Goal: Transaction & Acquisition: Purchase product/service

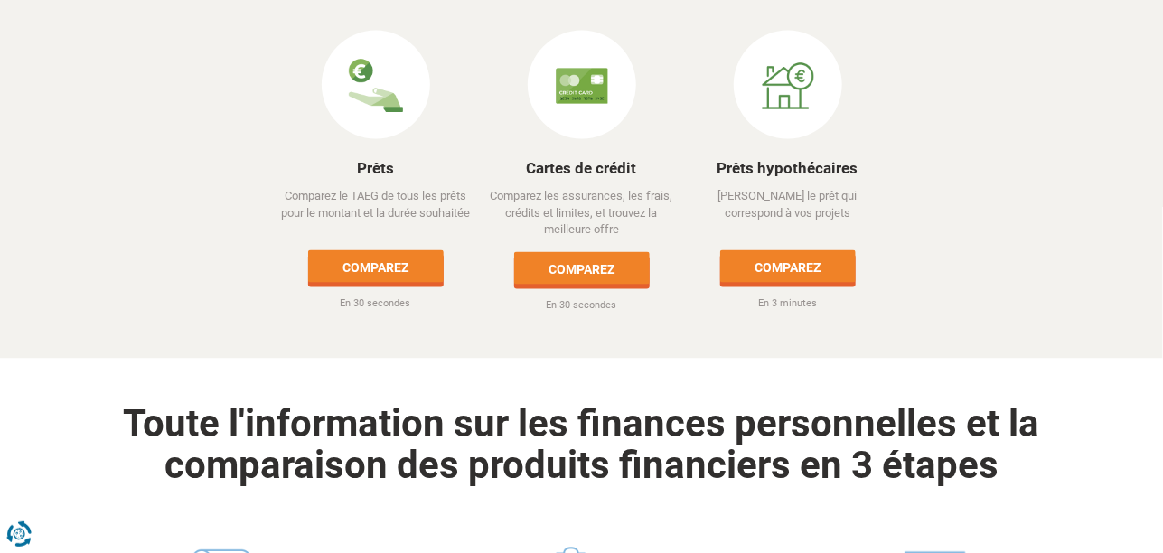
scroll to position [903, 0]
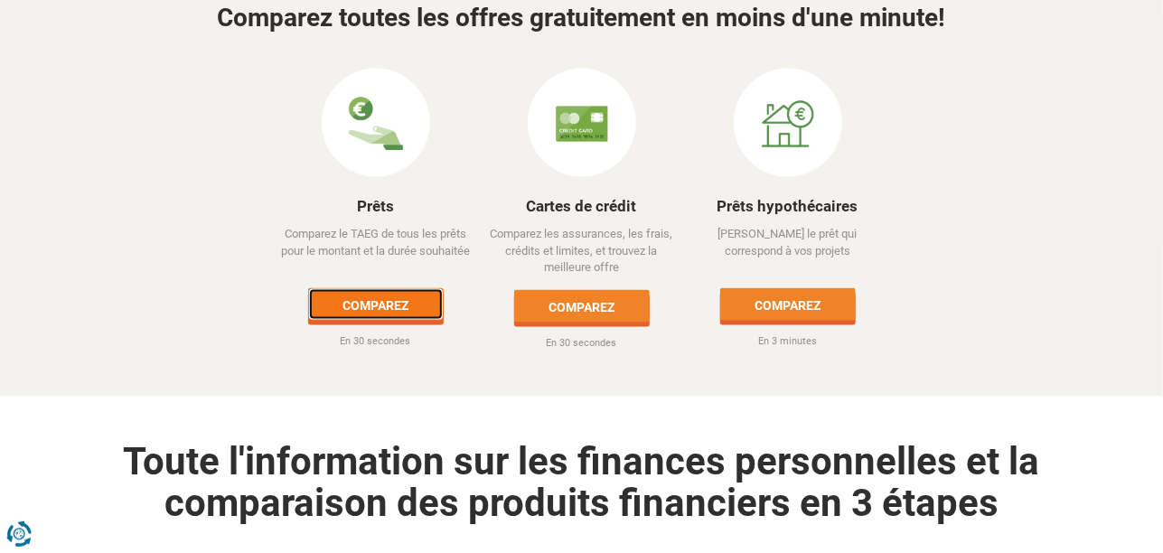
click at [373, 288] on link "Comparez" at bounding box center [376, 304] width 136 height 33
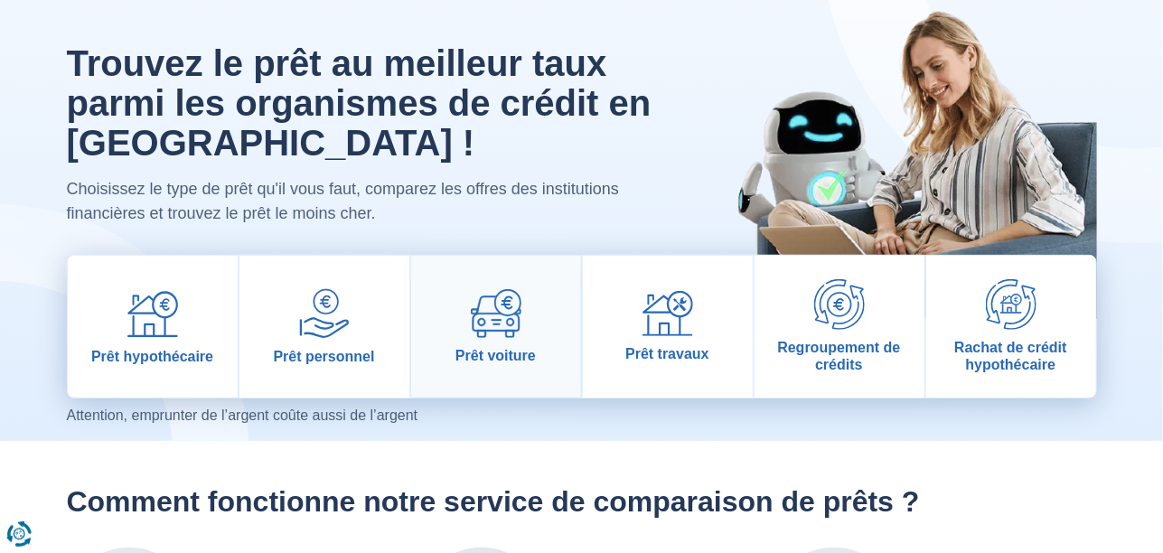
scroll to position [89, 0]
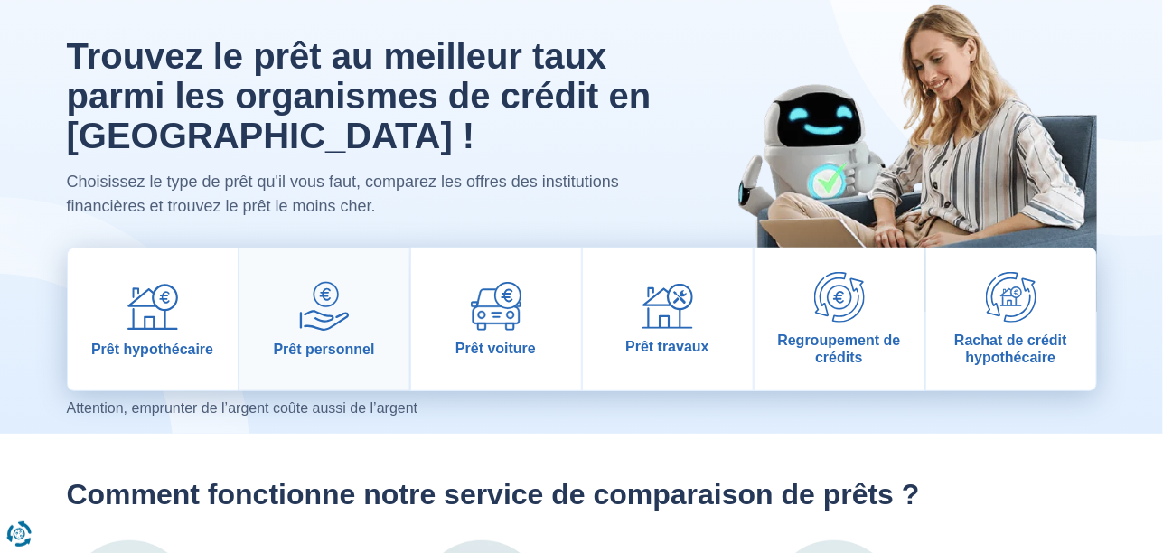
click at [319, 320] on img at bounding box center [324, 306] width 51 height 51
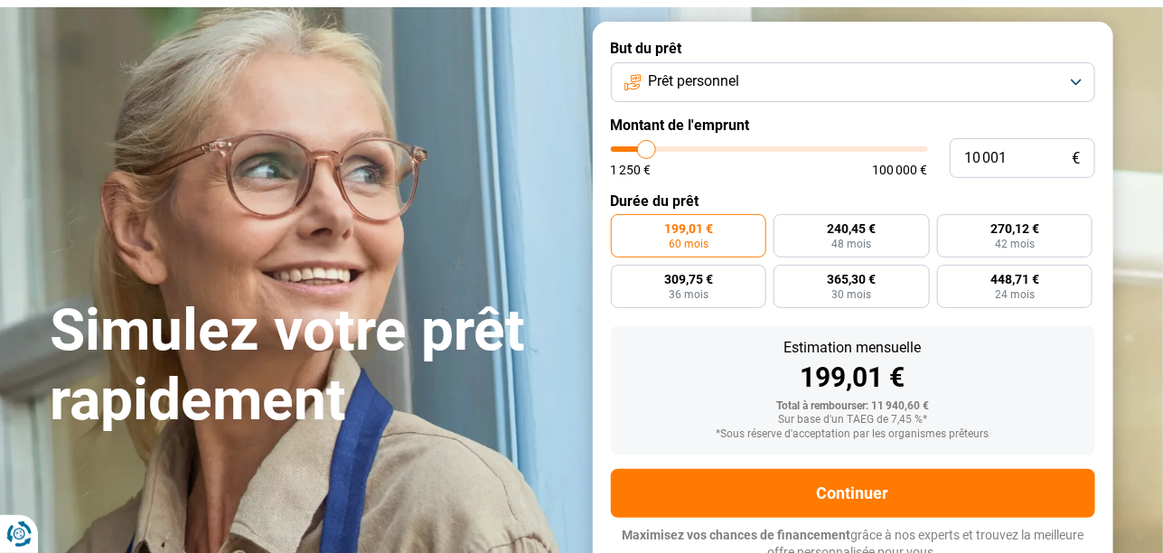
scroll to position [89, 0]
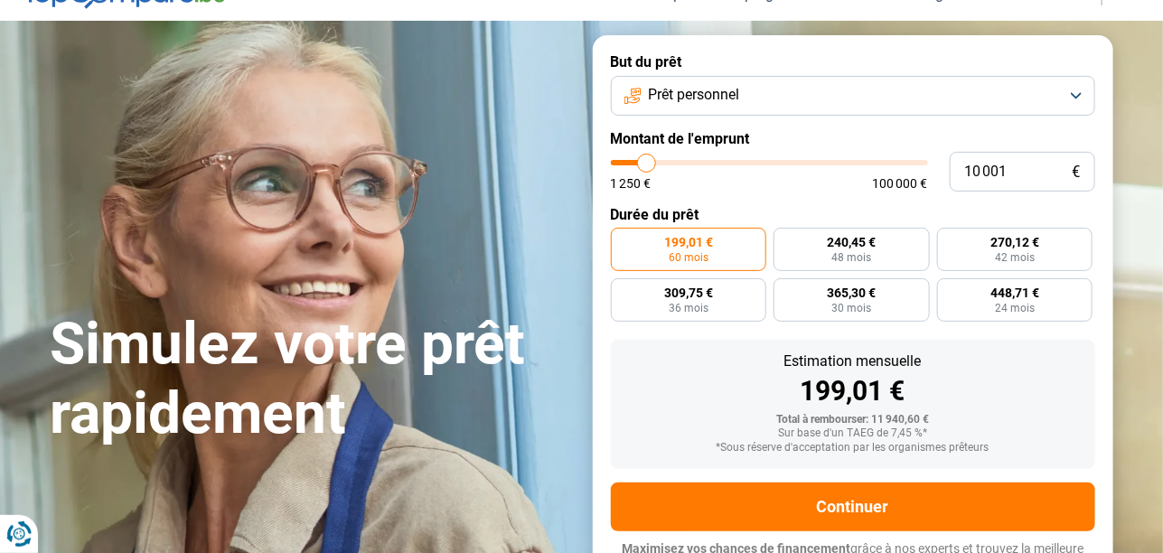
type input "11 250"
type input "11250"
type input "11 750"
type input "11750"
type input "12 750"
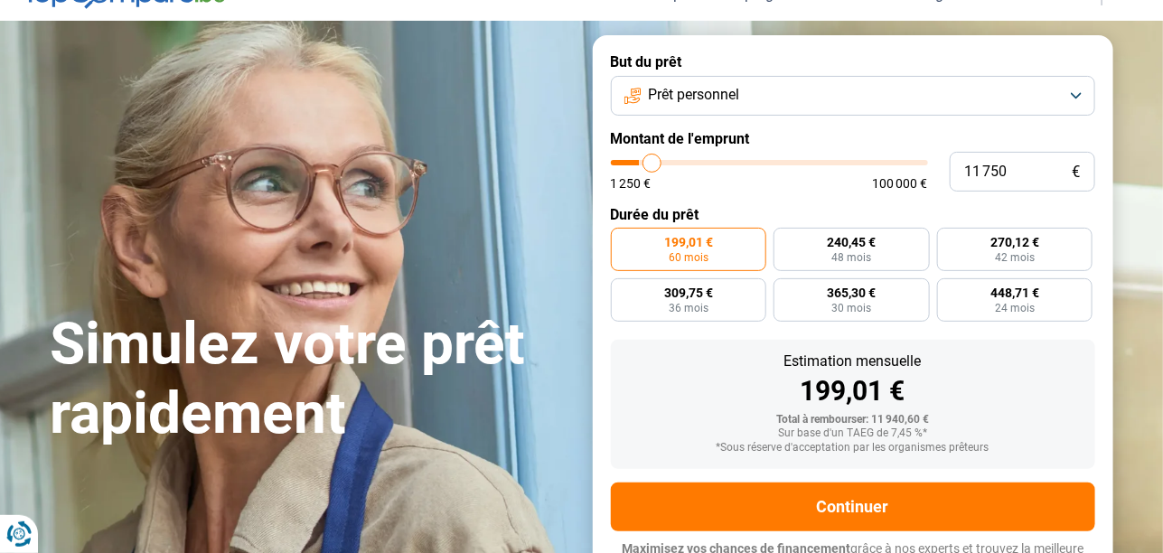
type input "12750"
type input "13 500"
type input "13500"
type input "14 250"
type input "14250"
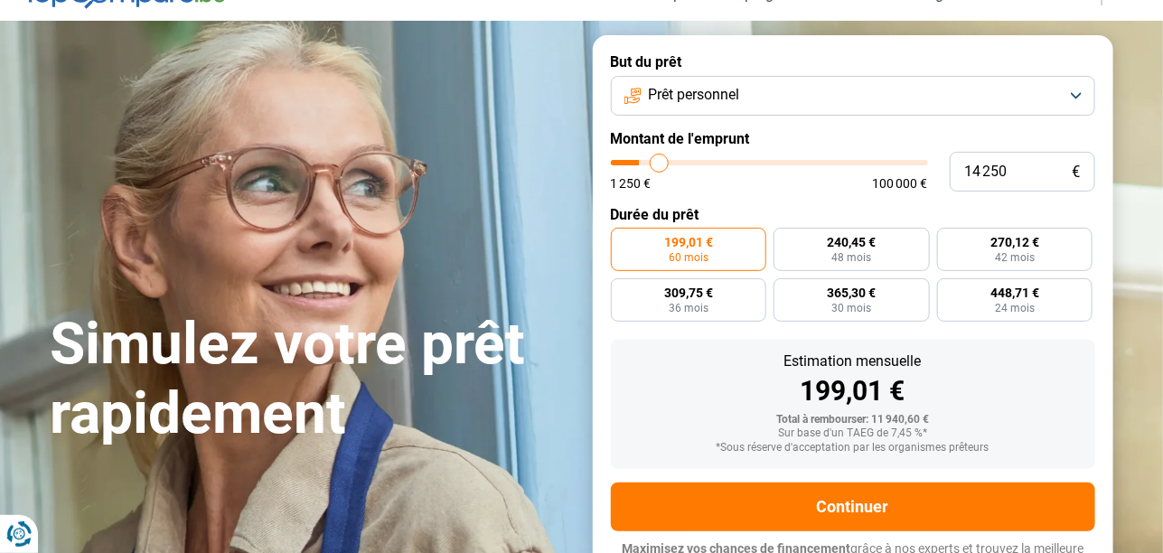
type input "15 000"
type input "15000"
type input "16 000"
type input "16000"
type input "17 250"
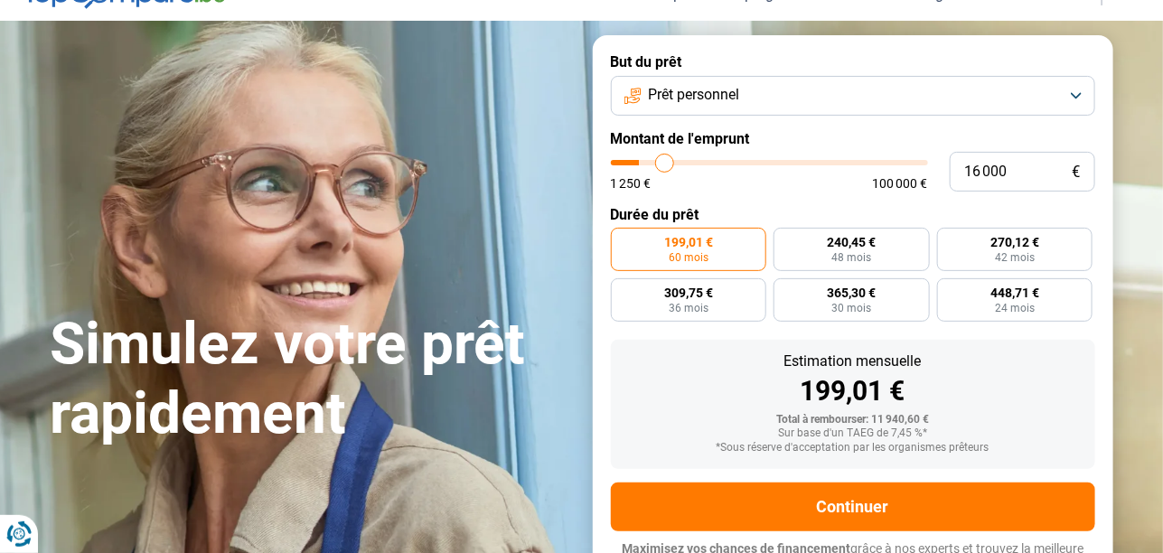
type input "17250"
type input "18 250"
type input "18250"
type input "18 750"
type input "18750"
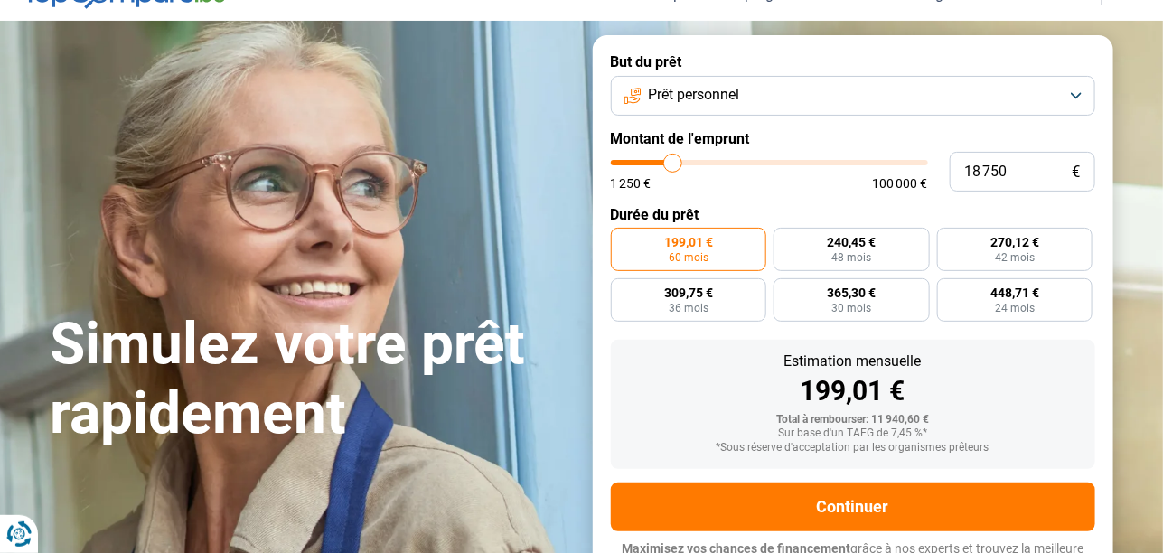
type input "19 500"
type input "19500"
type input "20 500"
type input "20500"
type input "21 000"
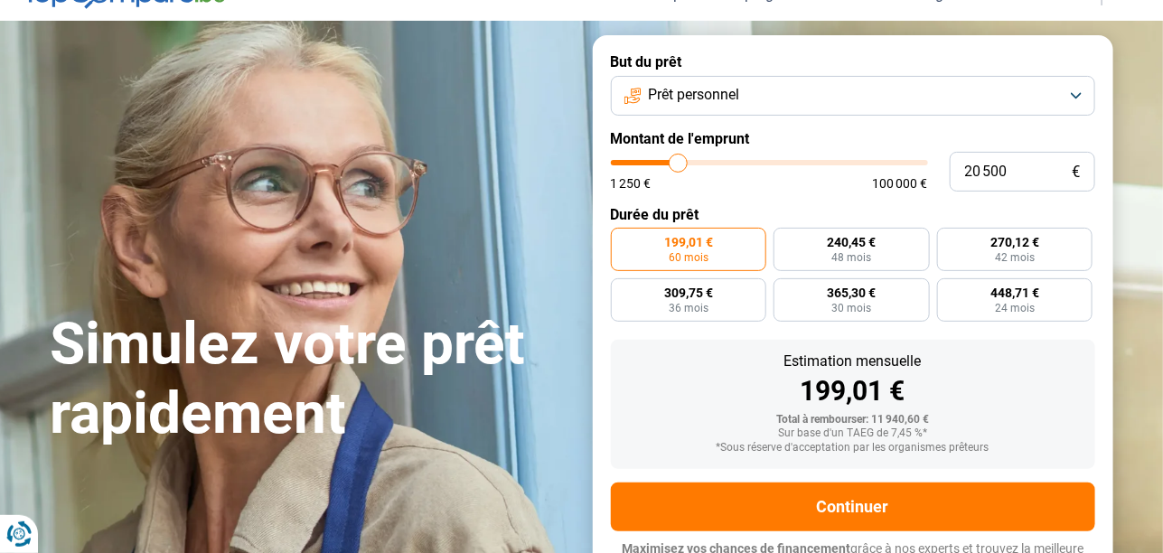
type input "21000"
type input "21 250"
type input "21250"
type input "22 000"
type input "22000"
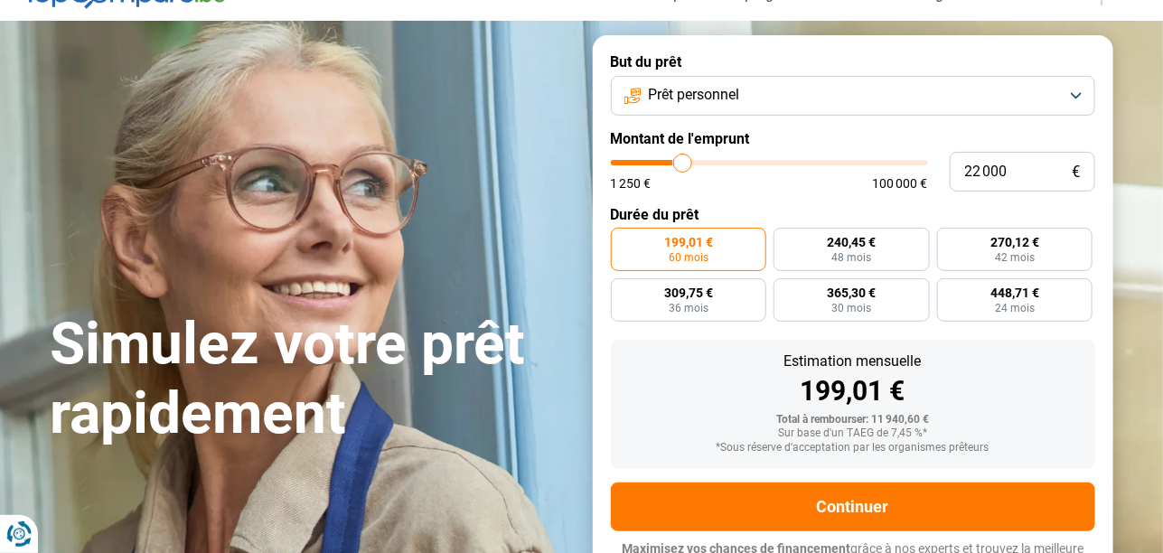
type input "23 000"
type input "23000"
type input "24 000"
type input "24000"
type input "24 500"
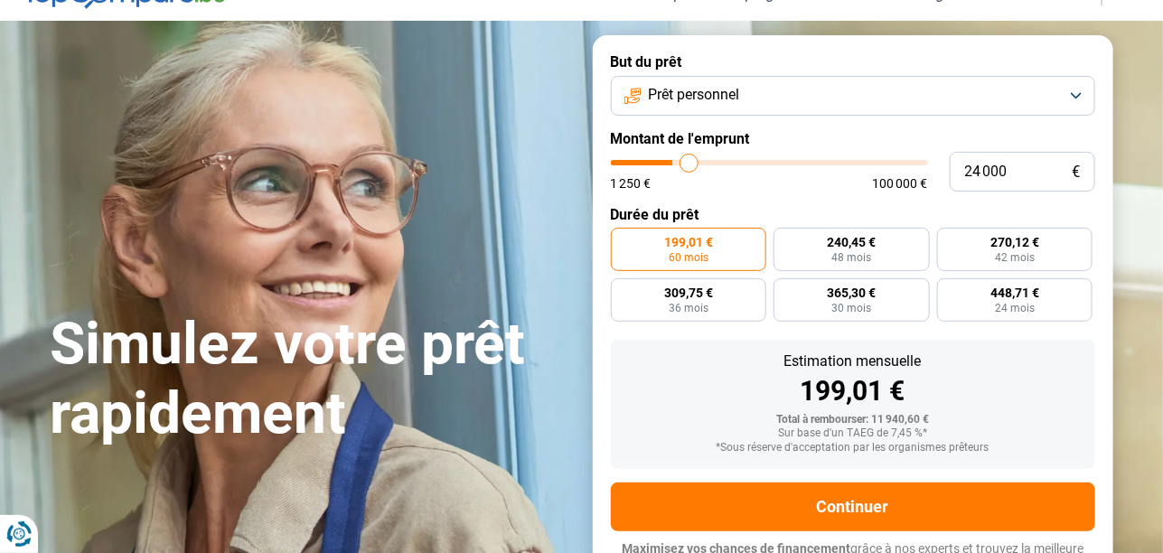
type input "24500"
type input "25 000"
type input "25000"
type input "25 500"
type input "25500"
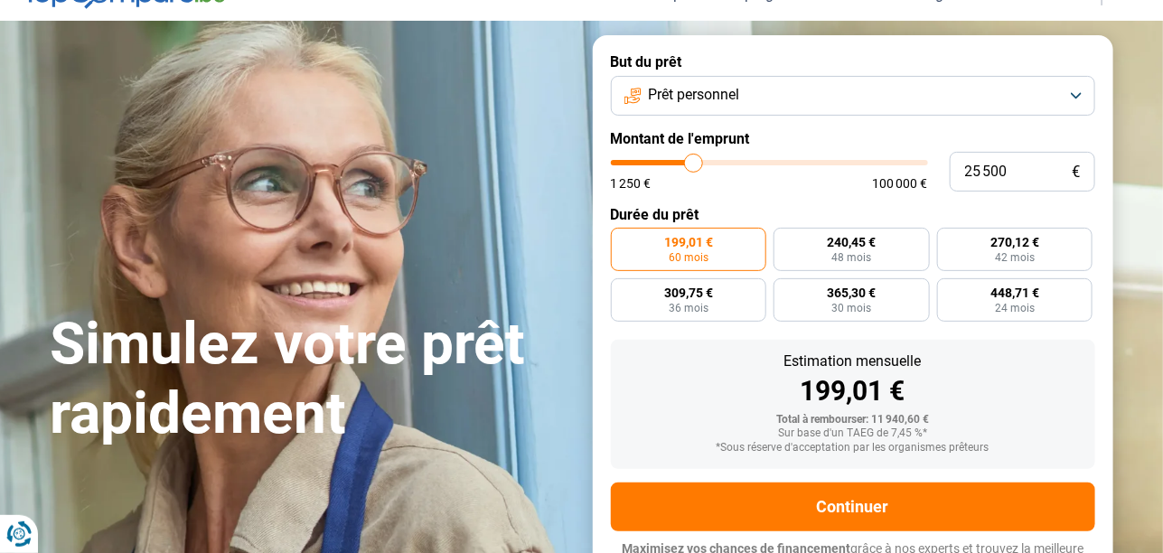
type input "25 750"
type input "25750"
type input "27 000"
type input "27000"
type input "28 000"
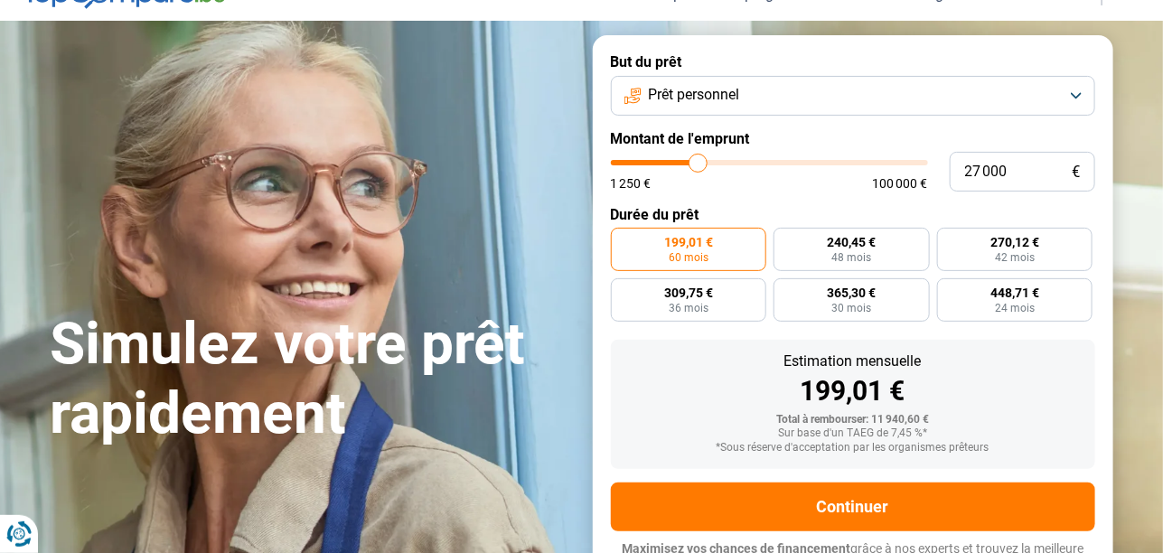
type input "28000"
type input "29 000"
type input "29000"
type input "29 500"
type input "29500"
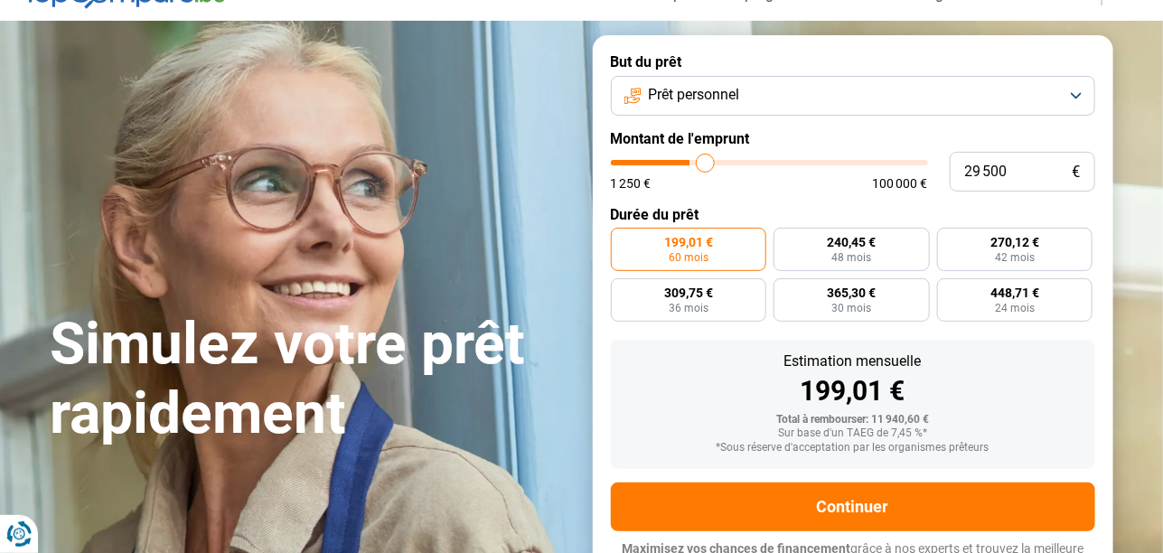
type input "30 250"
type input "30250"
type input "30 750"
type input "30750"
type input "31 250"
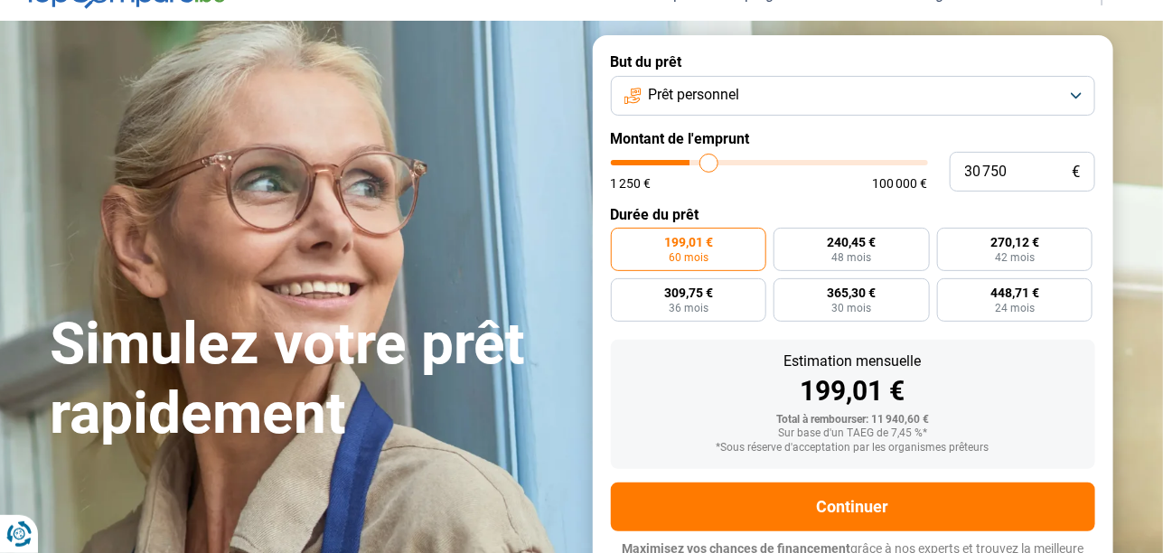
type input "31250"
type input "32 000"
type input "32000"
type input "32 250"
type input "32250"
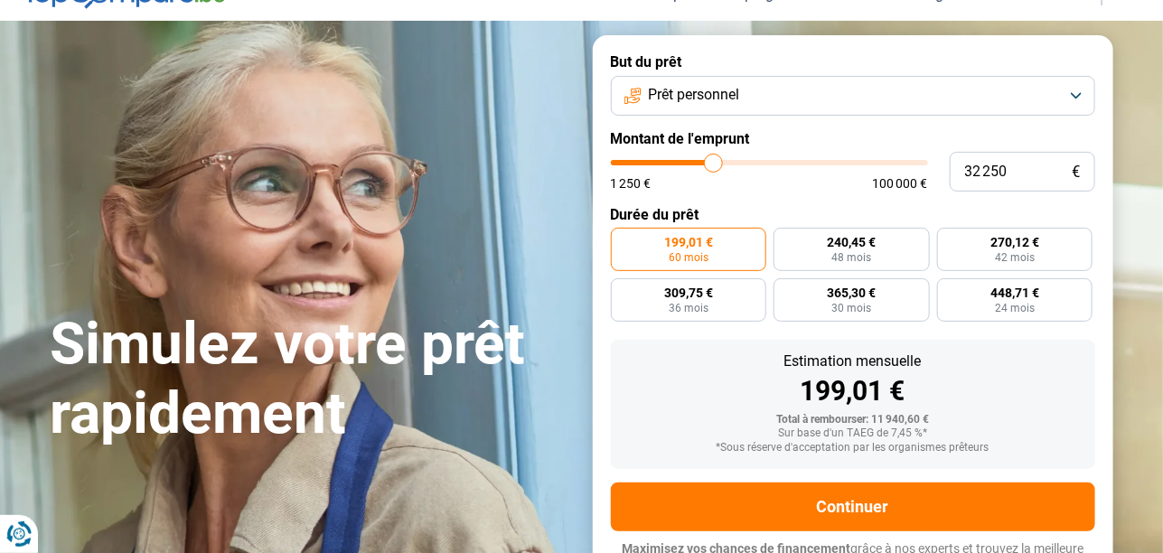
type input "32 750"
type input "32750"
type input "34 250"
type input "34250"
type input "36 500"
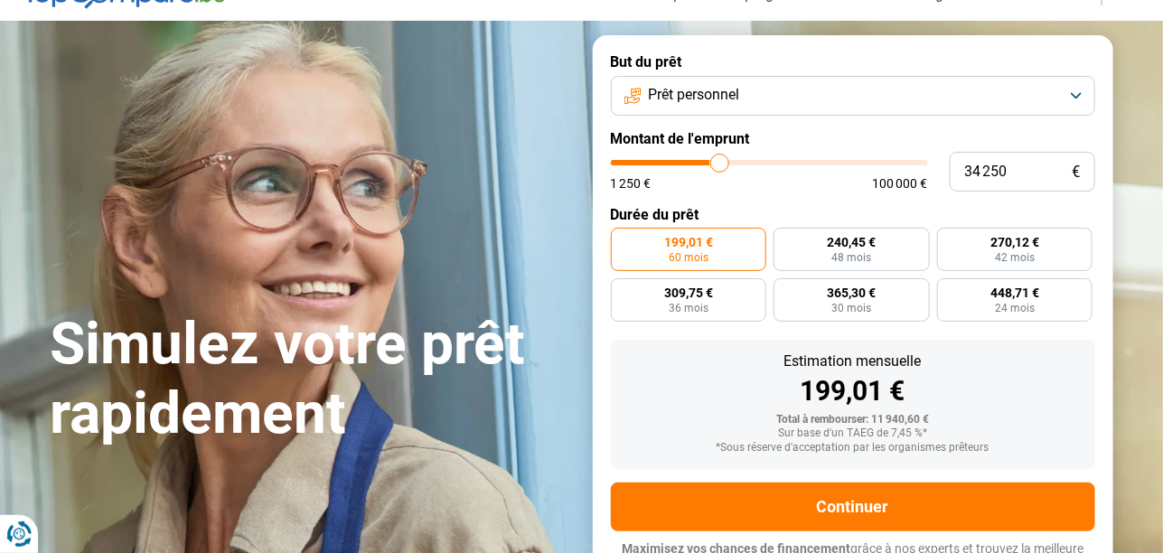
type input "36500"
type input "38 000"
type input "38000"
type input "39 000"
type input "39000"
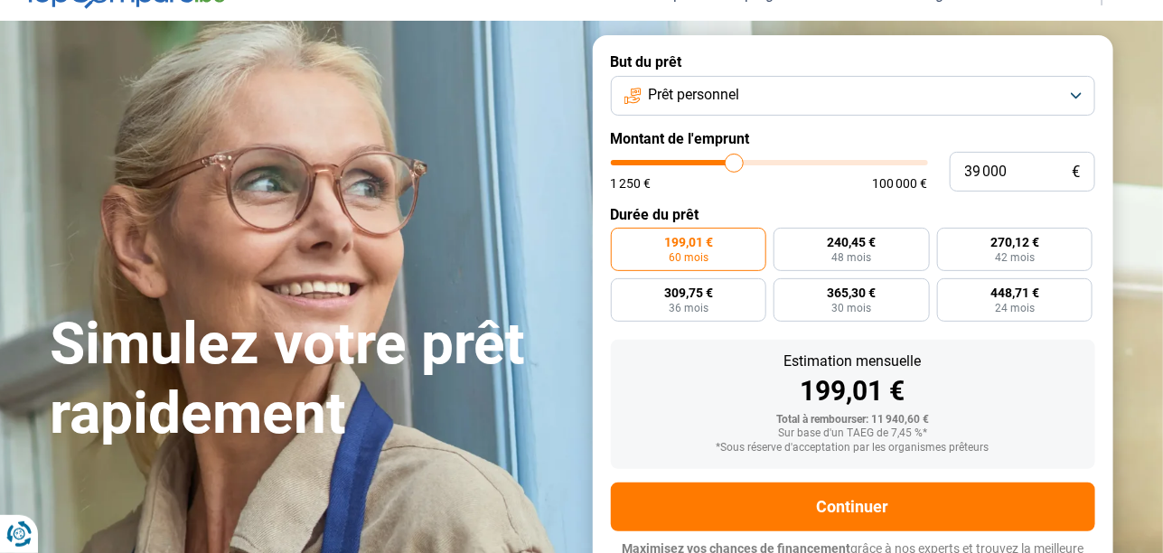
type input "39 750"
drag, startPoint x: 646, startPoint y: 164, endPoint x: 735, endPoint y: 182, distance: 91.2
type input "39750"
click at [735, 165] on input "range" at bounding box center [769, 162] width 317 height 5
radio input "false"
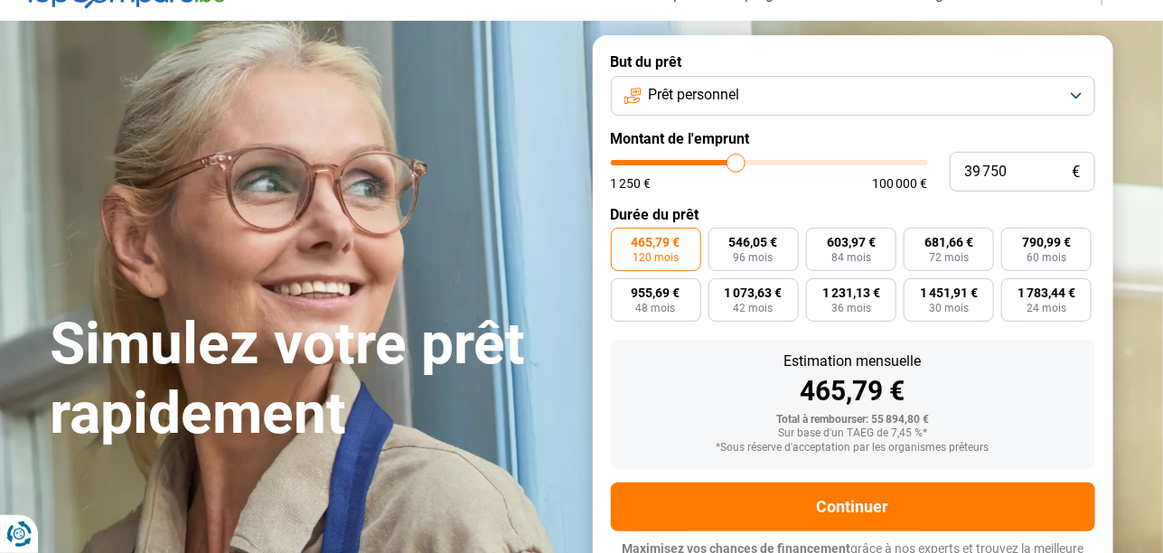
scroll to position [111, 0]
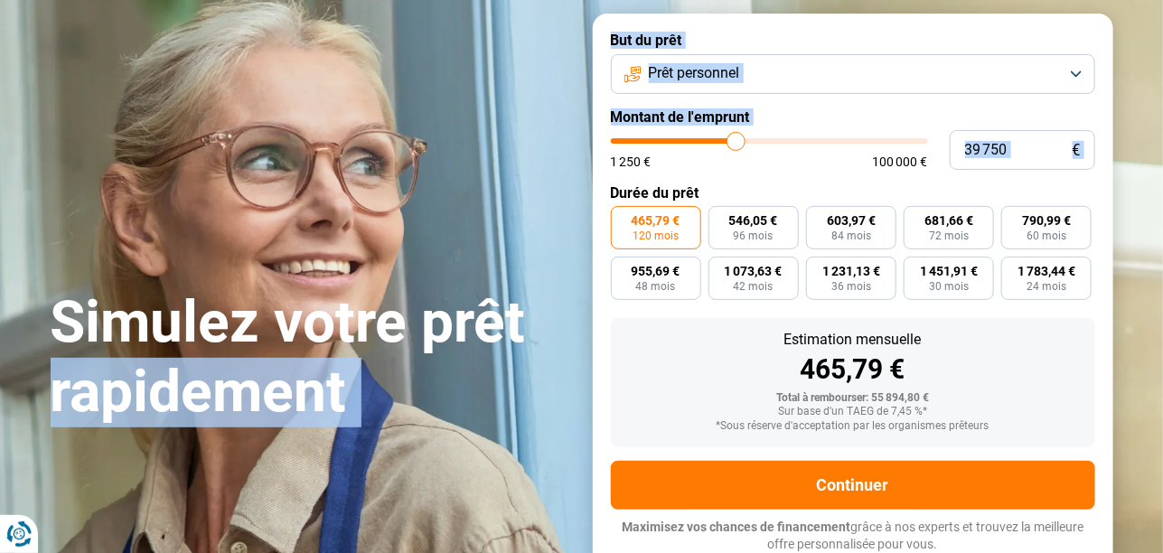
drag, startPoint x: 575, startPoint y: 147, endPoint x: 532, endPoint y: 223, distance: 87.0
click at [532, 223] on div "Simulez votre prêt rapidement But du prêt Prêt personnel Montant de l'emprunt 3…" at bounding box center [582, 292] width 1084 height 557
click at [533, 218] on div "Simulez votre prêt rapidement" at bounding box center [311, 292] width 542 height 269
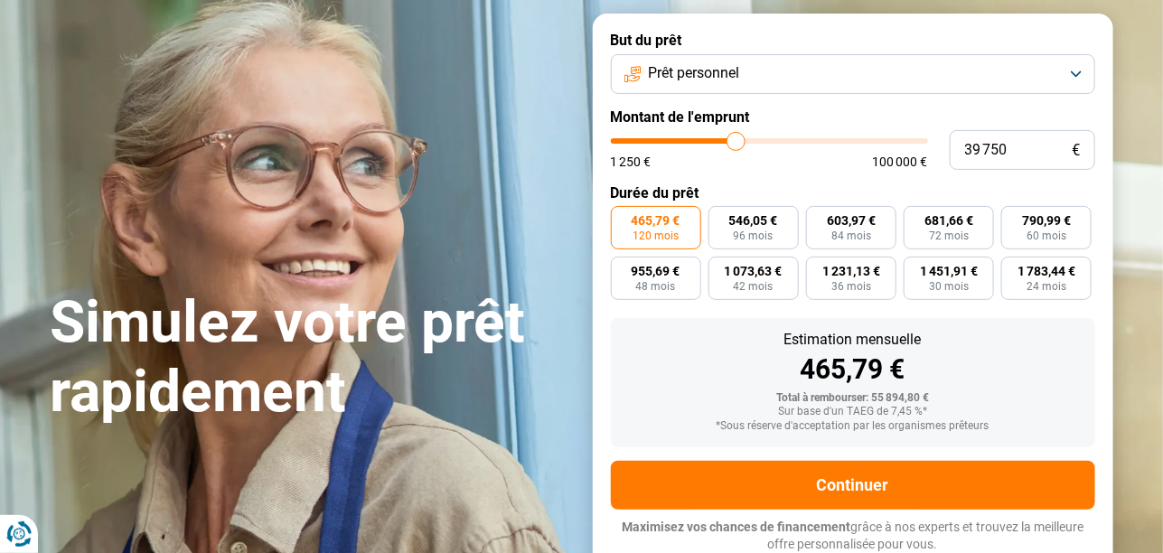
type input "38 750"
type input "38750"
type input "39 500"
type input "39500"
type input "41 000"
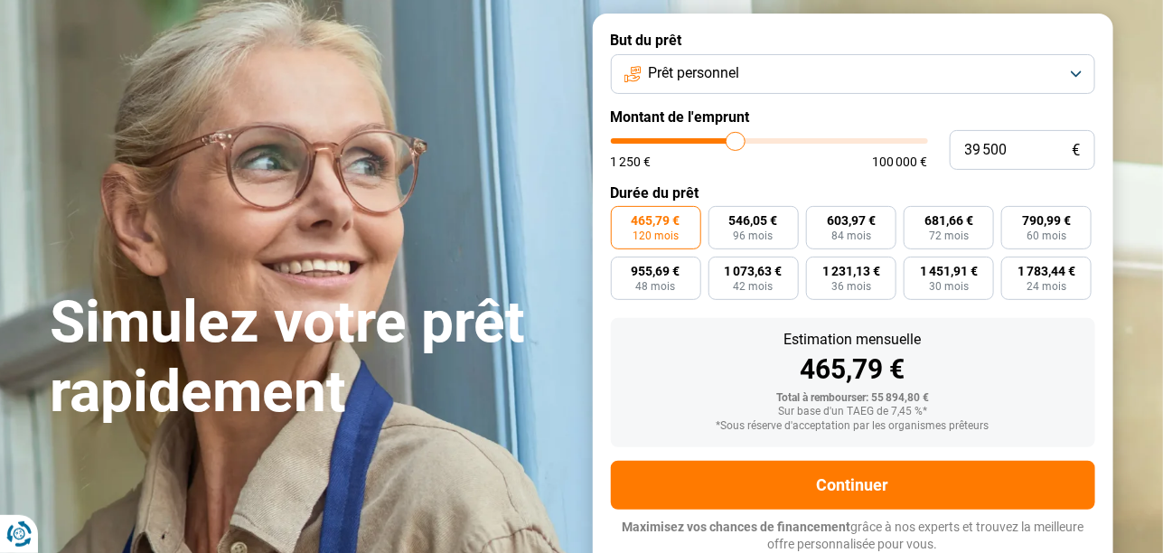
type input "41000"
type input "44 000"
type input "44000"
type input "46 250"
type input "46250"
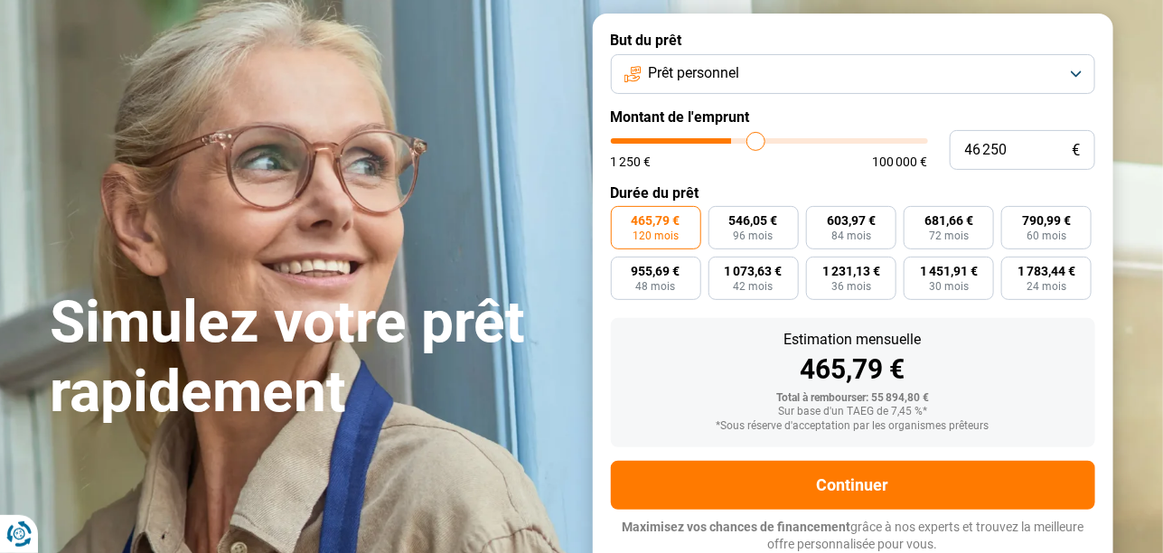
type input "50 250"
type input "50250"
type input "53 750"
type input "53750"
type input "56 500"
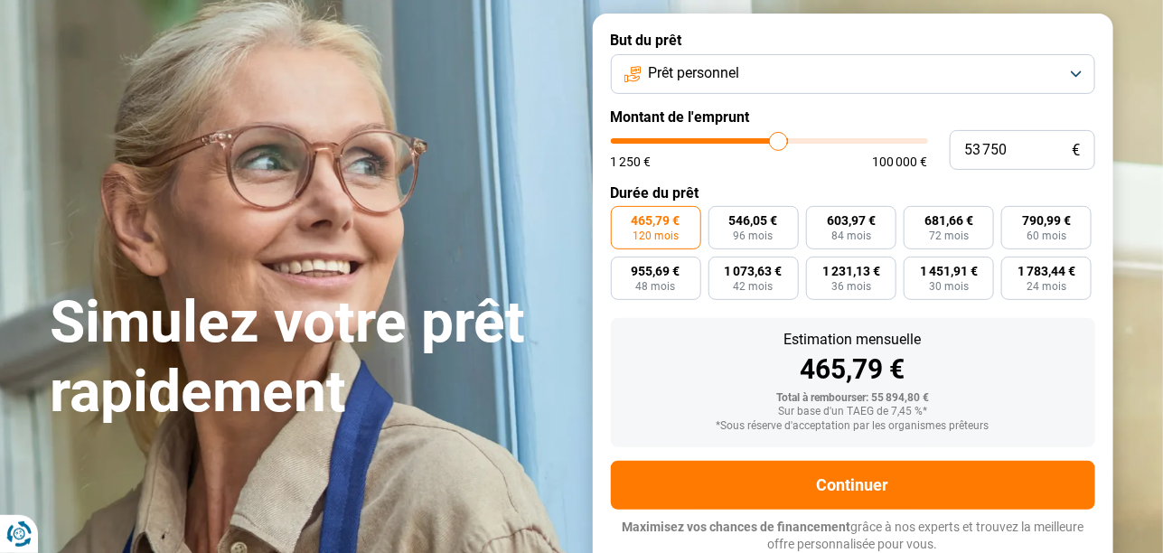
type input "56500"
type input "57 500"
type input "57500"
type input "59 000"
type input "59000"
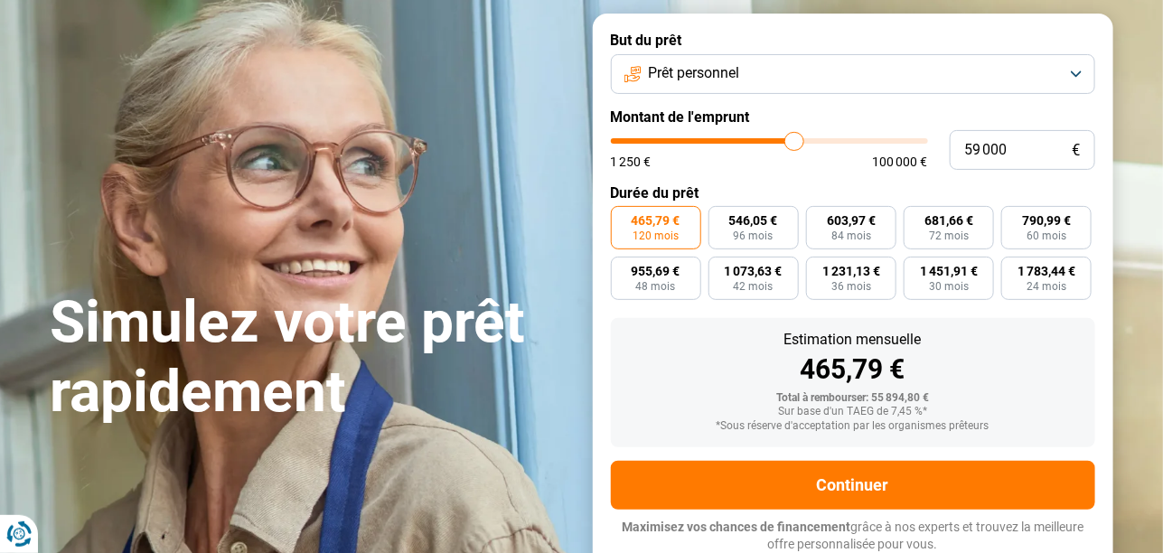
type input "60 750"
type input "60750"
type input "63 250"
type input "63250"
type input "64 750"
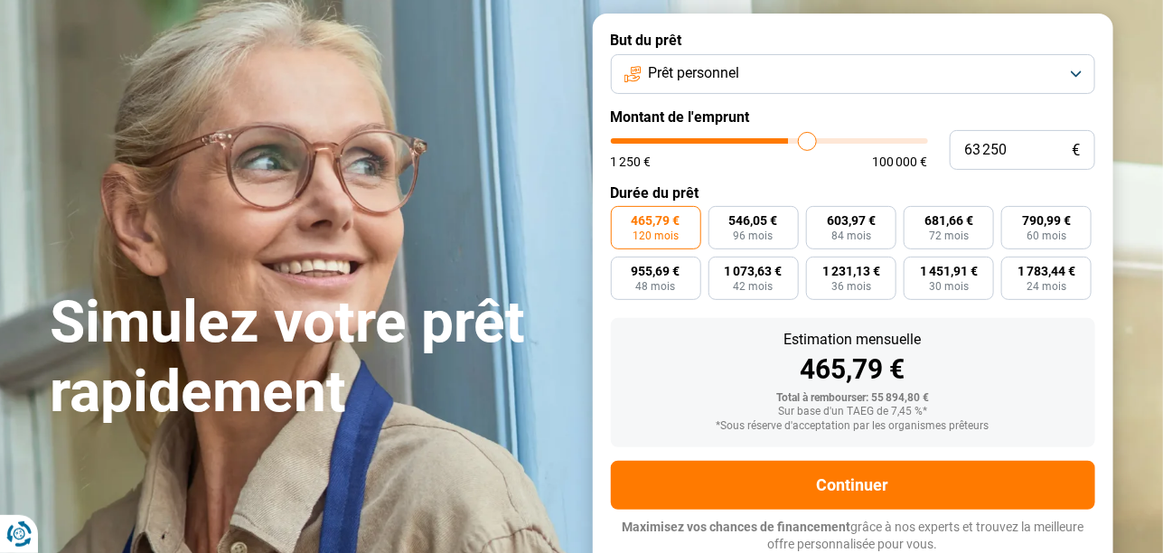
type input "64750"
type input "66 000"
type input "66000"
type input "67 000"
type input "67000"
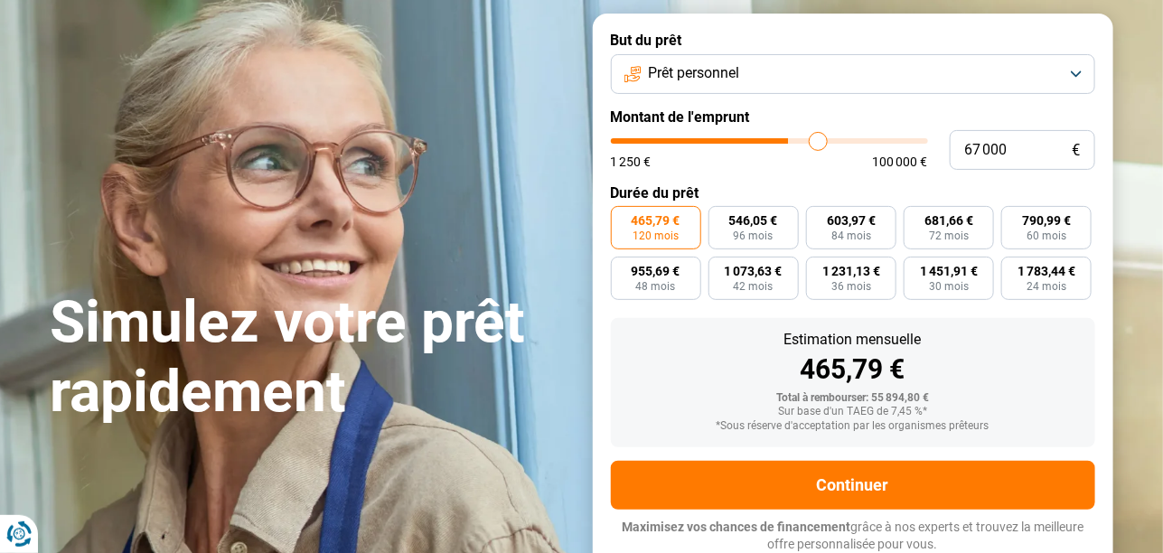
type input "68 250"
type input "68250"
type input "69 000"
type input "69000"
type input "70 000"
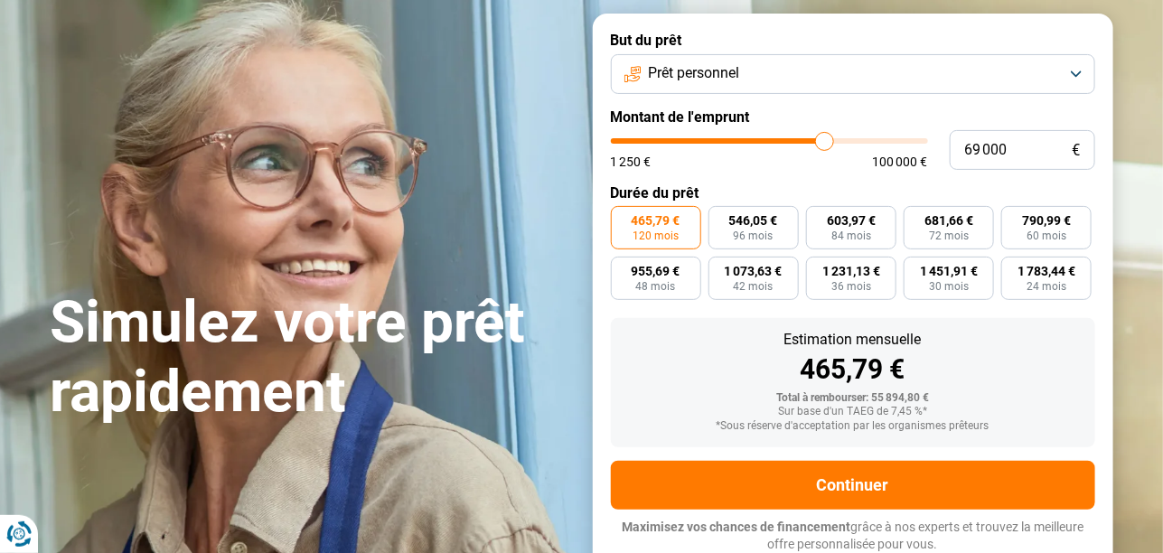
type input "70000"
type input "70 250"
drag, startPoint x: 732, startPoint y: 140, endPoint x: 828, endPoint y: 153, distance: 96.6
type input "70250"
click at [828, 144] on input "range" at bounding box center [769, 140] width 317 height 5
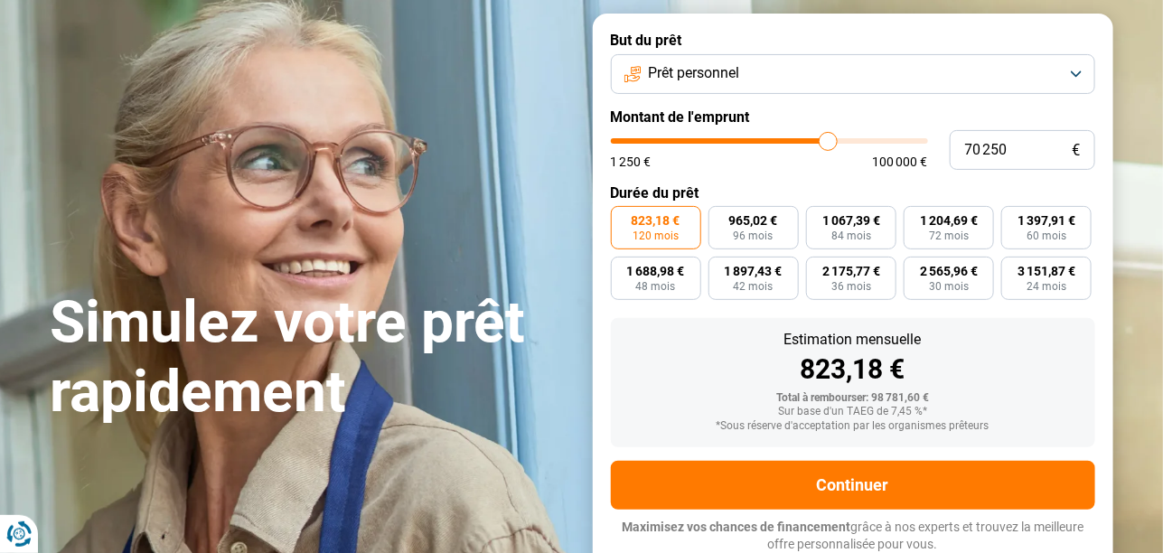
type input "70 000"
type input "70000"
type input "69 750"
type input "69750"
type input "69 000"
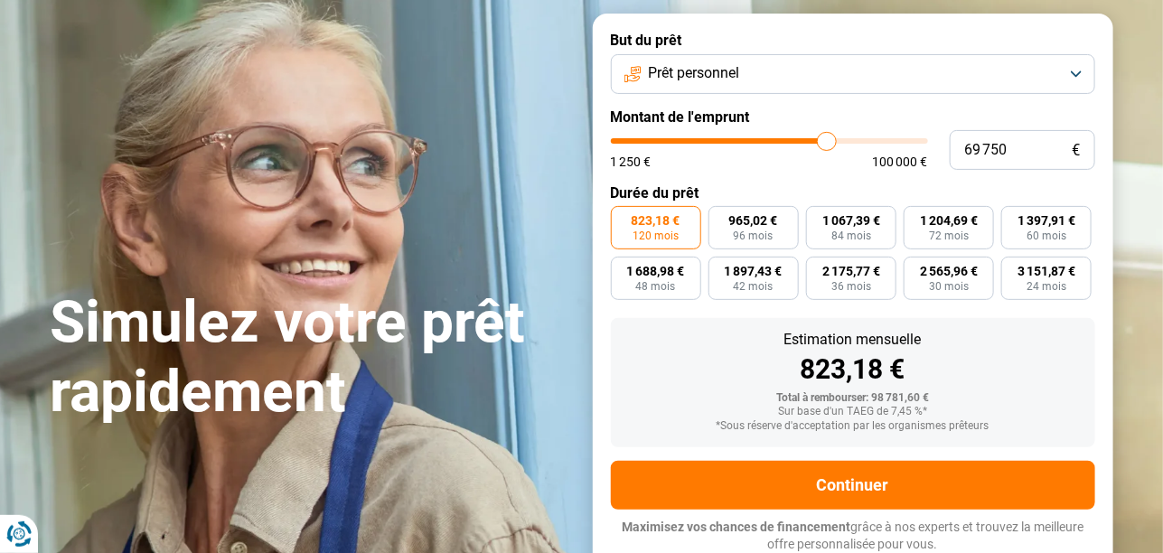
type input "69000"
type input "68 750"
type input "68750"
type input "68 250"
type input "68250"
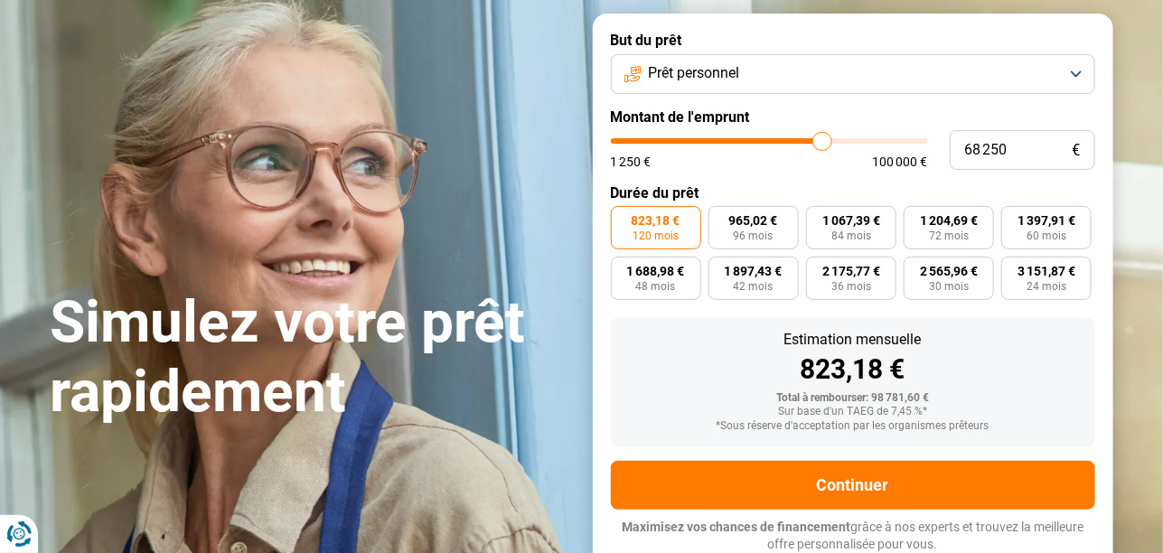
type input "68 000"
type input "68000"
type input "67 750"
type input "67750"
type input "67 500"
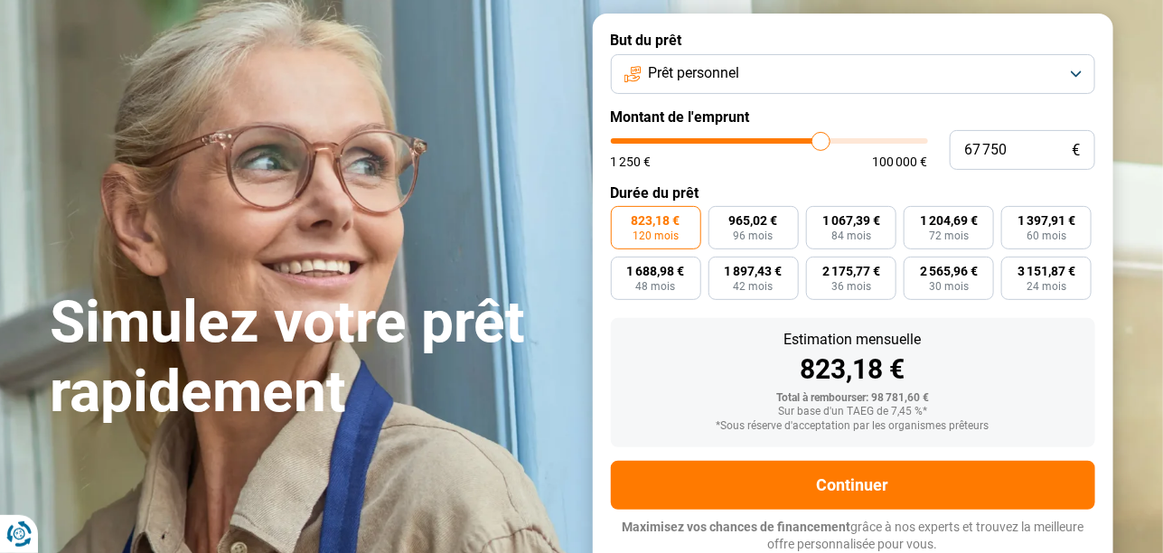
type input "67500"
type input "67 000"
type input "67000"
type input "66 500"
type input "66500"
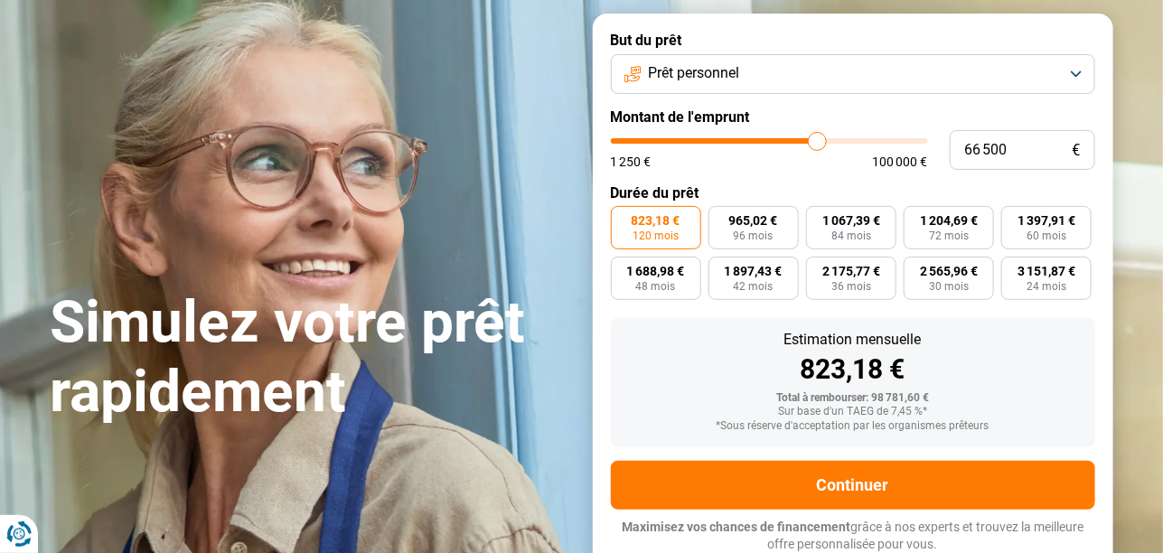
type input "66 000"
type input "66000"
type input "65 500"
type input "65500"
type input "65 250"
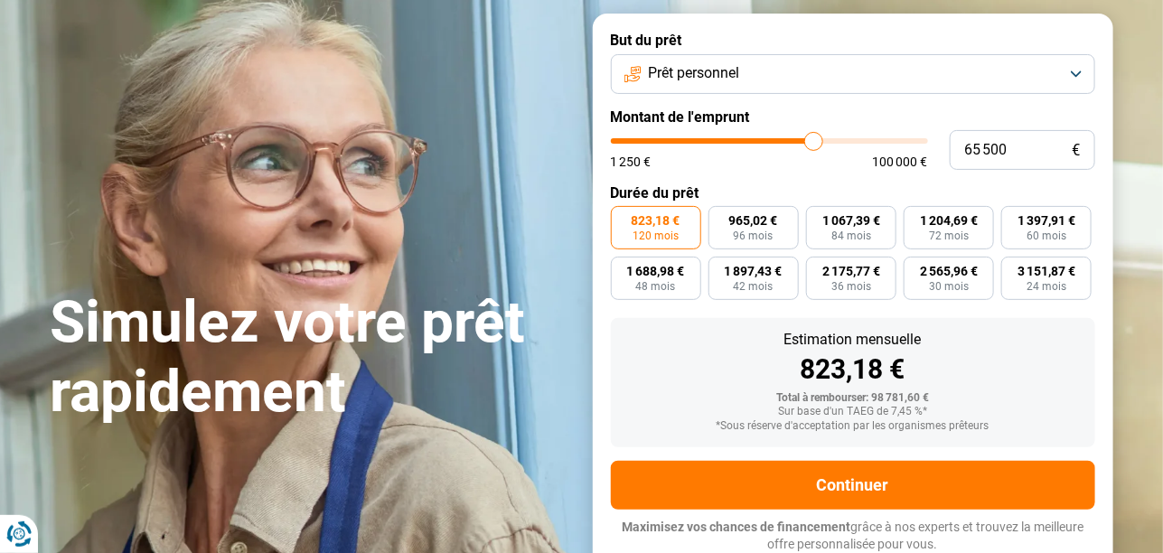
type input "65250"
type input "64 250"
type input "64250"
type input "63 250"
type input "63250"
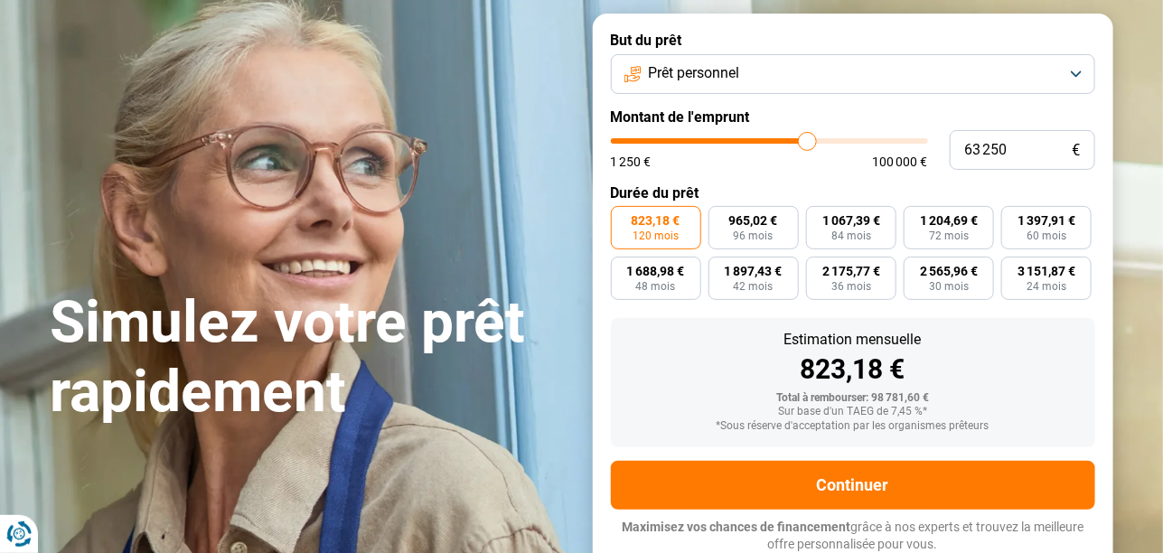
type input "63 000"
type input "63000"
type input "62 500"
type input "62500"
type input "61 750"
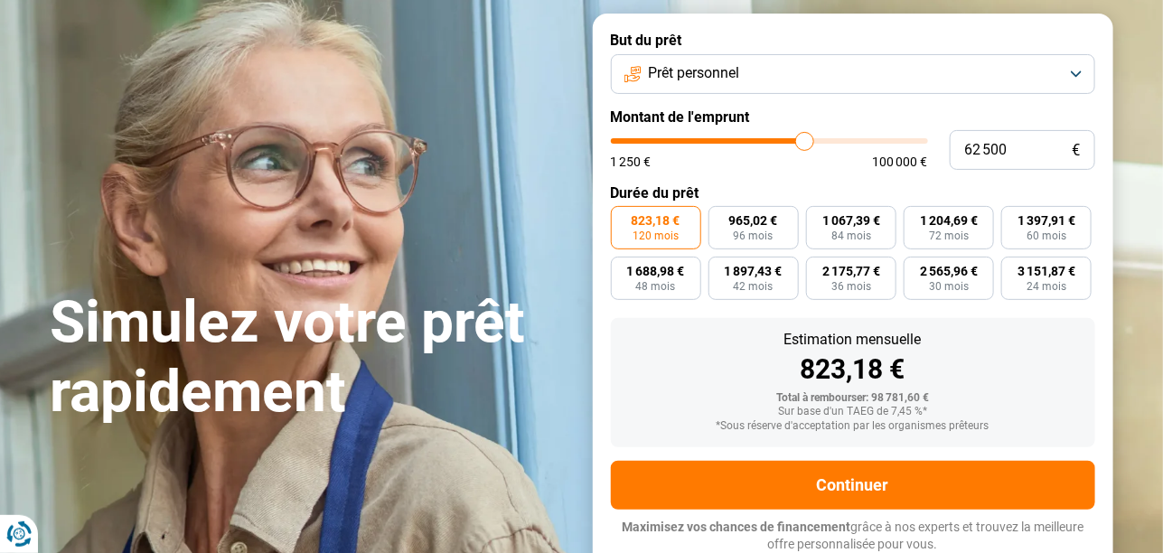
type input "61750"
type input "61 500"
type input "61500"
type input "61 000"
type input "61000"
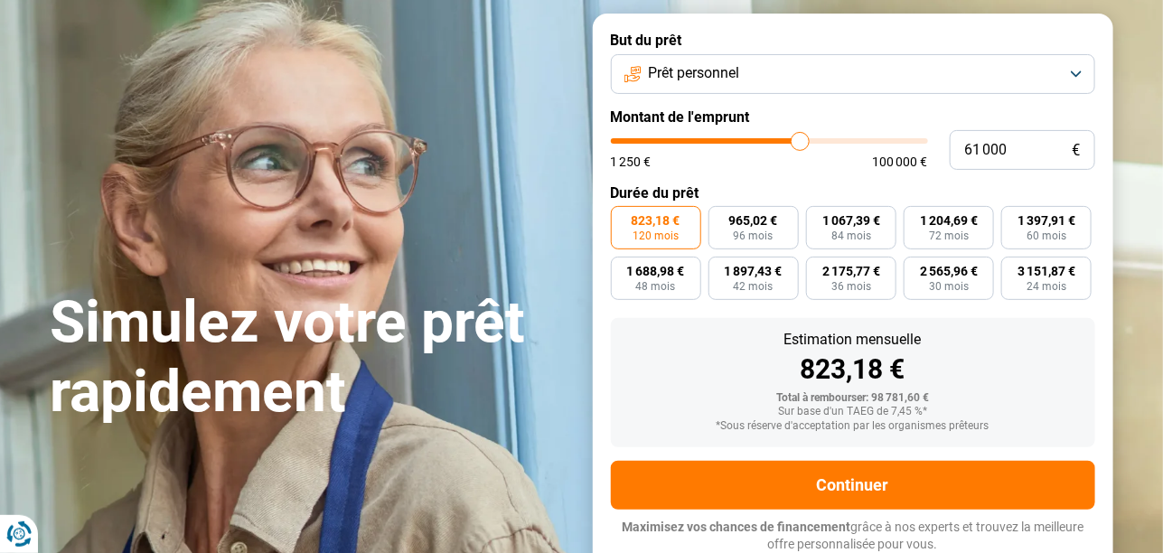
type input "60 000"
type input "60000"
type input "59 750"
type input "59750"
type input "59 500"
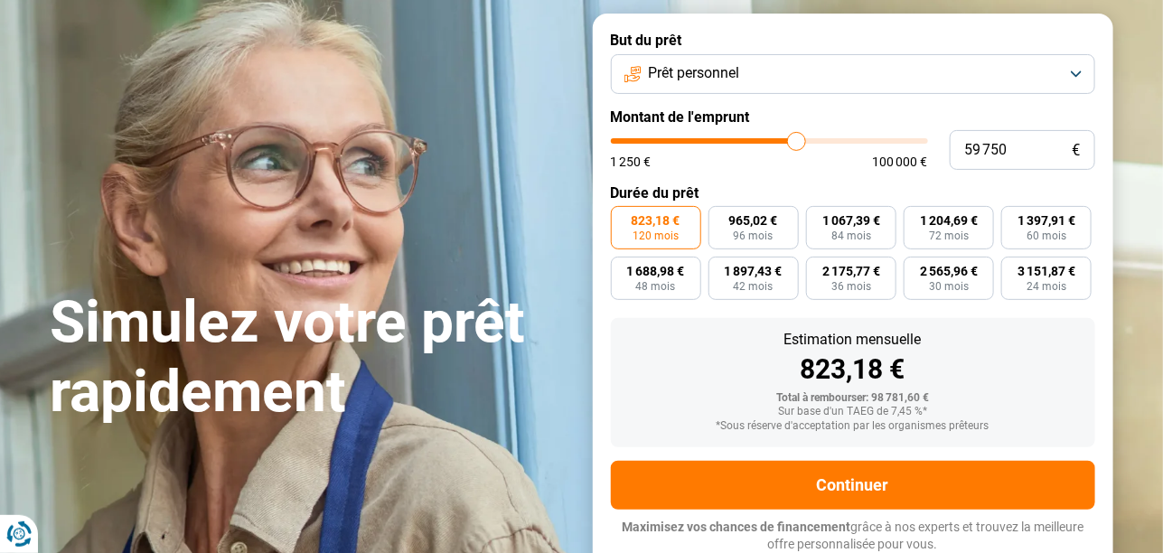
type input "59500"
type input "59 000"
type input "59000"
type input "58 750"
type input "58750"
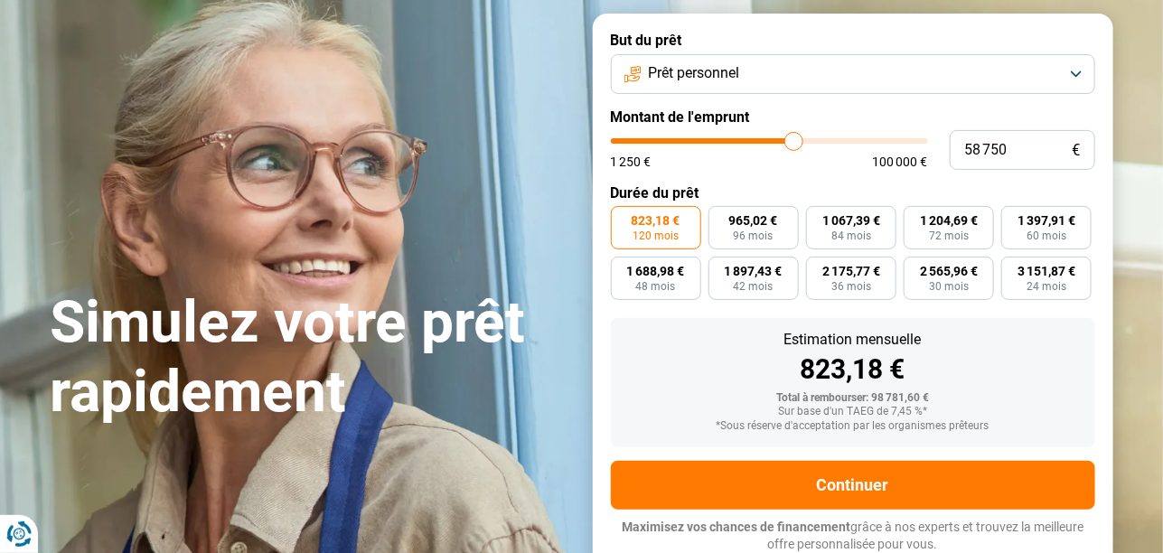
type input "58 500"
type input "58500"
type input "58 000"
type input "58000"
type input "57 500"
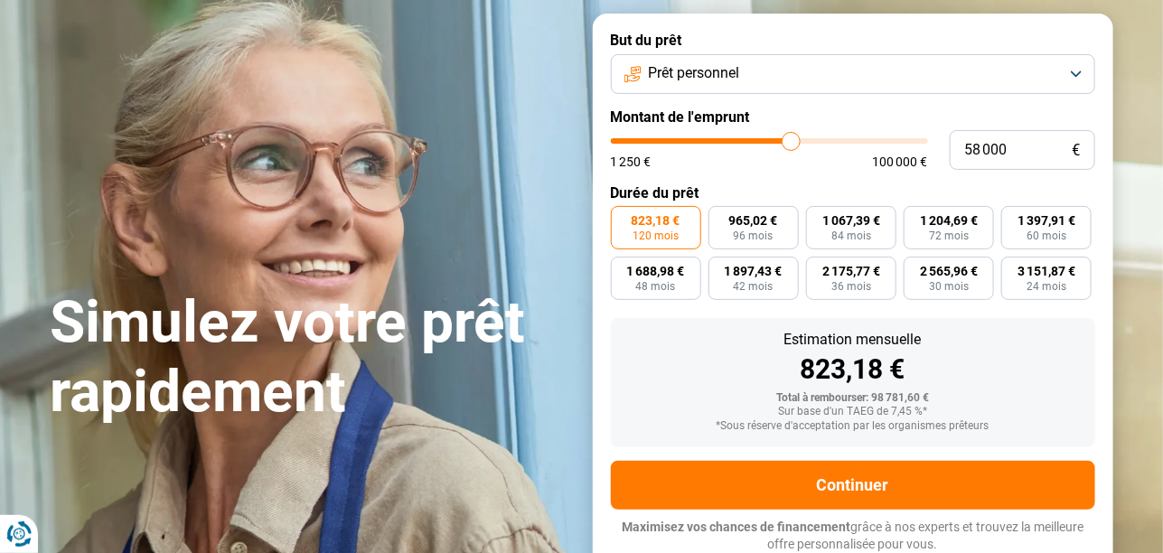
type input "57500"
type input "56 500"
type input "56500"
type input "55 250"
type input "55250"
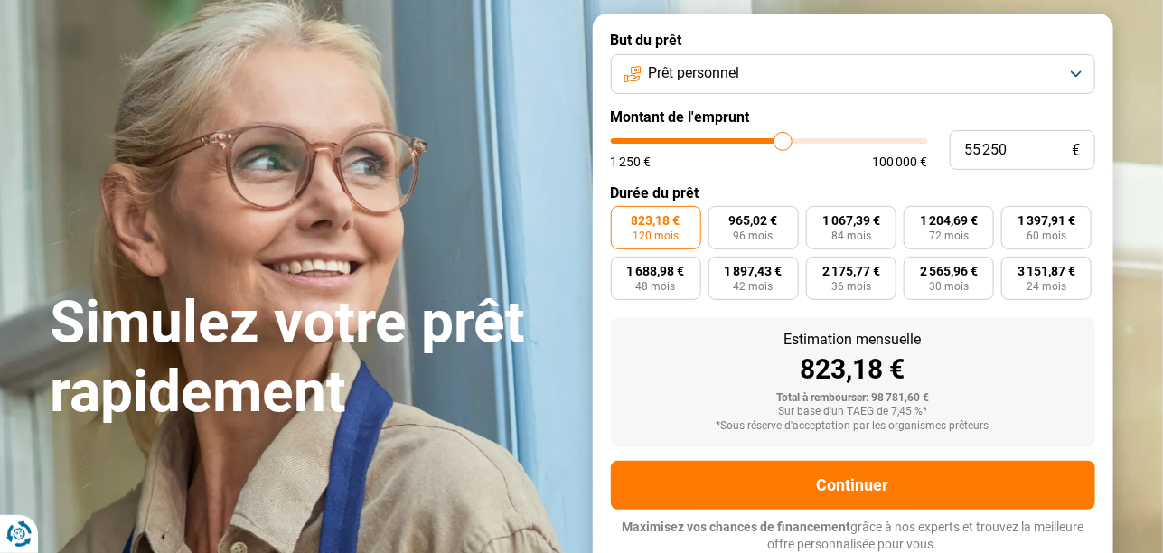
type input "55 000"
drag, startPoint x: 828, startPoint y: 142, endPoint x: 781, endPoint y: 145, distance: 47.1
type input "55000"
click at [781, 144] on input "range" at bounding box center [769, 140] width 317 height 5
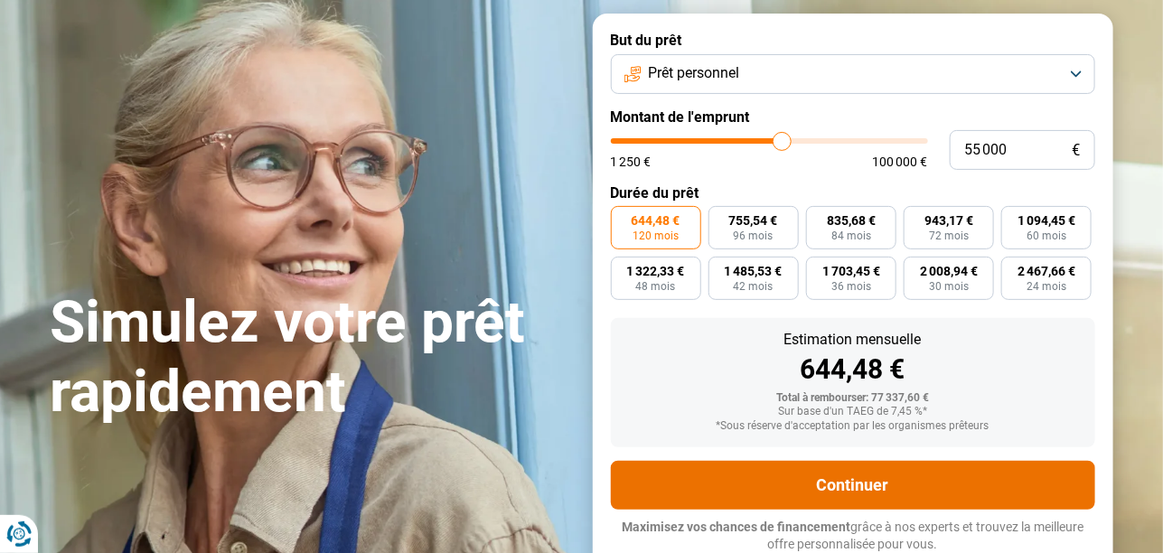
click at [853, 483] on button "Continuer" at bounding box center [853, 485] width 484 height 49
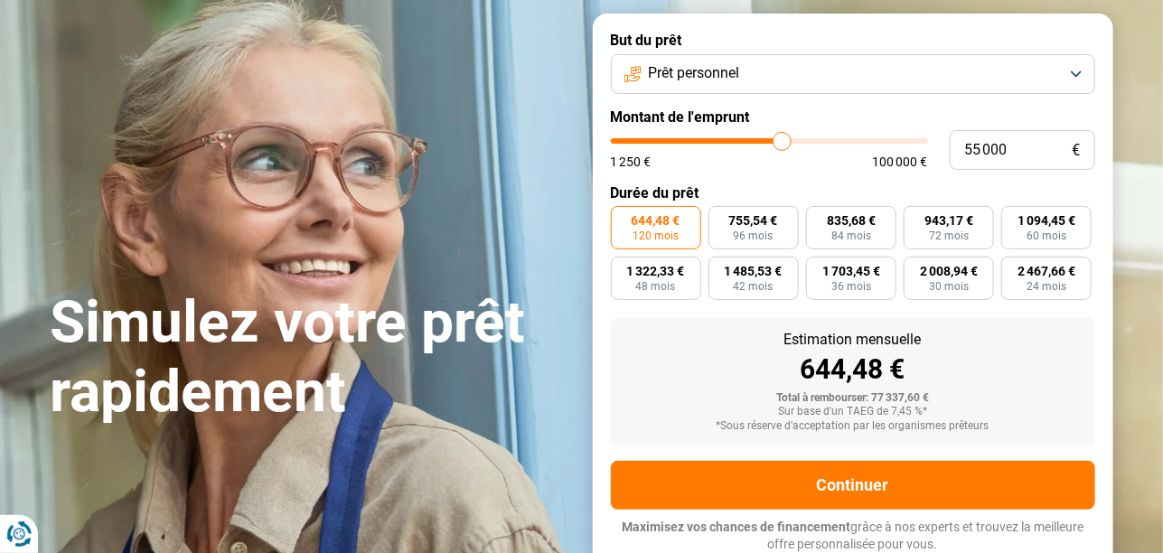
type input "54 250"
type input "54250"
type input "54 000"
type input "54000"
type input "53 750"
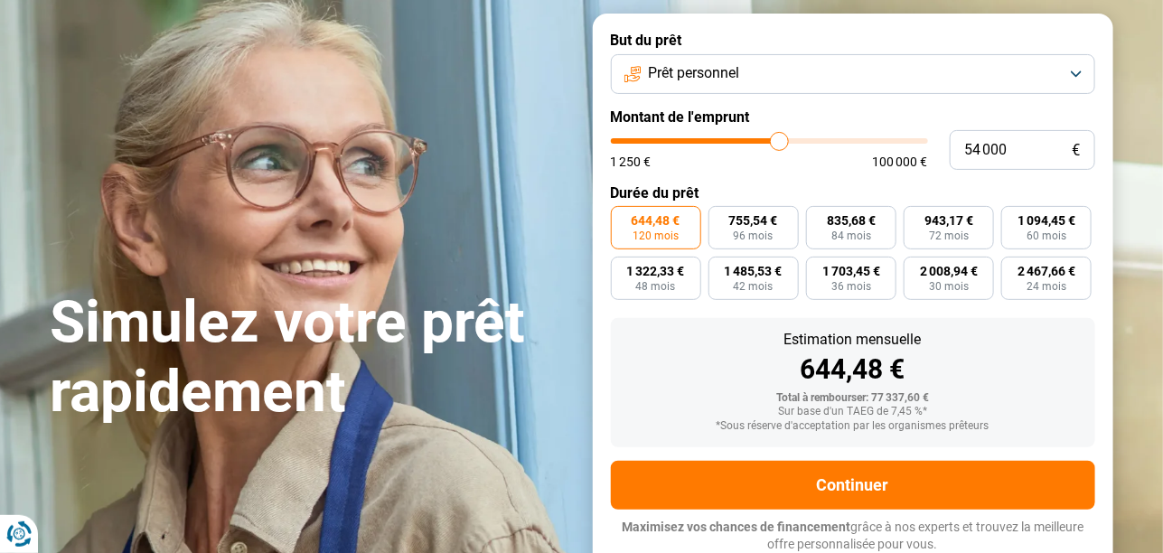
type input "53750"
type input "53 250"
type input "53250"
type input "52 500"
type input "52500"
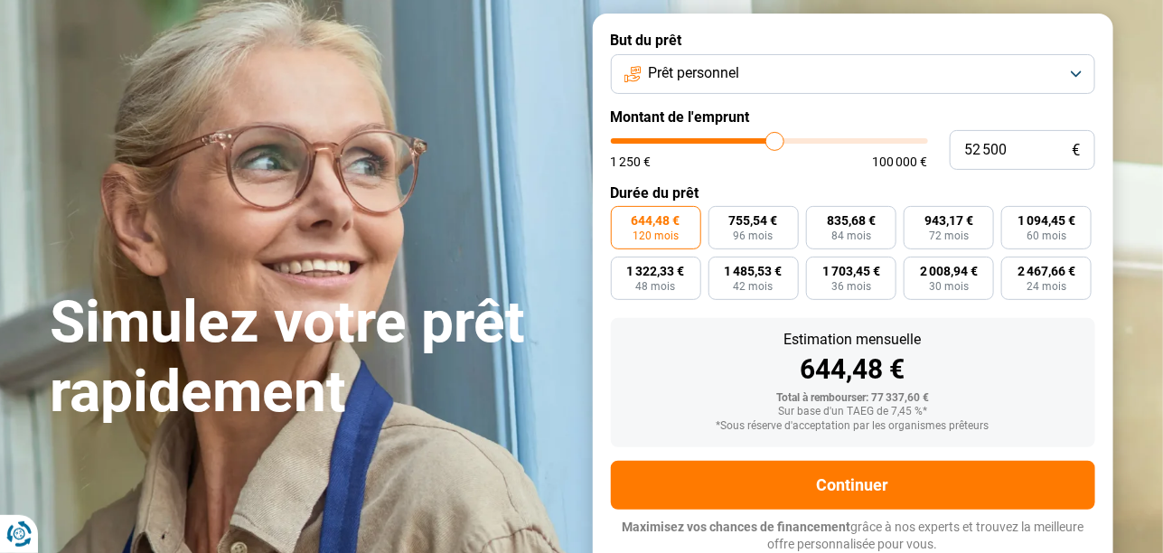
type input "51 750"
type input "51750"
type input "50 750"
type input "50750"
type input "49 500"
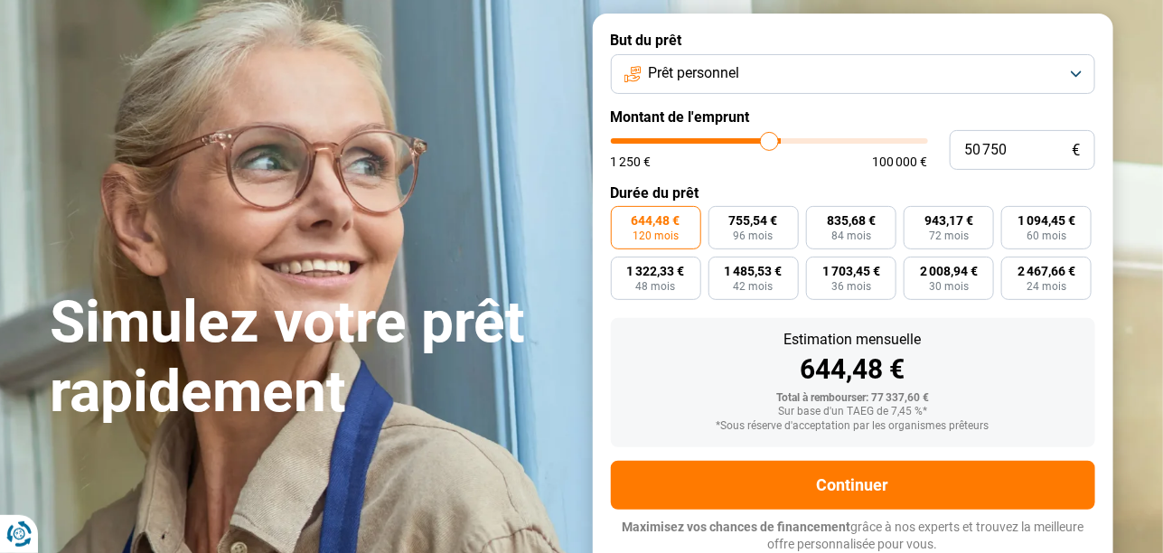
type input "49500"
type input "49 000"
type input "49000"
type input "48 750"
type input "48750"
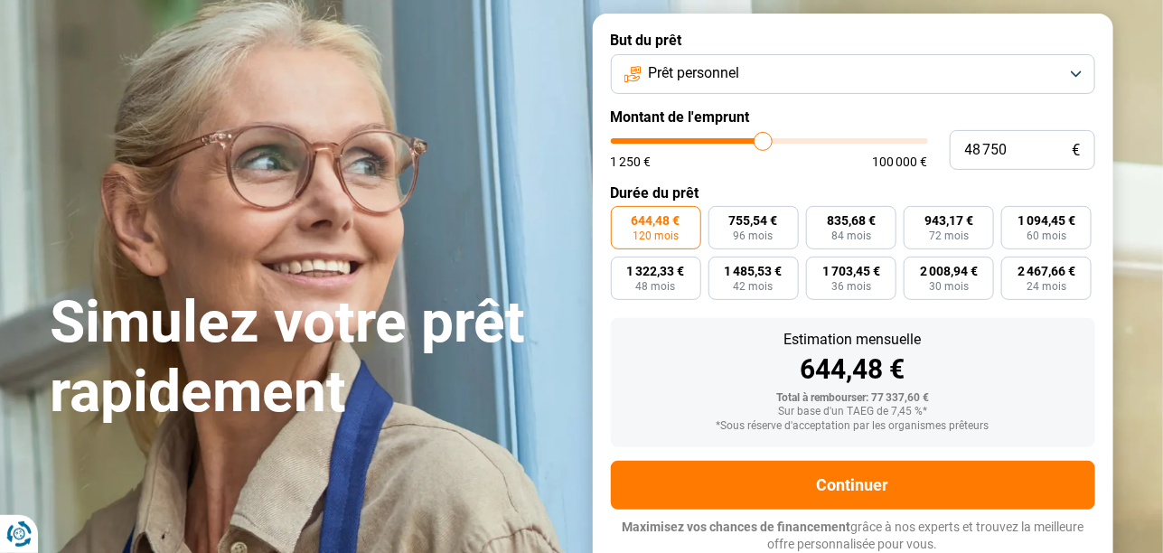
type input "47 750"
type input "47750"
type input "47 250"
type input "47250"
type input "46 500"
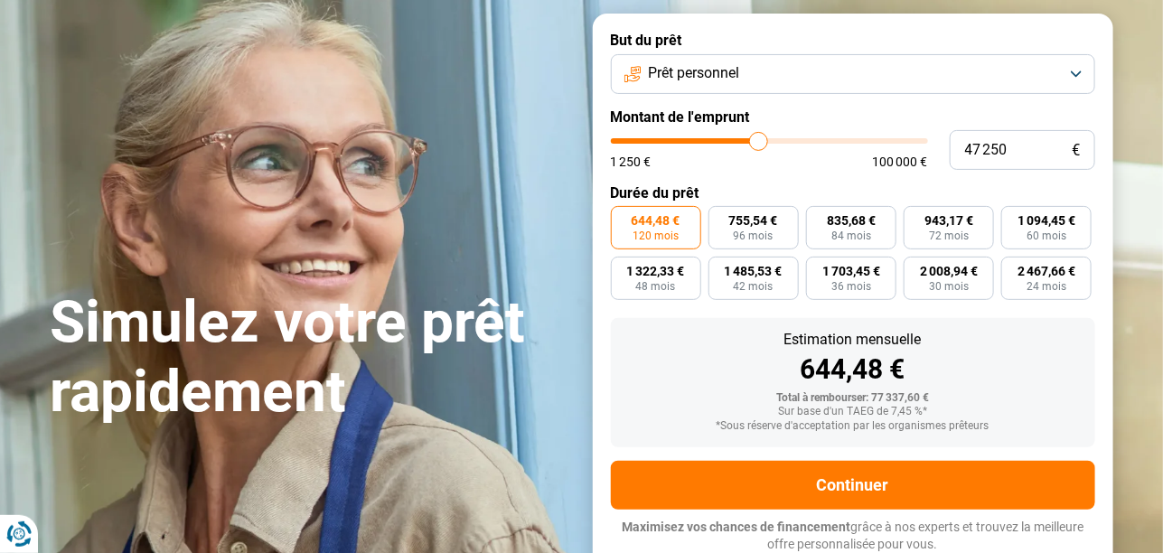
type input "46500"
type input "45 750"
drag, startPoint x: 780, startPoint y: 142, endPoint x: 644, endPoint y: 142, distance: 135.5
click at [644, 142] on input "range" at bounding box center [769, 140] width 317 height 5
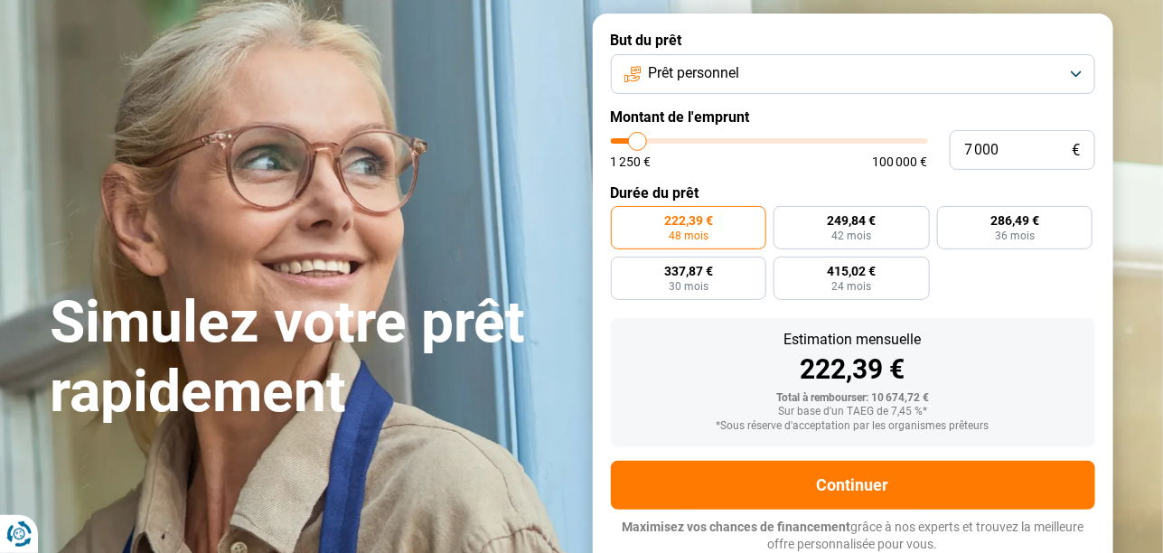
drag, startPoint x: 644, startPoint y: 142, endPoint x: 638, endPoint y: 149, distance: 9.6
click at [638, 144] on input "range" at bounding box center [769, 140] width 317 height 5
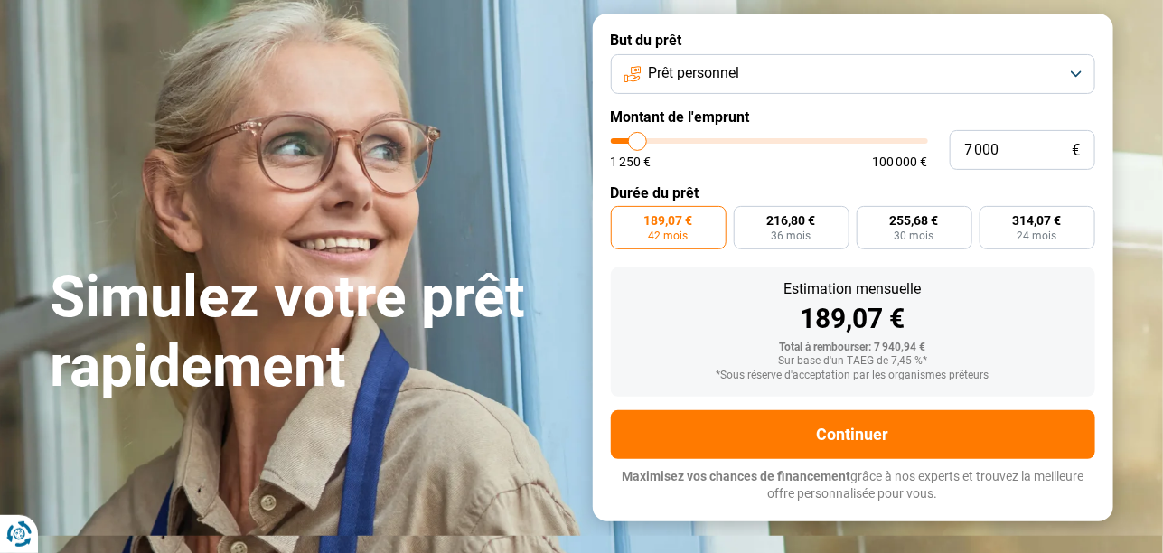
click at [638, 144] on input "range" at bounding box center [769, 140] width 317 height 5
click at [637, 144] on input "range" at bounding box center [769, 140] width 317 height 5
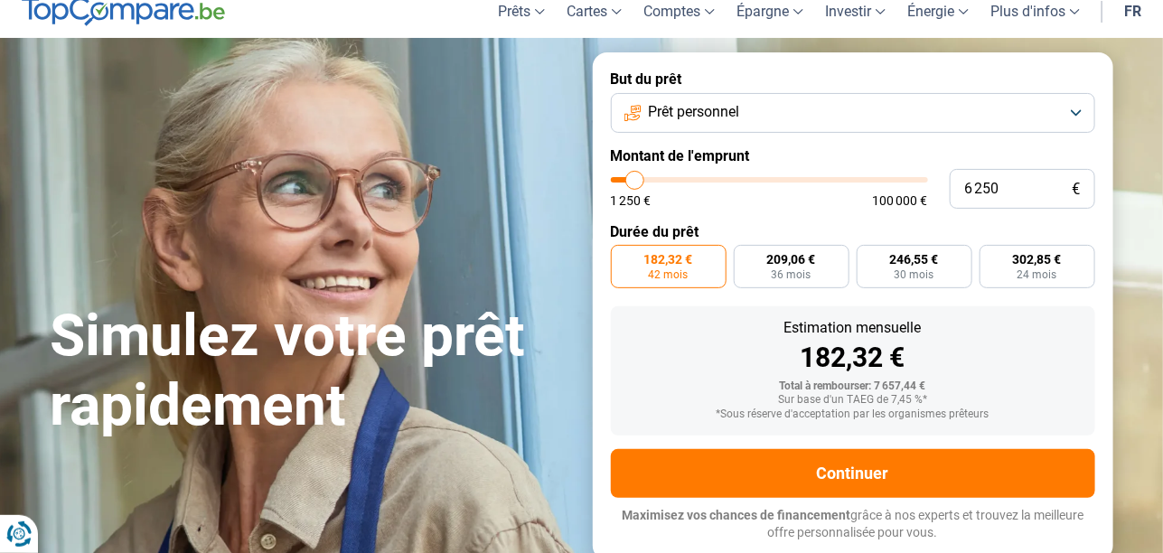
scroll to position [61, 0]
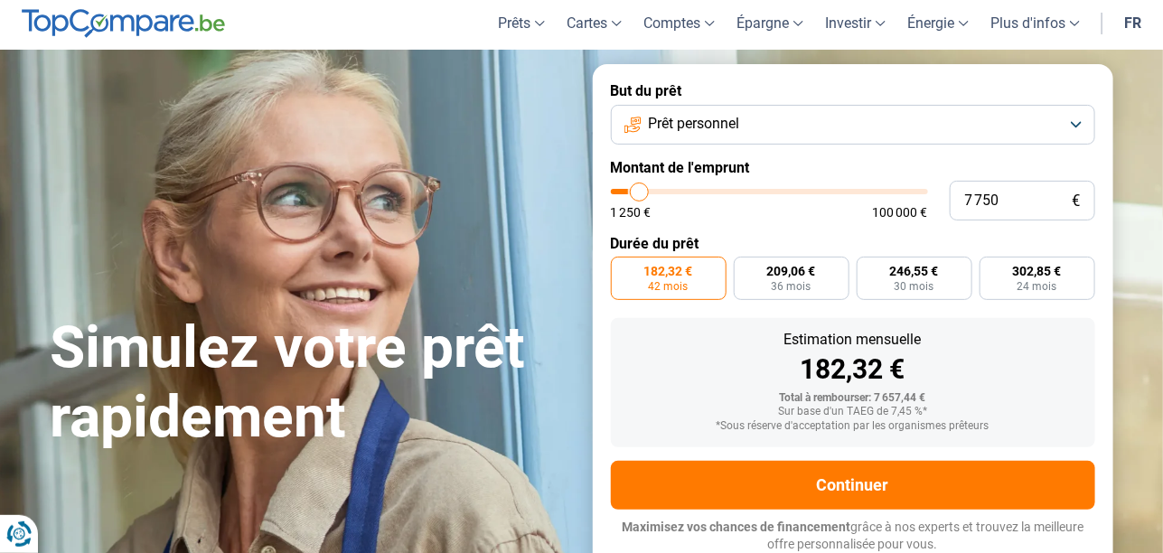
click at [640, 189] on input "range" at bounding box center [769, 191] width 317 height 5
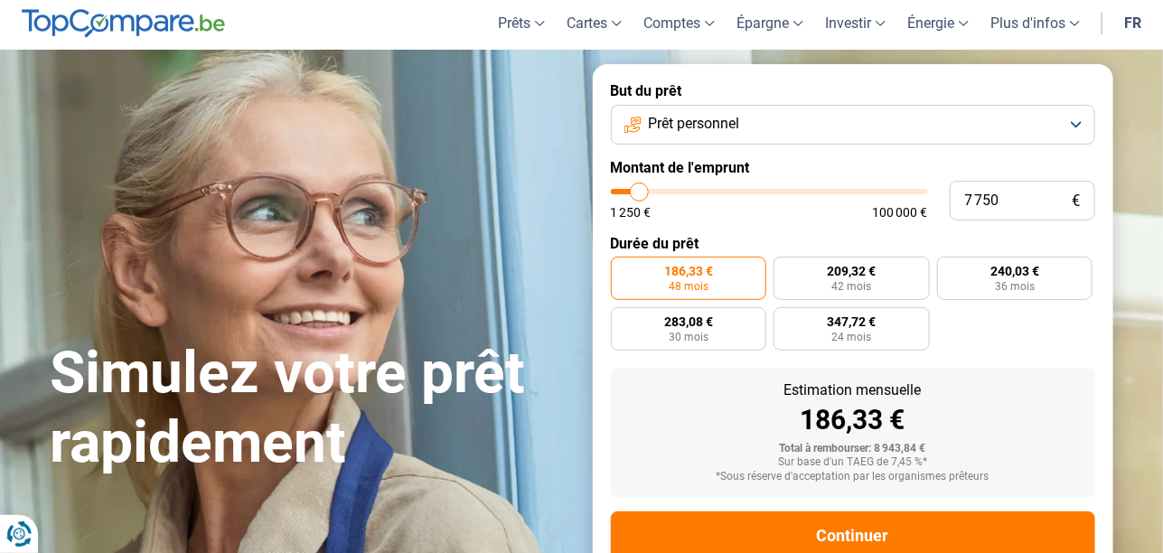
scroll to position [111, 0]
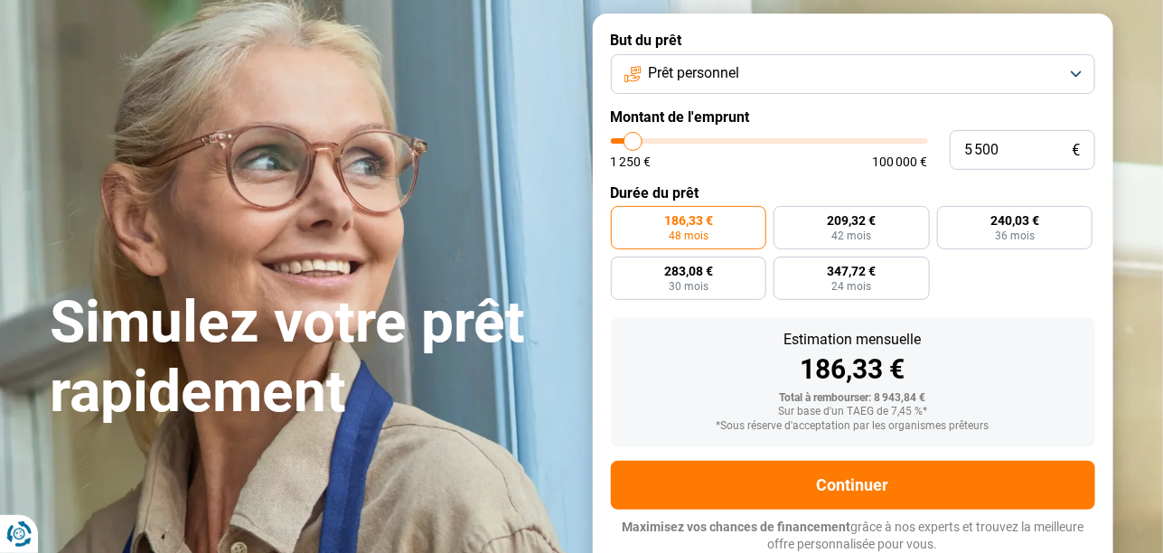
drag, startPoint x: 643, startPoint y: 145, endPoint x: 633, endPoint y: 135, distance: 14.7
click at [633, 138] on input "range" at bounding box center [769, 140] width 317 height 5
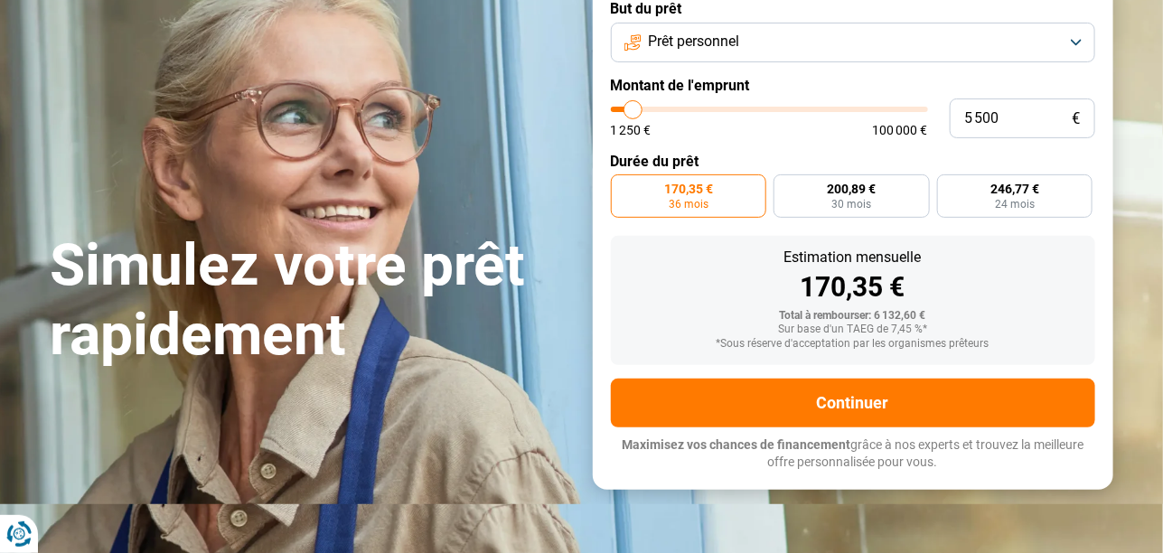
scroll to position [150, 0]
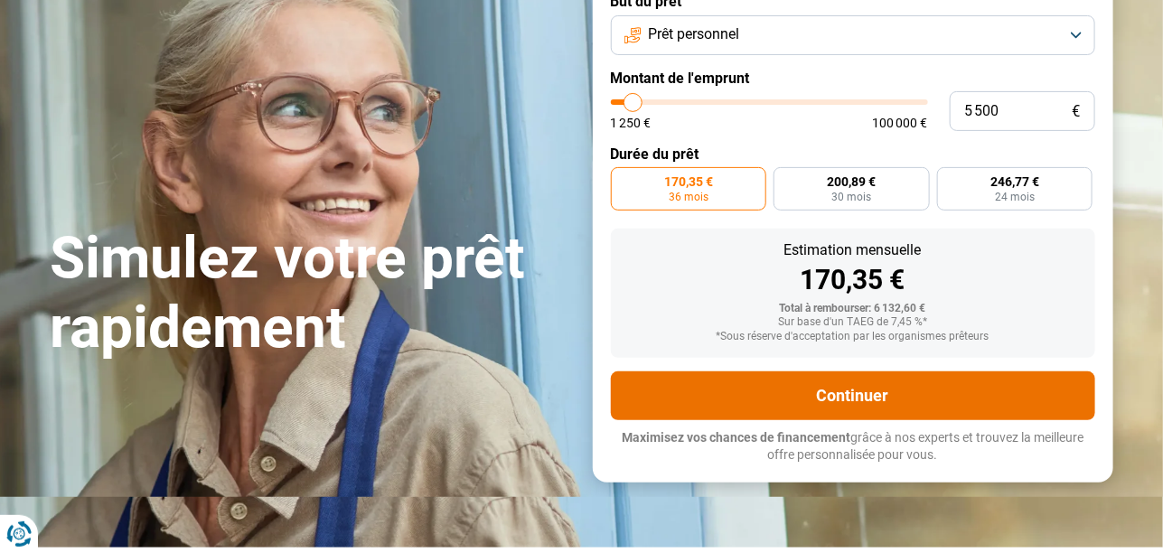
click at [846, 397] on button "Continuer" at bounding box center [853, 395] width 484 height 49
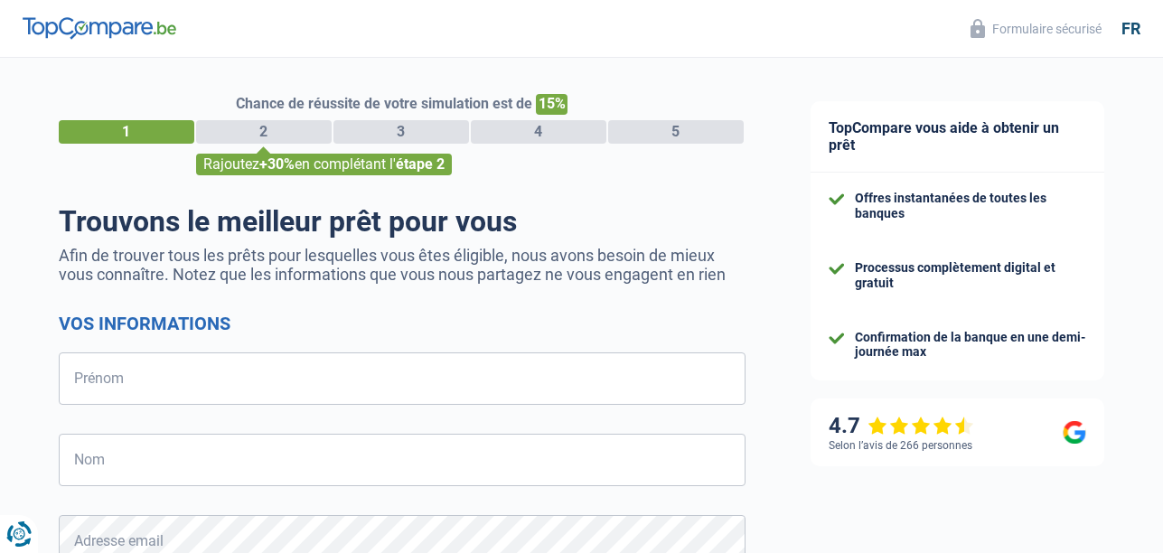
select select "32"
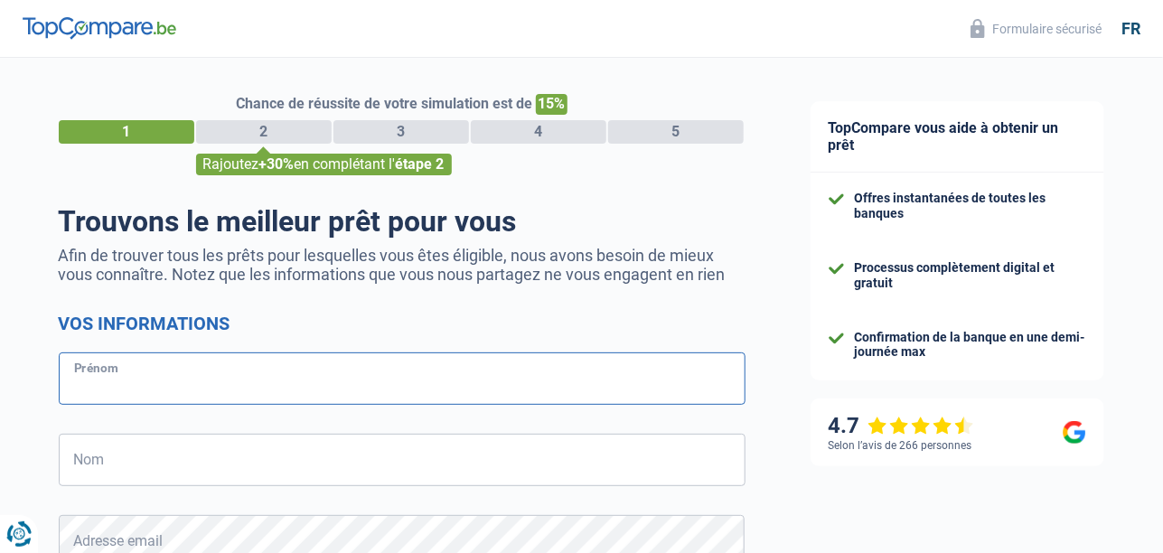
click at [134, 374] on input "Prénom" at bounding box center [402, 378] width 687 height 52
click at [110, 388] on input "[PERSON_NAME]" at bounding box center [402, 378] width 687 height 52
type input "[PERSON_NAME]"
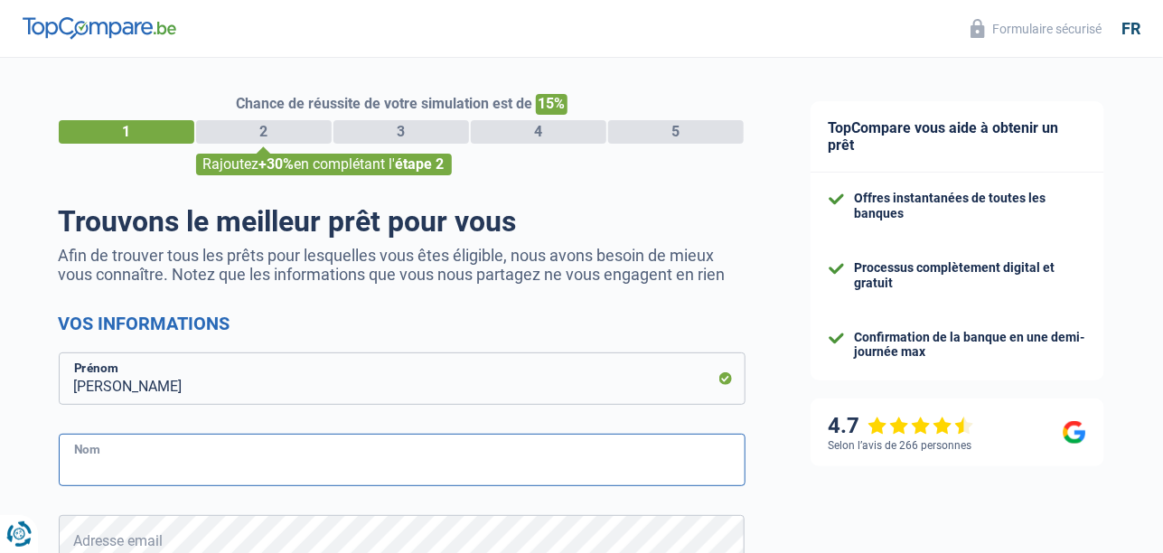
click at [136, 463] on input "Nom" at bounding box center [402, 460] width 687 height 52
type input "Polomé"
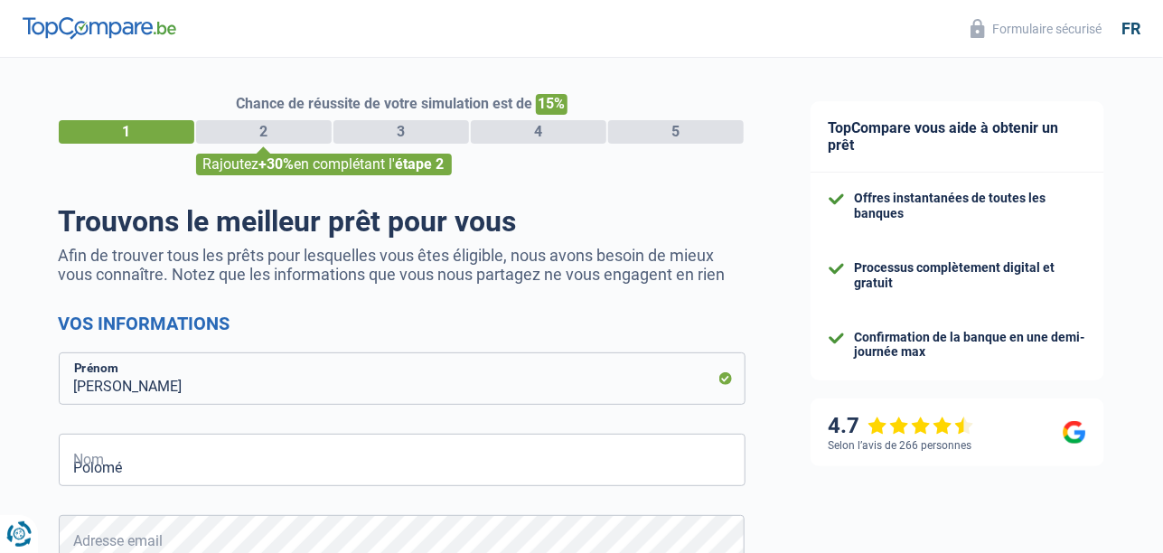
type input "475707234"
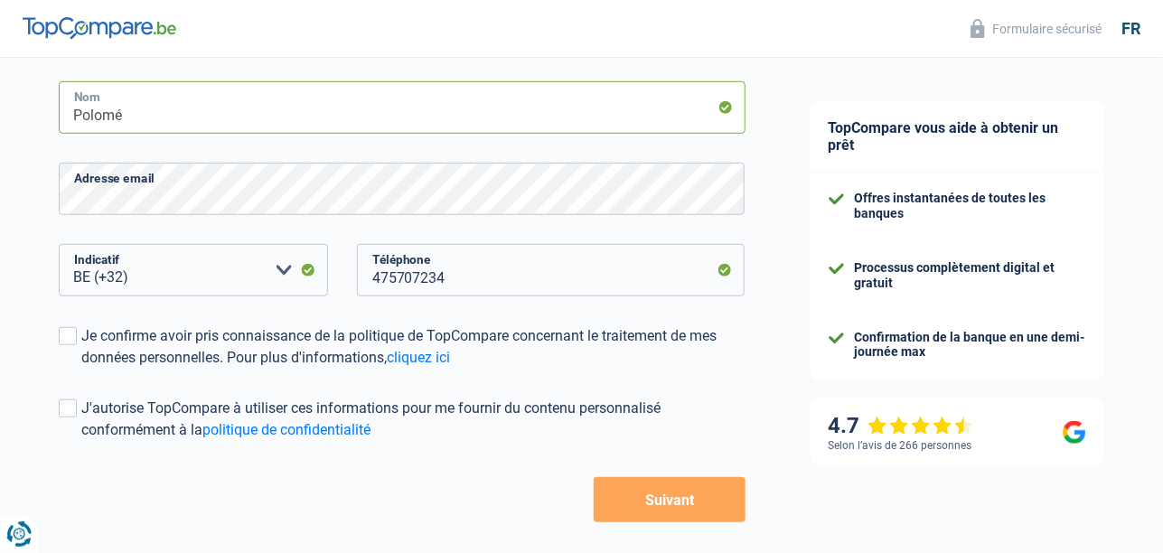
scroll to position [361, 0]
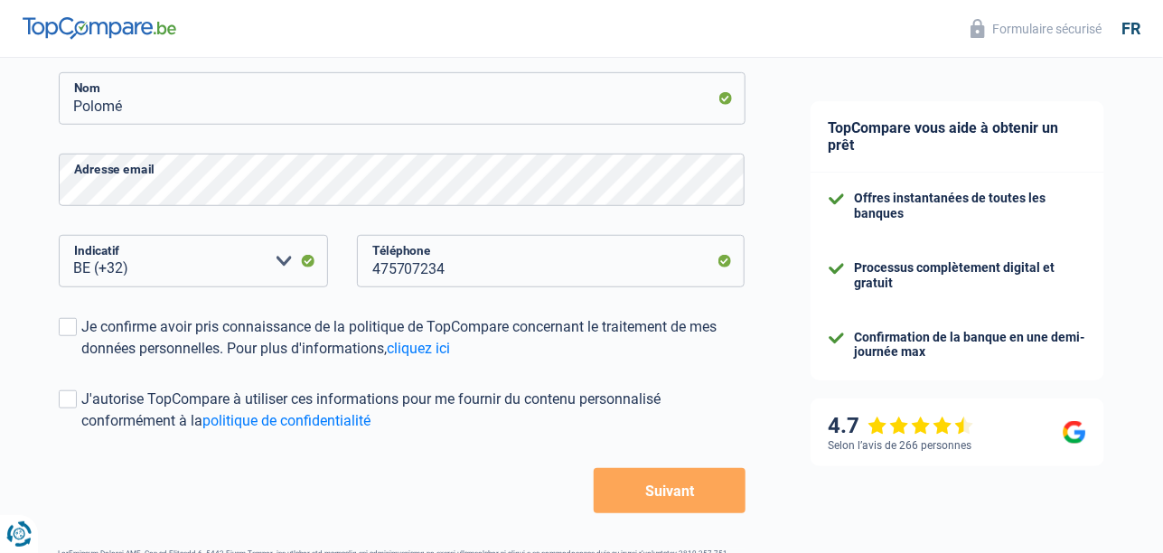
drag, startPoint x: 659, startPoint y: 490, endPoint x: 668, endPoint y: 495, distance: 9.8
click at [661, 490] on button "Suivant" at bounding box center [669, 490] width 151 height 45
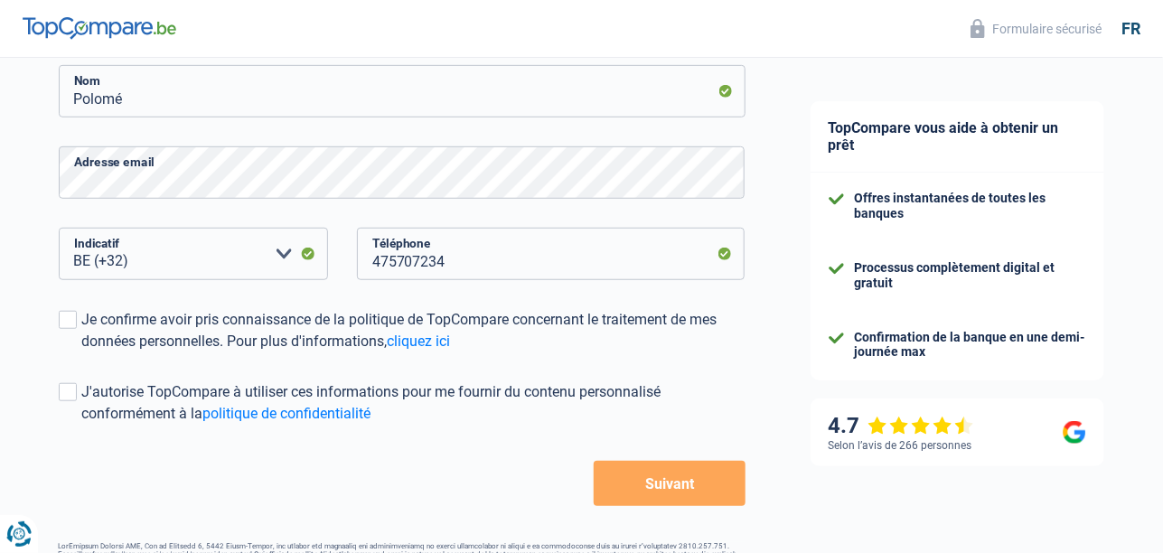
scroll to position [425, 0]
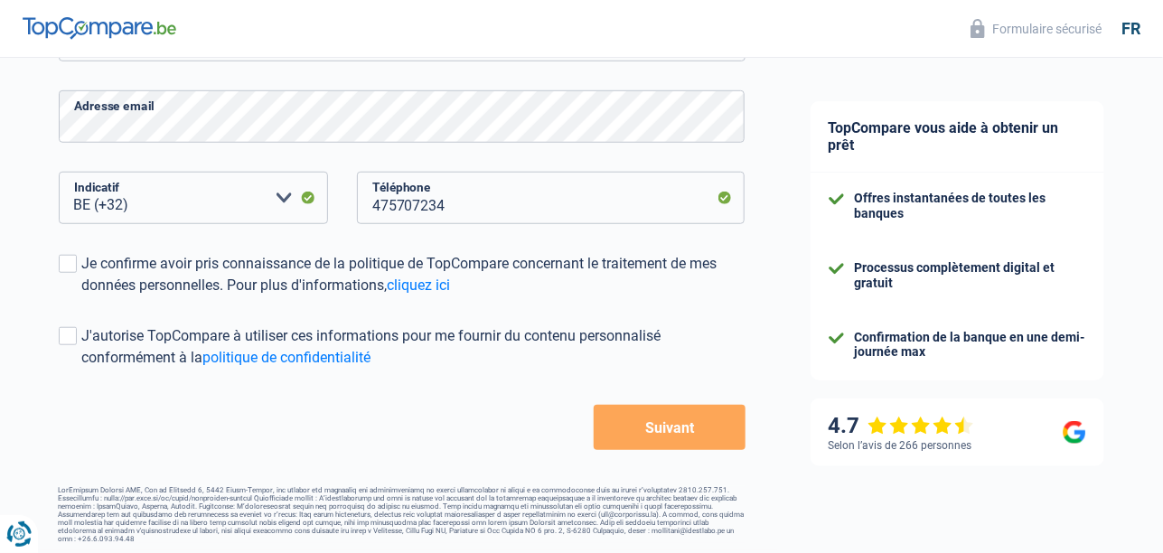
click at [669, 431] on button "Suivant" at bounding box center [669, 427] width 151 height 45
click at [675, 426] on button "Suivant" at bounding box center [669, 427] width 151 height 45
click at [66, 266] on span at bounding box center [68, 264] width 18 height 18
click at [82, 296] on input "Je confirme avoir pris connaissance de la politique de TopCompare concernant le…" at bounding box center [82, 296] width 0 height 0
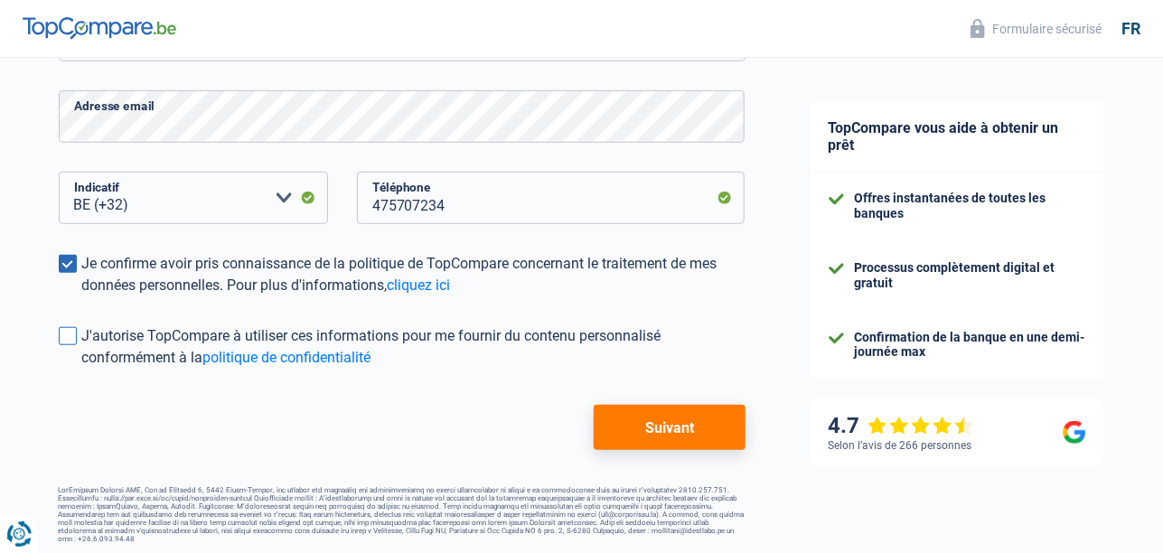
click at [68, 340] on span at bounding box center [68, 336] width 18 height 18
click at [82, 369] on input "J'autorise TopCompare à utiliser ces informations pour me fournir du contenu pe…" at bounding box center [82, 369] width 0 height 0
click at [669, 433] on button "Suivant" at bounding box center [669, 427] width 151 height 45
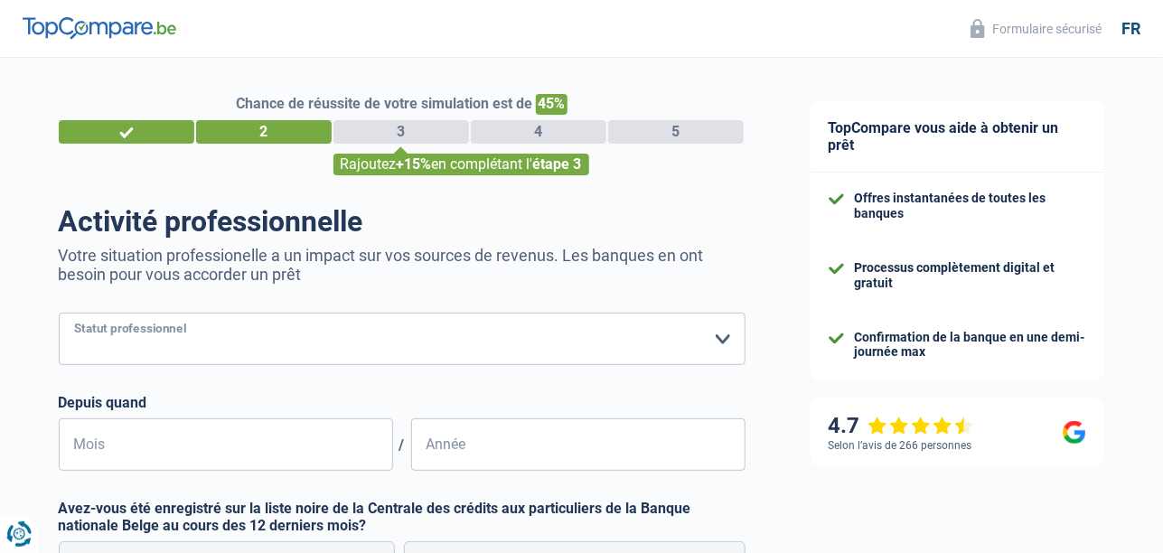
click at [721, 340] on select "Ouvrier Employé privé Employé public Invalide Indépendant Pensionné Chômeur Mut…" at bounding box center [402, 339] width 687 height 52
click at [100, 347] on select "Ouvrier Employé privé Employé public Invalide Indépendant Pensionné Chômeur Mut…" at bounding box center [402, 339] width 687 height 52
click at [720, 338] on select "Ouvrier Employé privé Employé public Invalide Indépendant Pensionné Chômeur Mut…" at bounding box center [402, 339] width 687 height 52
click at [154, 340] on select "Ouvrier Employé privé Employé public Invalide Indépendant Pensionné Chômeur Mut…" at bounding box center [402, 339] width 687 height 52
click at [121, 347] on select "Ouvrier Employé privé Employé public Invalide Indépendant Pensionné Chômeur Mut…" at bounding box center [402, 339] width 687 height 52
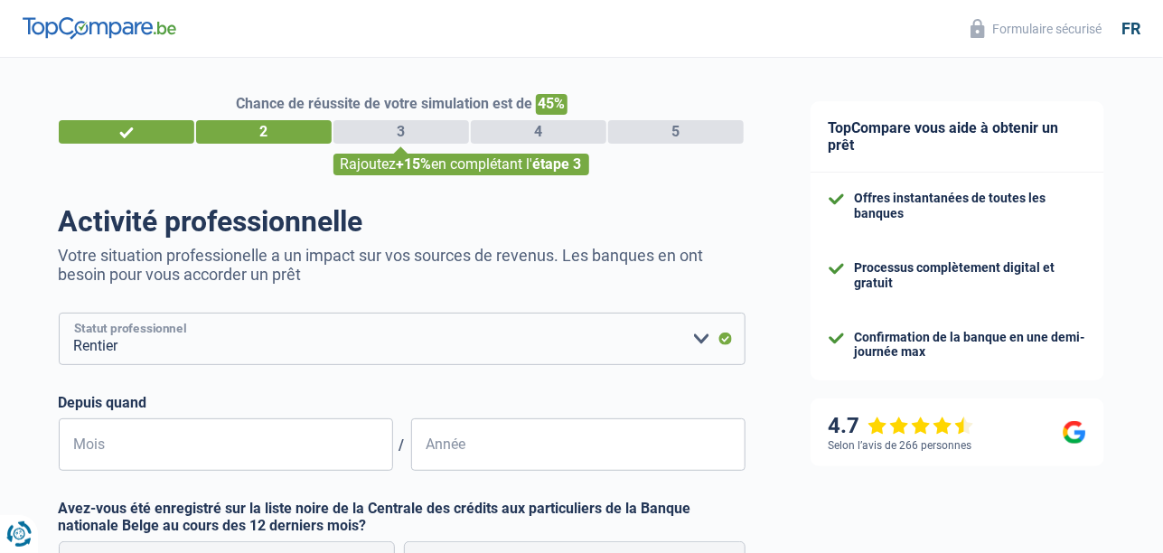
select select "retired"
click at [59, 313] on select "Ouvrier Employé privé Employé public Invalide Indépendant Pensionné Chômeur Mut…" at bounding box center [402, 339] width 687 height 52
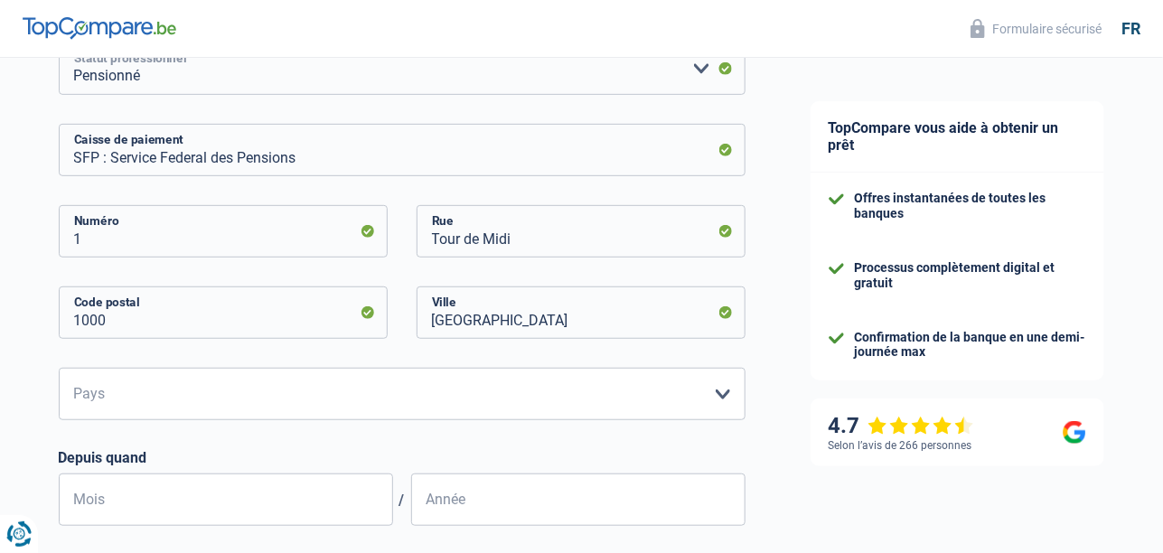
scroll to position [361, 0]
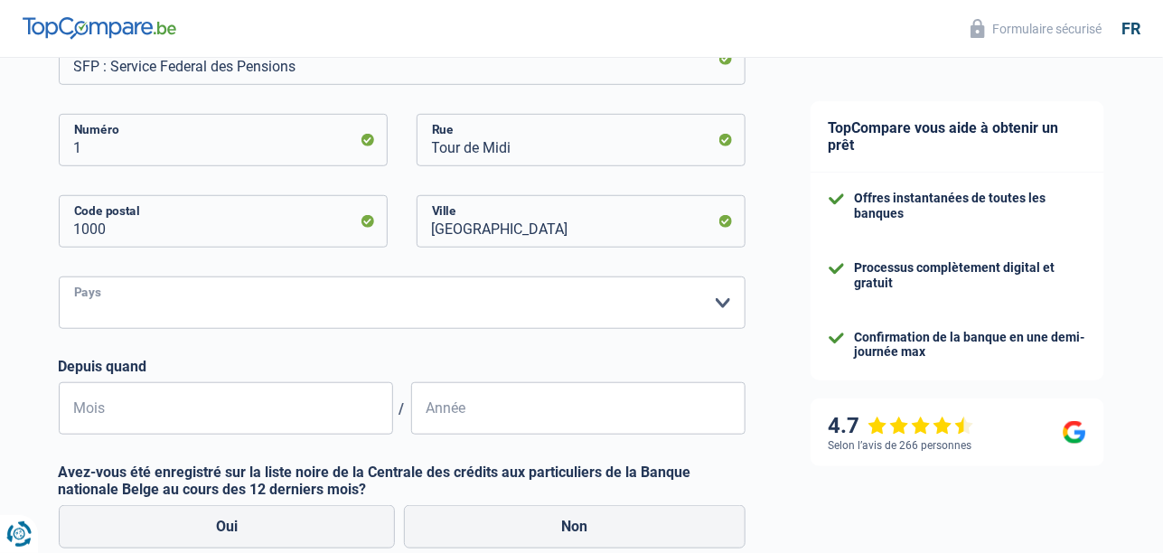
click at [719, 304] on select "Belgique Luxembourg Veuillez sélectionner une option" at bounding box center [402, 302] width 687 height 52
click at [717, 302] on select "Belgique Luxembourg Veuillez sélectionner une option" at bounding box center [402, 302] width 687 height 52
select select "BE"
click at [59, 277] on select "Belgique Luxembourg Veuillez sélectionner une option" at bounding box center [402, 302] width 687 height 52
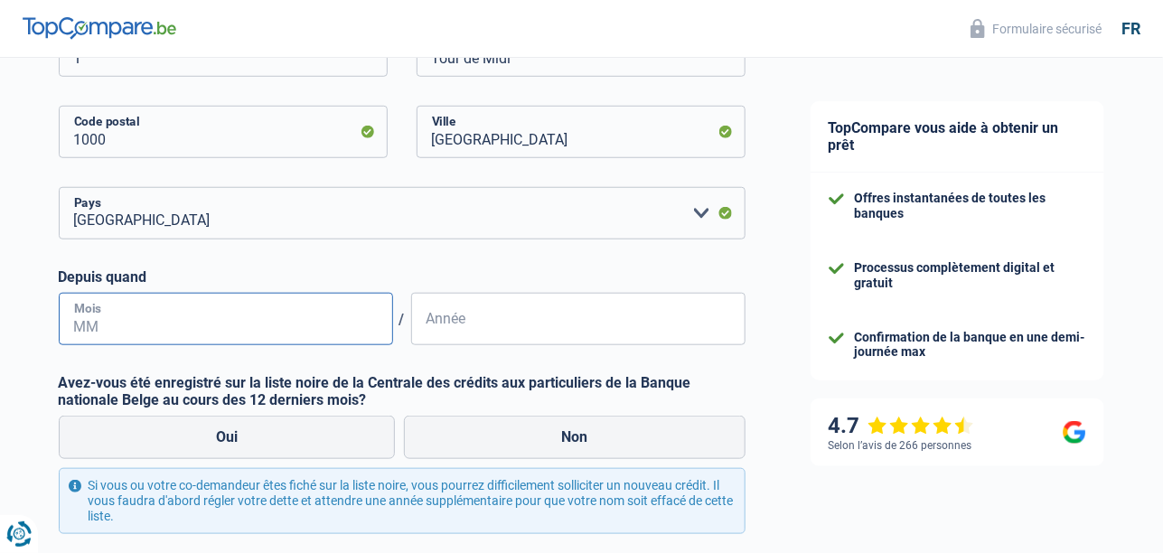
click at [237, 320] on input "Mois" at bounding box center [226, 319] width 334 height 52
type input "09"
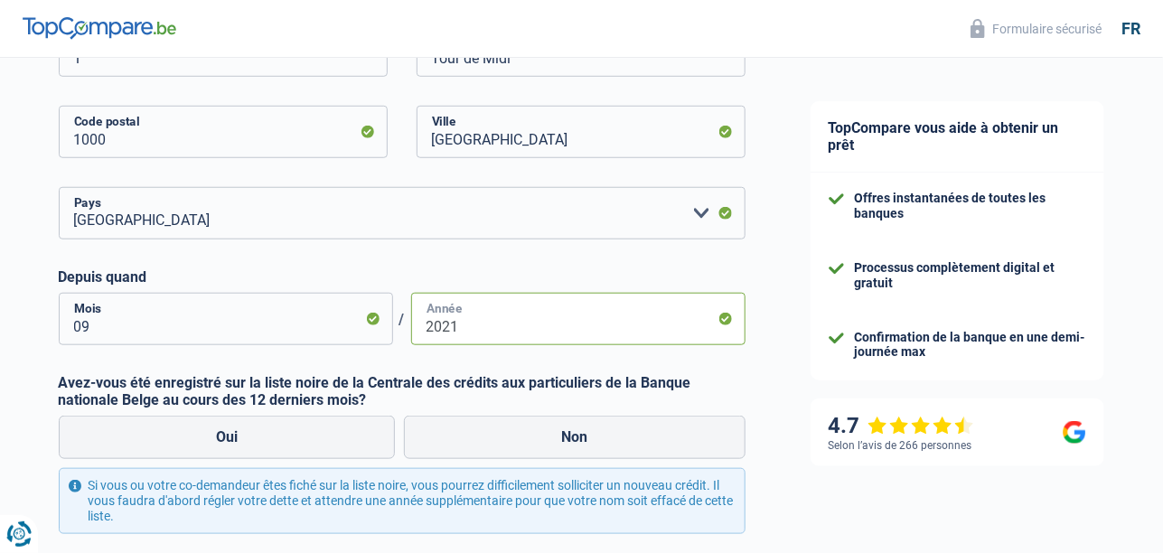
scroll to position [542, 0]
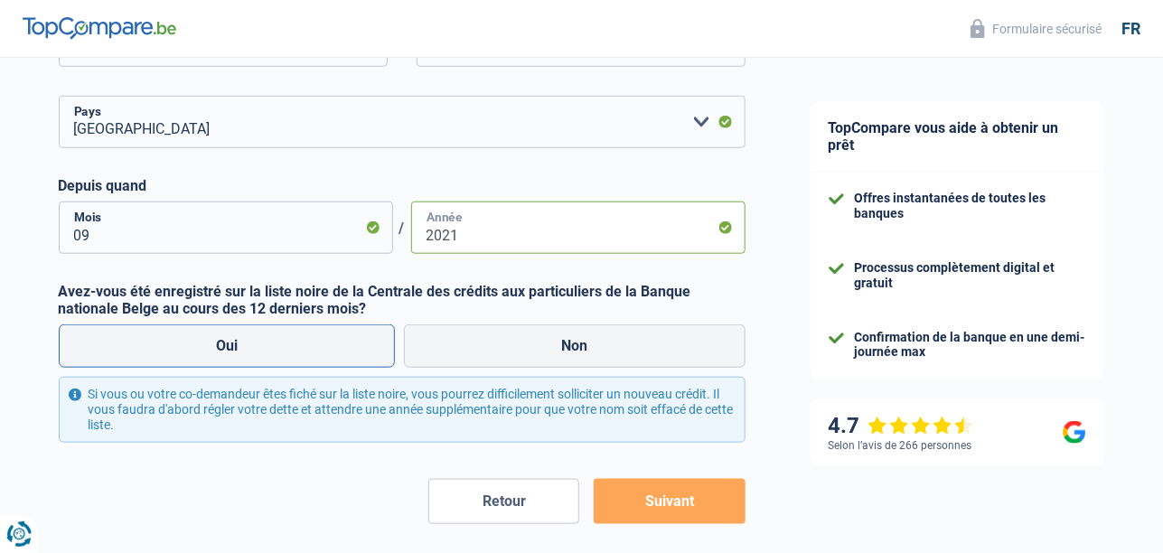
type input "2021"
click at [277, 351] on label "Oui" at bounding box center [227, 345] width 337 height 43
click at [277, 351] on input "Oui" at bounding box center [227, 345] width 337 height 43
radio input "true"
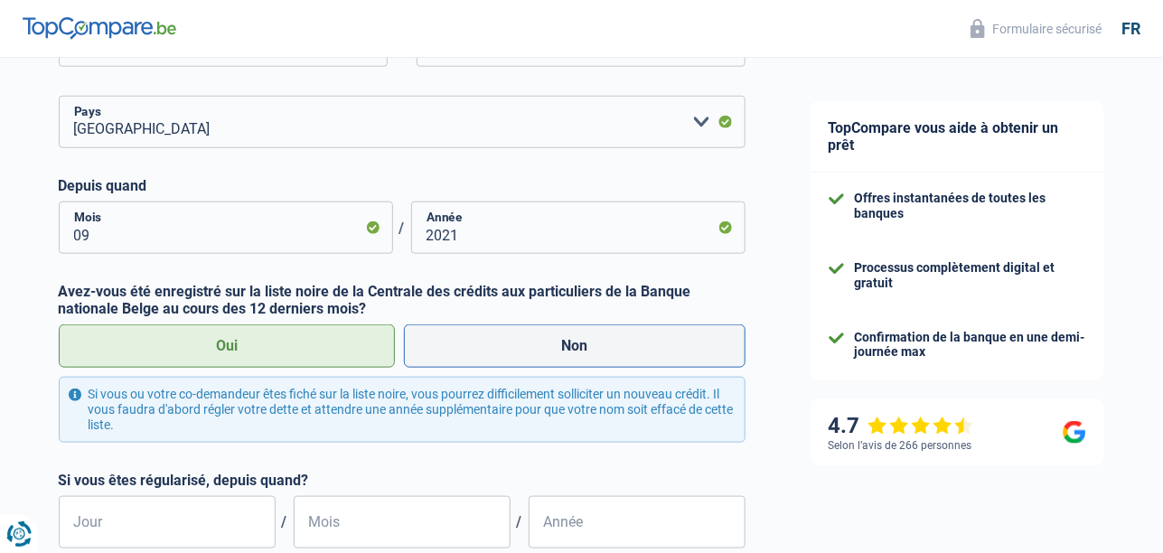
click at [545, 345] on label "Non" at bounding box center [574, 345] width 341 height 43
click at [545, 345] on input "Non" at bounding box center [574, 345] width 341 height 43
radio input "true"
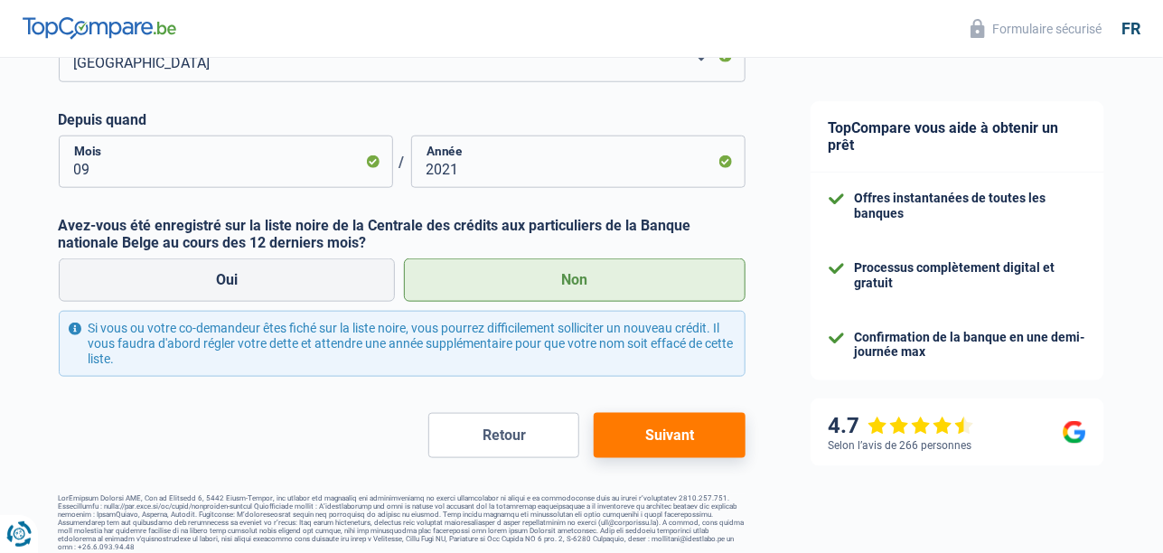
scroll to position [614, 0]
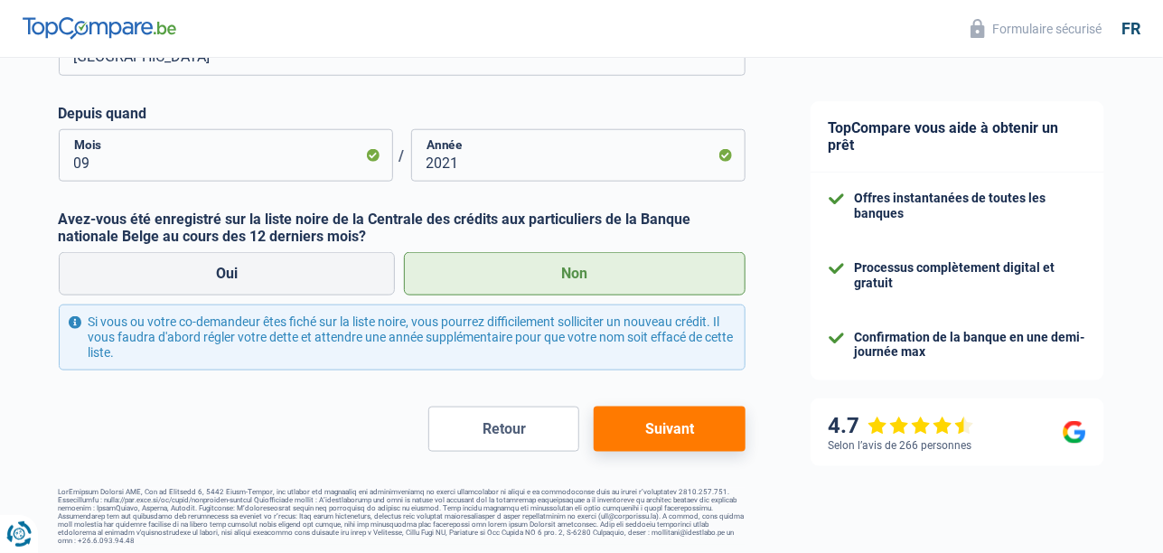
click at [673, 431] on button "Suivant" at bounding box center [669, 429] width 151 height 45
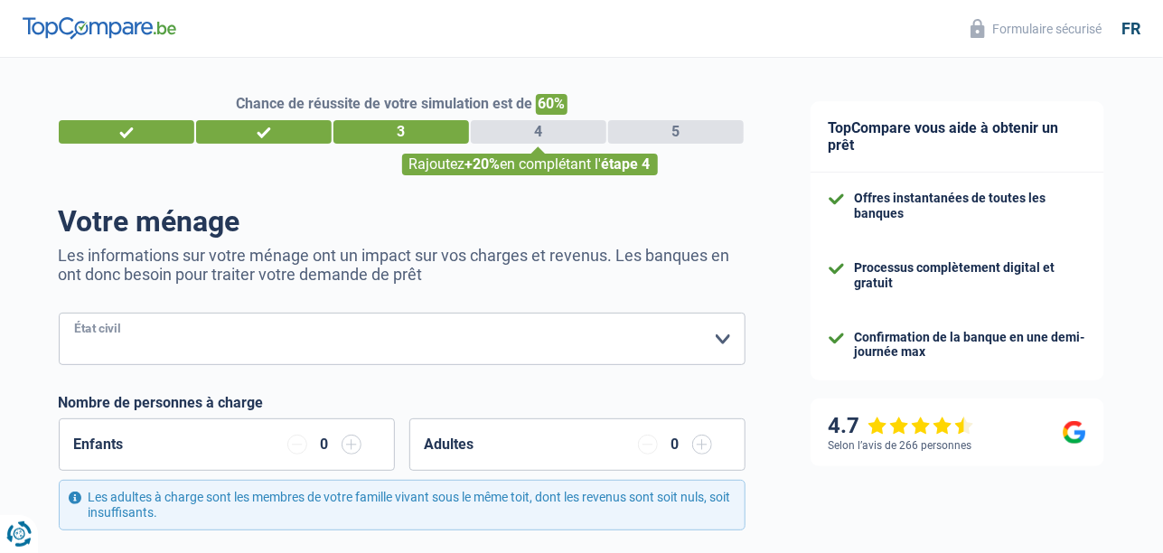
click at [719, 342] on select "[PERSON_NAME](e) Cohabitant(e) légal(e) Divorcé(e) Veuf(ve) Séparé (de fait) Ve…" at bounding box center [402, 339] width 687 height 52
select select "divorced"
click at [59, 313] on select "[PERSON_NAME](e) Cohabitant(e) légal(e) Divorcé(e) Veuf(ve) Séparé (de fait) Ve…" at bounding box center [402, 339] width 687 height 52
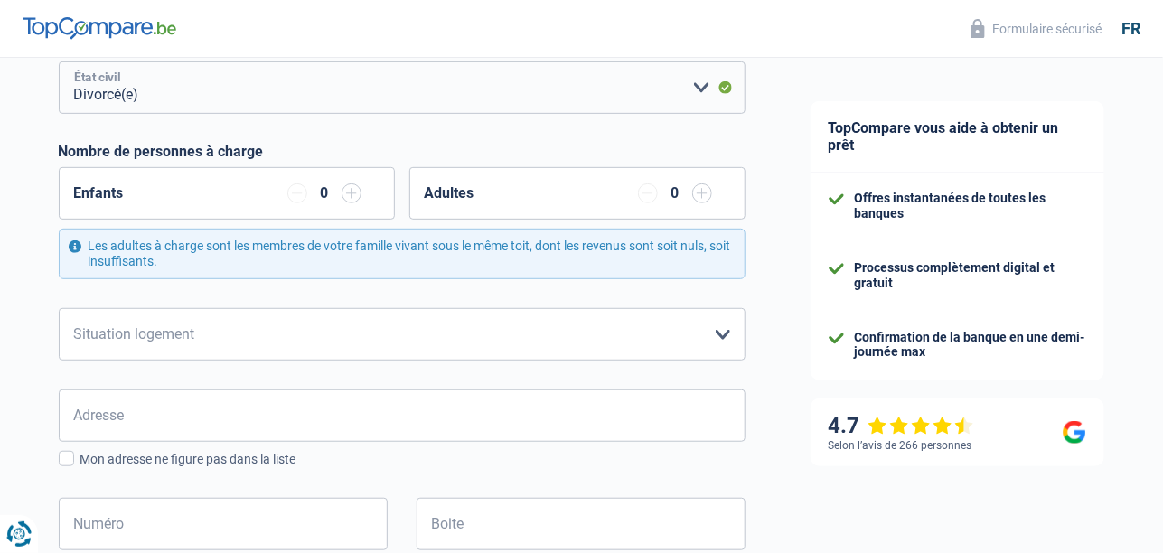
scroll to position [270, 0]
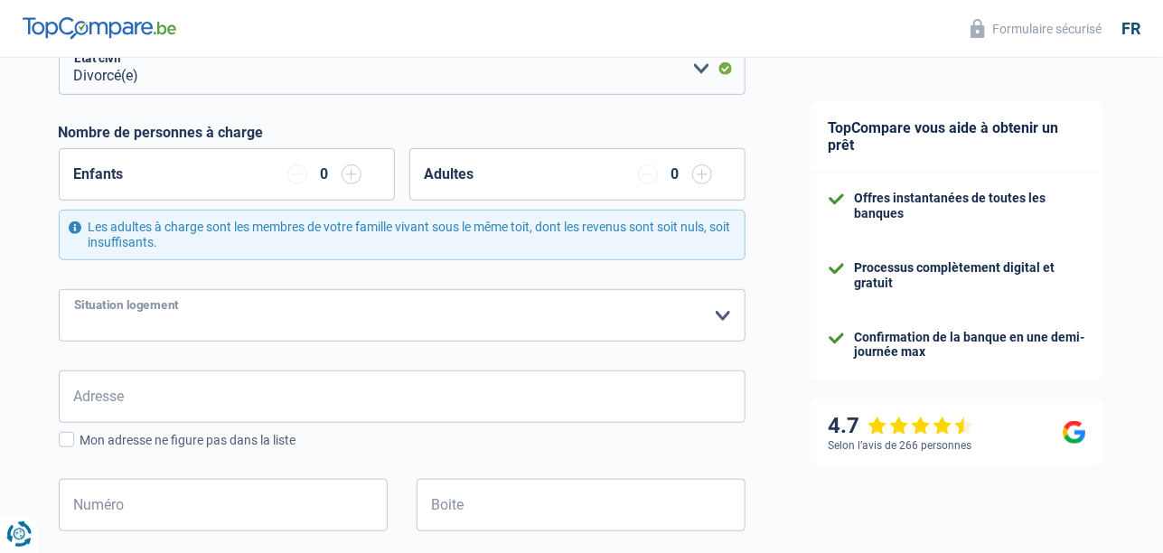
click at [720, 311] on select "Locataire Propriétaire avec prêt hypothécaire Propriétaire sans prêt hypothécai…" at bounding box center [402, 315] width 687 height 52
select select "rents"
click at [59, 289] on select "Locataire Propriétaire avec prêt hypothécaire Propriétaire sans prêt hypothécai…" at bounding box center [402, 315] width 687 height 52
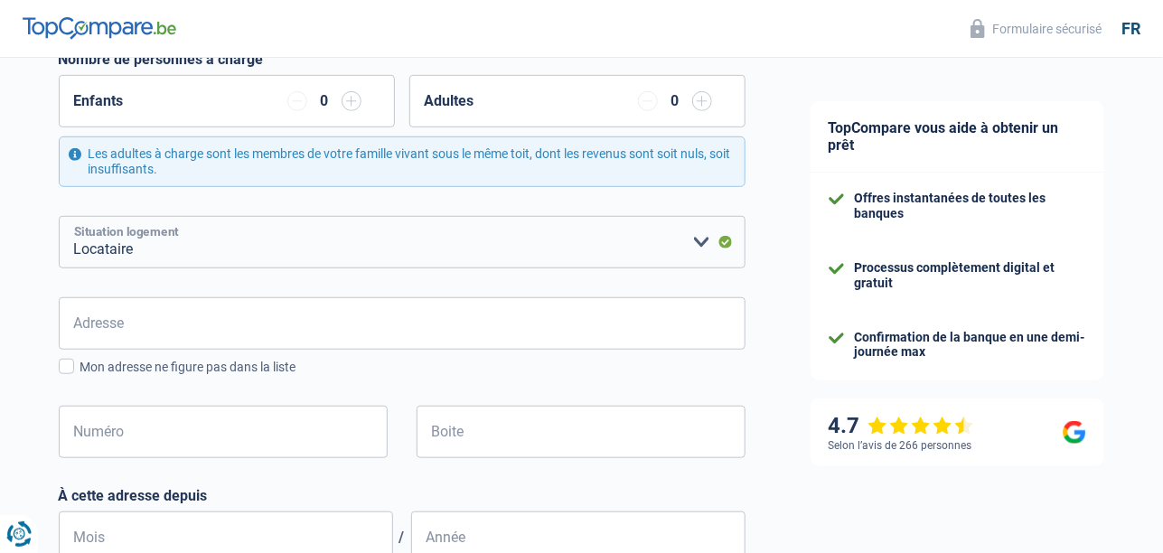
scroll to position [361, 0]
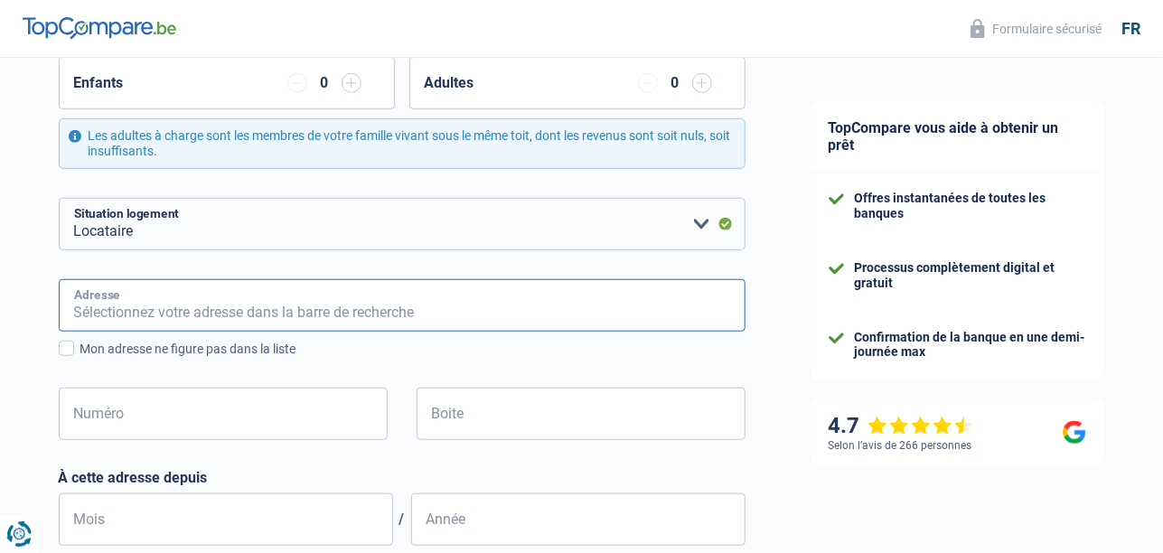
click at [171, 299] on input "Adresse" at bounding box center [402, 305] width 687 height 52
type input "[STREET_ADDRESS]"
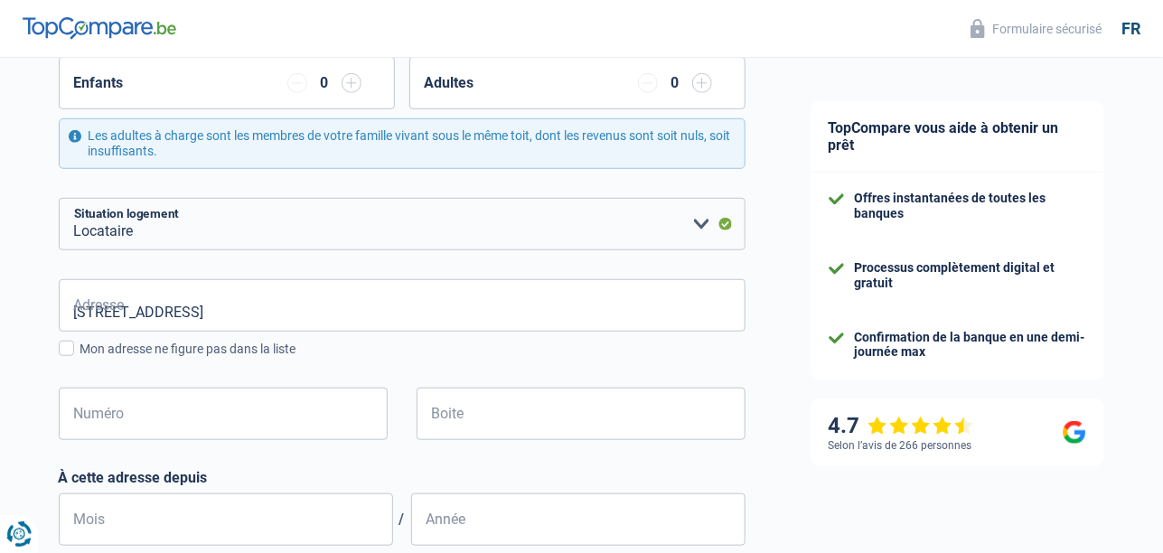
type input "[GEOGRAPHIC_DATA]"
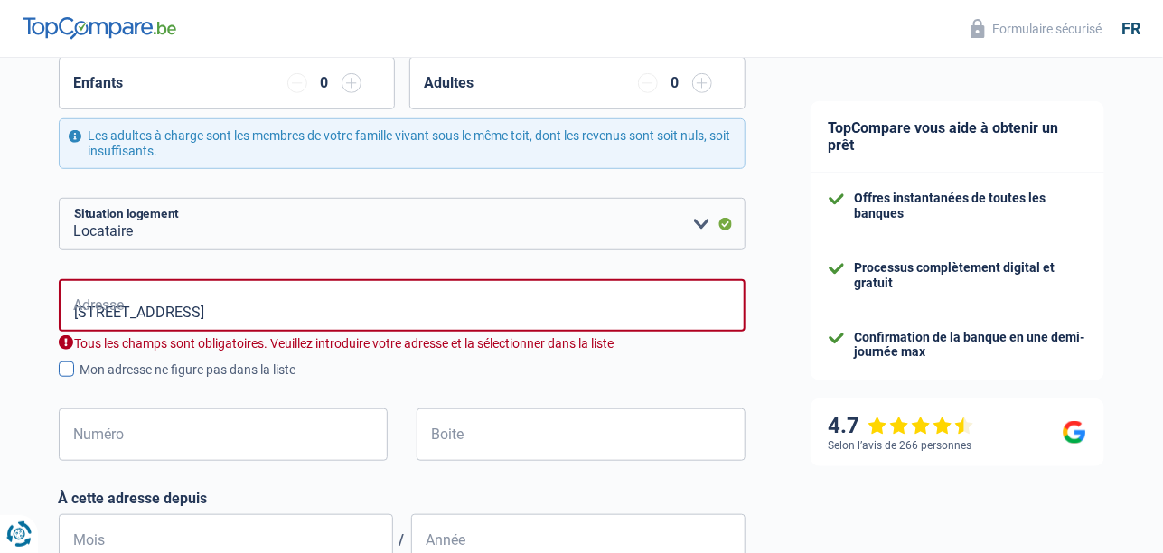
type input "[GEOGRAPHIC_DATA]"
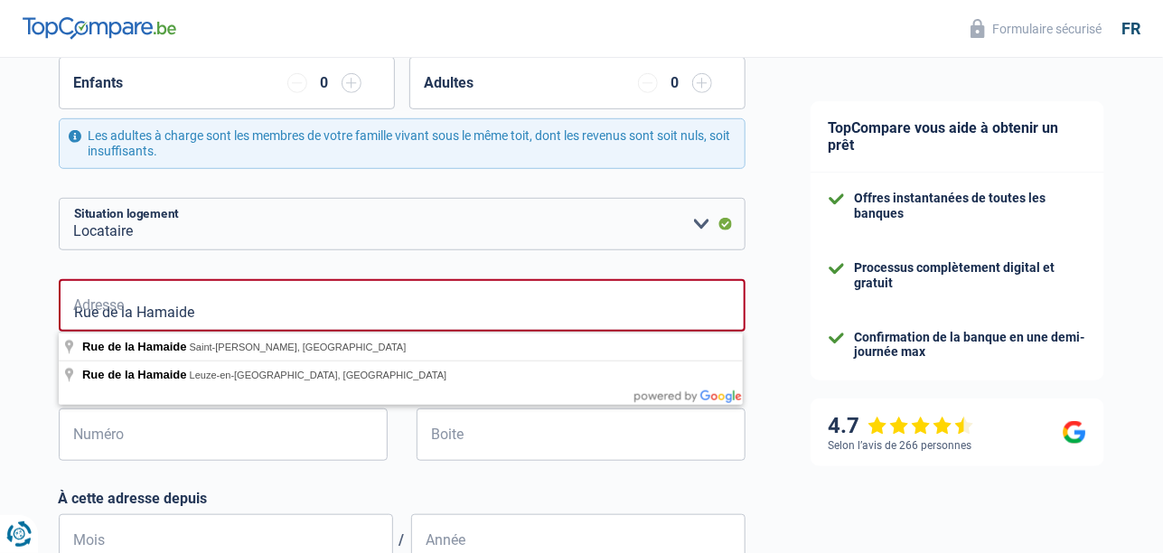
type input "Rue de la Hamaide"
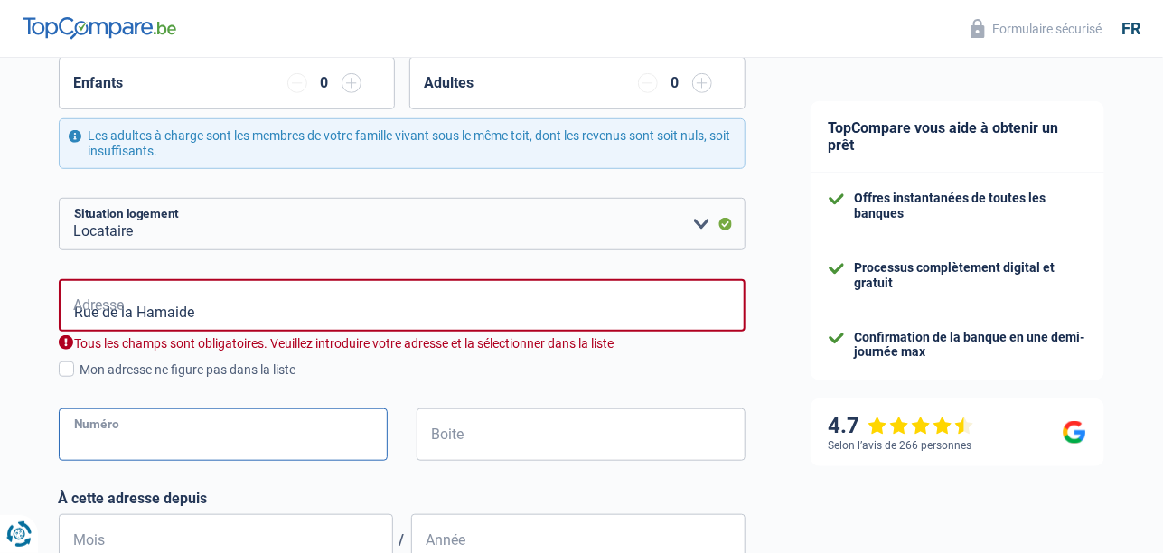
click at [206, 444] on input "Numéro" at bounding box center [223, 434] width 329 height 52
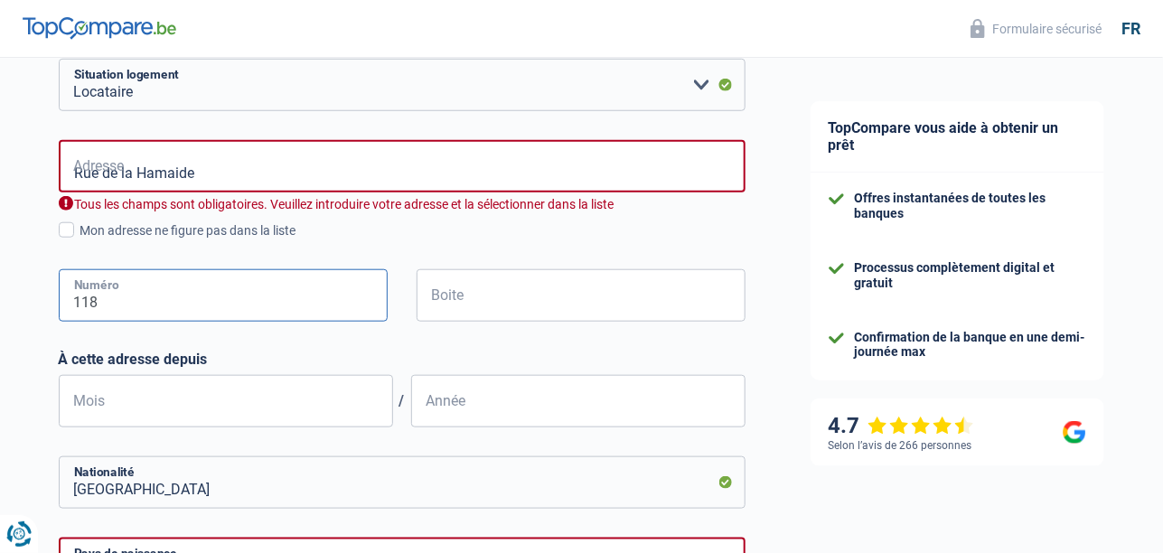
scroll to position [542, 0]
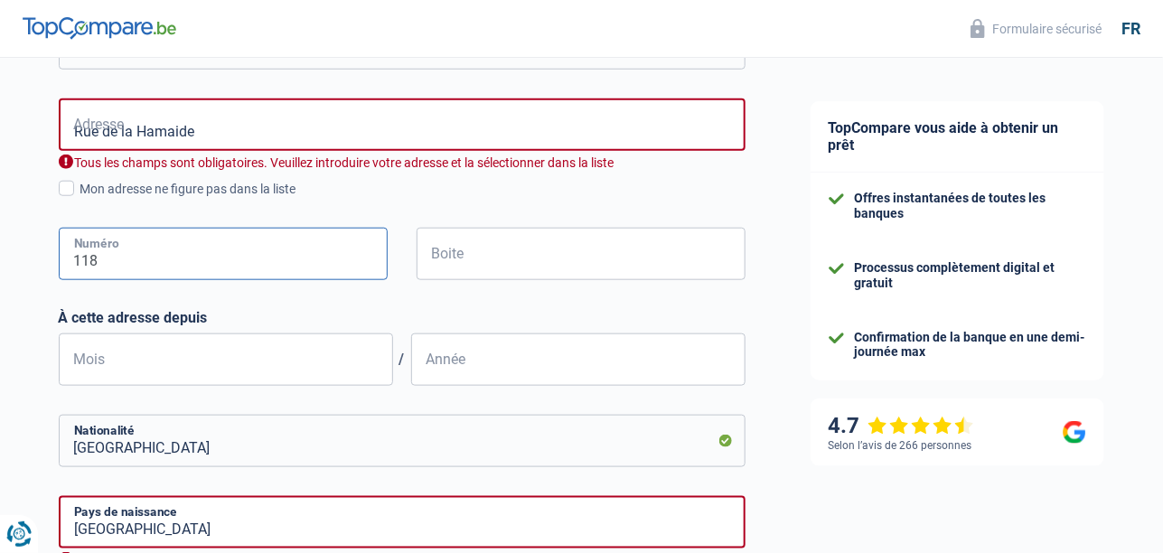
type input "118"
click at [482, 254] on input "Boite" at bounding box center [580, 254] width 329 height 52
click at [128, 372] on input "Mois" at bounding box center [226, 359] width 334 height 52
type input "11"
click at [475, 360] on input "Année" at bounding box center [578, 359] width 334 height 52
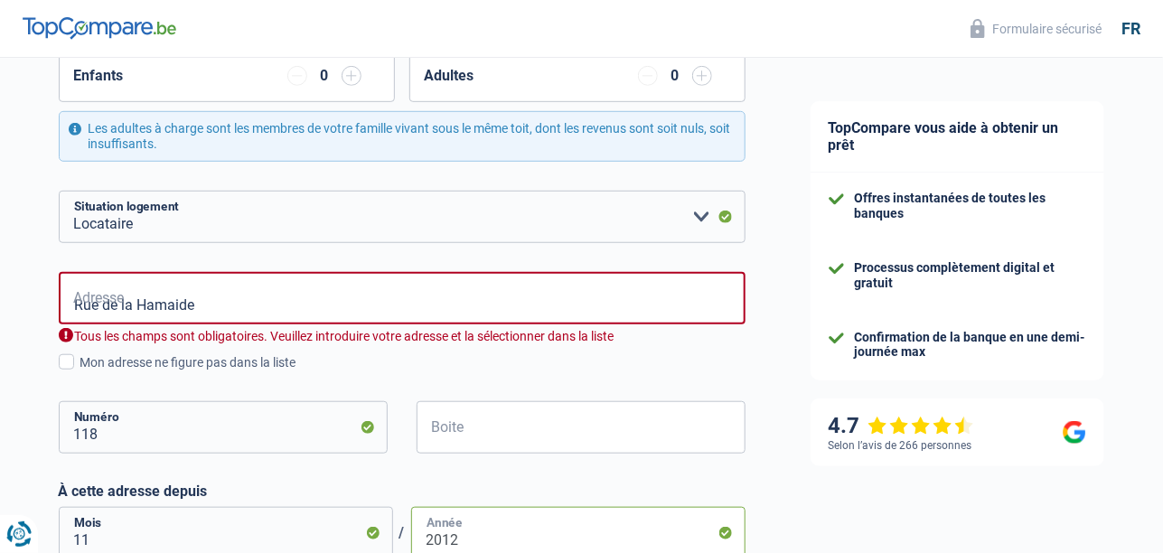
scroll to position [361, 0]
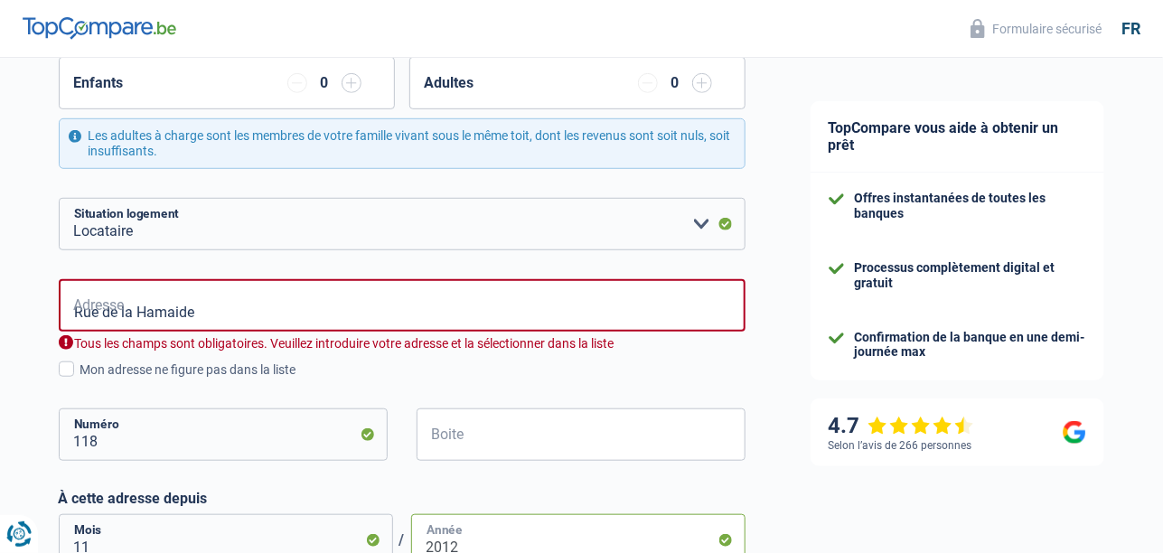
type input "2012"
click at [231, 304] on input "Rue de la Hamaide" at bounding box center [402, 305] width 687 height 52
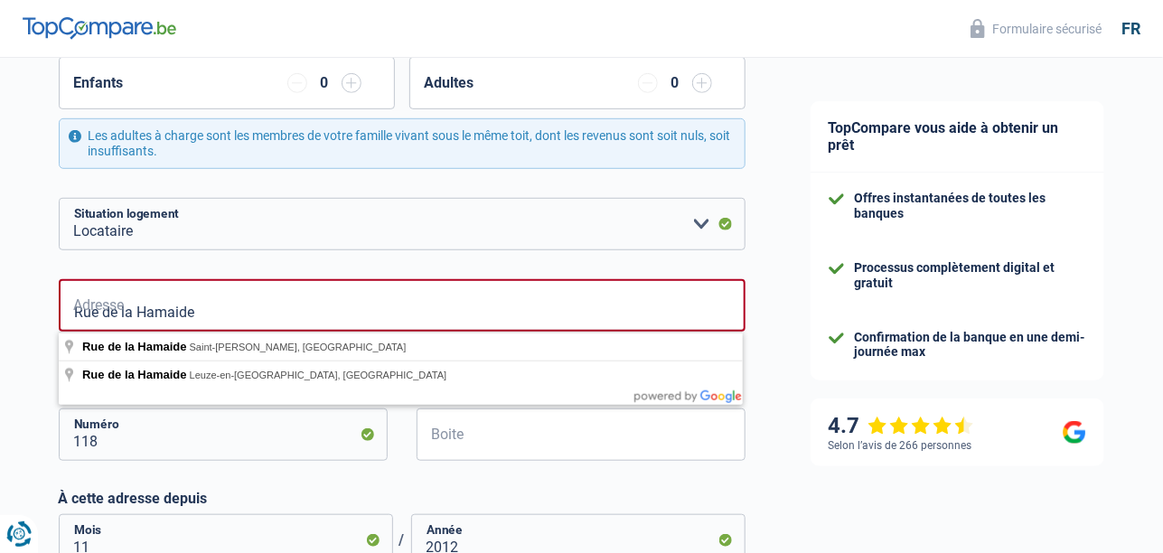
click at [19, 245] on div "Chance de réussite de votre simulation est de 60% 1 2 3 4 5 Rajoutez +20% en co…" at bounding box center [389, 391] width 778 height 1405
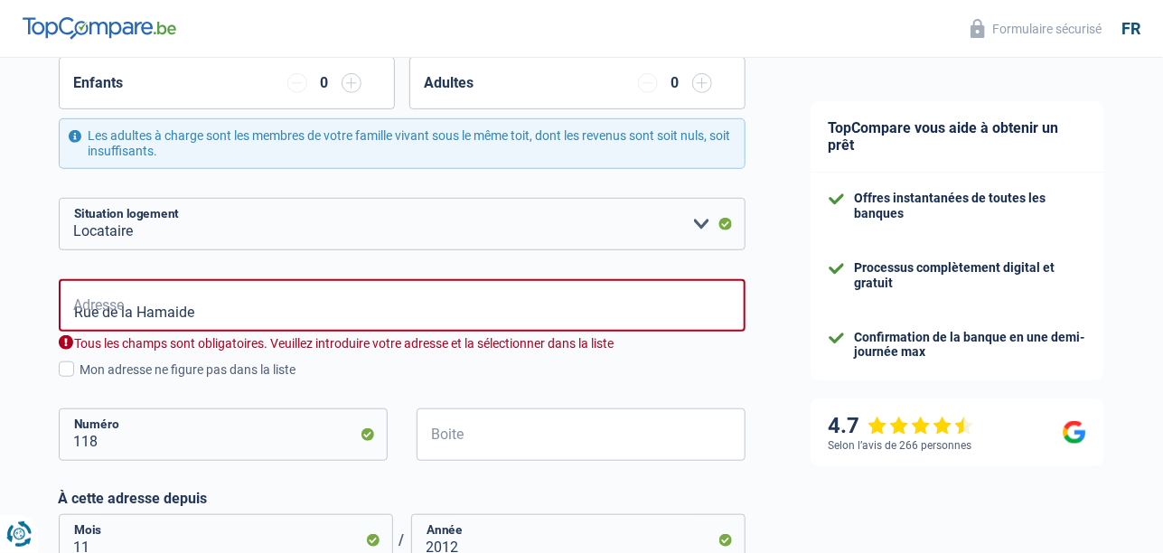
click at [29, 234] on div "Chance de réussite de votre simulation est de 60% 1 2 3 4 5 Rajoutez +20% en co…" at bounding box center [389, 391] width 778 height 1405
click at [231, 307] on input "Rue de la Hamaide" at bounding box center [402, 305] width 687 height 52
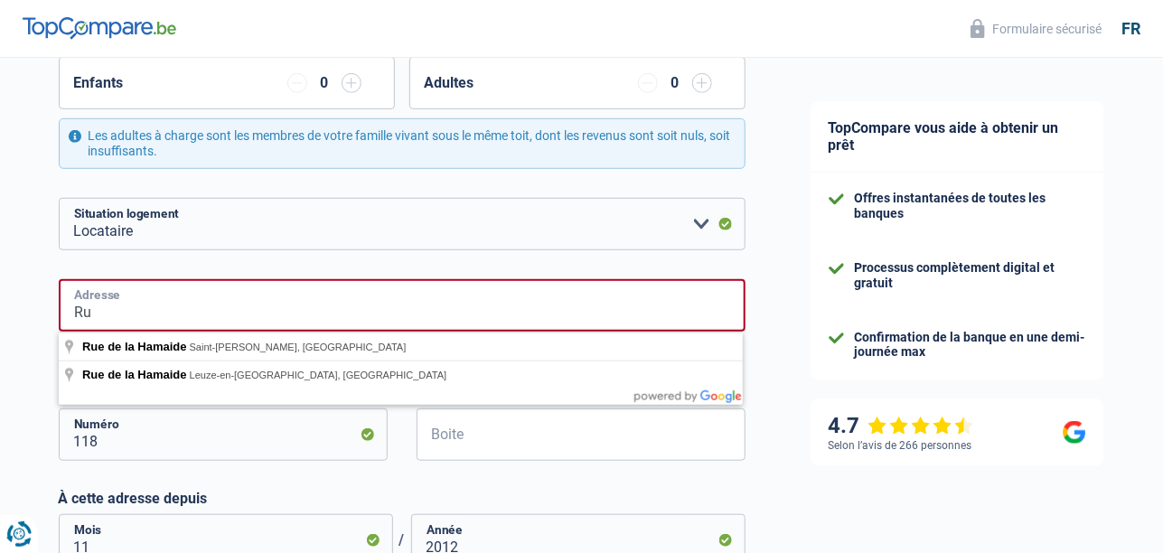
type input "R"
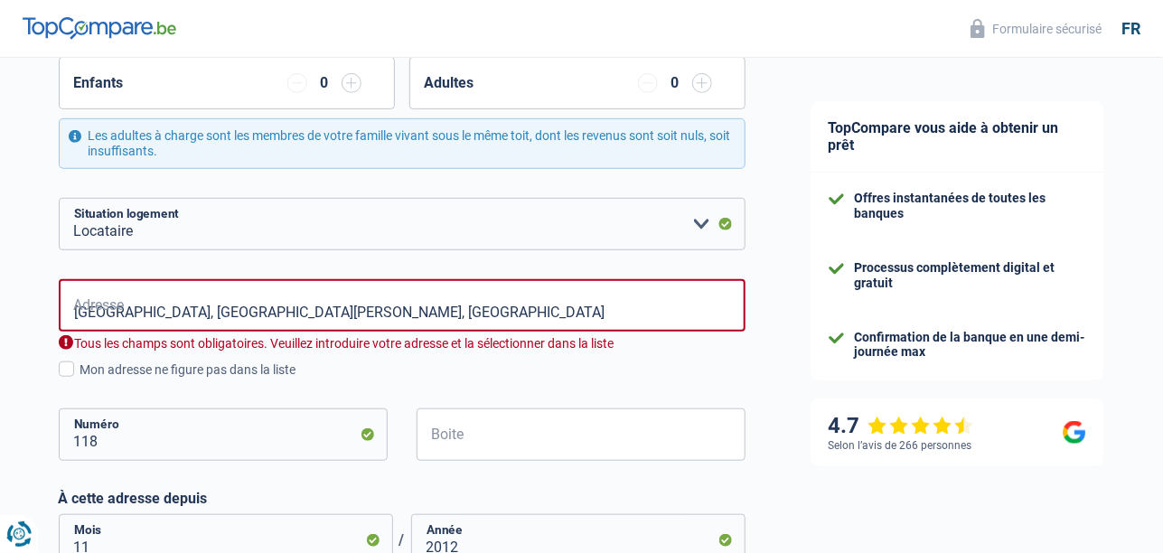
type input "Rue de la Hamaide, 7333, Saint-Ghislain, BE"
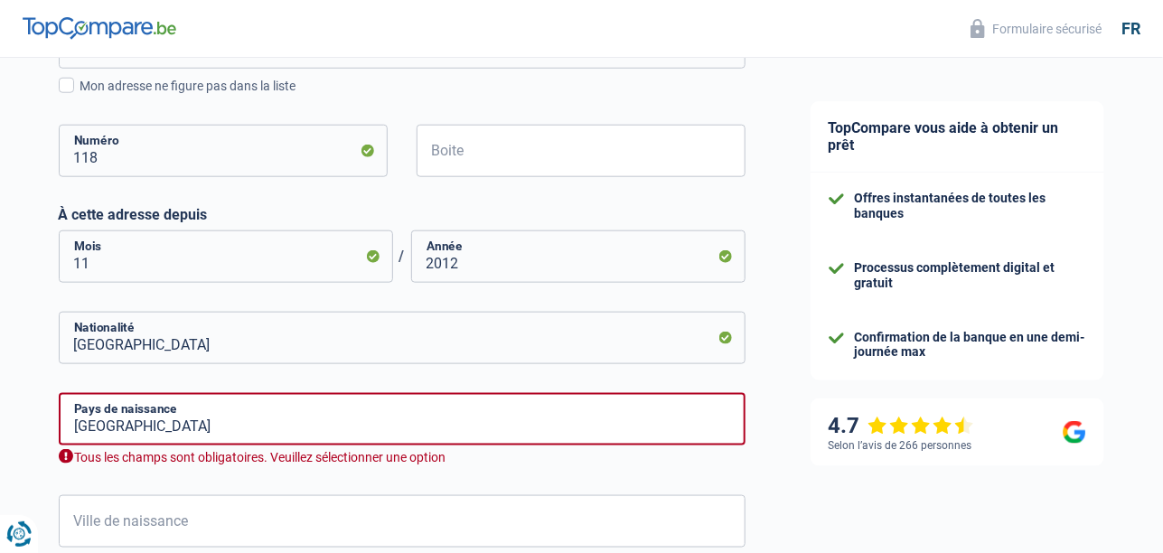
scroll to position [631, 0]
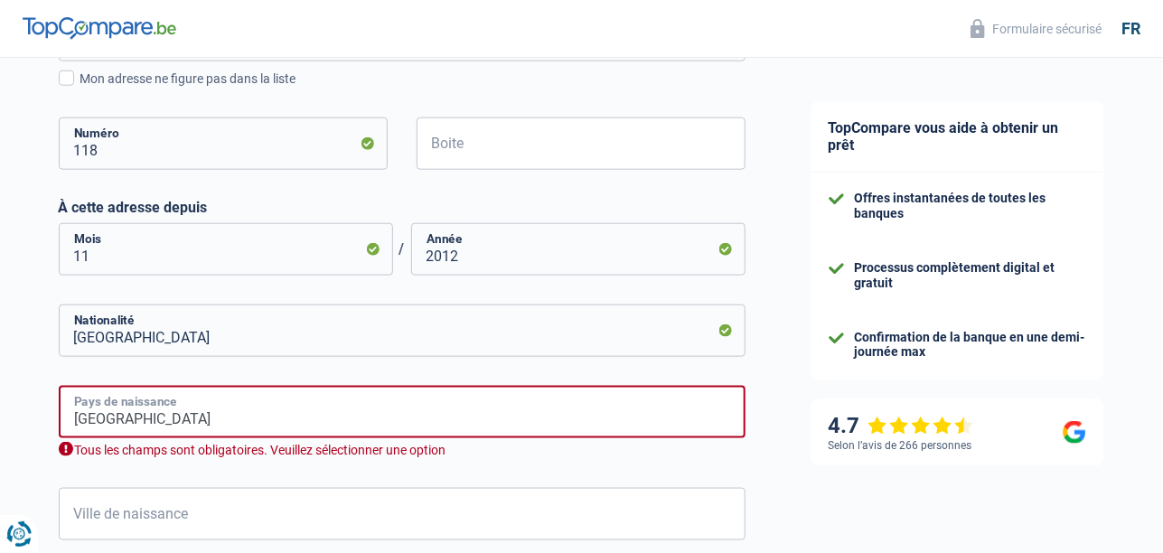
click at [267, 400] on input "Belgique" at bounding box center [402, 412] width 687 height 52
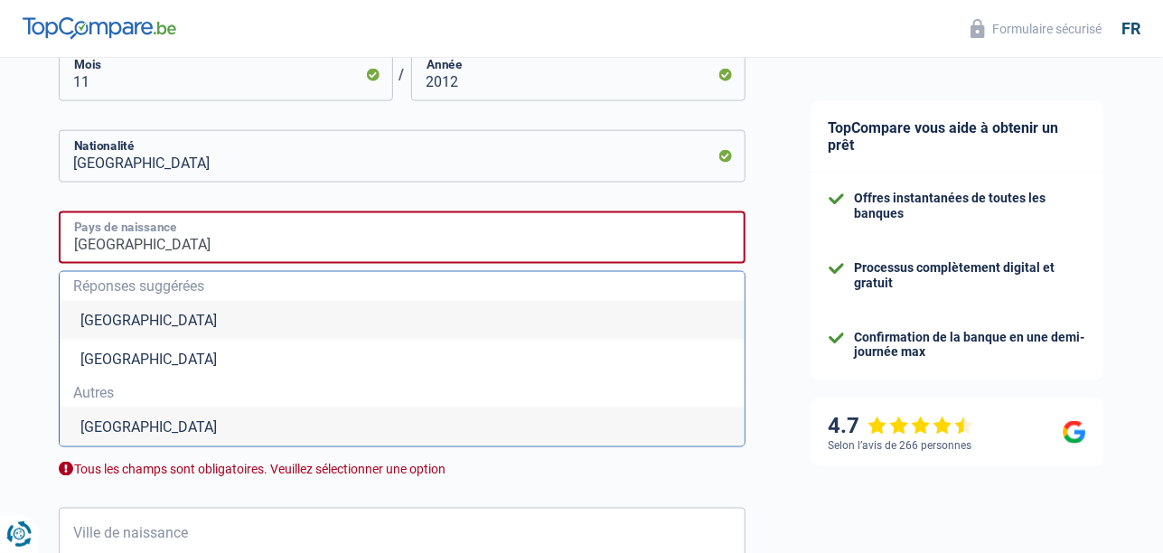
scroll to position [812, 0]
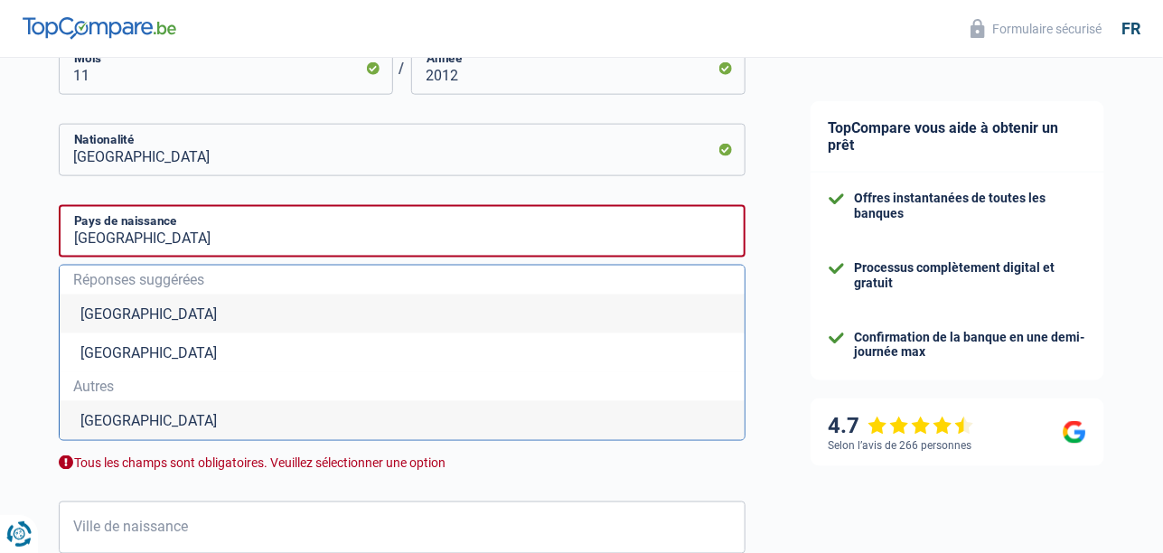
click at [106, 421] on li "Belgique" at bounding box center [402, 420] width 685 height 39
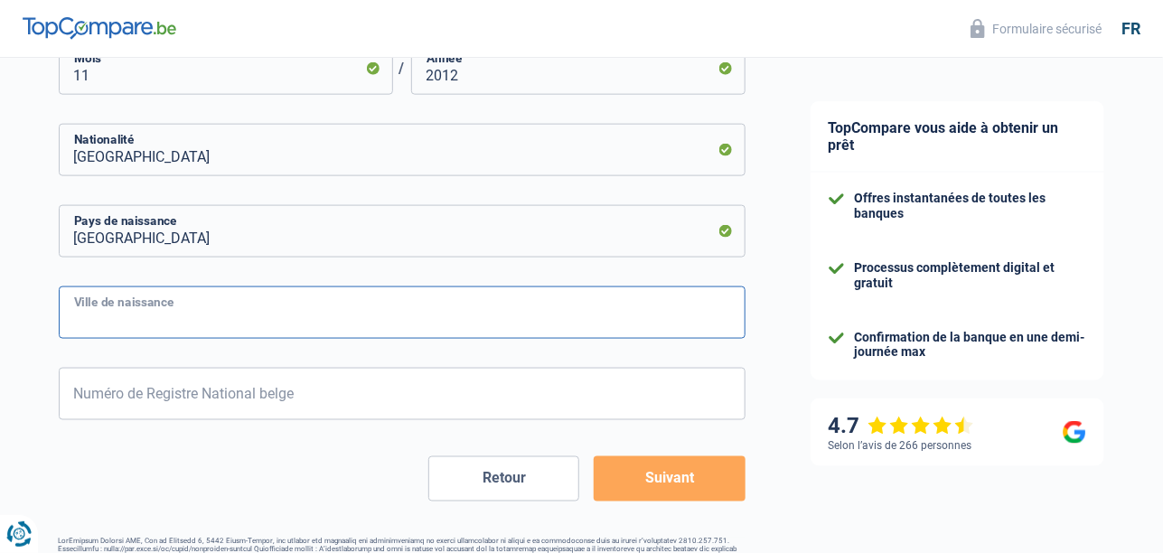
click at [242, 311] on input "Ville de naissance" at bounding box center [402, 312] width 687 height 52
type input "Viesville"
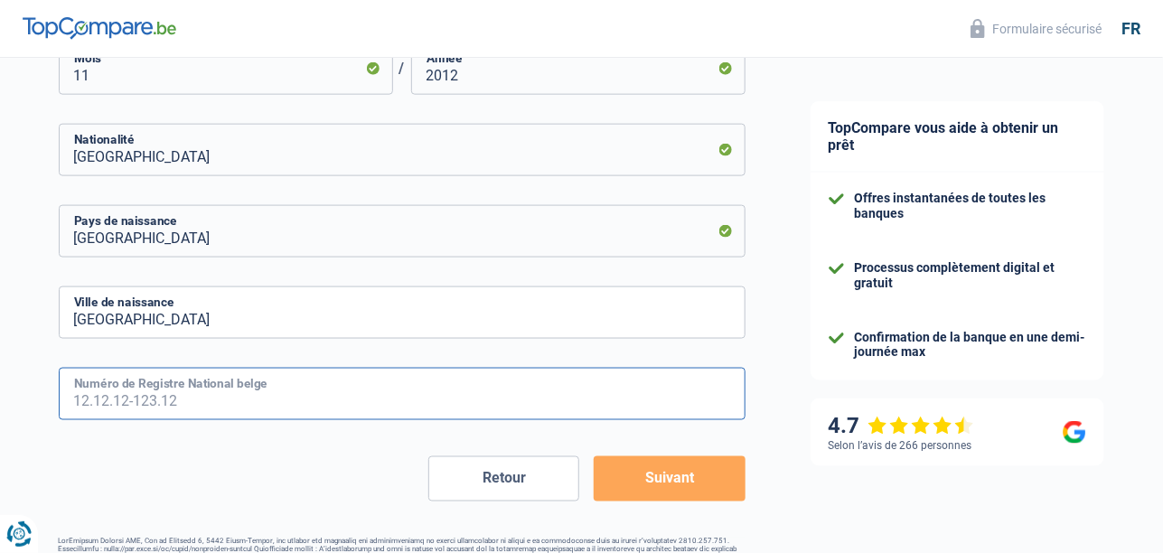
click at [134, 393] on input "Numéro de Registre National belge" at bounding box center [402, 394] width 687 height 52
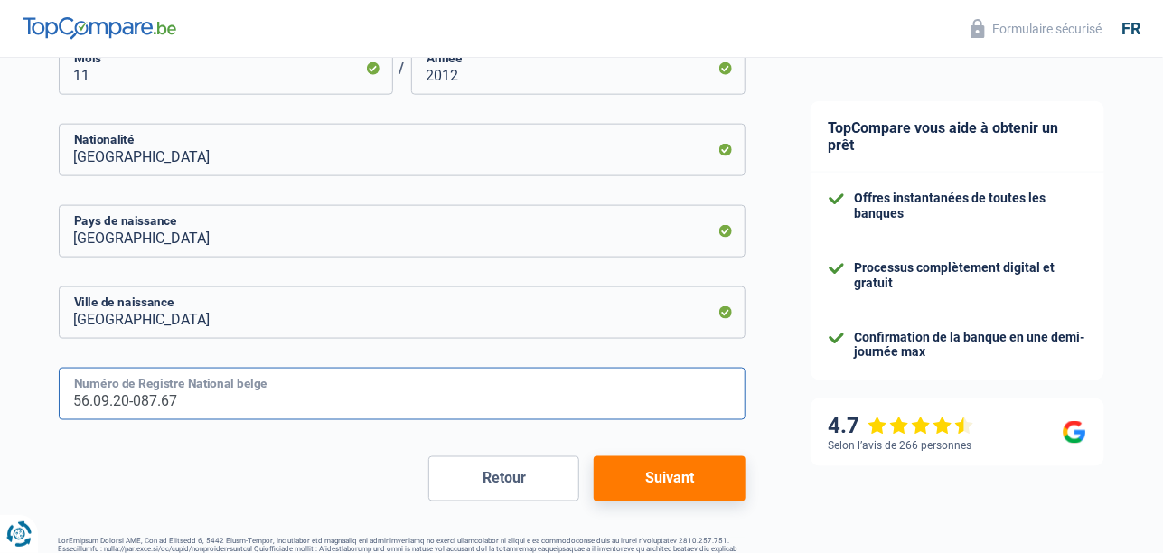
type input "56.09.20-087.67"
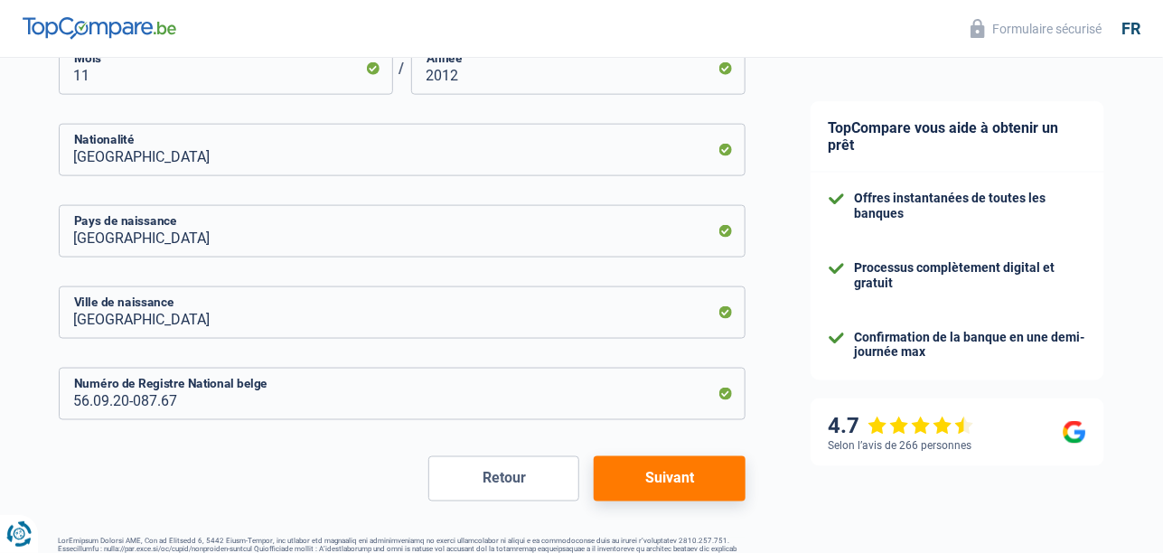
click at [677, 483] on button "Suivant" at bounding box center [669, 478] width 151 height 45
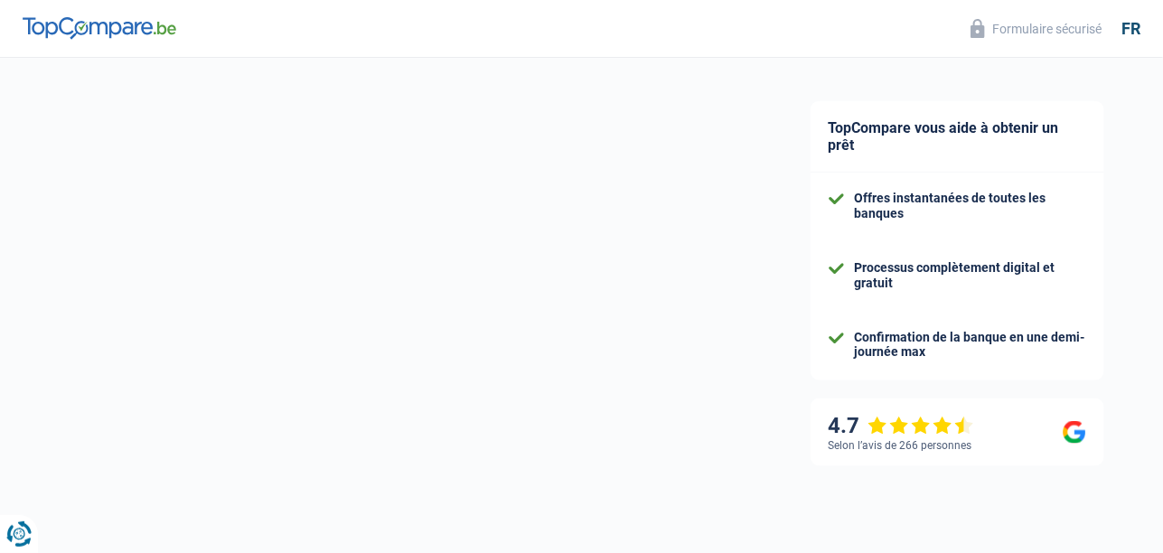
select select "pension"
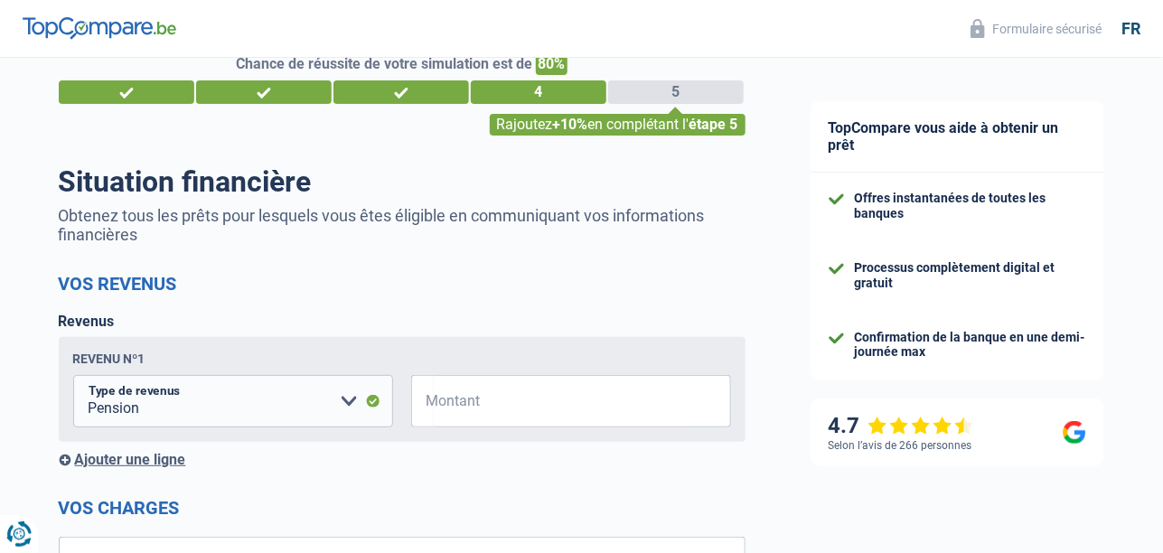
scroll to position [89, 0]
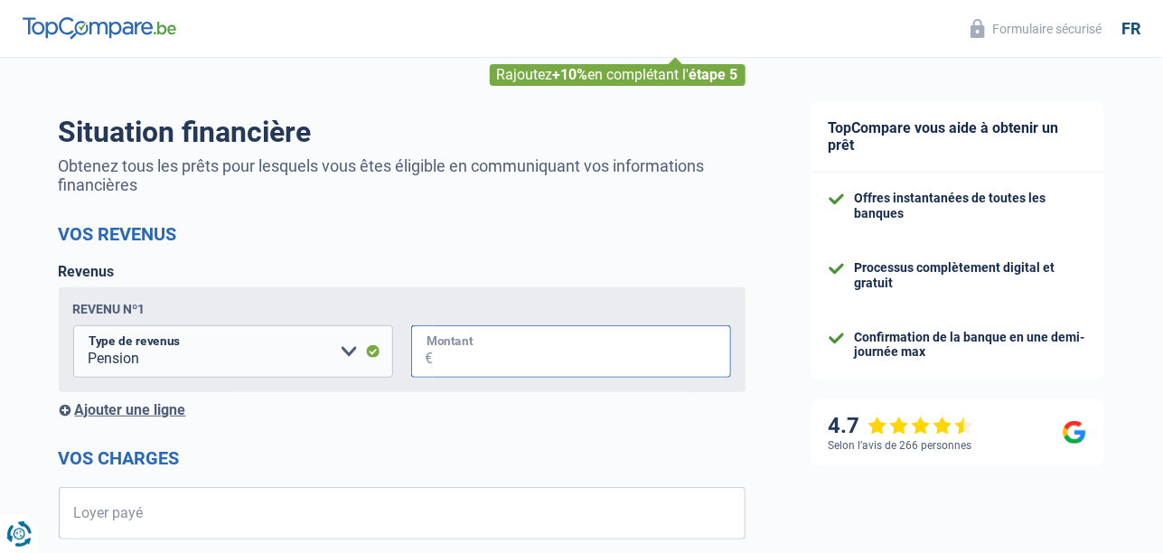
click at [665, 362] on input "Montant" at bounding box center [582, 351] width 297 height 52
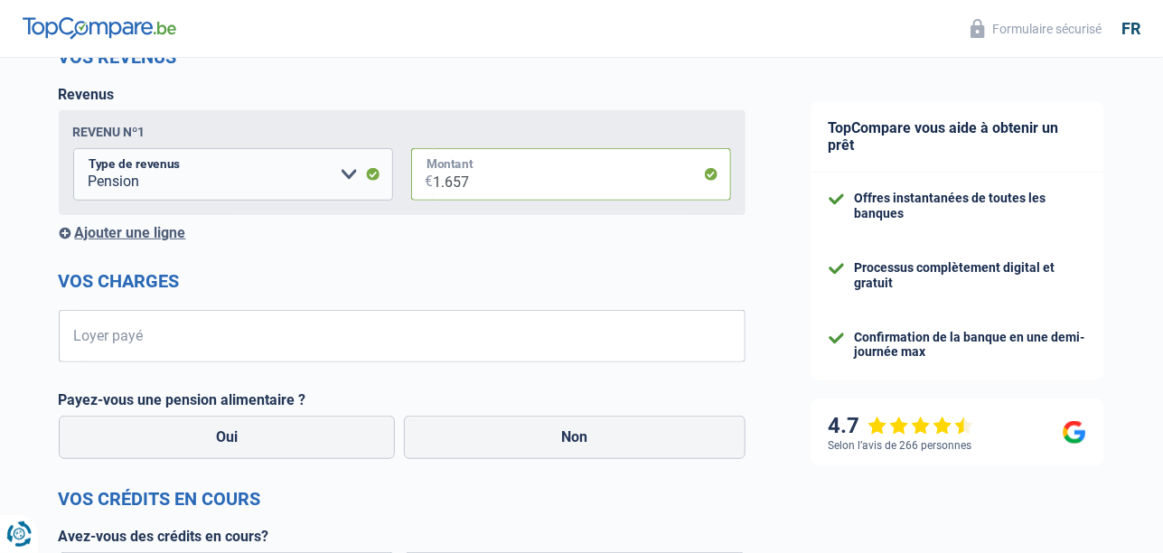
scroll to position [270, 0]
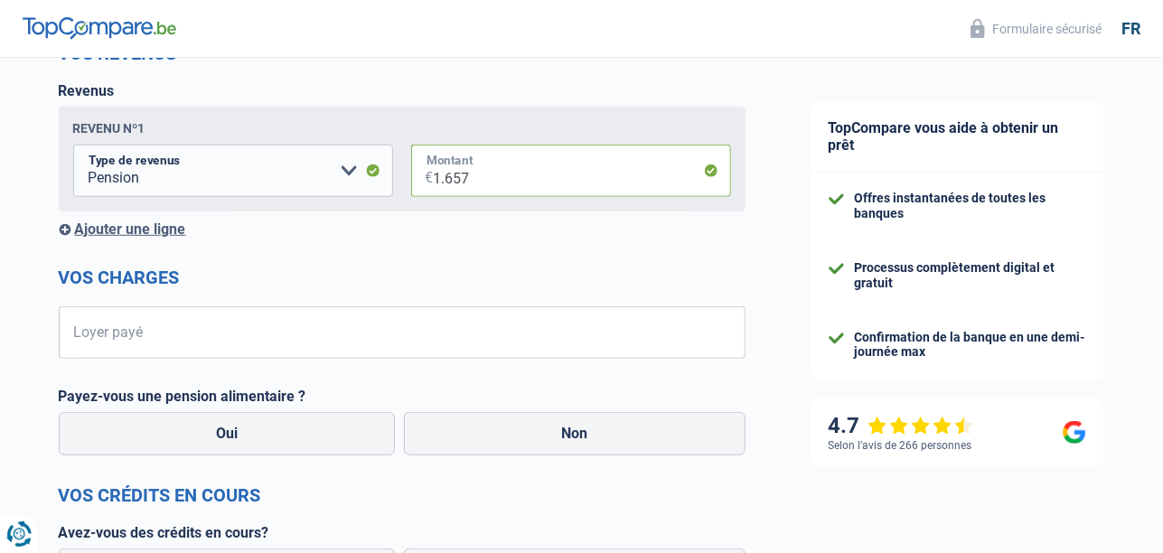
type input "1.657"
click at [267, 337] on input "Loyer payé" at bounding box center [413, 332] width 664 height 52
type input "450"
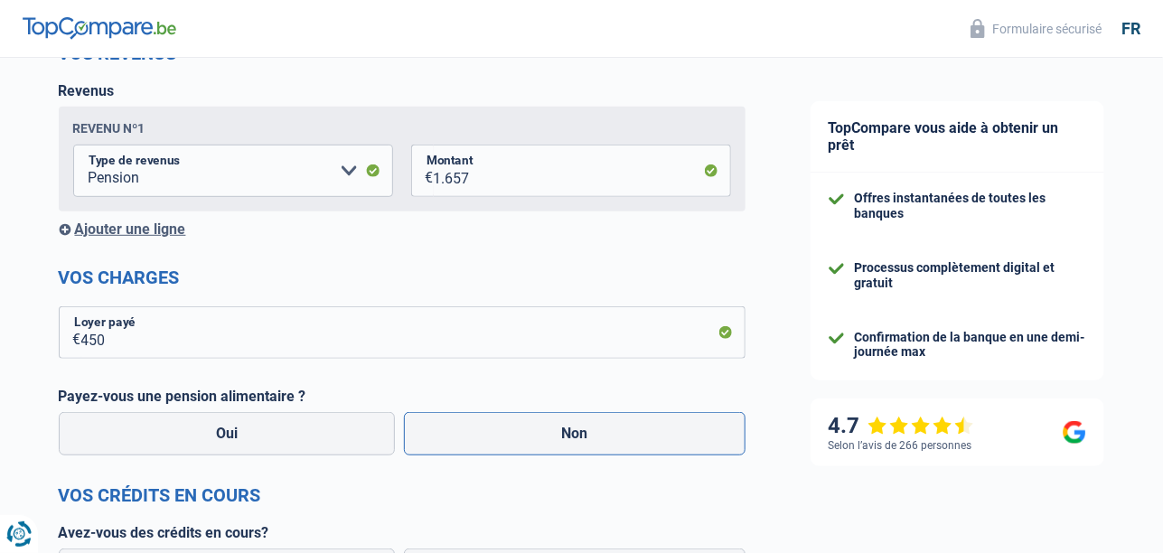
click at [574, 436] on label "Non" at bounding box center [574, 433] width 341 height 43
click at [574, 436] on input "Non" at bounding box center [574, 433] width 341 height 43
radio input "true"
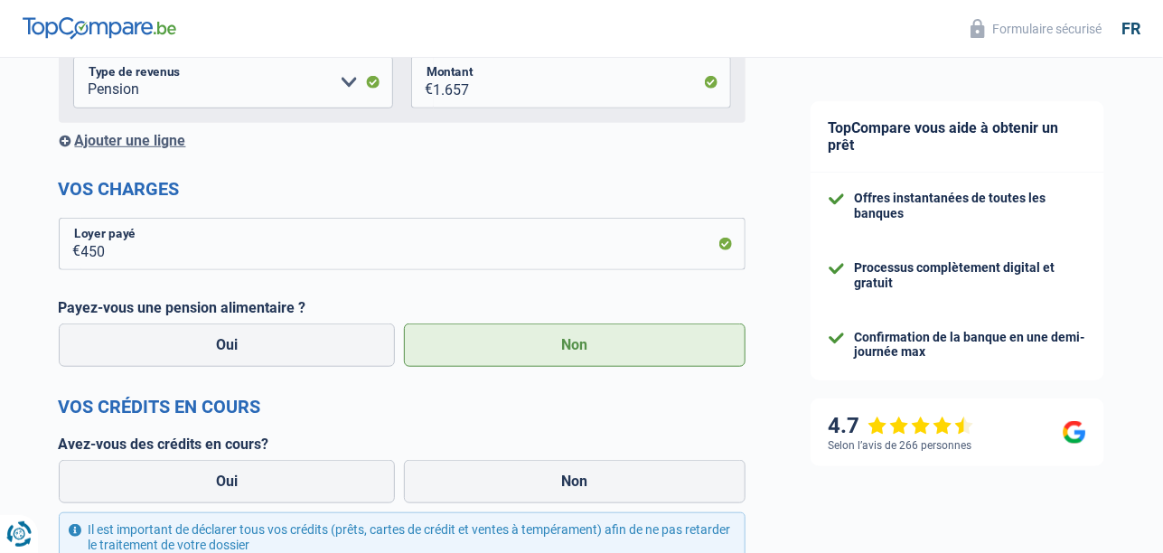
scroll to position [451, 0]
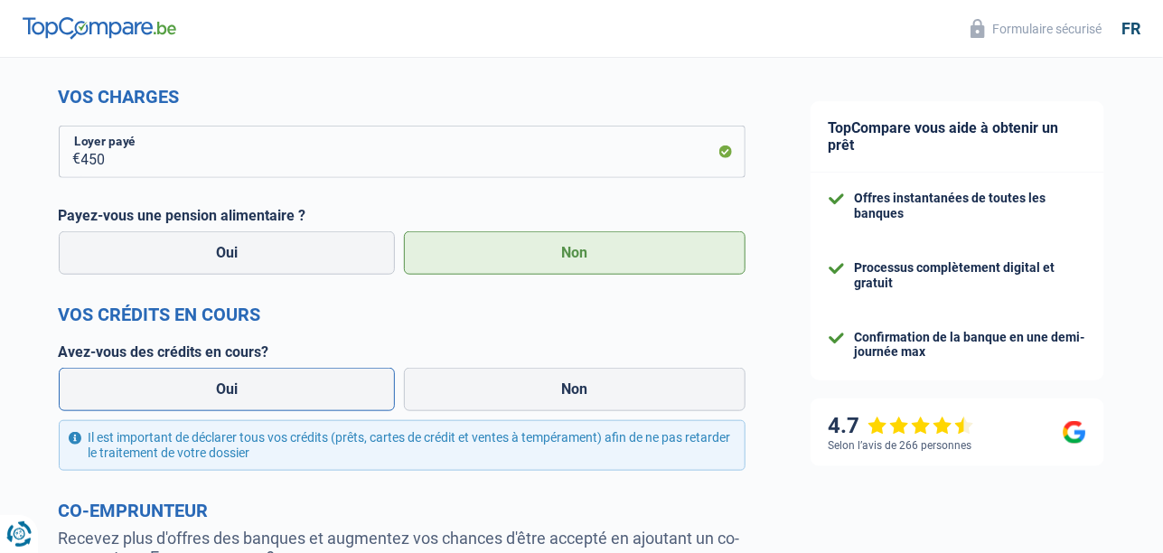
click at [228, 397] on label "Oui" at bounding box center [227, 389] width 337 height 43
click at [228, 397] on input "Oui" at bounding box center [227, 389] width 337 height 43
radio input "true"
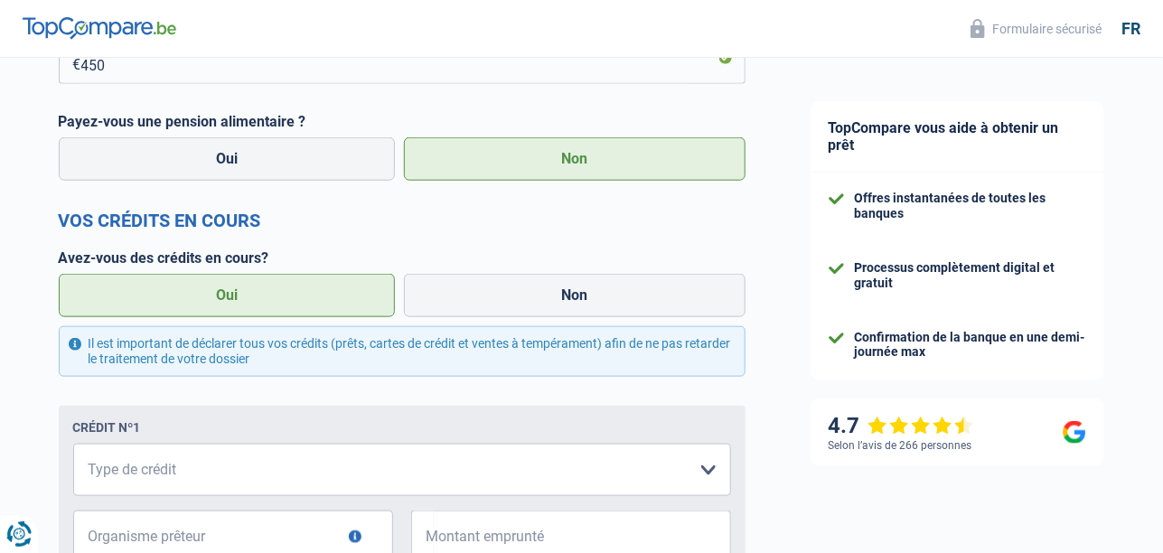
scroll to position [631, 0]
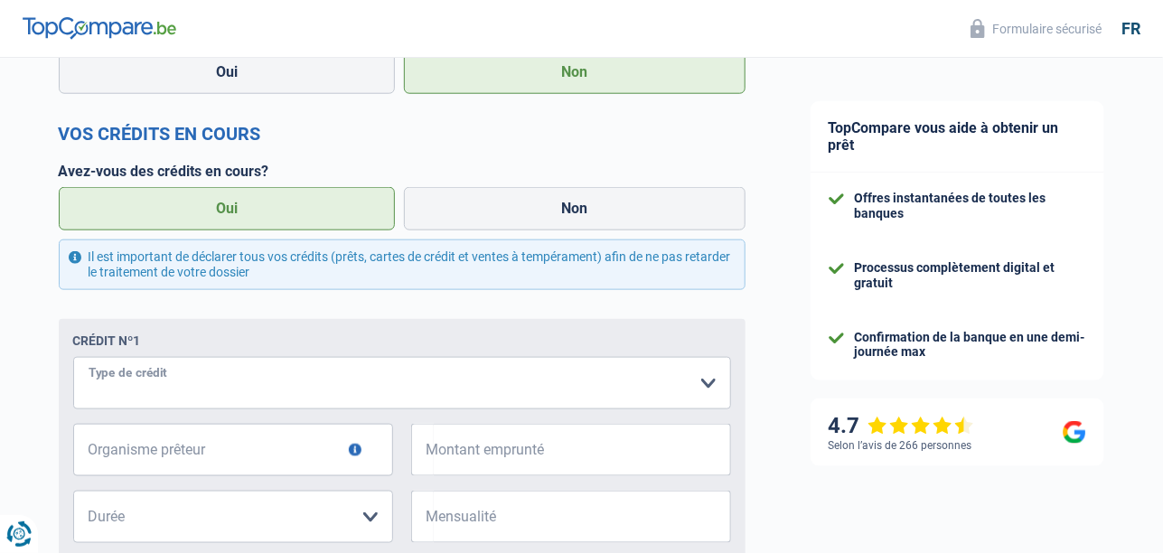
click at [220, 376] on select "Carte ou ouverture de crédit Prêt hypothécaire Vente à tempérament Prêt à tempé…" at bounding box center [402, 383] width 658 height 52
select select "personalLoan"
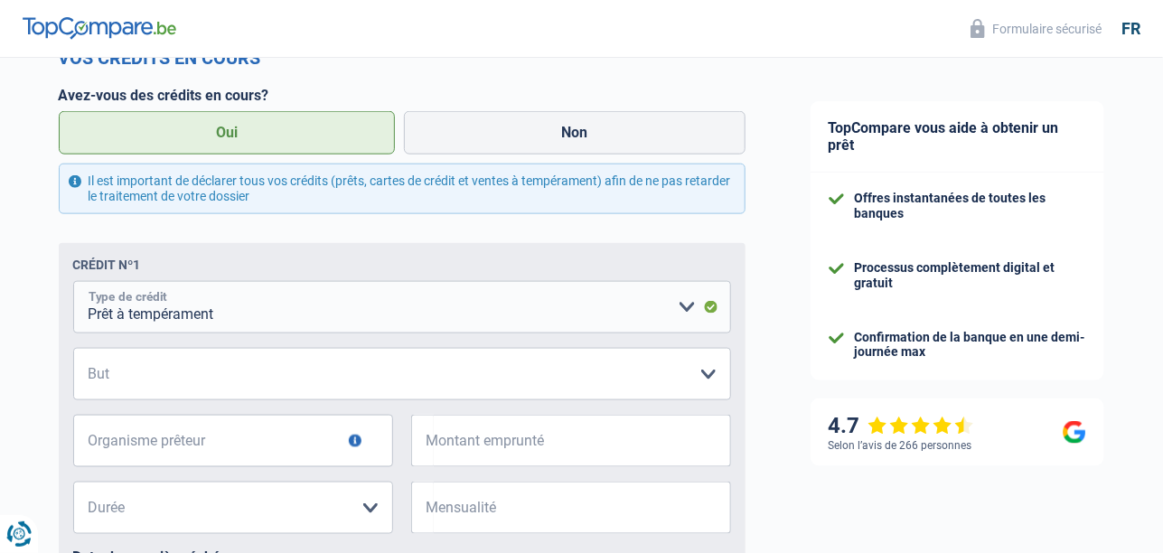
scroll to position [723, 0]
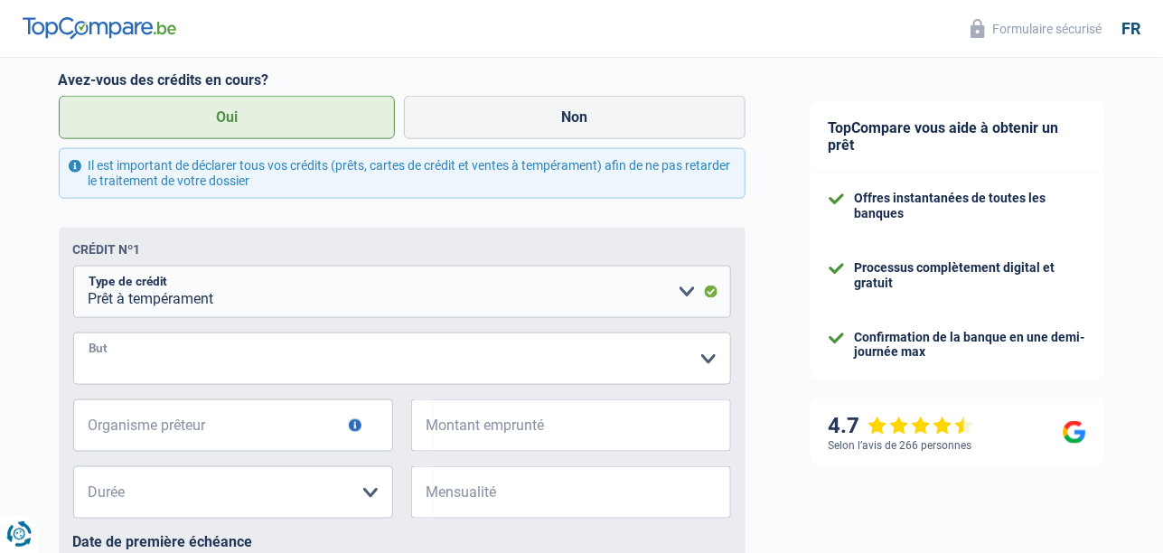
click at [709, 360] on select "Confort maison: meubles, textile, peinture, électroménager, outillage non-profe…" at bounding box center [402, 358] width 658 height 52
select select "other"
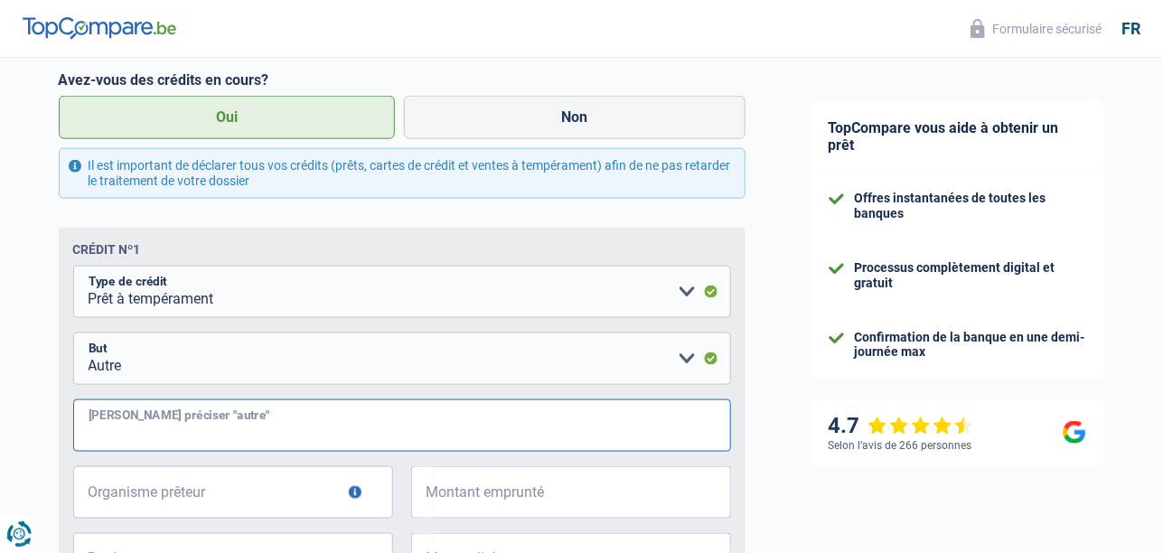
click at [165, 429] on input "Veuillez préciser "autre"" at bounding box center [402, 425] width 658 height 52
click at [134, 434] on input "frai méicaux" at bounding box center [402, 425] width 658 height 52
click at [207, 426] on input "frai médicaux" at bounding box center [402, 425] width 658 height 52
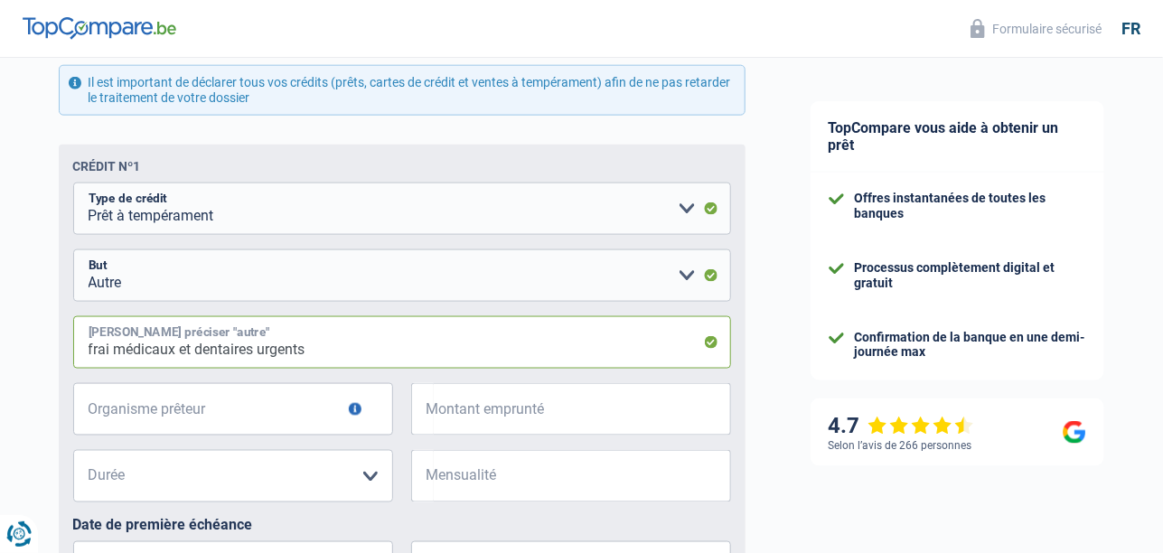
scroll to position [812, 0]
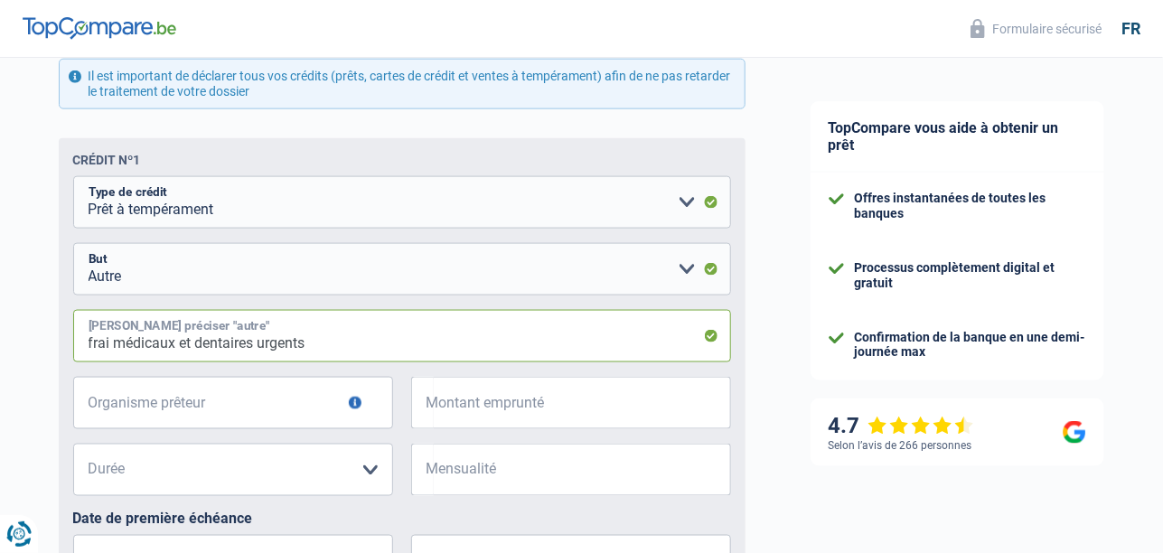
type input "frai médicaux et dentaires urgents"
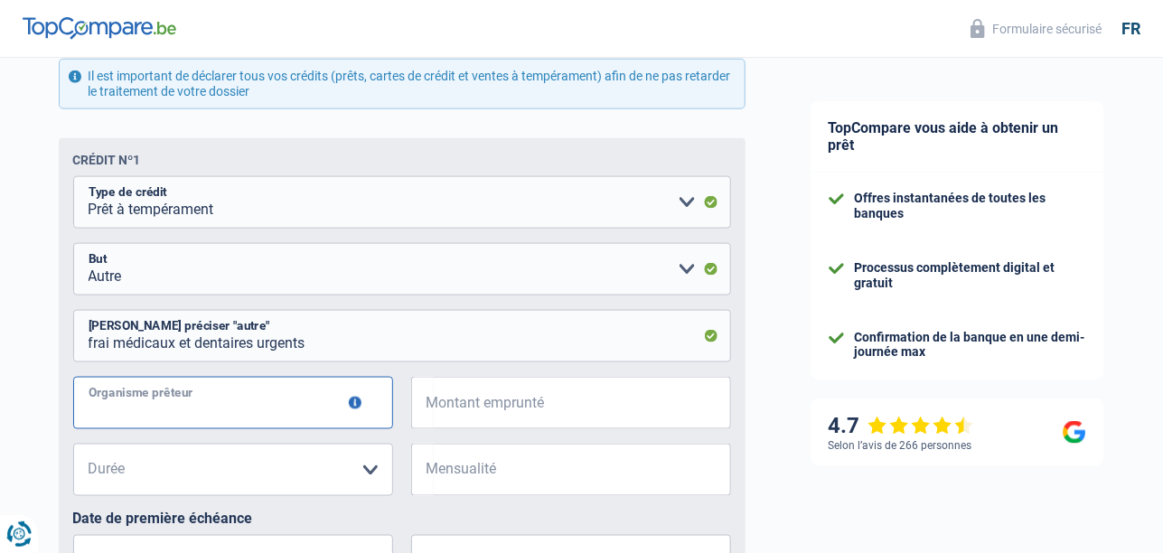
click at [238, 389] on input "Organisme prêteur" at bounding box center [233, 403] width 320 height 52
type input "V"
type input "Béobank"
click at [542, 472] on input "Mensualité" at bounding box center [582, 470] width 297 height 52
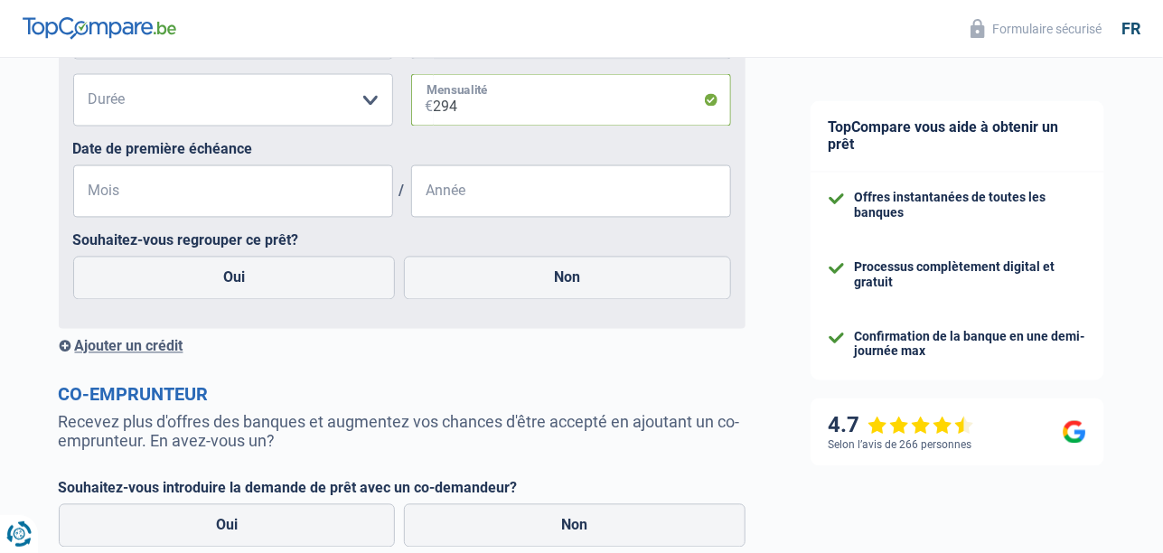
scroll to position [1174, 0]
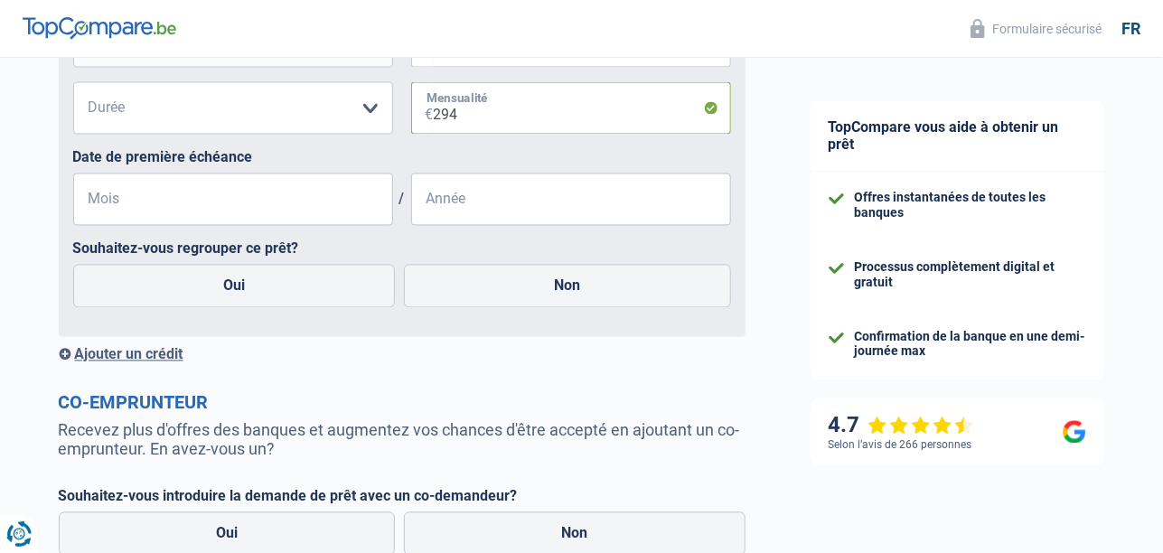
type input "294"
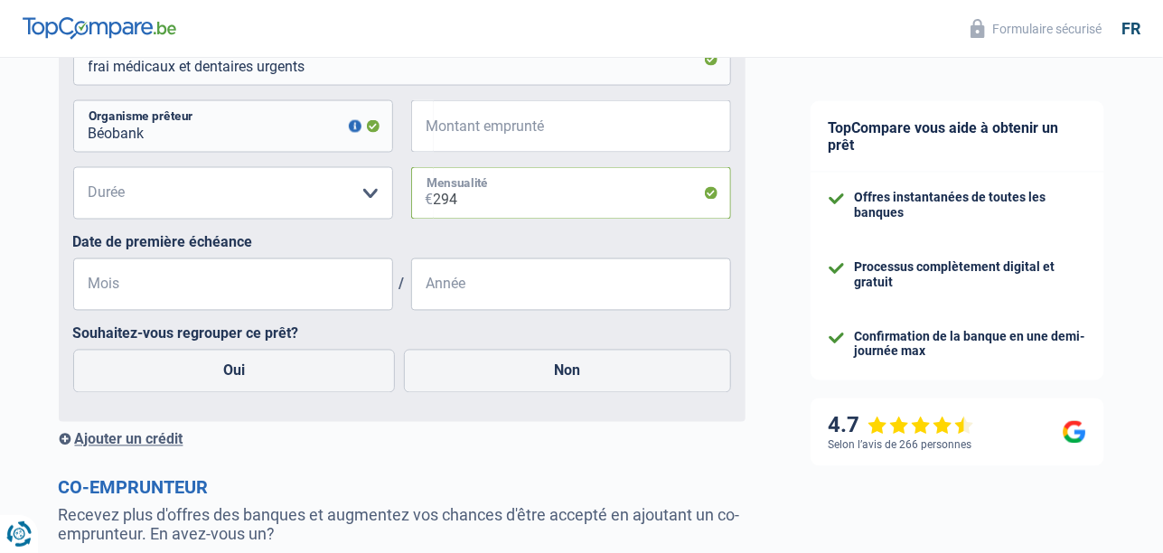
scroll to position [1084, 0]
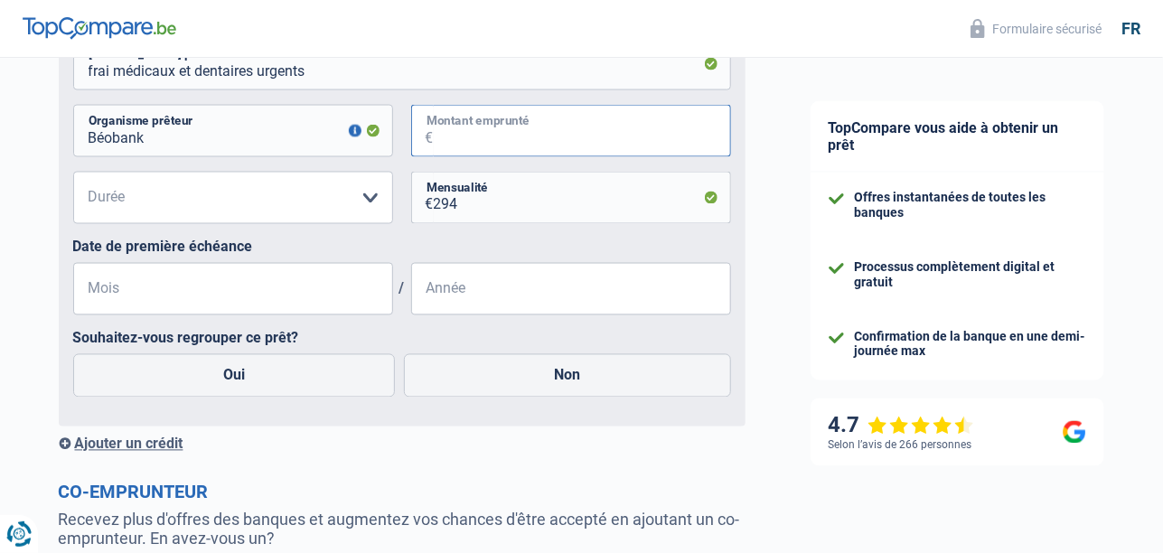
click at [444, 130] on input "Montant emprunté" at bounding box center [582, 131] width 297 height 52
type input "260.102"
click at [197, 294] on input "Mois" at bounding box center [233, 289] width 320 height 52
type input "2"
click at [488, 285] on input "Année" at bounding box center [571, 289] width 320 height 52
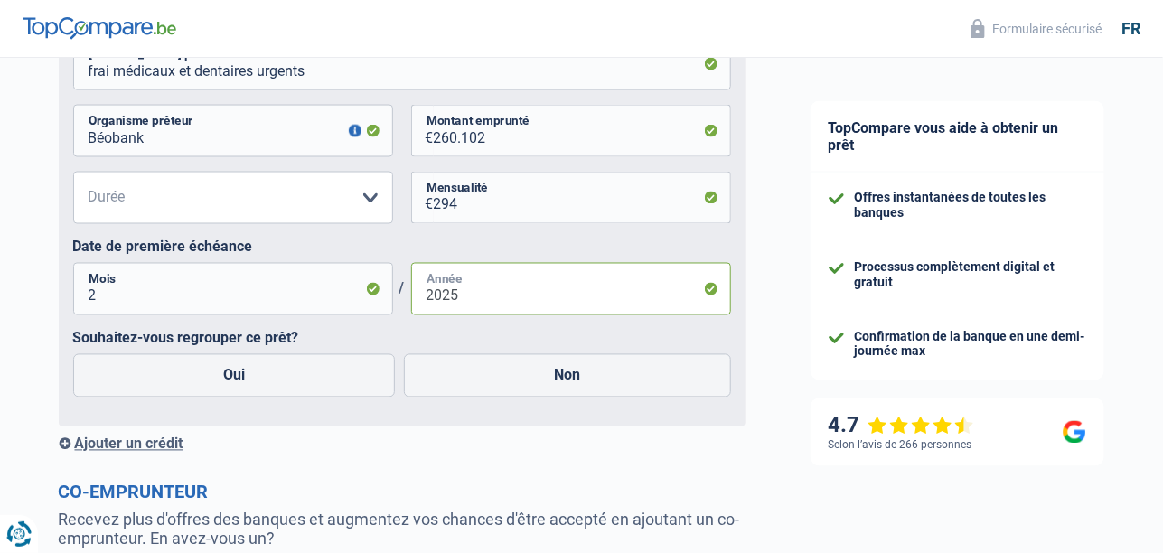
type input "2025"
click at [100, 292] on input "2" at bounding box center [233, 289] width 320 height 52
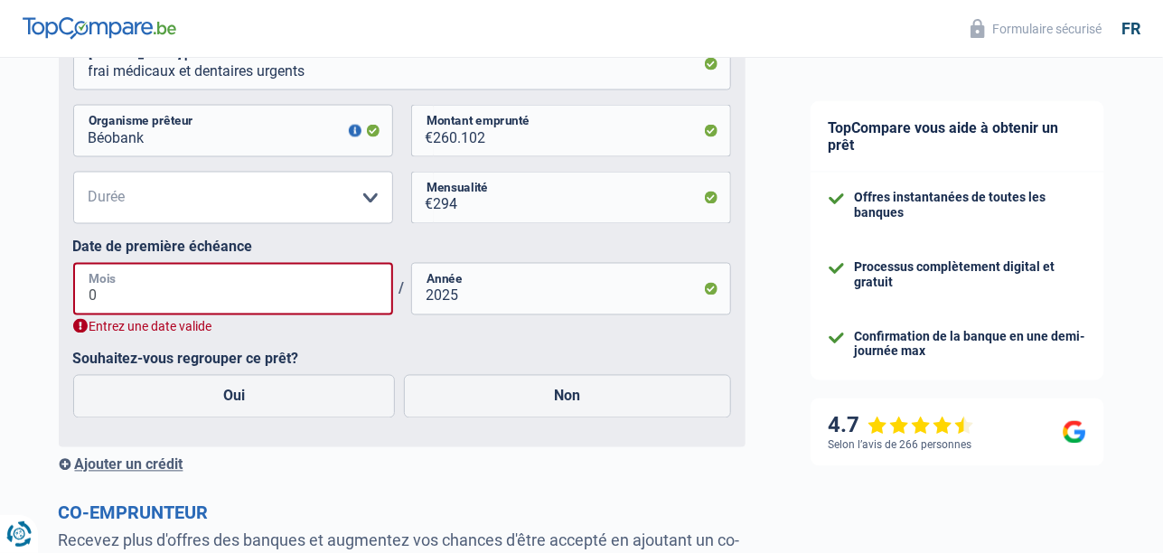
type input "01"
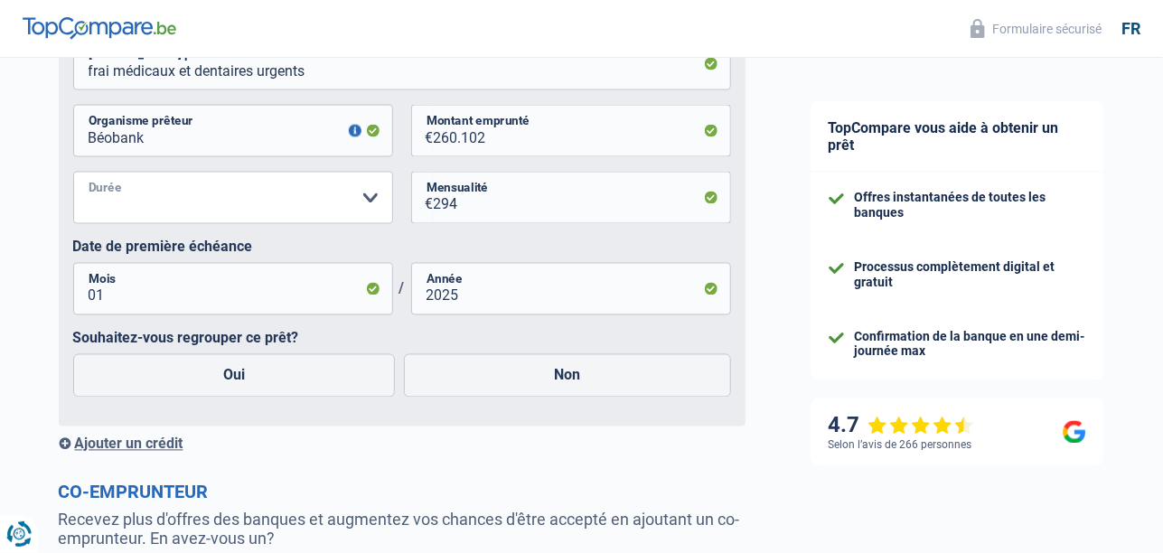
click at [367, 197] on select "12 mois 18 mois 24 mois 30 mois 36 mois 42 mois 48 mois 60 mois 72 mois 84 mois…" at bounding box center [233, 198] width 320 height 52
select select "48"
click at [73, 173] on select "12 mois 18 mois 24 mois 30 mois 36 mois 42 mois 48 mois 60 mois 72 mois 84 mois…" at bounding box center [233, 198] width 320 height 52
click at [511, 134] on input "260.102" at bounding box center [582, 131] width 297 height 52
type input "26.010"
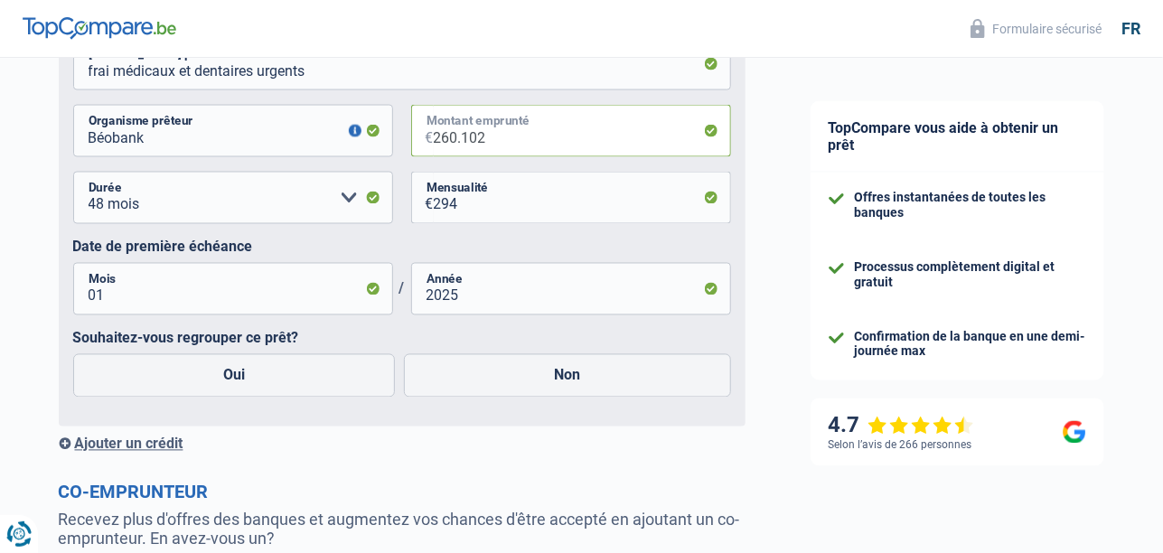
select select
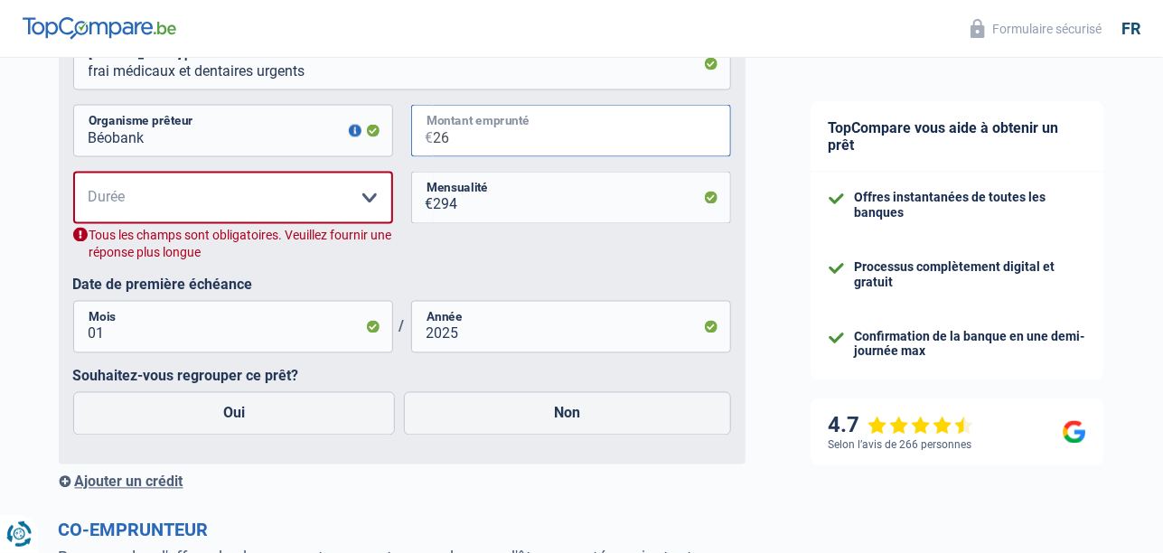
type input "2"
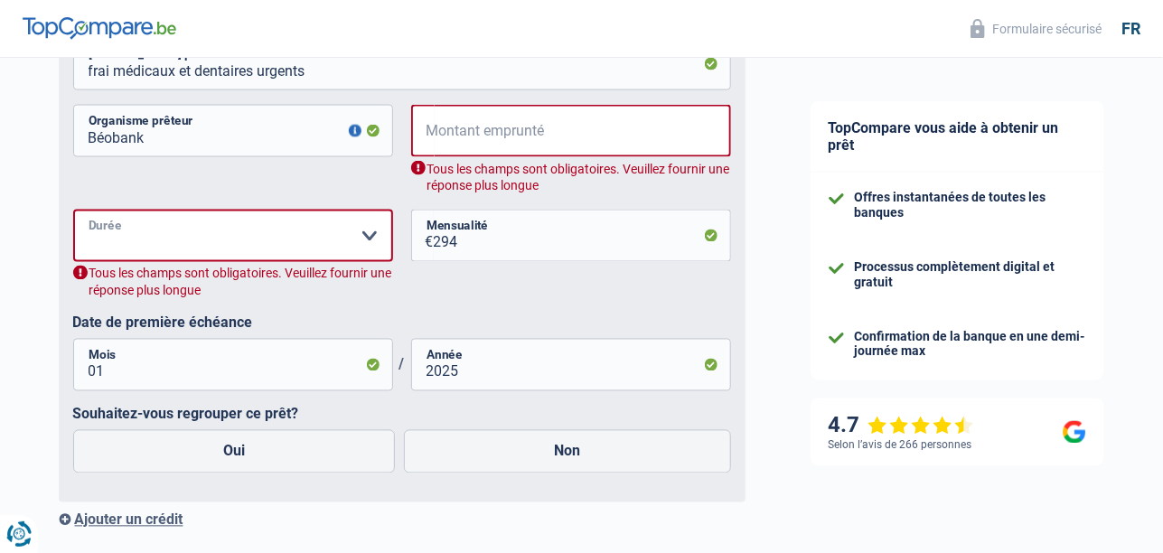
click at [368, 238] on select "12 mois 18 mois 24 mois Veuillez sélectionner une option" at bounding box center [233, 236] width 320 height 52
click at [372, 233] on select "12 mois 18 mois 24 mois Veuillez sélectionner une option" at bounding box center [233, 236] width 320 height 52
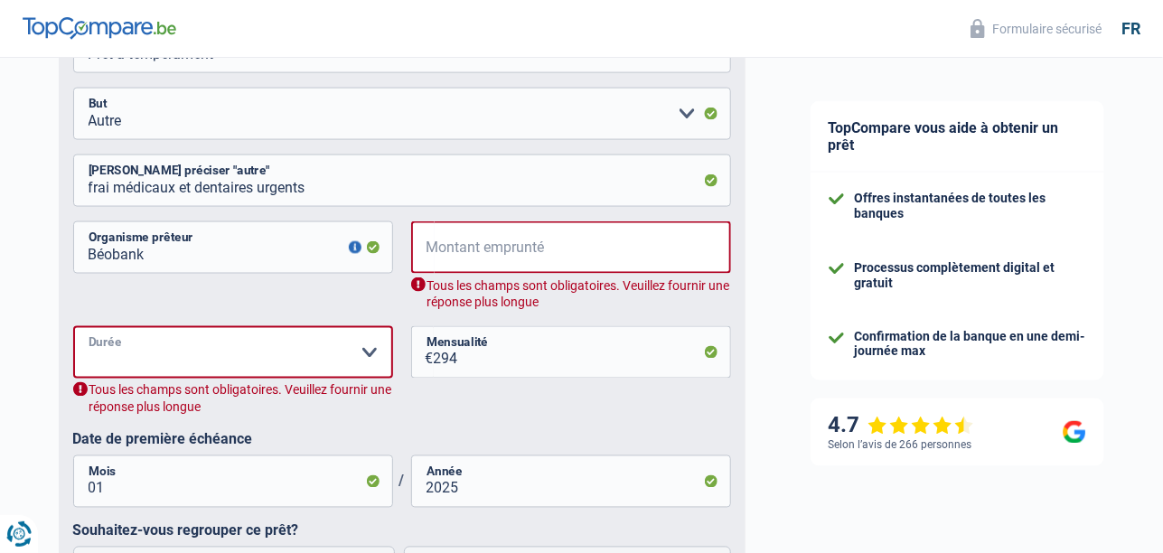
scroll to position [993, 0]
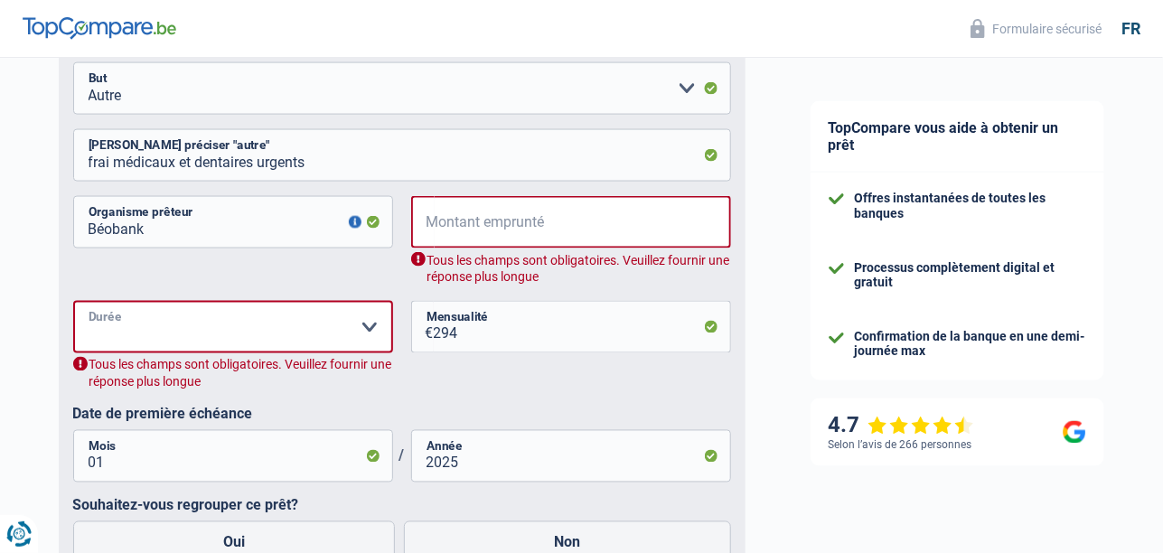
click at [367, 326] on select "12 mois 18 mois 24 mois Veuillez sélectionner une option" at bounding box center [233, 327] width 320 height 52
select select "24"
click at [73, 302] on select "12 mois 18 mois 24 mois Veuillez sélectionner une option" at bounding box center [233, 327] width 320 height 52
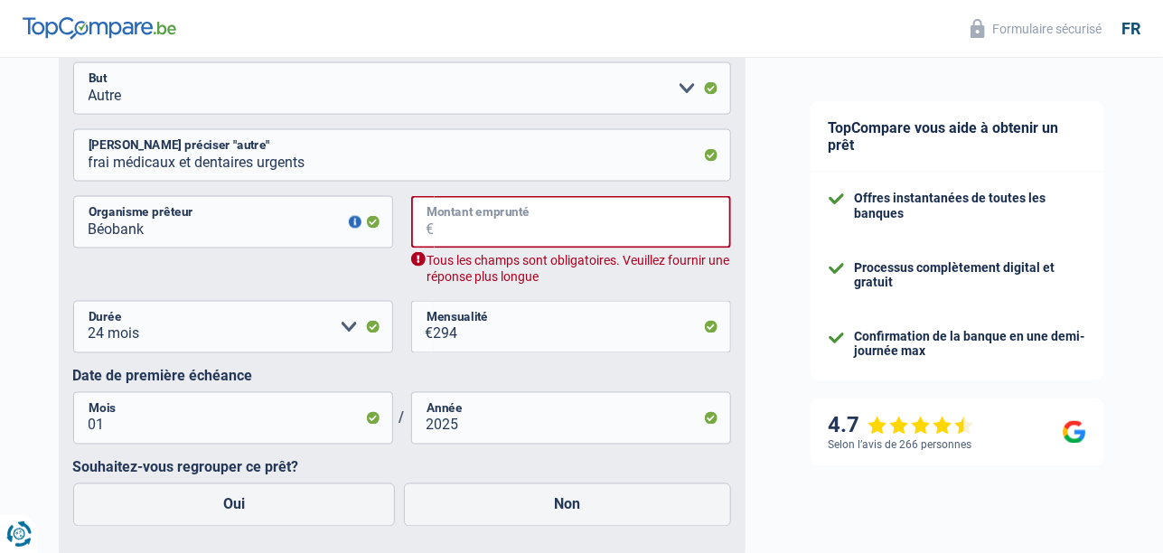
click at [475, 217] on input "Montant emprunté" at bounding box center [583, 222] width 296 height 52
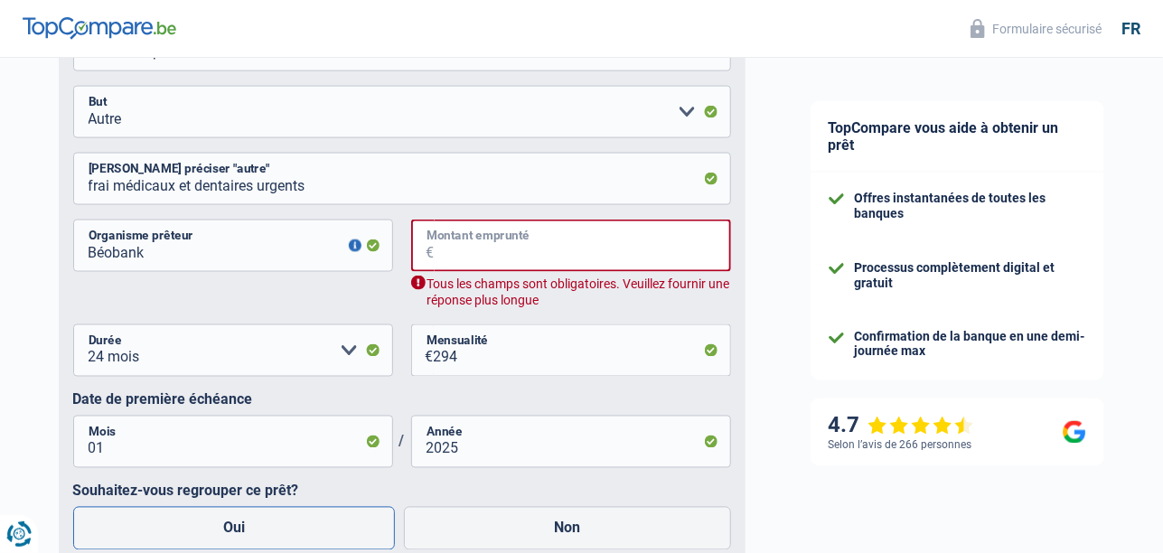
scroll to position [949, 0]
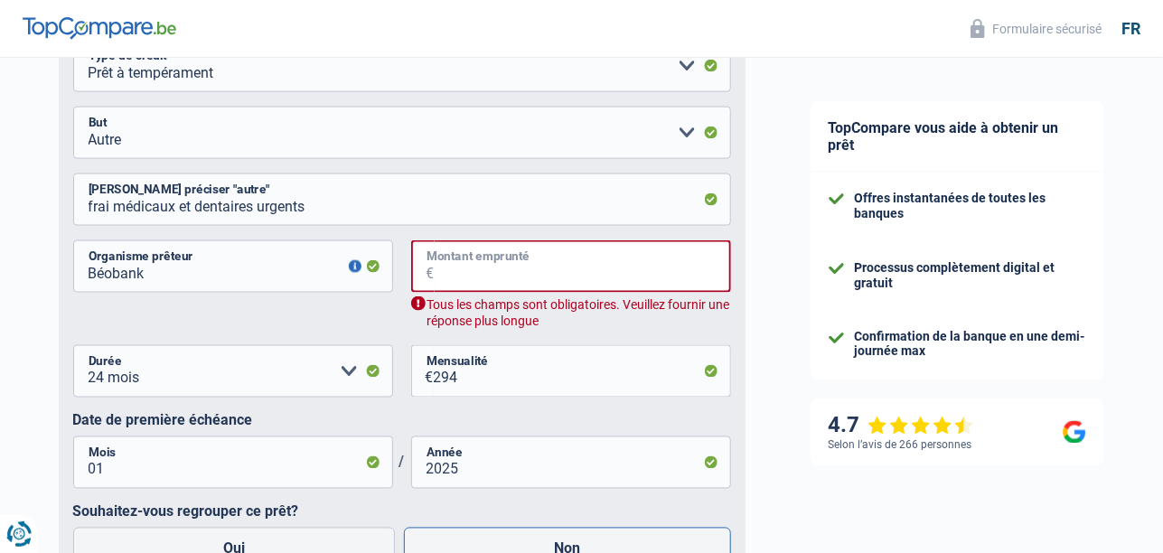
type input "1"
select select
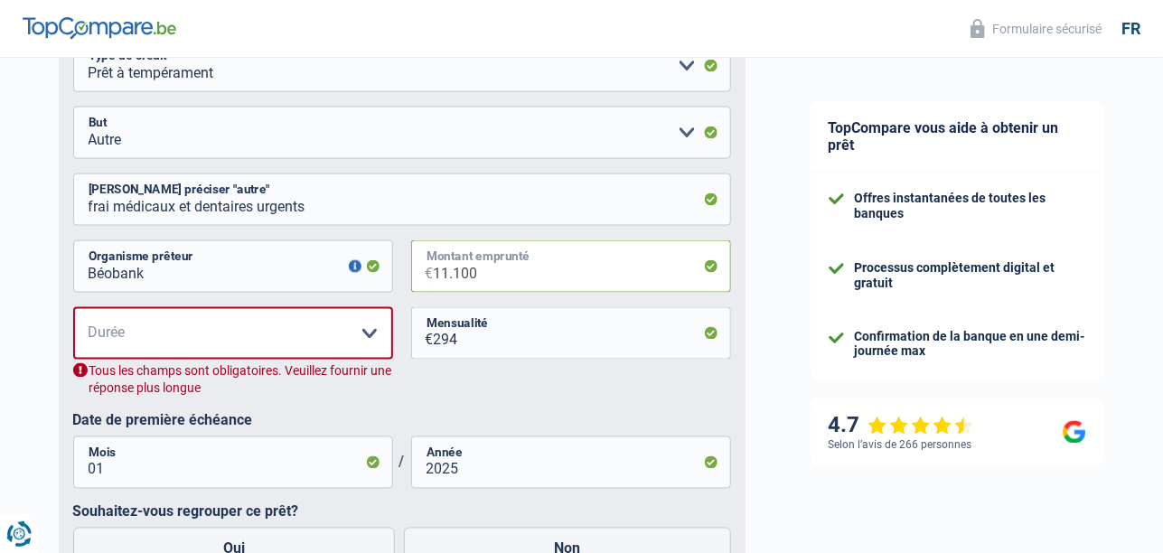
type input "11.100"
click at [367, 334] on select "12 mois 18 mois 24 mois 30 mois 36 mois 42 mois 48 mois 60 mois Veuillez sélect…" at bounding box center [233, 333] width 320 height 52
select select "48"
click at [73, 309] on select "12 mois 18 mois 24 mois 30 mois 36 mois 42 mois 48 mois 60 mois Veuillez sélect…" at bounding box center [233, 333] width 320 height 52
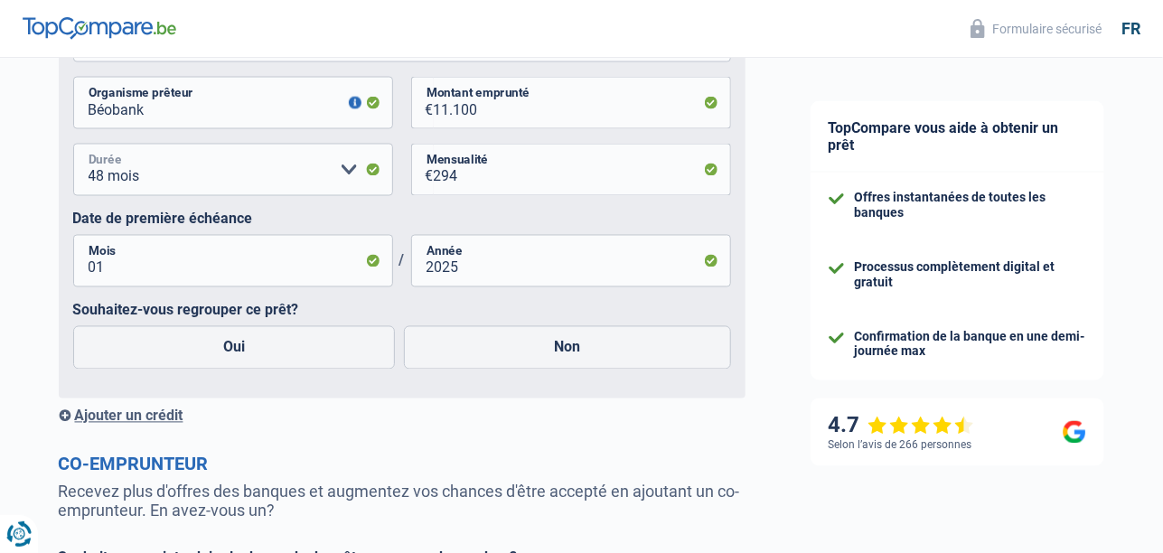
scroll to position [1129, 0]
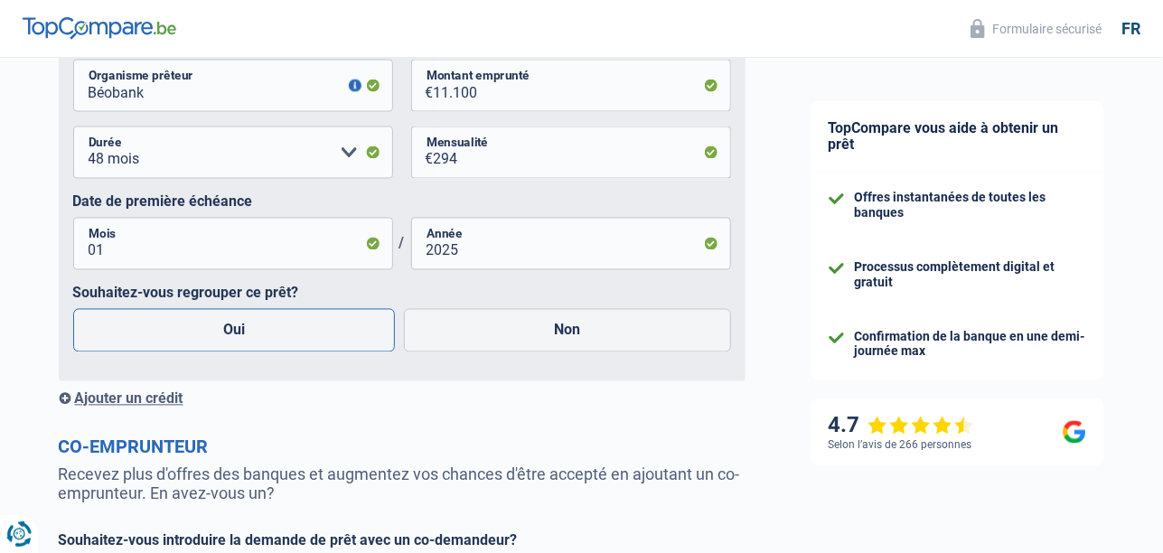
click at [228, 334] on label "Oui" at bounding box center [234, 330] width 323 height 43
click at [228, 334] on input "Oui" at bounding box center [234, 330] width 323 height 43
radio input "true"
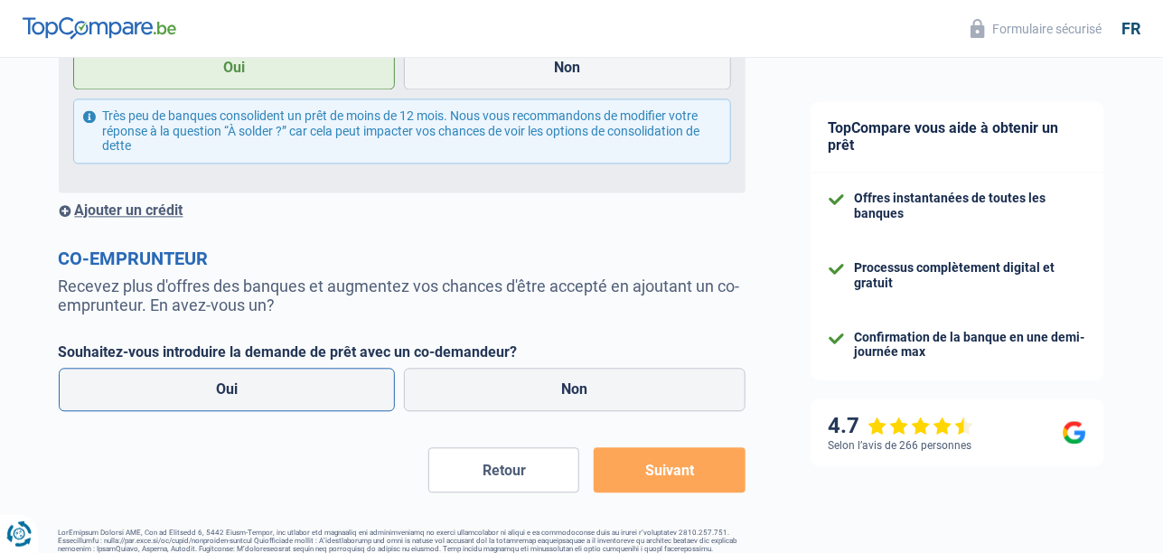
scroll to position [1399, 0]
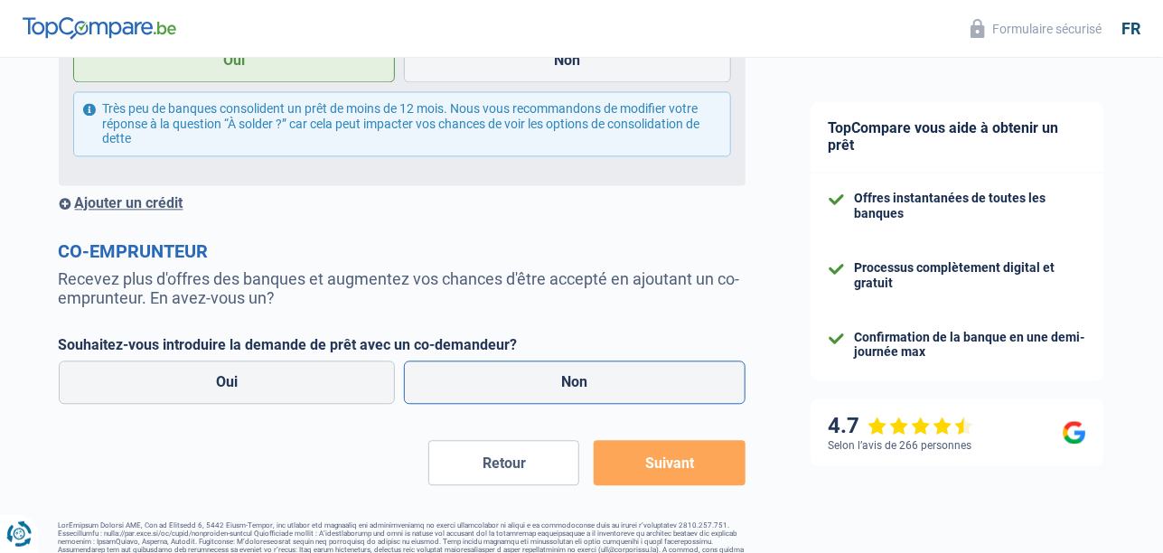
click at [594, 387] on label "Non" at bounding box center [574, 381] width 341 height 43
click at [594, 387] on input "Non" at bounding box center [574, 381] width 341 height 43
radio input "true"
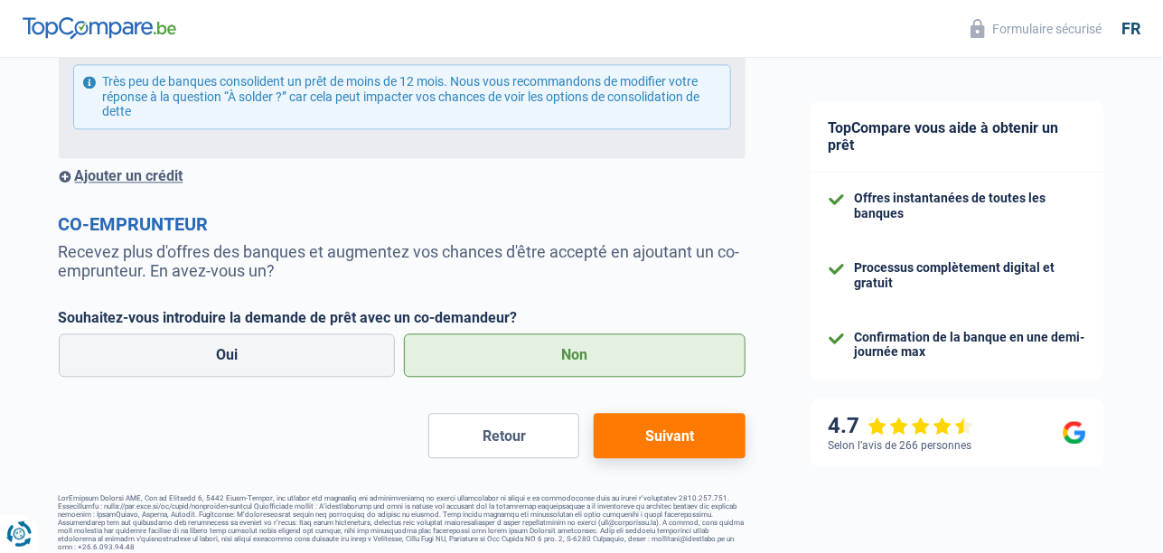
scroll to position [1435, 0]
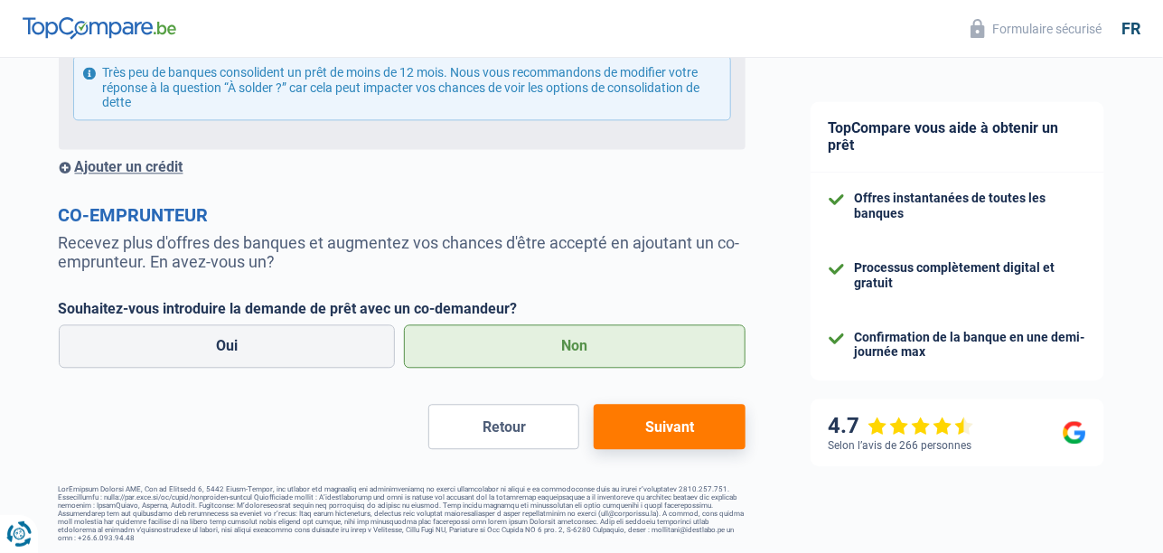
click at [683, 430] on button "Suivant" at bounding box center [669, 426] width 151 height 45
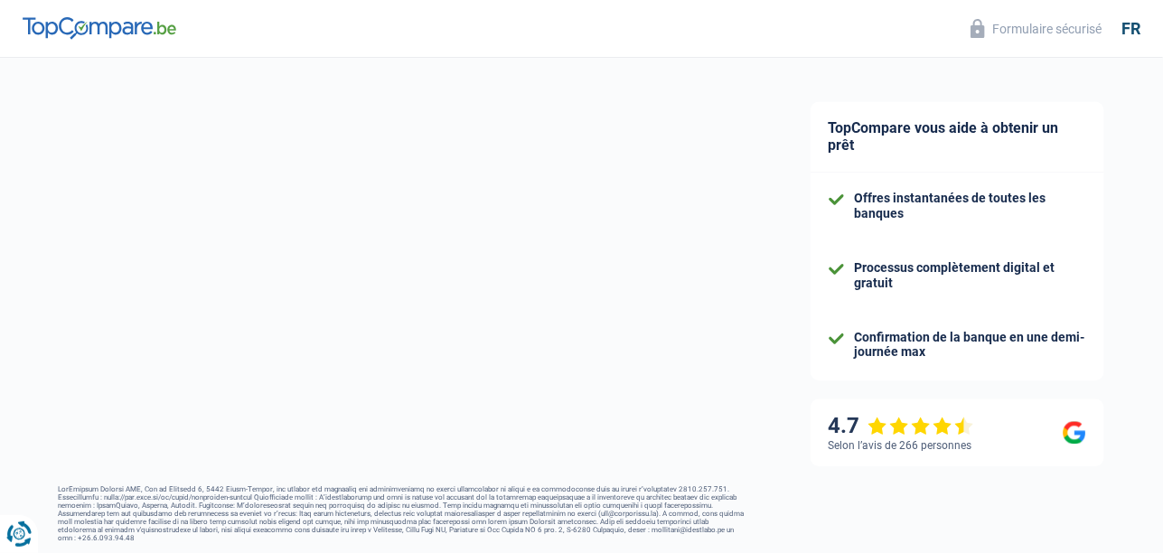
select select "refinancing"
select select "48"
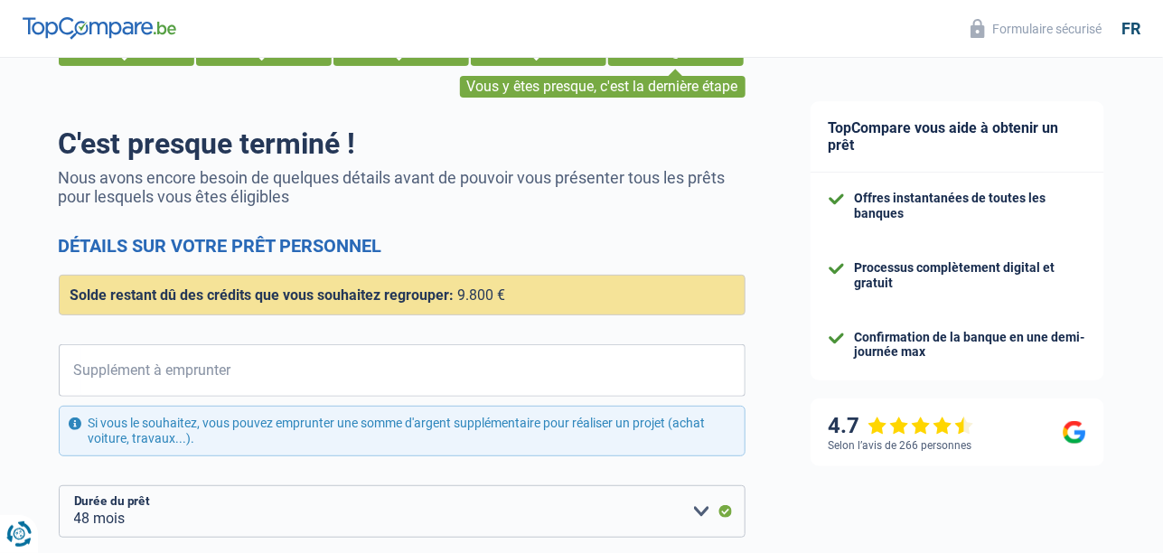
scroll to position [89, 0]
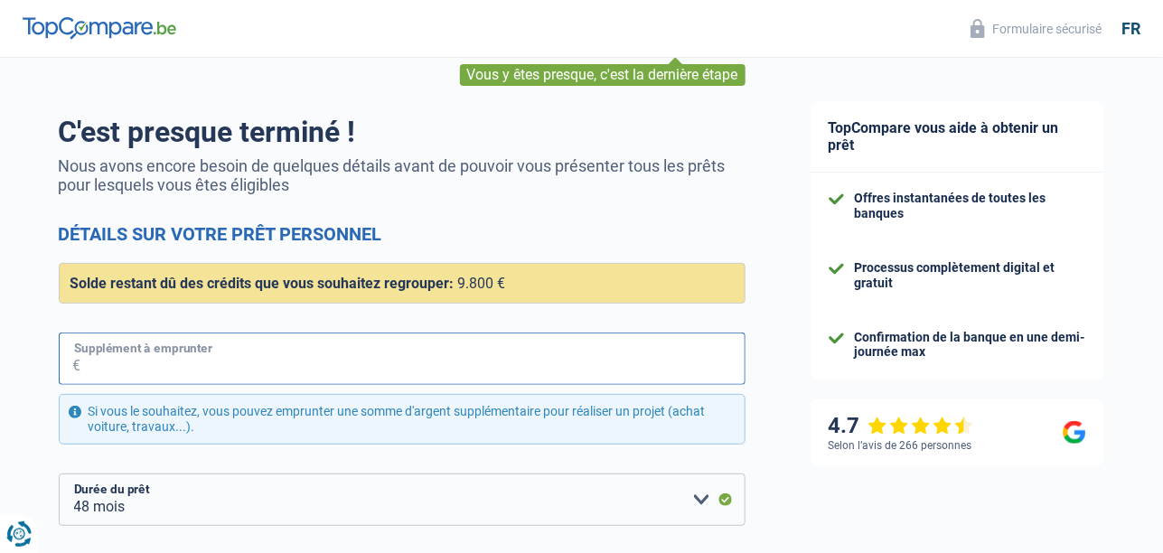
click at [290, 356] on input "Supplément à emprunter" at bounding box center [413, 358] width 664 height 52
type input "5.500"
select select "84"
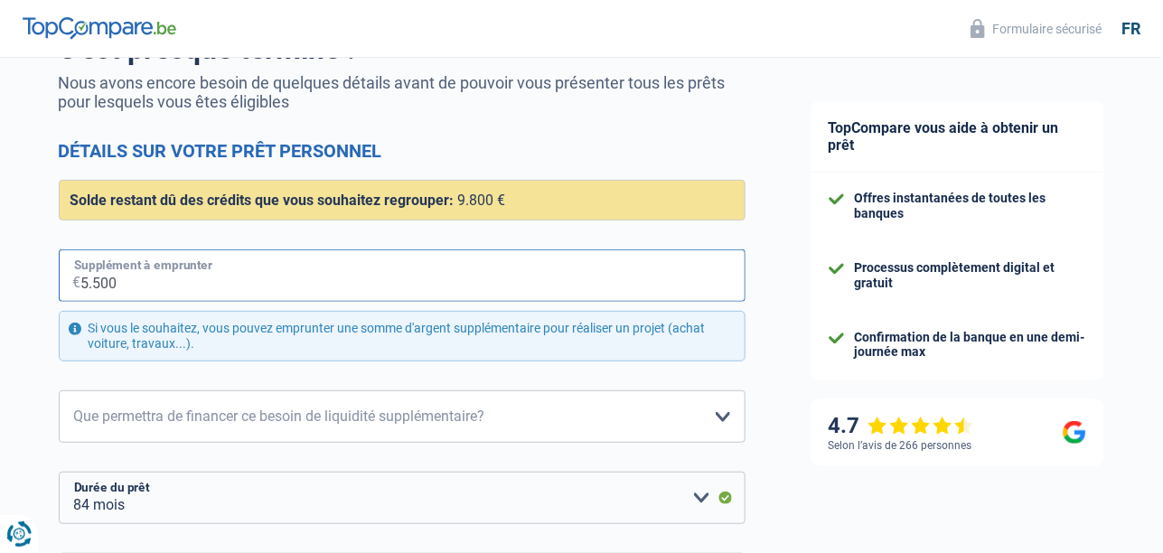
scroll to position [181, 0]
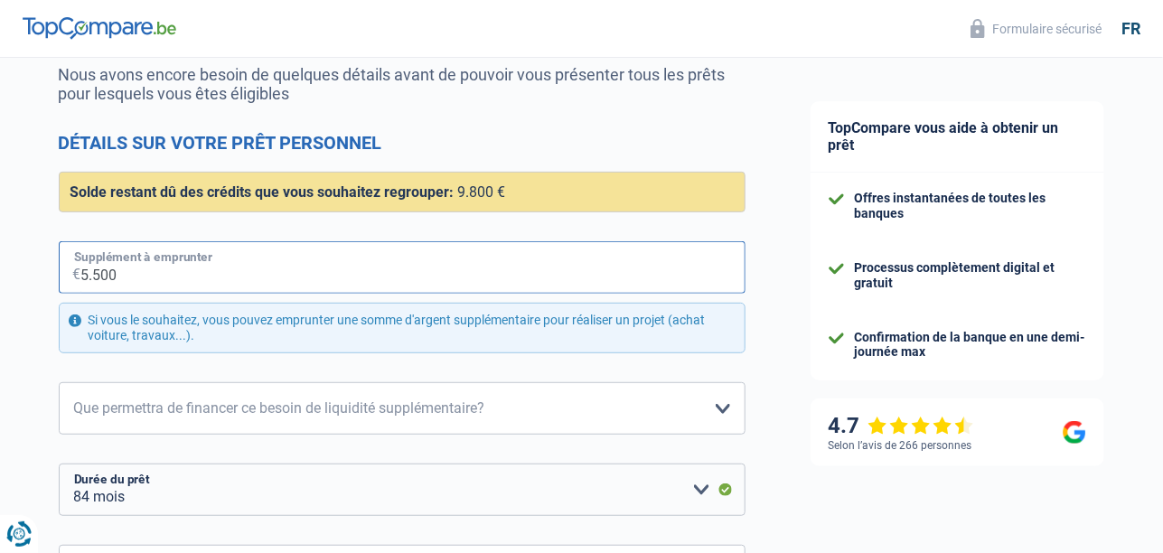
type input "5.500"
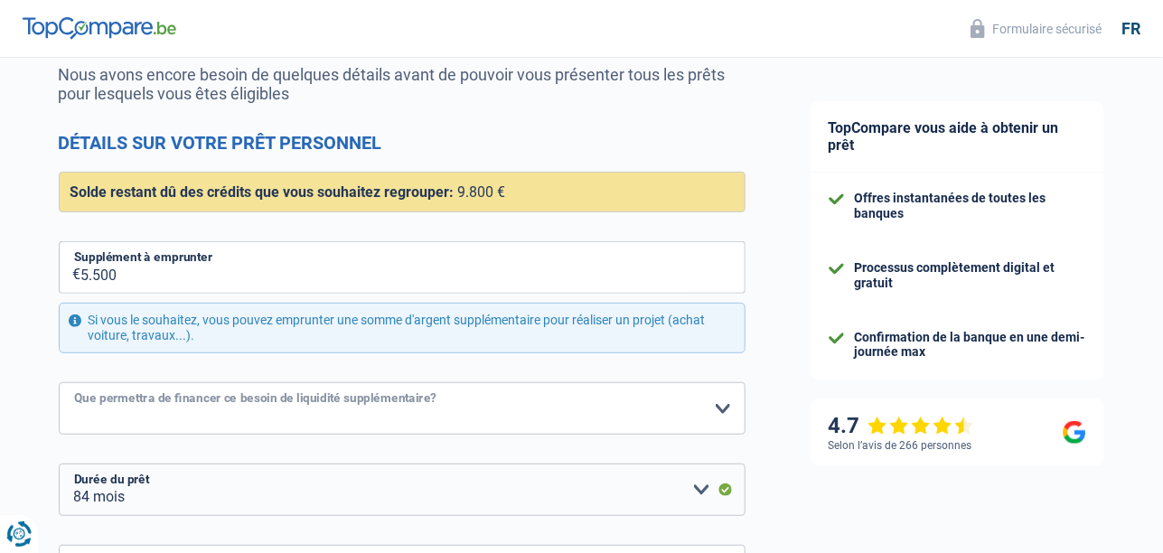
click at [720, 404] on select "Confort maison: meubles, textile, peinture, électroménager, outillage non-profe…" at bounding box center [402, 408] width 687 height 52
select select "medical"
click at [59, 382] on select "Confort maison: meubles, textile, peinture, électroménager, outillage non-profe…" at bounding box center [402, 408] width 687 height 52
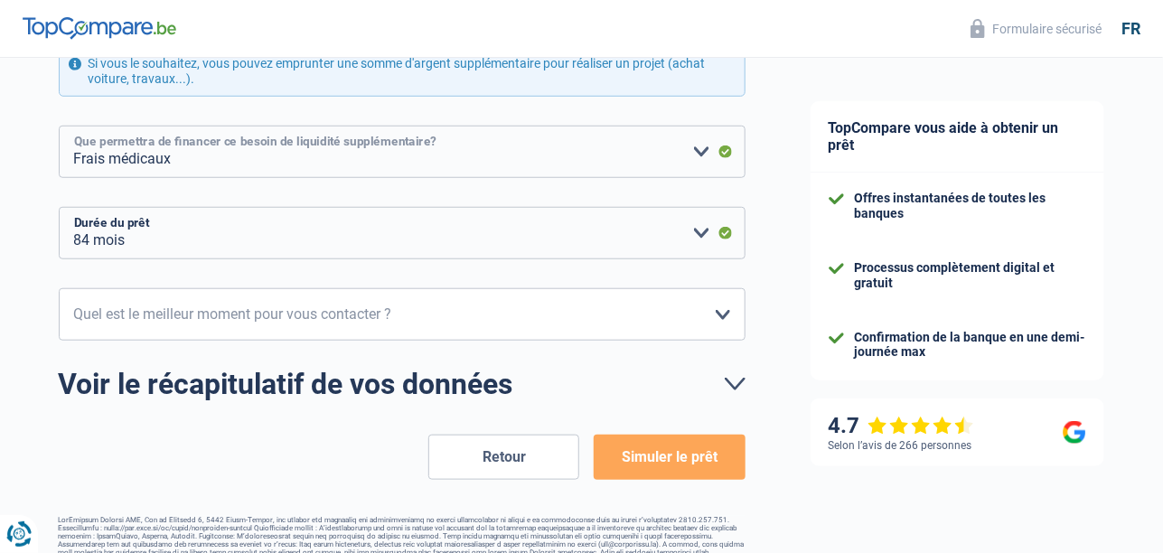
scroll to position [451, 0]
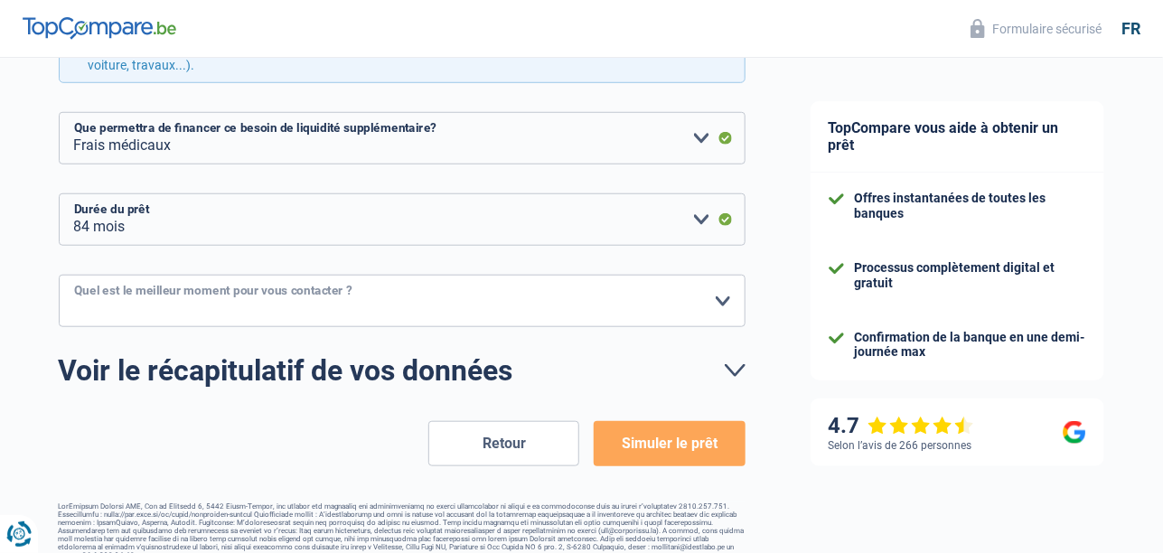
click at [715, 298] on select "10h-12h 12h-14h 14h-16h 16h-18h Veuillez sélectionner une option" at bounding box center [402, 301] width 687 height 52
click at [718, 296] on select "10h-12h 12h-14h 14h-16h 16h-18h Veuillez sélectionner une option" at bounding box center [402, 301] width 687 height 52
click at [676, 435] on button "Simuler le prêt" at bounding box center [669, 443] width 151 height 45
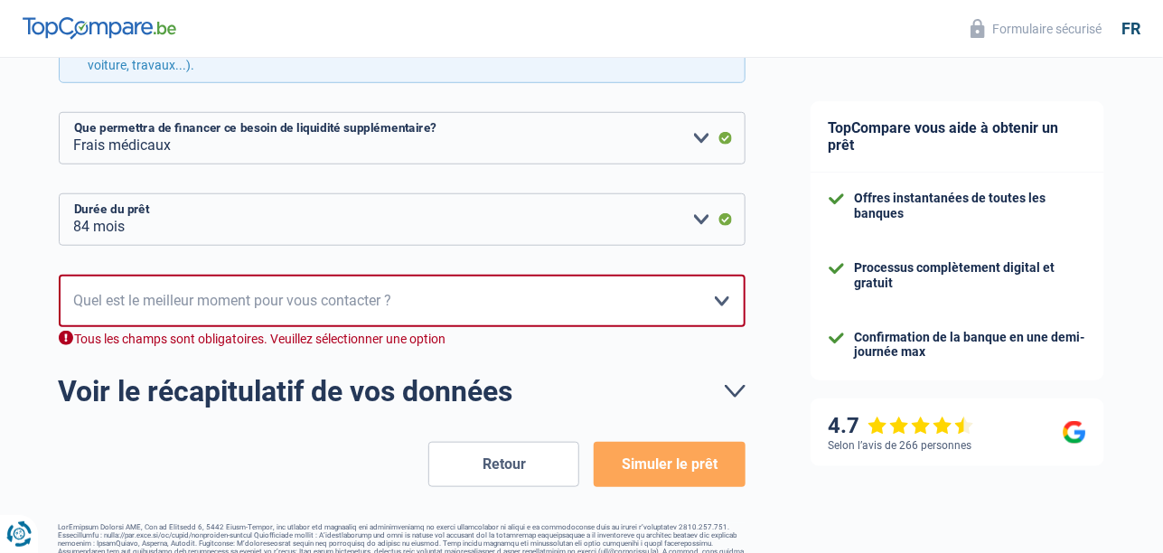
scroll to position [465, 0]
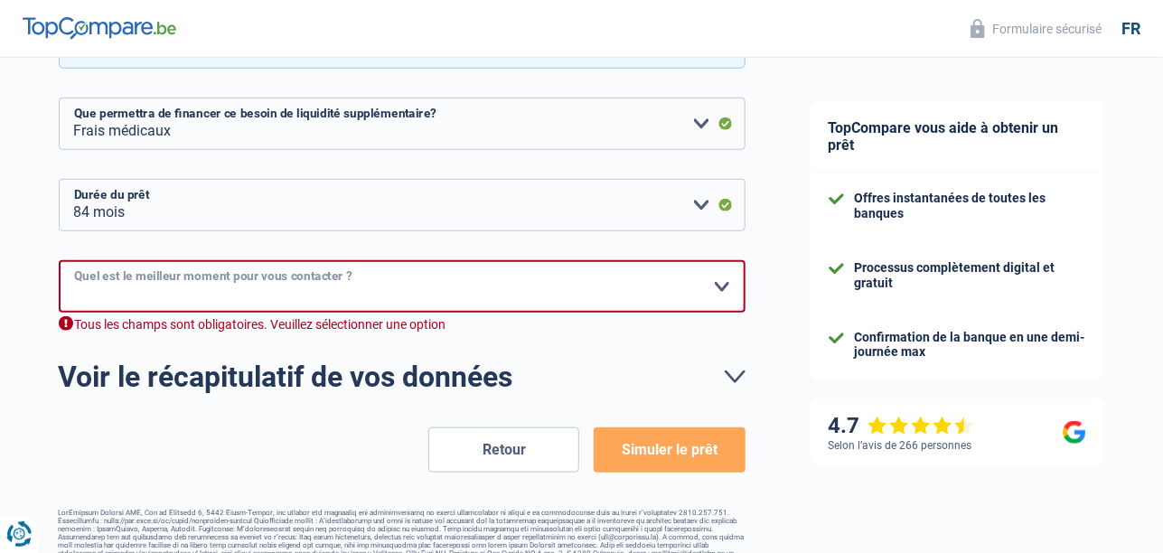
click at [116, 280] on select "10h-12h 12h-14h 14h-16h 16h-18h Veuillez sélectionner une option" at bounding box center [402, 286] width 687 height 52
select select "10-12"
click at [59, 260] on select "10h-12h 12h-14h 14h-16h 16h-18h Veuillez sélectionner une option" at bounding box center [402, 286] width 687 height 52
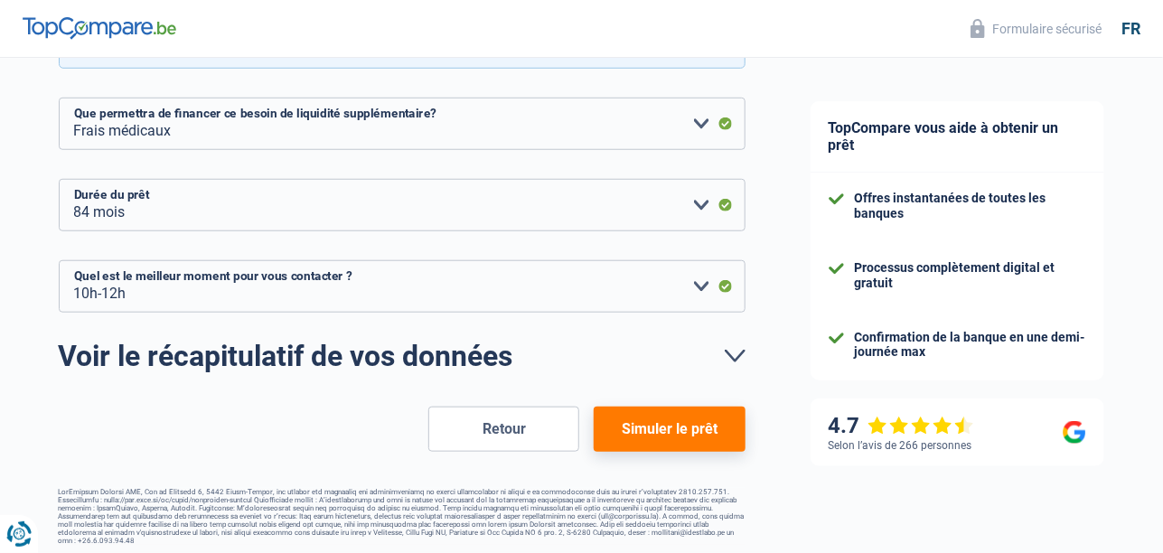
click at [742, 351] on link "Voir le récapitulatif de vos données" at bounding box center [402, 355] width 687 height 29
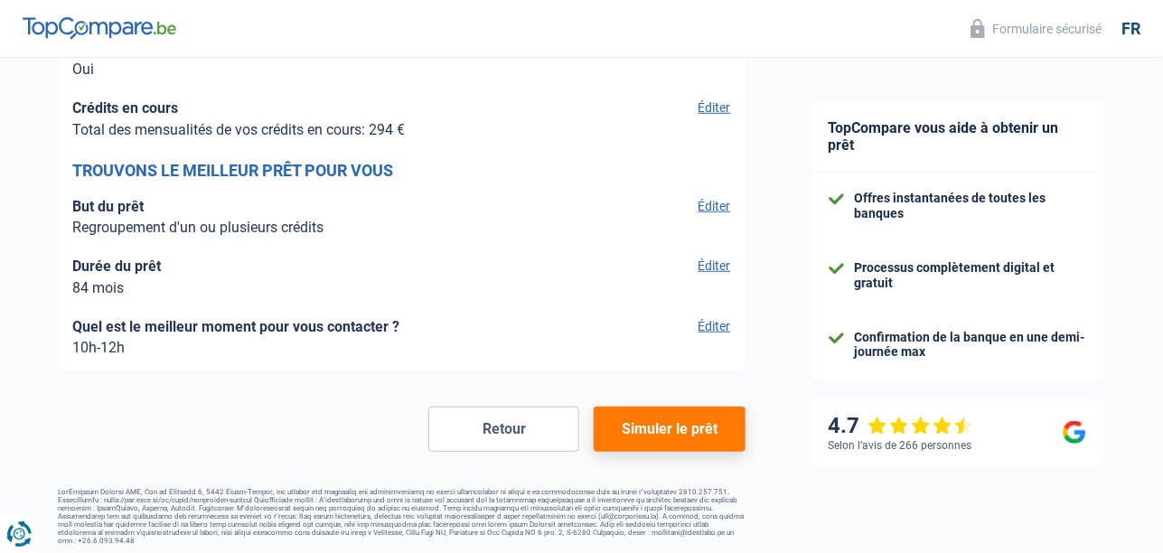
scroll to position [2917, 0]
click at [660, 422] on button "Simuler le prêt" at bounding box center [669, 428] width 151 height 45
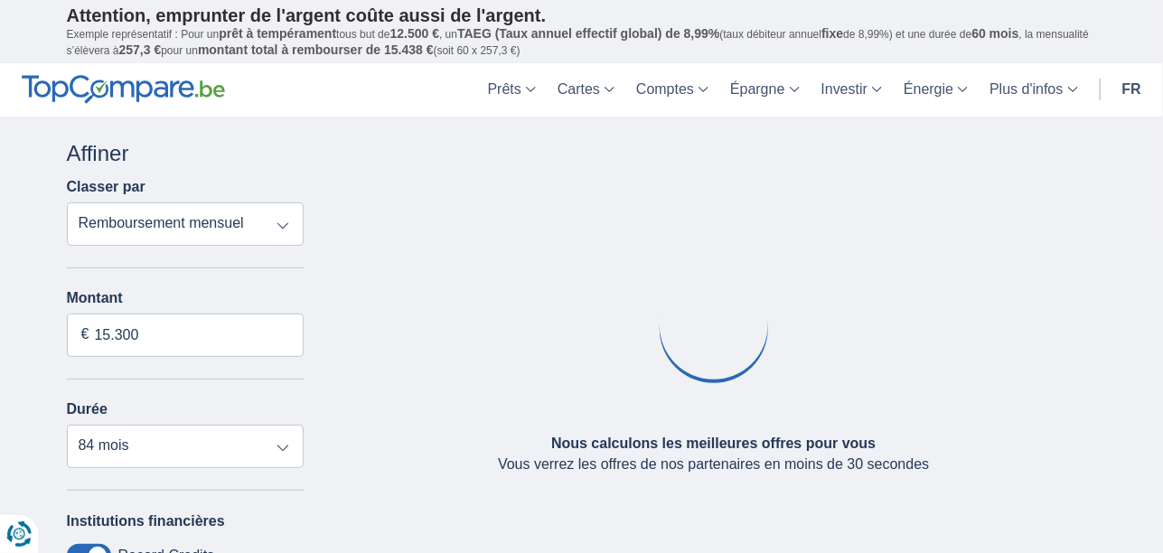
type input "10.000"
select select "48"
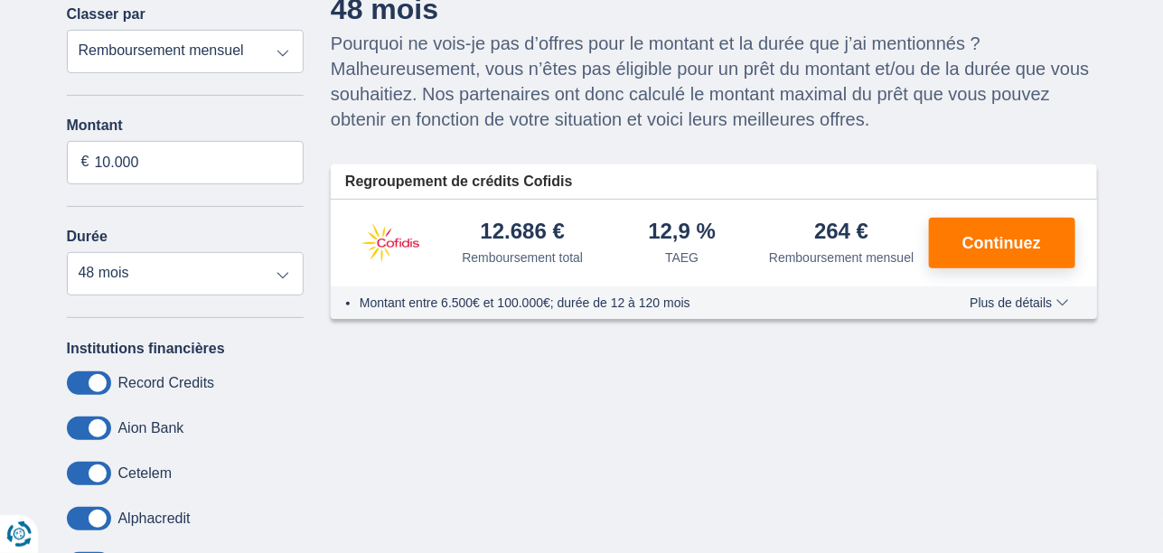
scroll to position [181, 0]
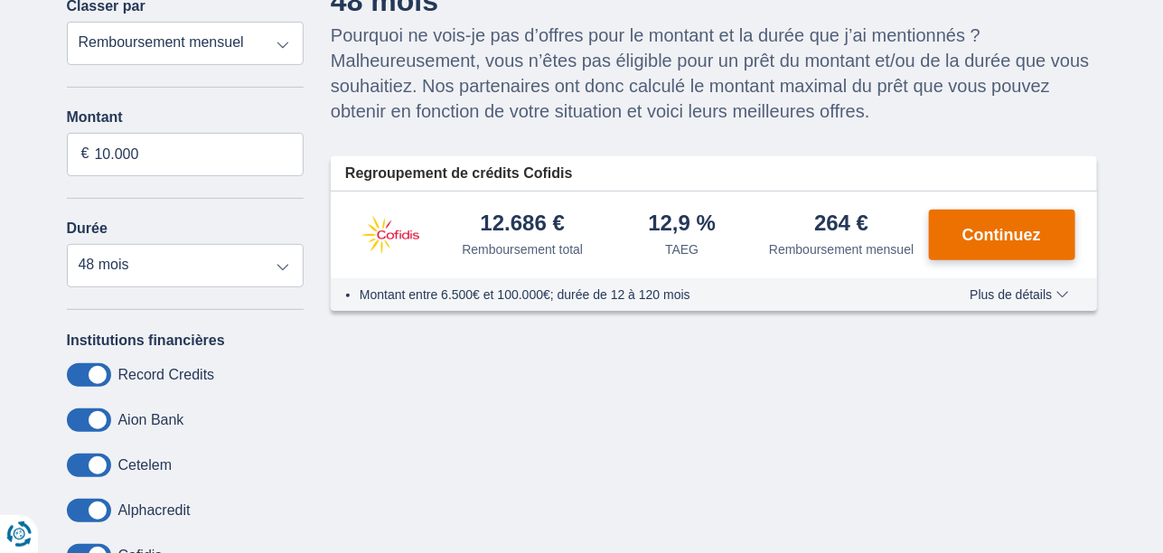
click at [1004, 237] on span "Continuez" at bounding box center [1001, 235] width 79 height 16
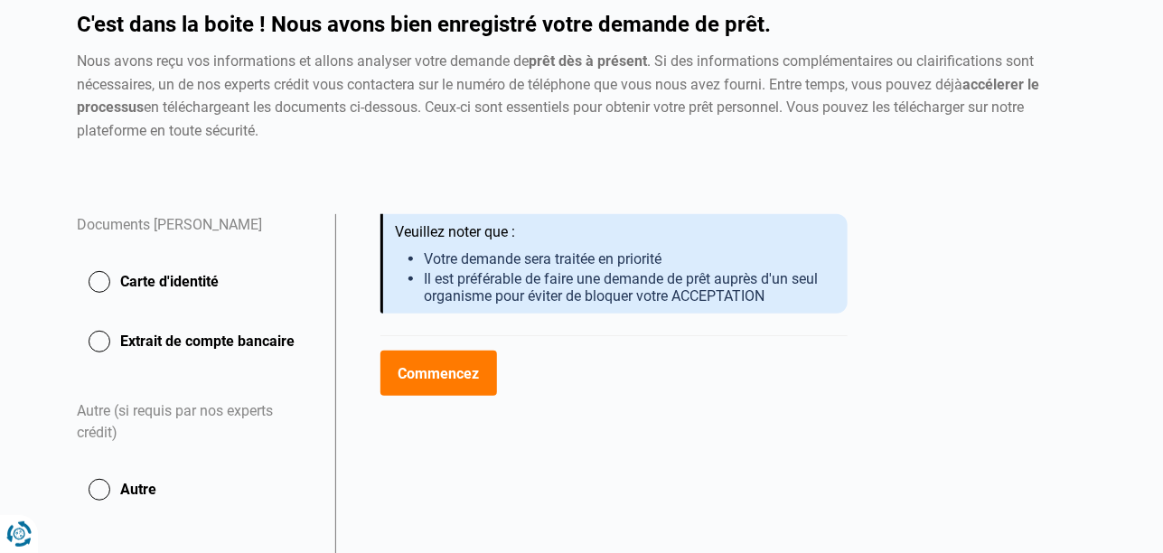
scroll to position [159, 0]
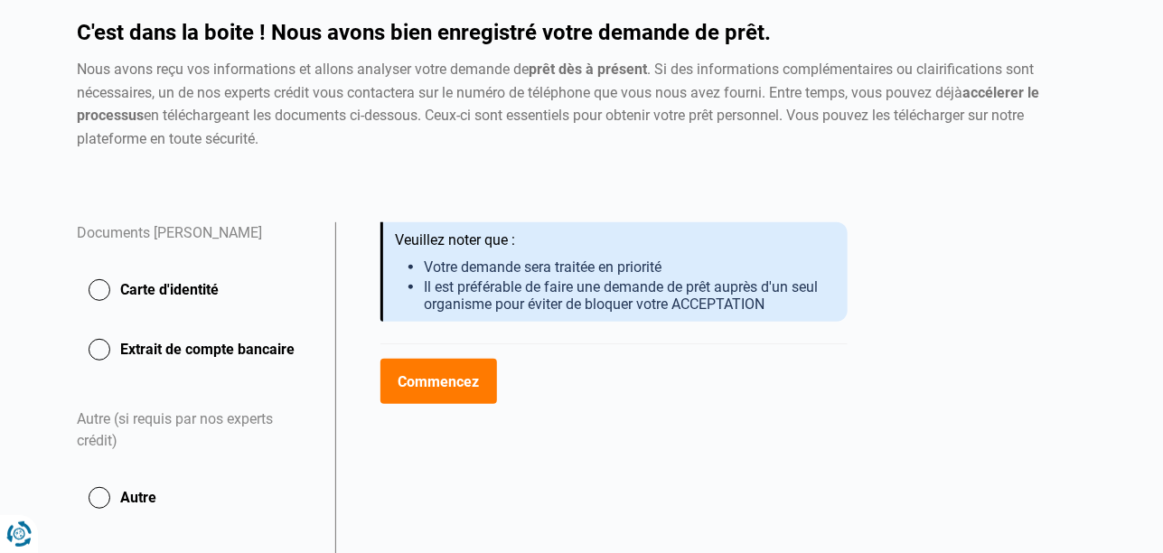
click at [435, 383] on button "Commencez" at bounding box center [438, 381] width 117 height 45
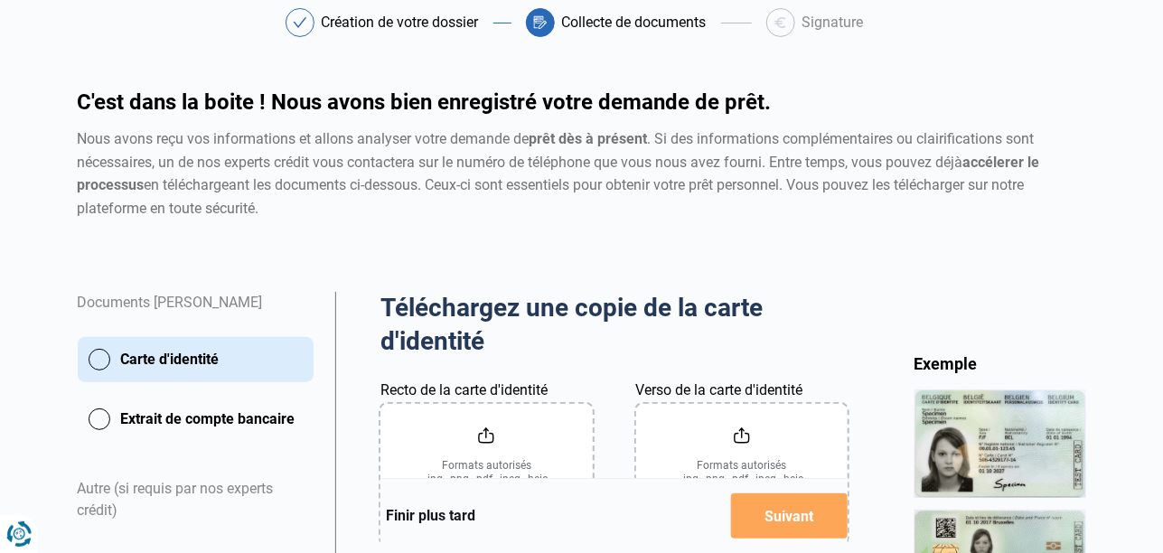
scroll to position [181, 0]
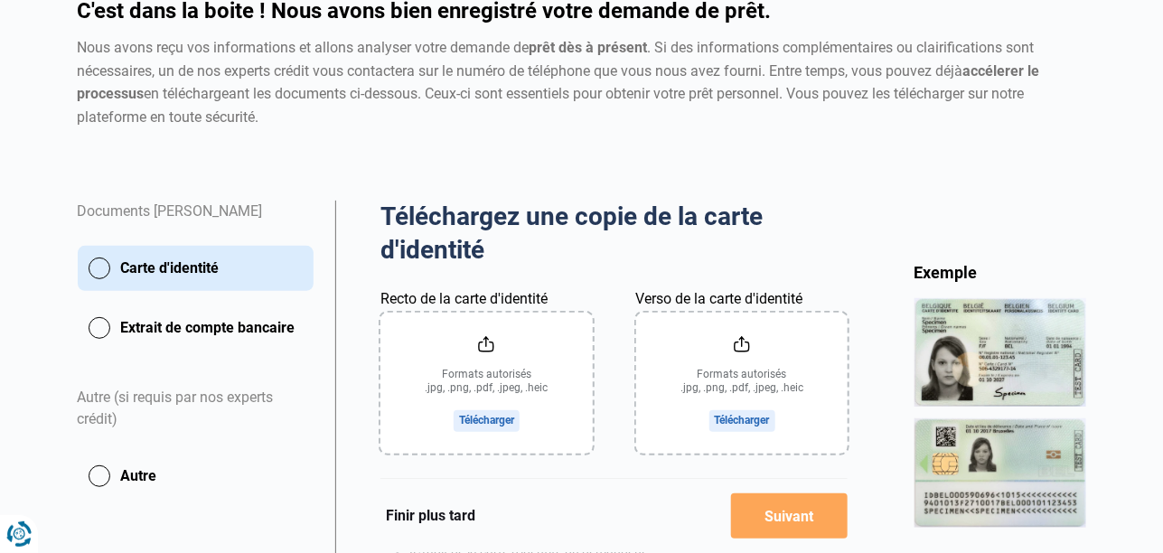
click at [479, 382] on input "Recto de la carte d'identité" at bounding box center [486, 383] width 212 height 141
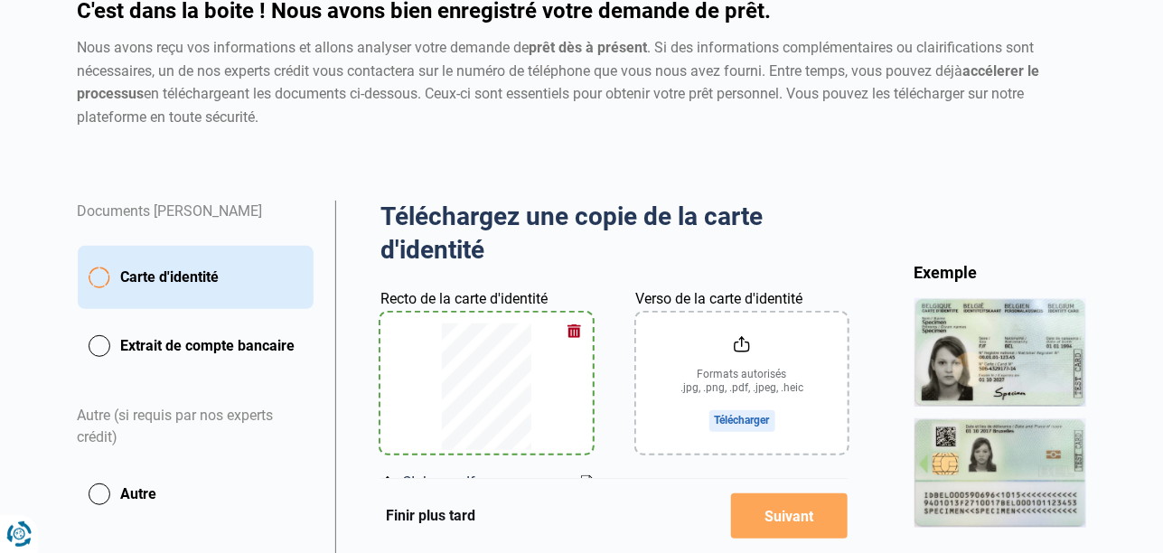
click at [735, 393] on input "Verso de la carte d'identité" at bounding box center [742, 383] width 212 height 141
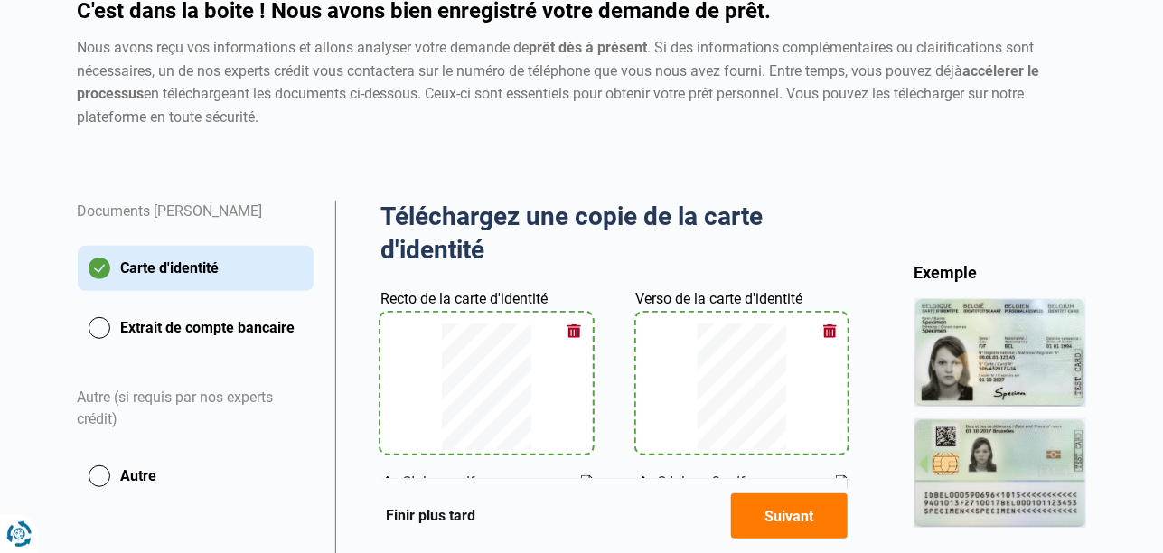
click at [782, 518] on button "Suivant" at bounding box center [789, 515] width 117 height 45
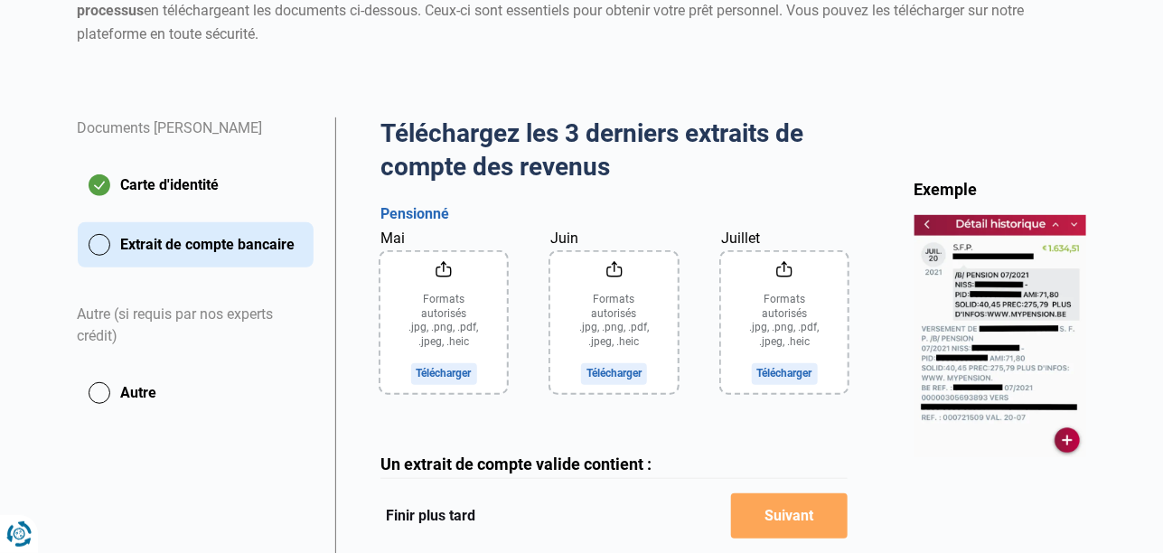
scroll to position [270, 0]
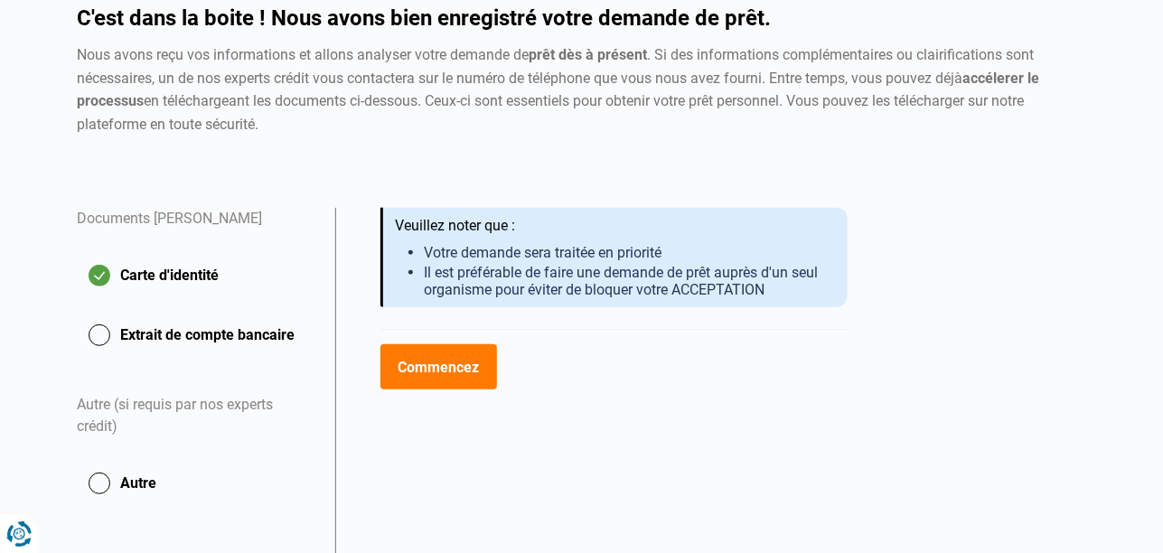
scroll to position [159, 0]
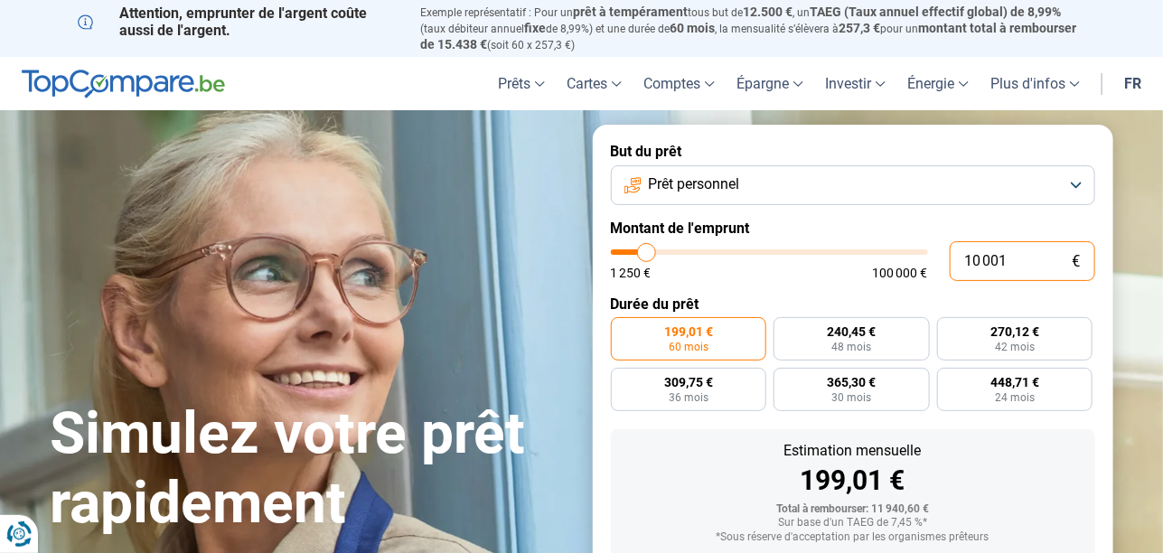
click at [1052, 258] on input "10 001" at bounding box center [1021, 261] width 145 height 40
type input "1 000"
type input "1250"
type input "100"
type input "1250"
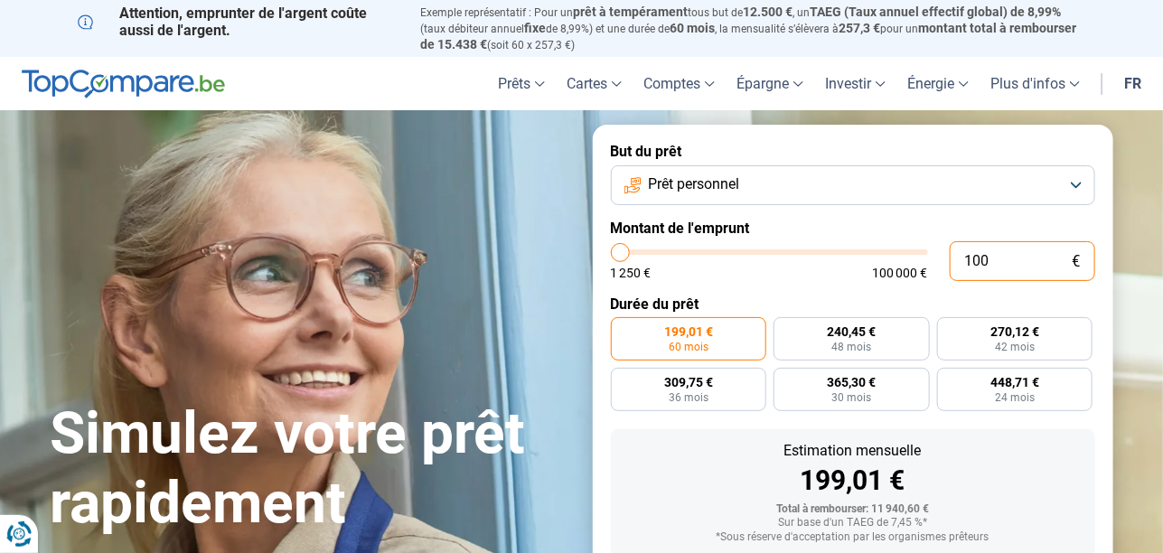
type input "10"
type input "1250"
type input "1"
type input "1250"
type input "0"
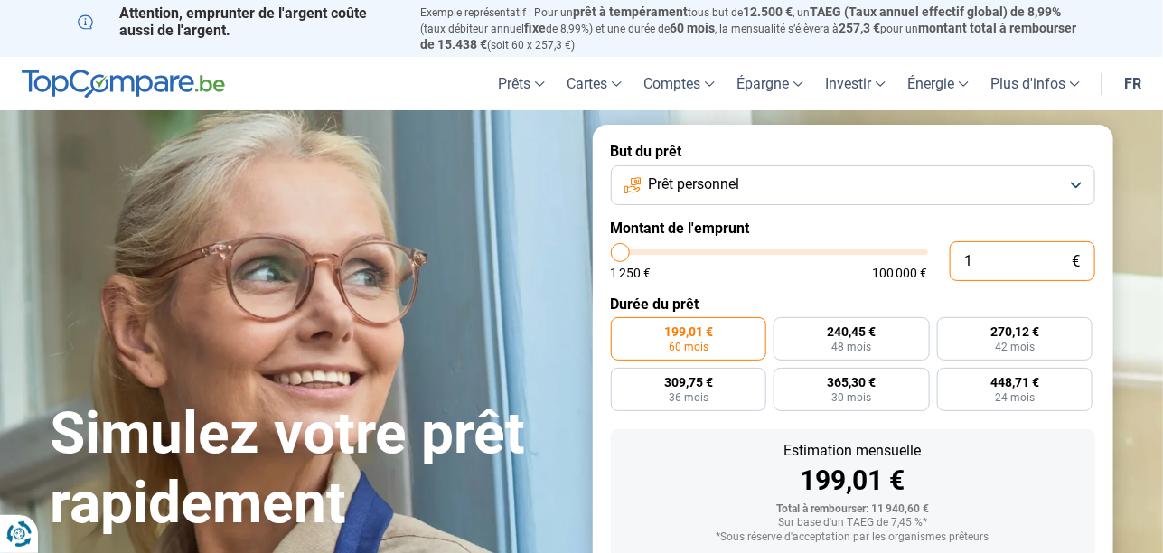
type input "1250"
type input "5"
type input "1250"
type input "55"
type input "1250"
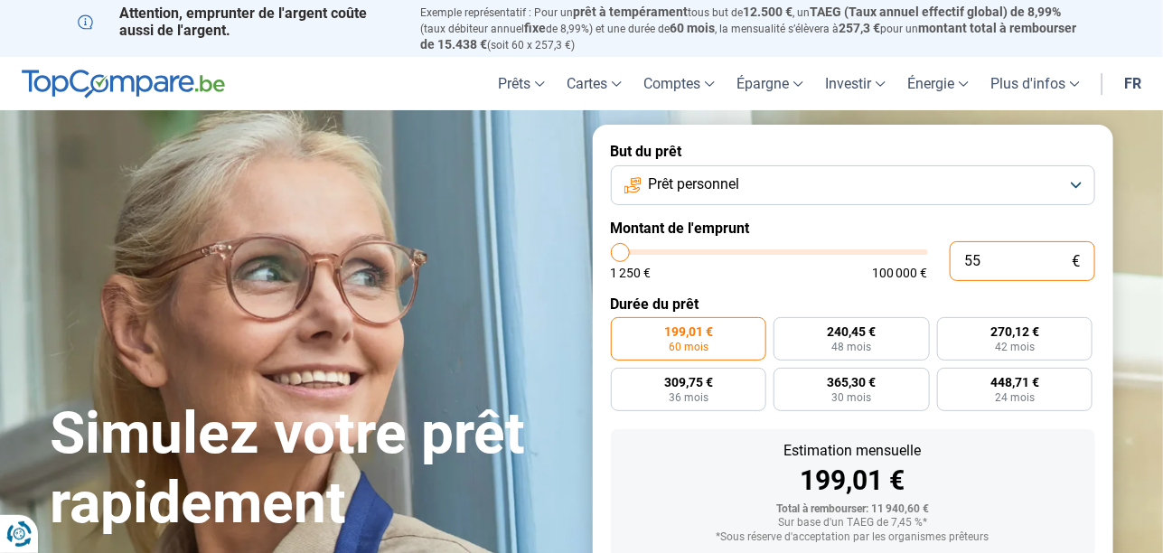
type input "550"
type input "1250"
type input "5 500"
type input "5500"
radio input "true"
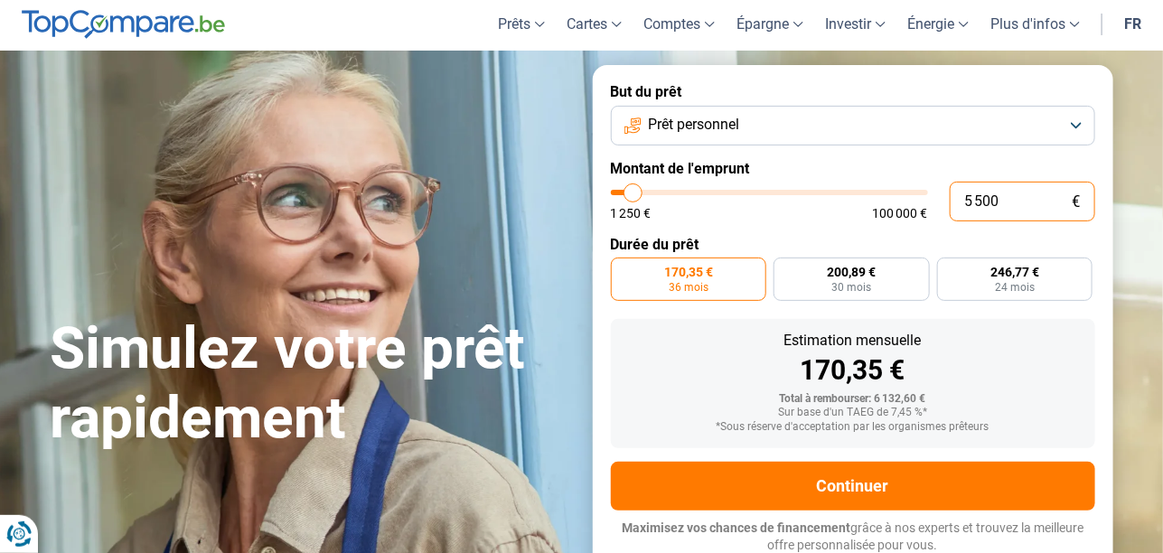
scroll to position [61, 0]
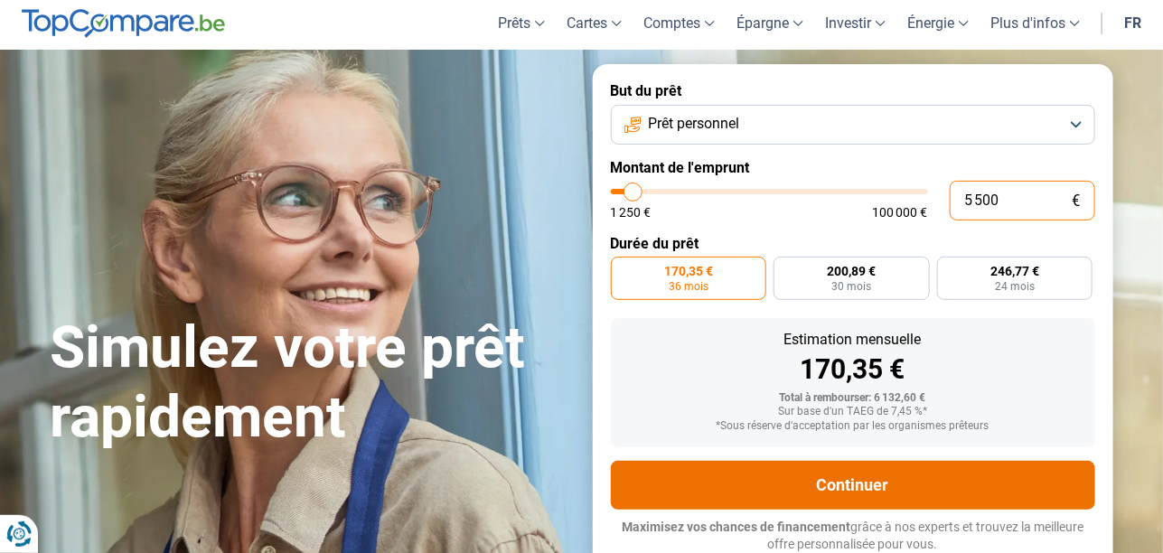
type input "5 500"
click at [842, 484] on button "Continuer" at bounding box center [853, 485] width 484 height 49
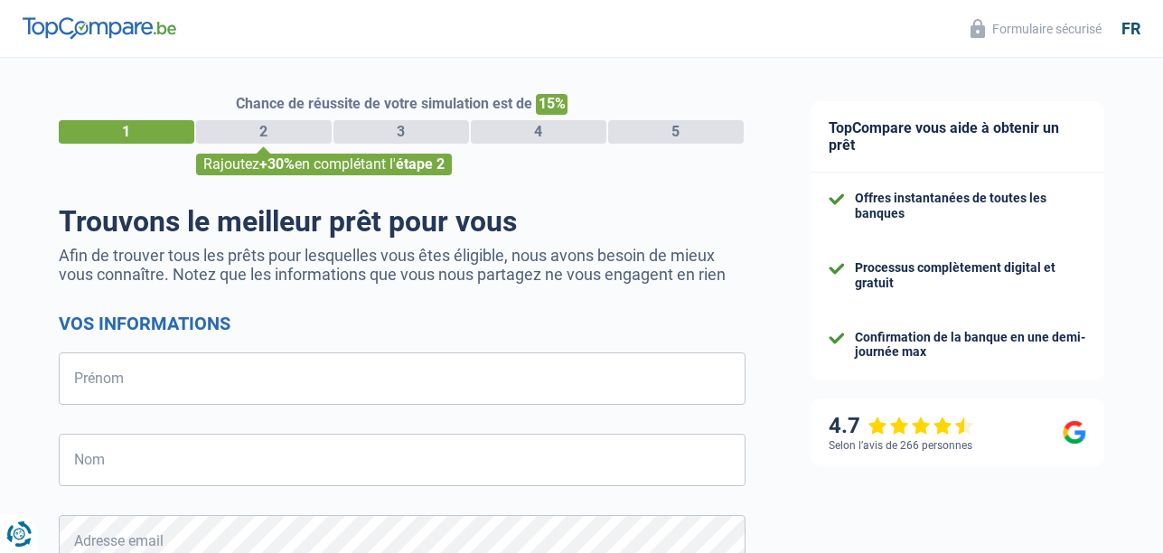
select select "32"
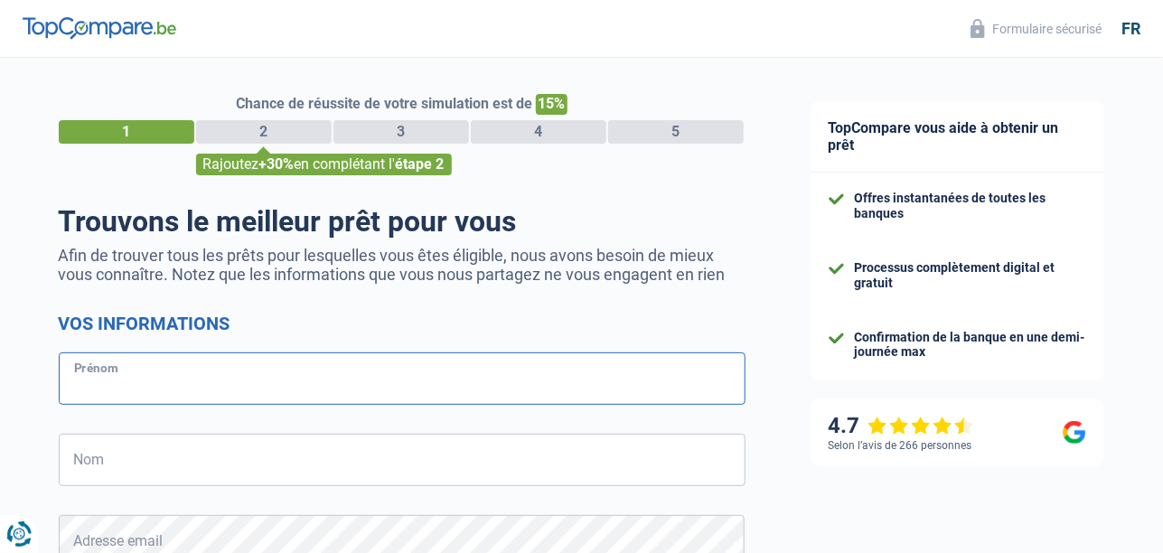
click at [205, 371] on input "Prénom" at bounding box center [402, 378] width 687 height 52
type input "[PERSON_NAME]"
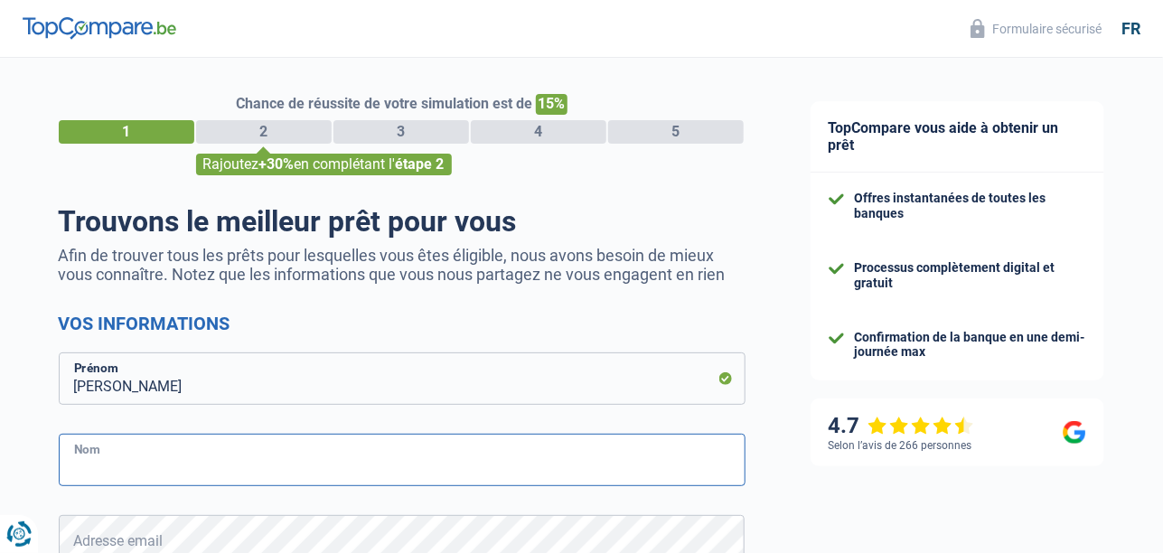
click at [163, 466] on input "Nom" at bounding box center [402, 460] width 687 height 52
type input "Polomé"
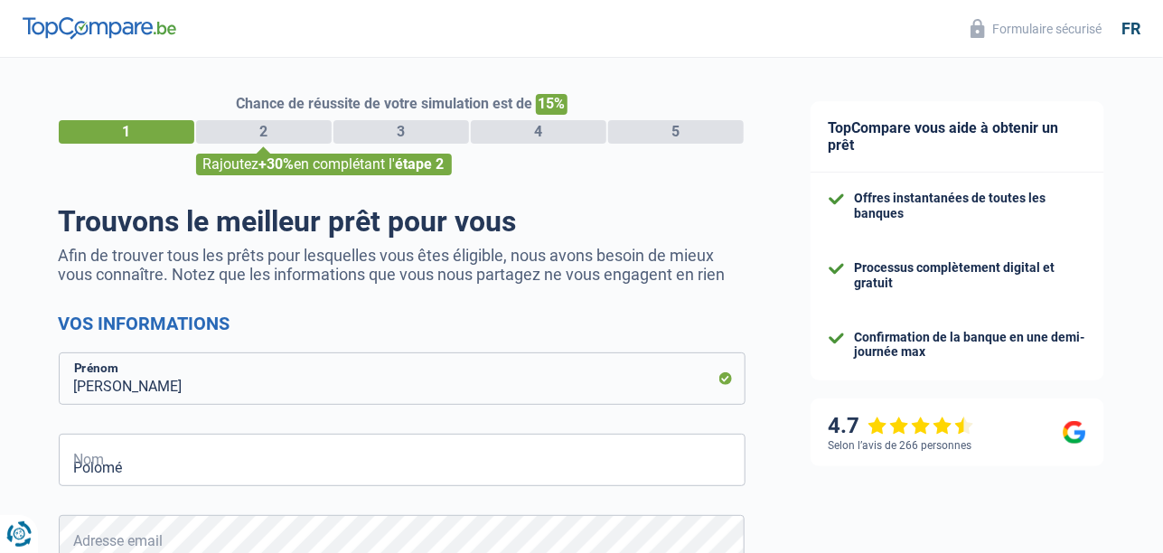
type input "475707234"
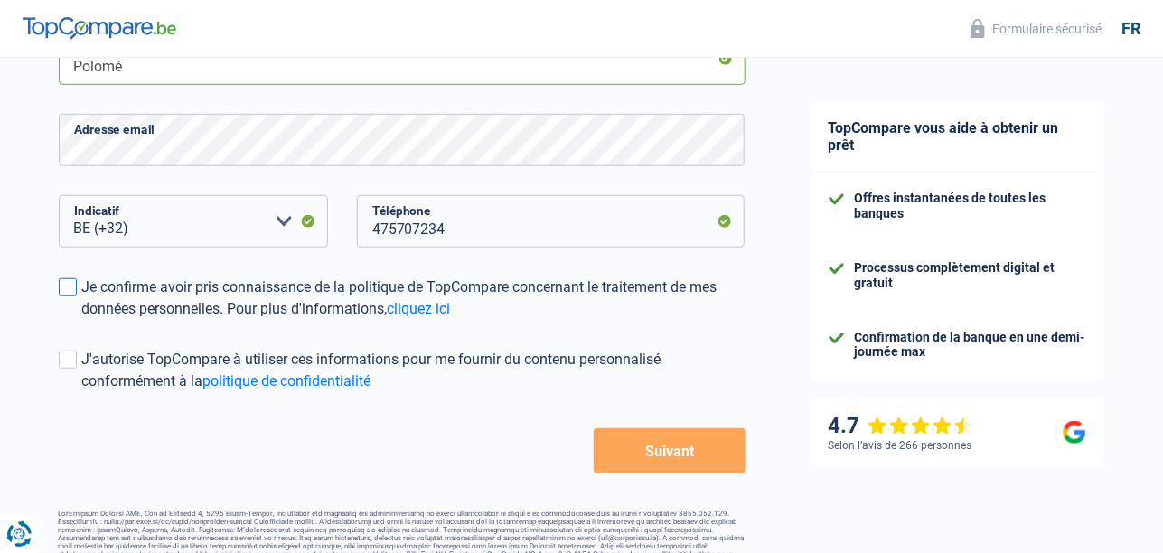
scroll to position [425, 0]
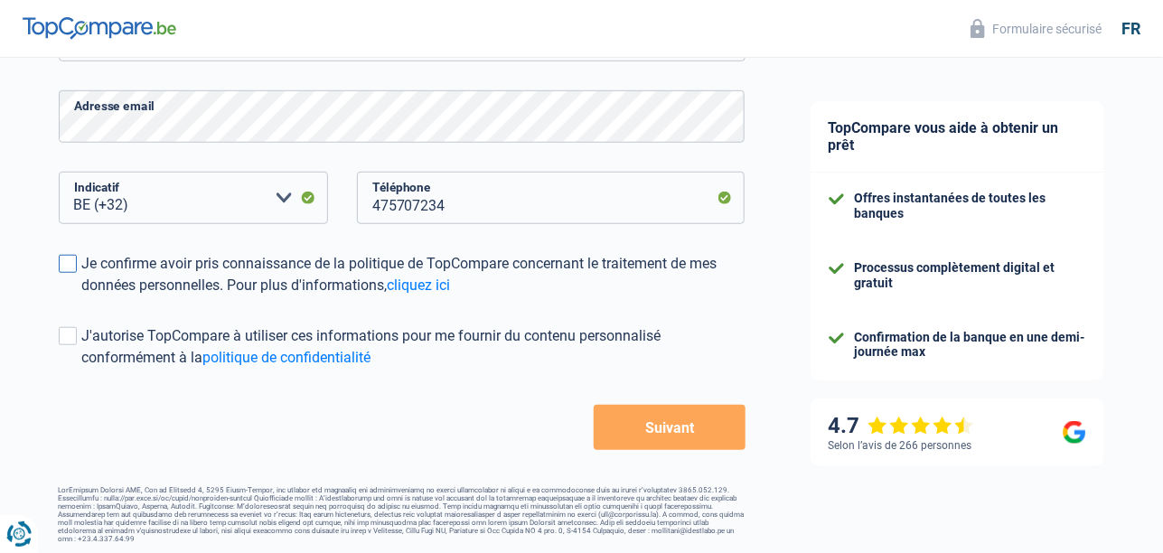
click at [67, 258] on span at bounding box center [68, 264] width 18 height 18
click at [82, 296] on input "Je confirme avoir pris connaissance de la politique de TopCompare concernant le…" at bounding box center [82, 296] width 0 height 0
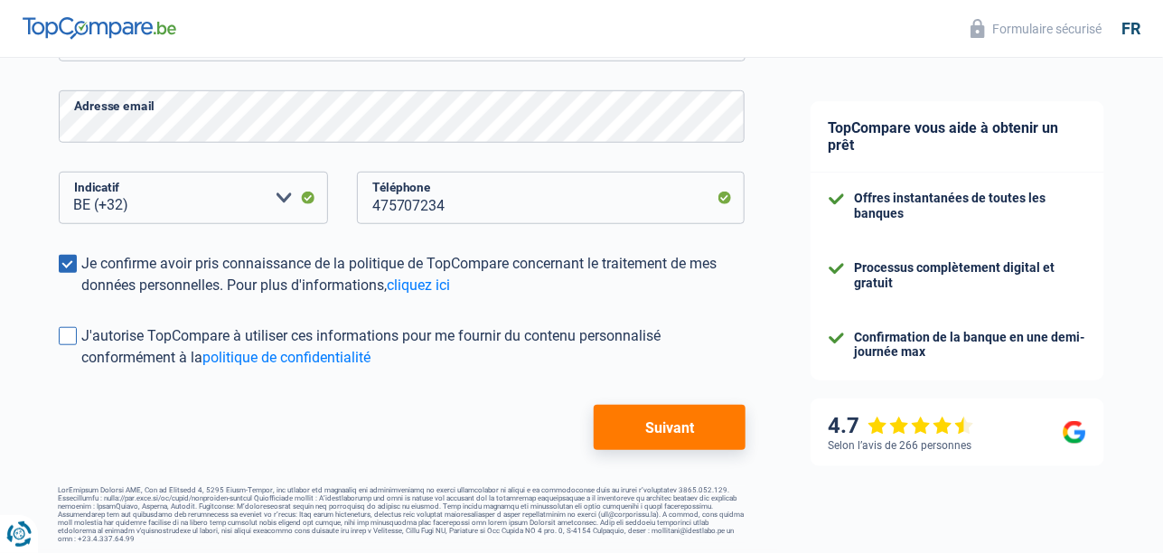
click at [62, 340] on span at bounding box center [68, 336] width 18 height 18
click at [82, 369] on input "J'autorise TopCompare à utiliser ces informations pour me fournir du contenu pe…" at bounding box center [82, 369] width 0 height 0
click at [666, 432] on button "Suivant" at bounding box center [669, 427] width 151 height 45
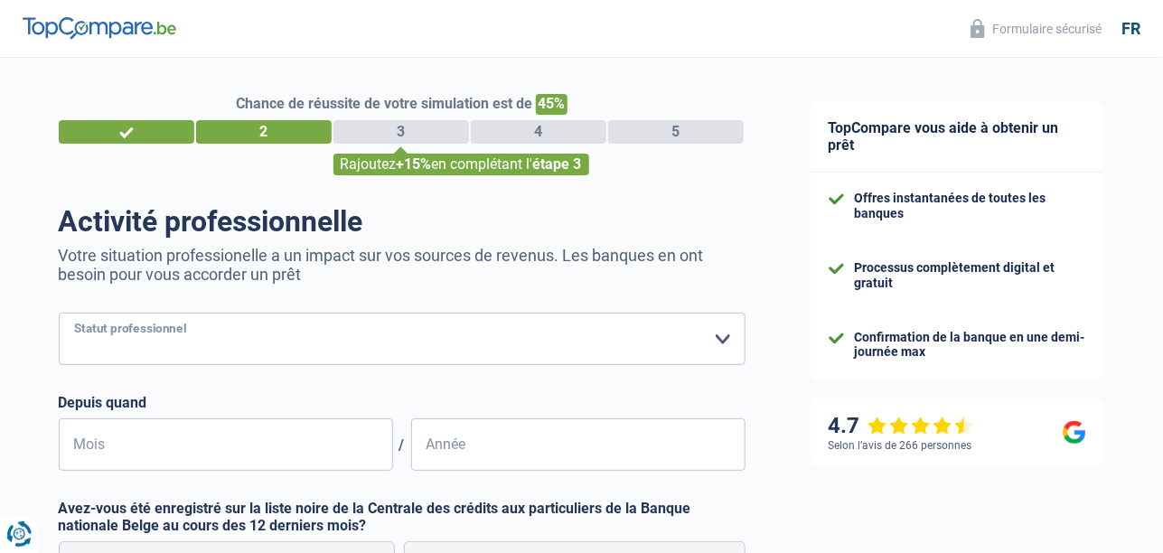
click at [718, 341] on select "Ouvrier Employé privé Employé public Invalide Indépendant Pensionné Chômeur Mut…" at bounding box center [402, 339] width 687 height 52
select select "retired"
click at [59, 313] on select "Ouvrier Employé privé Employé public Invalide Indépendant Pensionné Chômeur Mut…" at bounding box center [402, 339] width 687 height 52
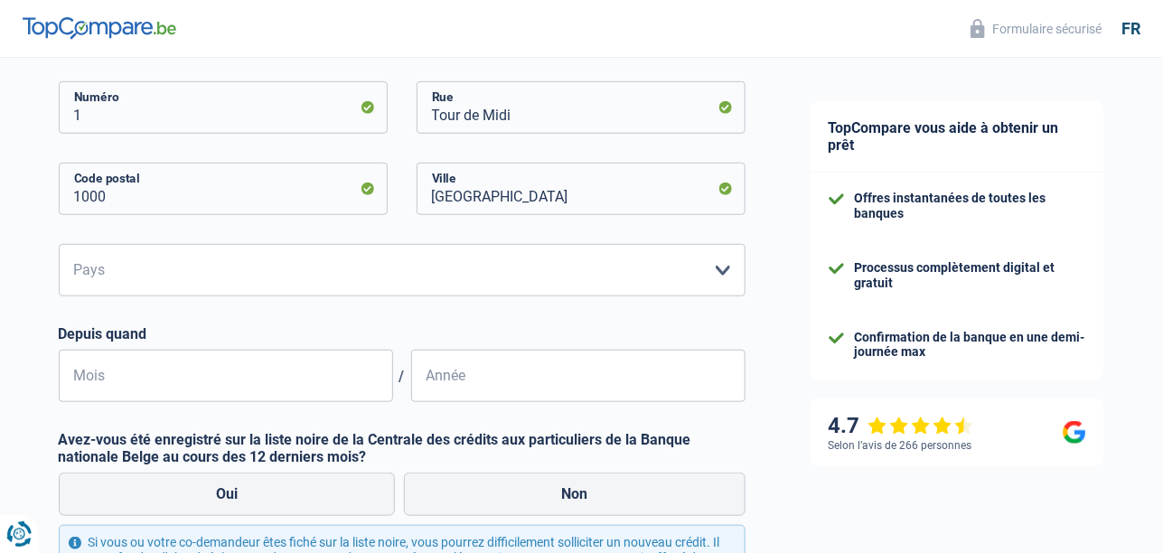
scroll to position [451, 0]
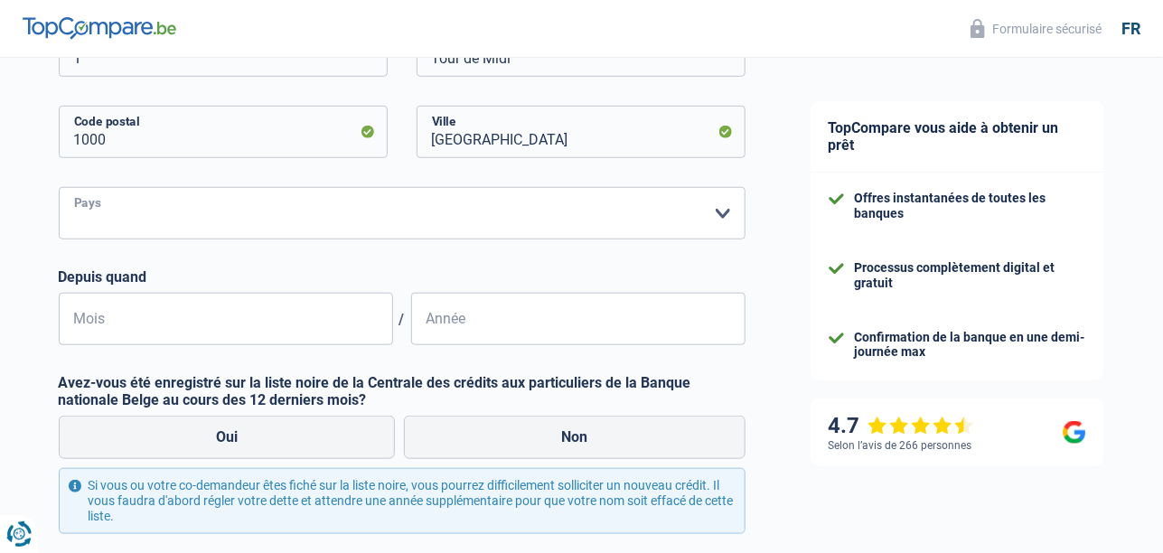
click at [716, 210] on select "Belgique Luxembourg Veuillez sélectionner une option" at bounding box center [402, 213] width 687 height 52
select select "BE"
click at [59, 187] on select "Belgique Luxembourg Veuillez sélectionner une option" at bounding box center [402, 213] width 687 height 52
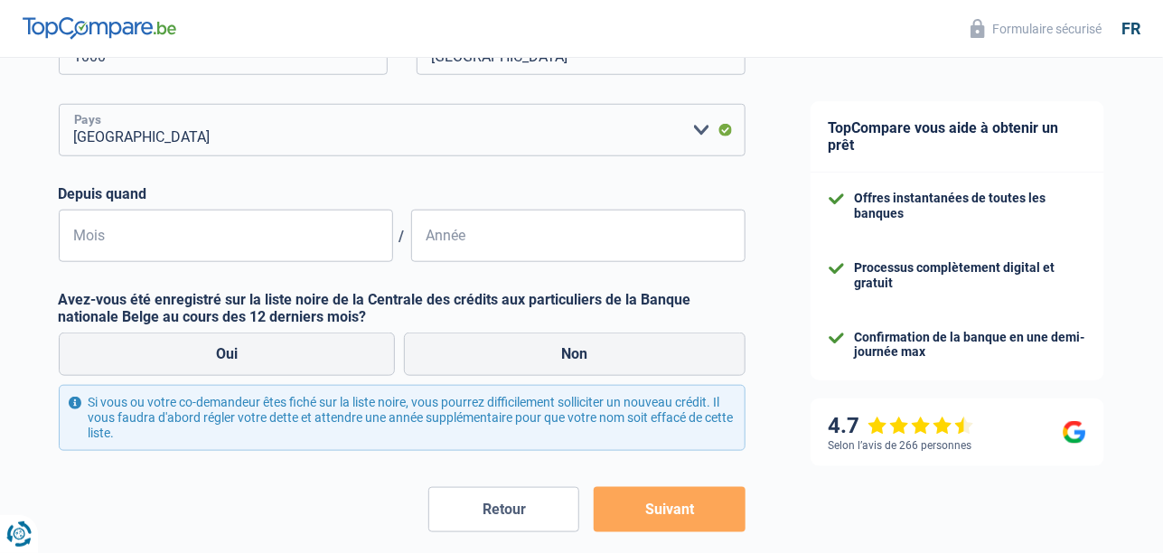
scroll to position [542, 0]
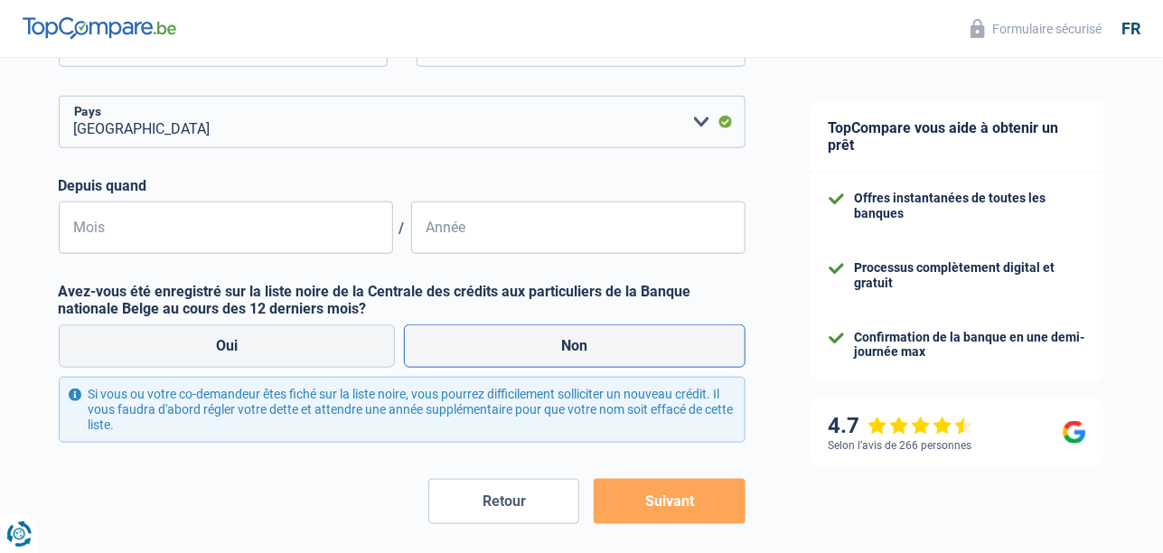
click at [556, 354] on label "Non" at bounding box center [574, 345] width 341 height 43
click at [556, 354] on input "Non" at bounding box center [574, 345] width 341 height 43
radio input "true"
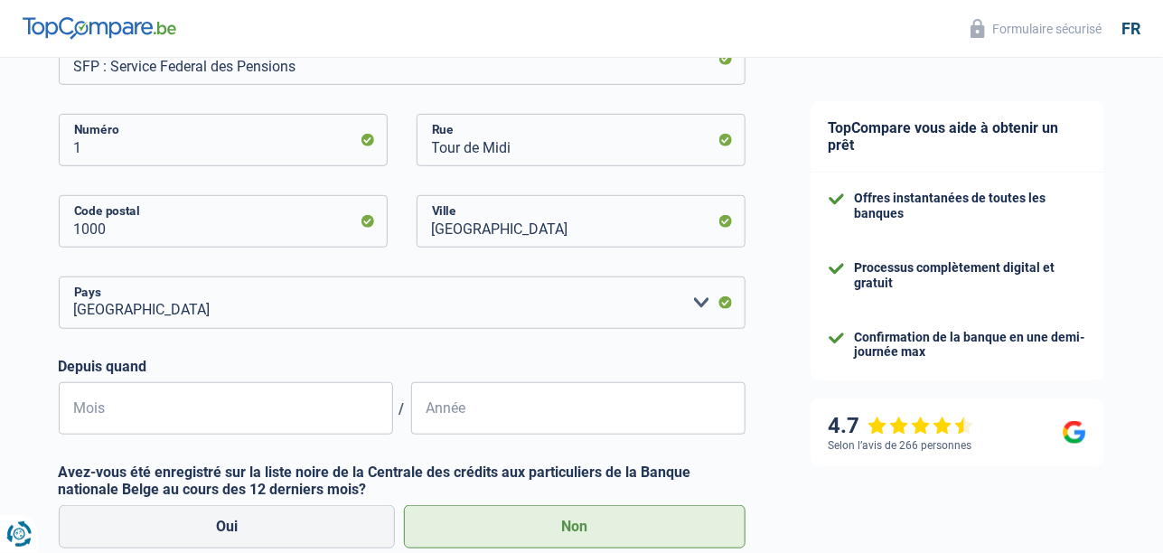
scroll to position [451, 0]
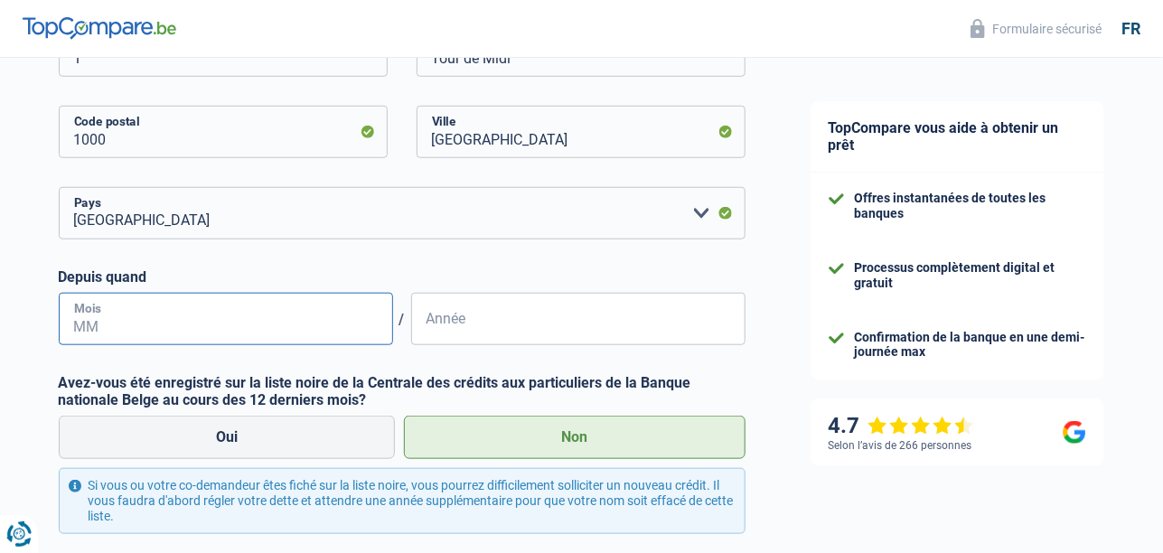
click at [157, 323] on input "Mois" at bounding box center [226, 319] width 334 height 52
type input "09"
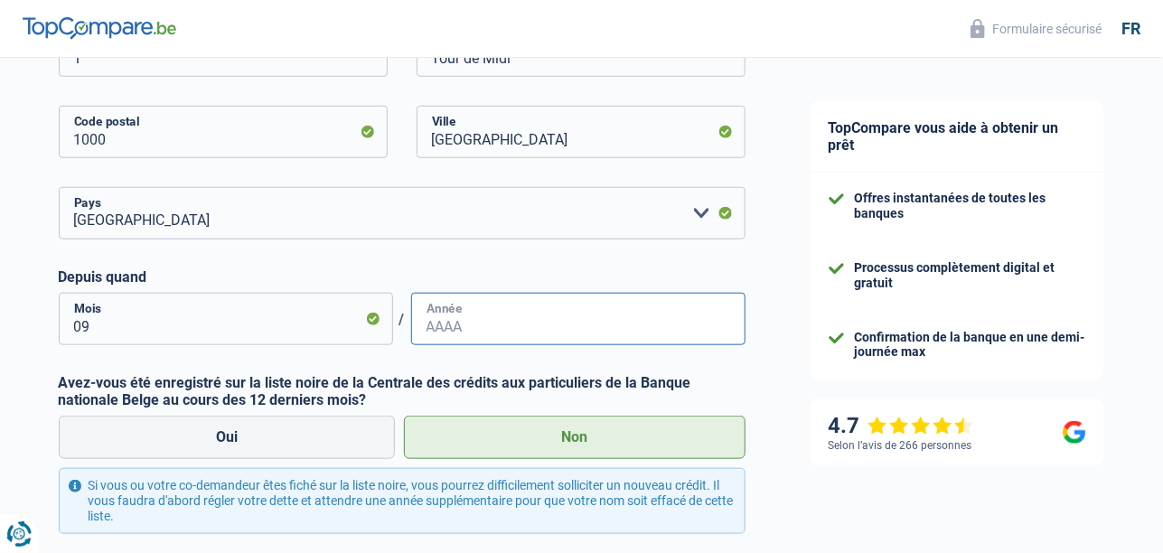
click at [481, 322] on input "Année" at bounding box center [578, 319] width 334 height 52
type input "2021"
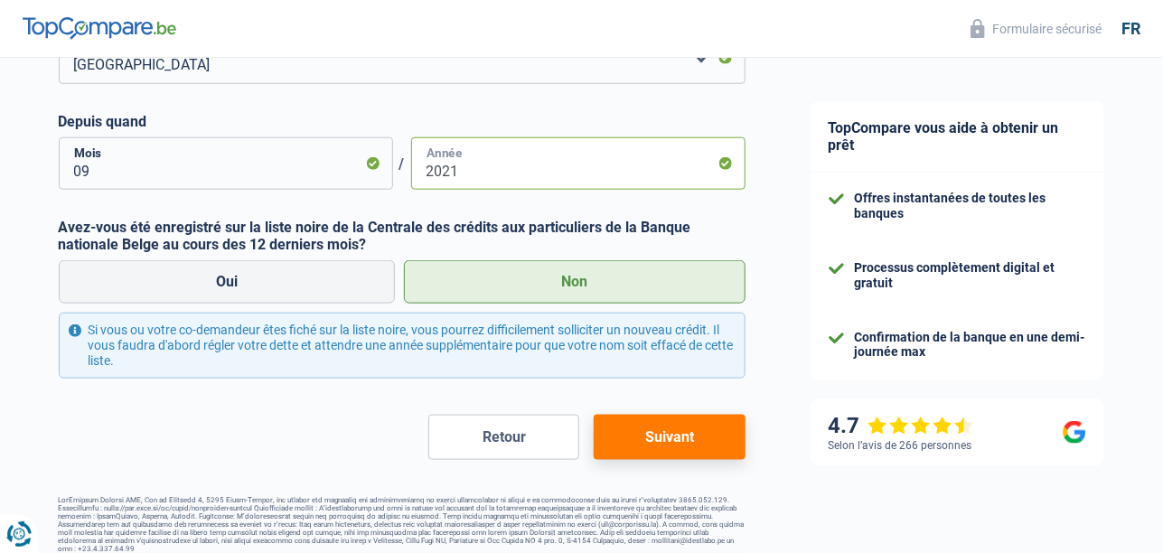
scroll to position [614, 0]
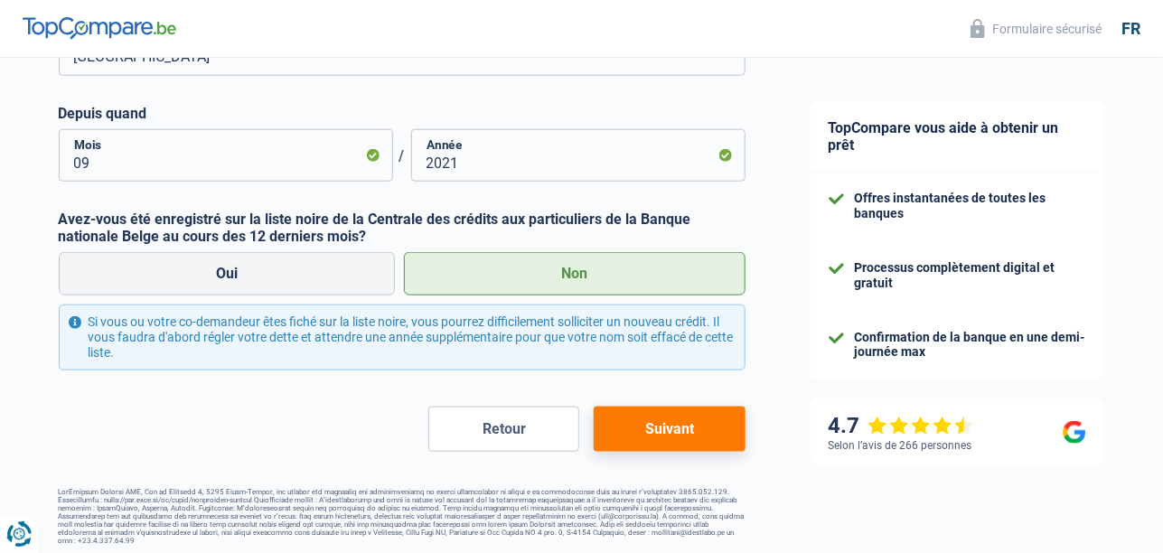
click at [665, 429] on button "Suivant" at bounding box center [669, 429] width 151 height 45
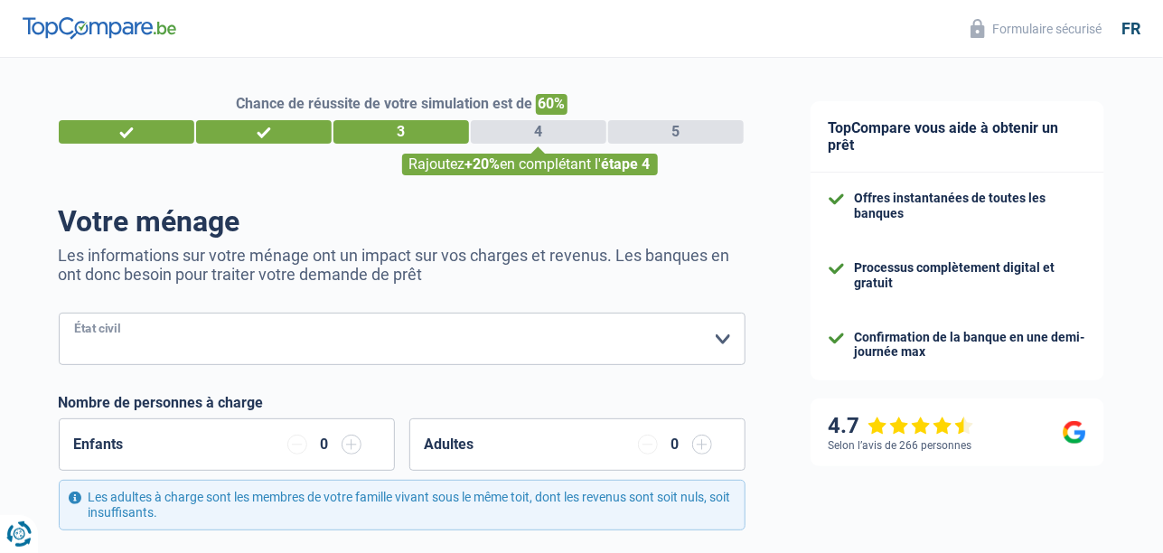
click at [725, 341] on select "Célibataire Marié(e) Cohabitant(e) légal(e) Divorcé(e) Veuf(ve) Séparé (de fait…" at bounding box center [402, 339] width 687 height 52
select select "divorced"
click at [59, 313] on select "Célibataire Marié(e) Cohabitant(e) légal(e) Divorcé(e) Veuf(ve) Séparé (de fait…" at bounding box center [402, 339] width 687 height 52
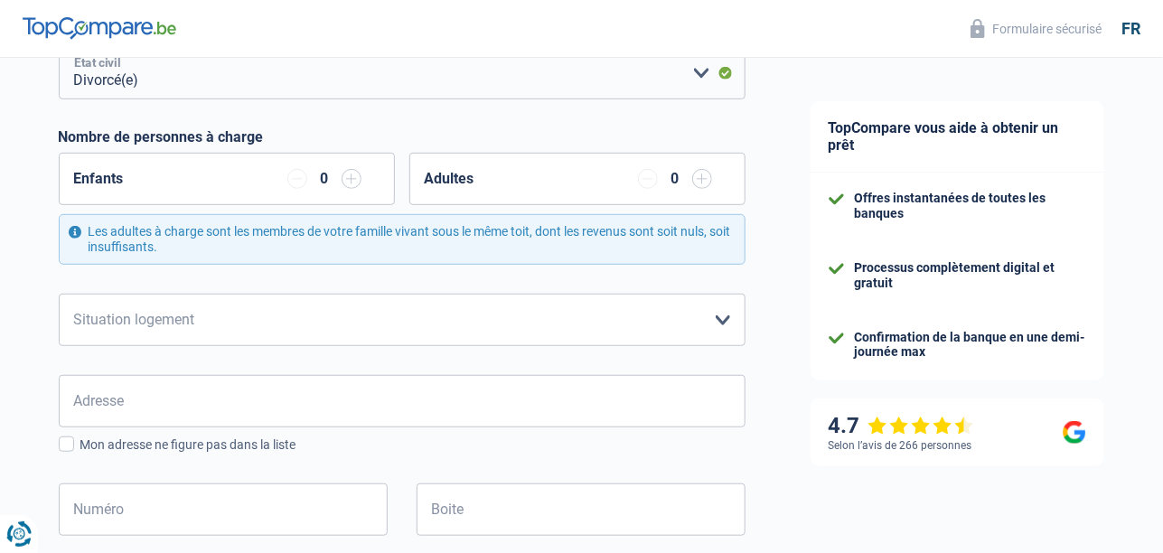
scroll to position [270, 0]
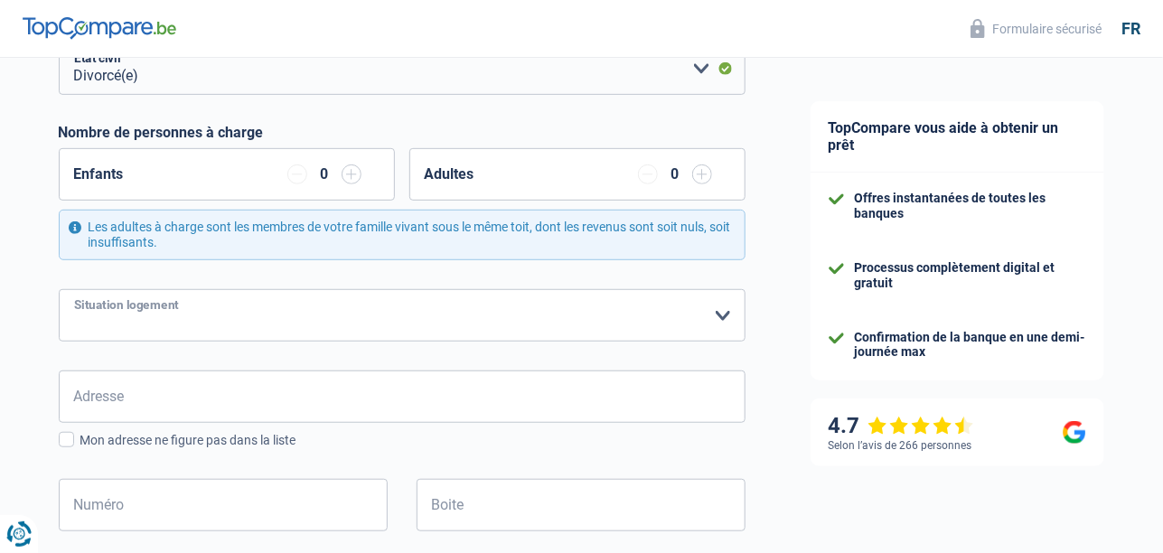
click at [725, 314] on select "Locataire Propriétaire avec prêt hypothécaire Propriétaire sans prêt hypothécai…" at bounding box center [402, 315] width 687 height 52
select select "rents"
click at [59, 289] on select "Locataire Propriétaire avec prêt hypothécaire Propriétaire sans prêt hypothécai…" at bounding box center [402, 315] width 687 height 52
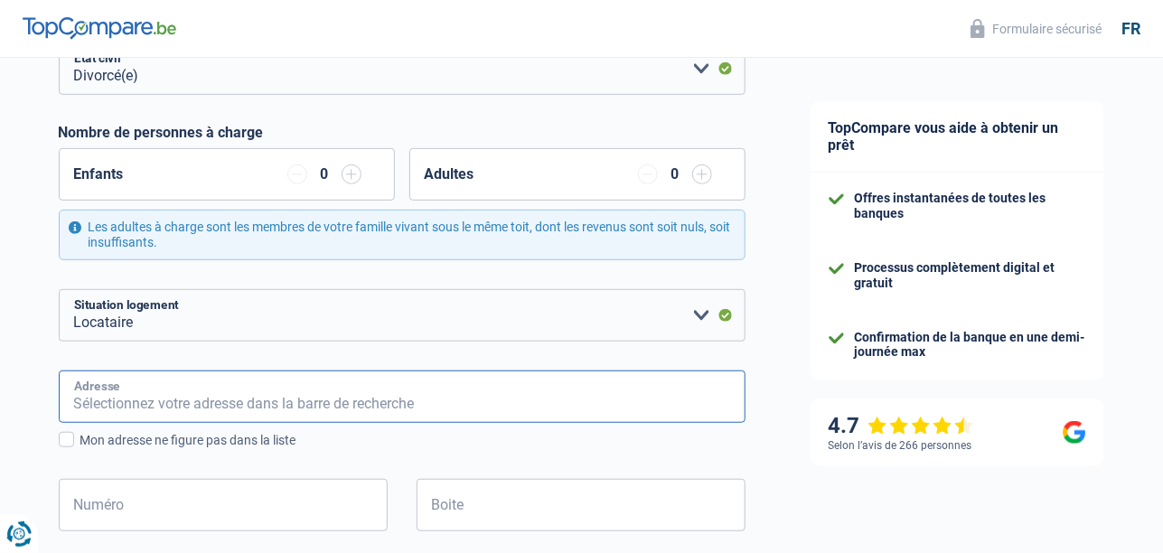
click at [212, 402] on input "Adresse" at bounding box center [402, 396] width 687 height 52
type input "Rue de la Hamaide 118"
type input "Belgique"
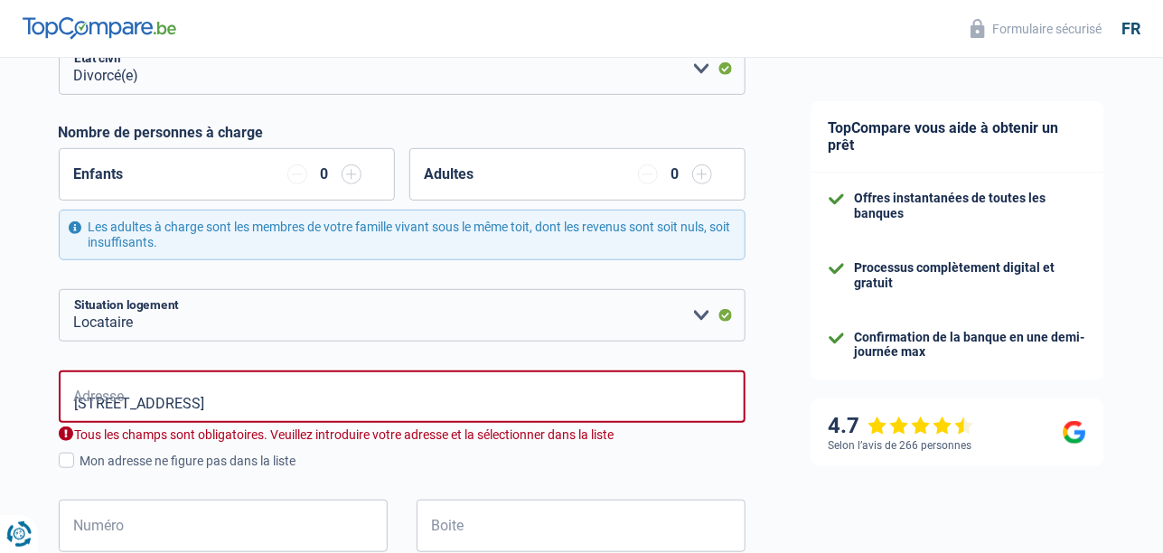
type input "Belgique"
click at [250, 402] on input "Rue de la Hamaide 118" at bounding box center [402, 396] width 687 height 52
click at [259, 407] on input "Rue de la Hamaide 118" at bounding box center [402, 396] width 687 height 52
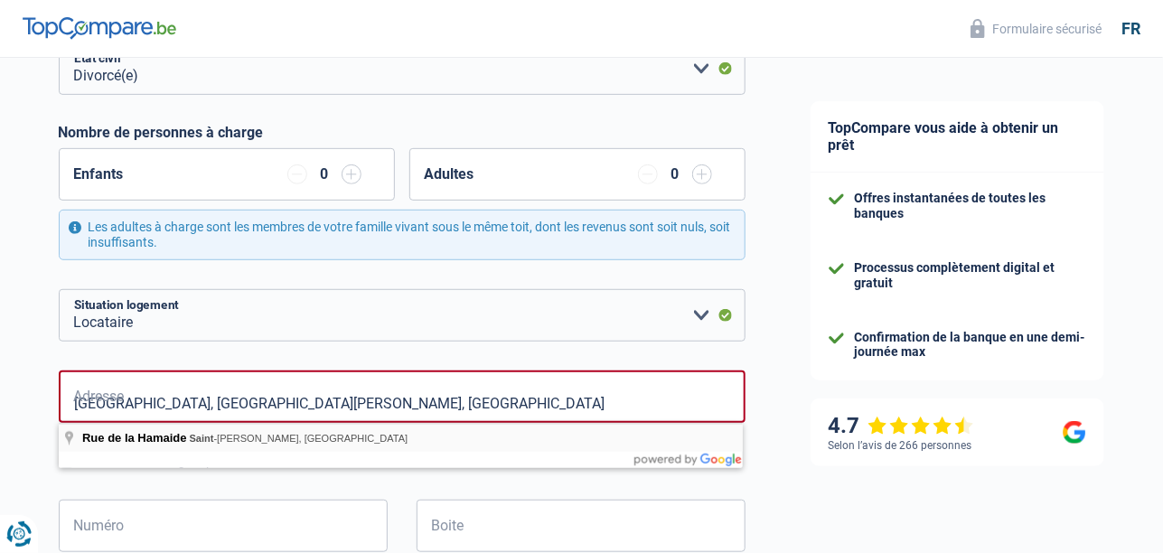
type input "Rue de la Hamaide, 7333, Saint-Ghislain, BE"
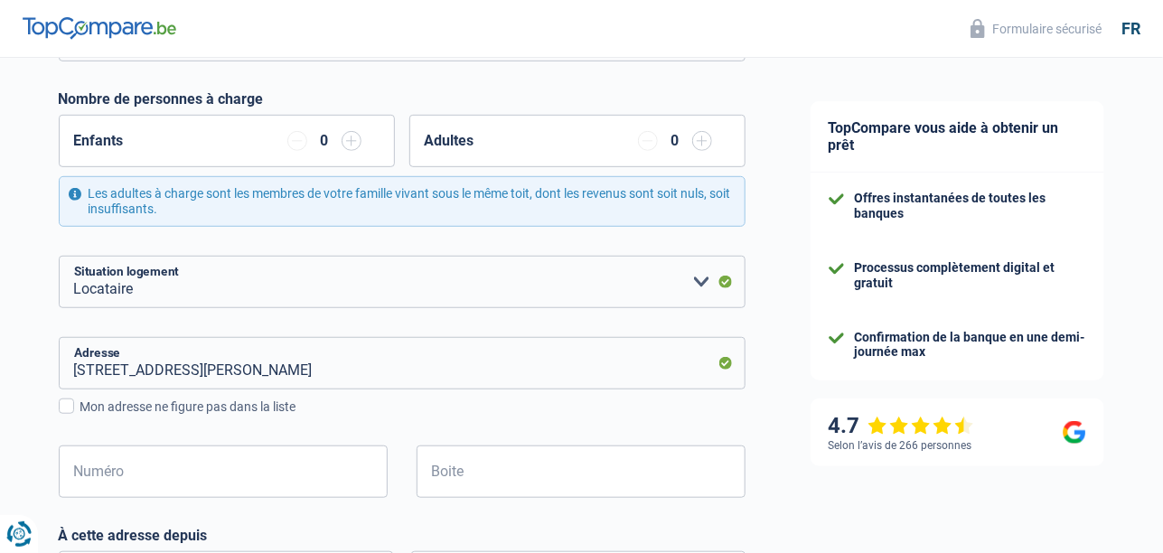
scroll to position [361, 0]
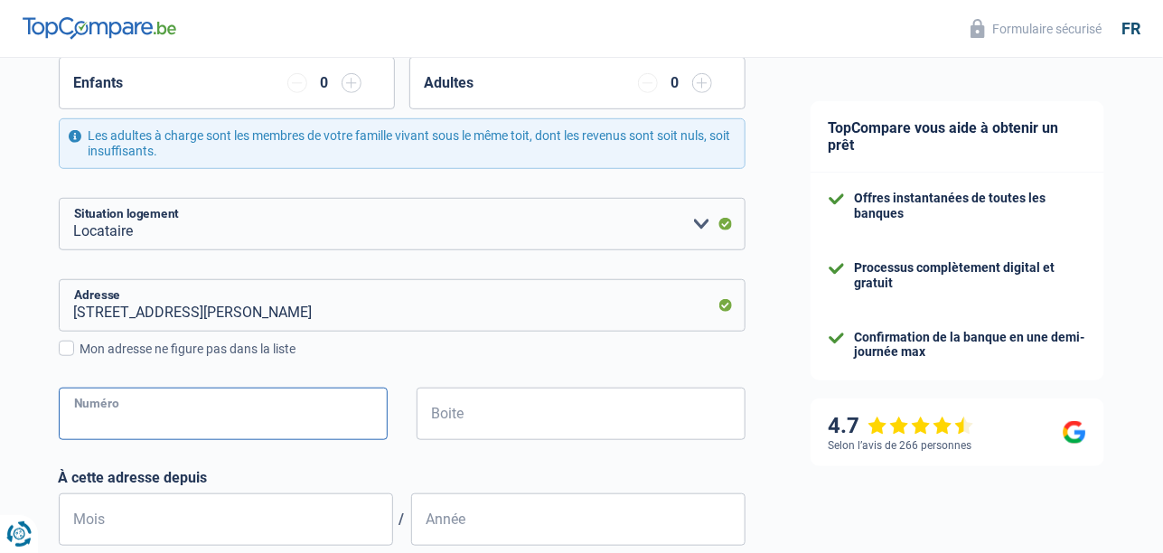
click at [185, 409] on input "Numéro" at bounding box center [223, 414] width 329 height 52
type input "118"
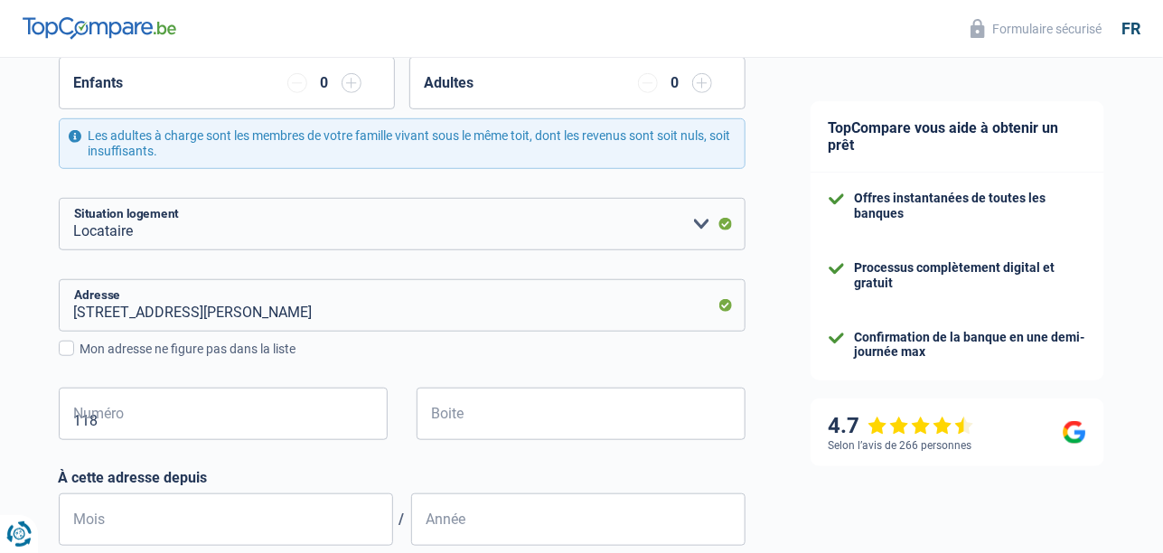
type input "Tertre"
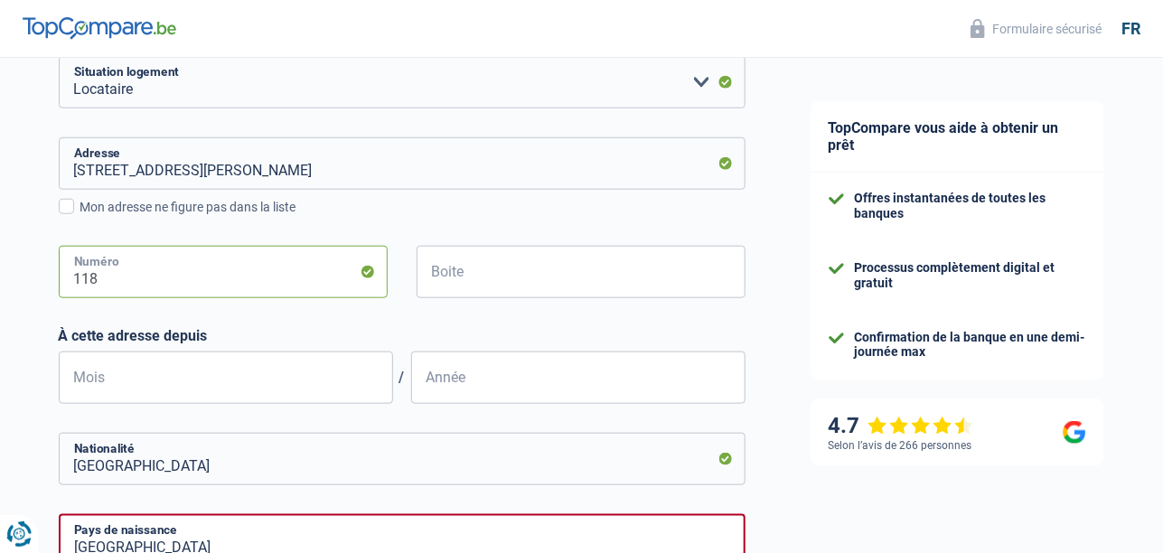
scroll to position [542, 0]
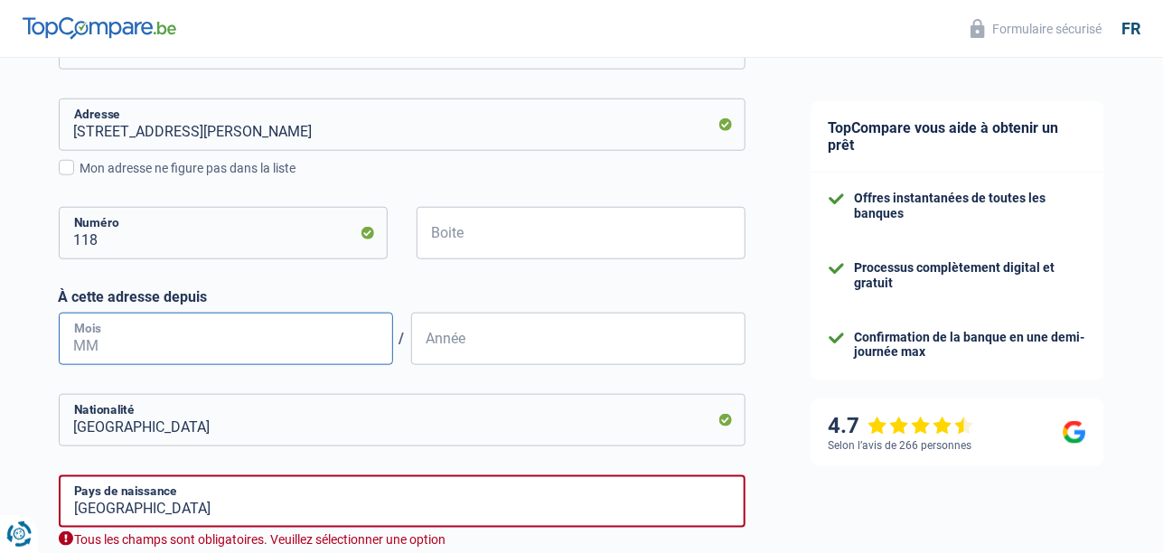
click at [153, 340] on input "Mois" at bounding box center [226, 339] width 334 height 52
type input "11"
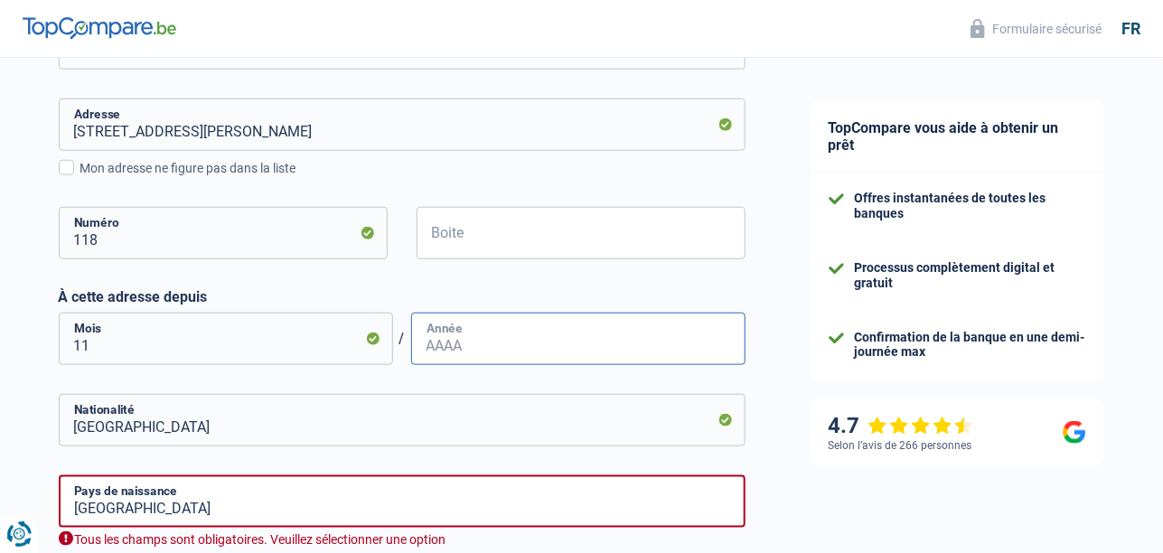
click at [500, 341] on input "Année" at bounding box center [578, 339] width 334 height 52
type input "2012"
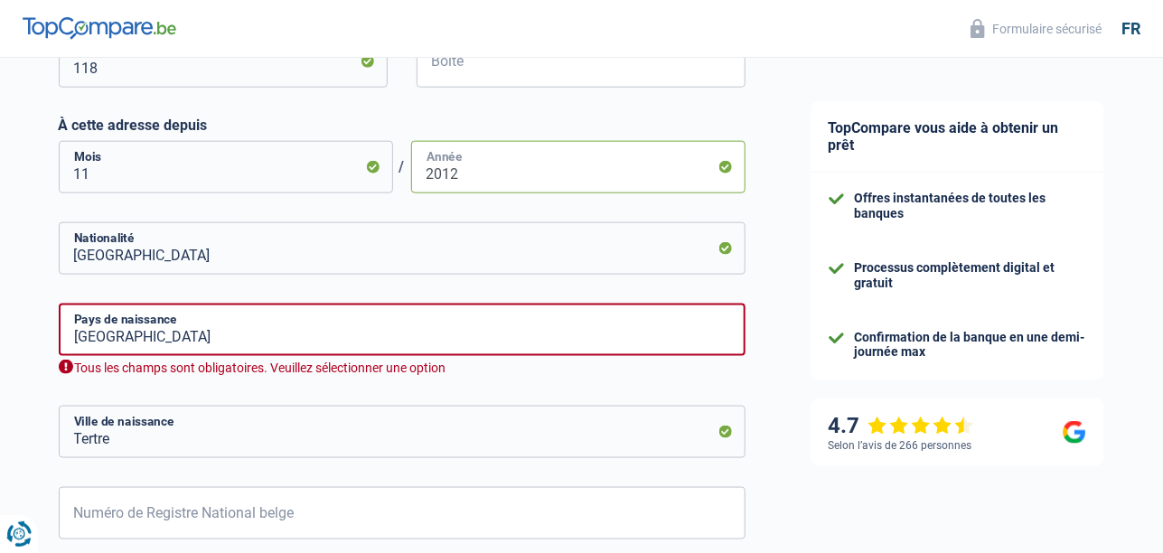
scroll to position [723, 0]
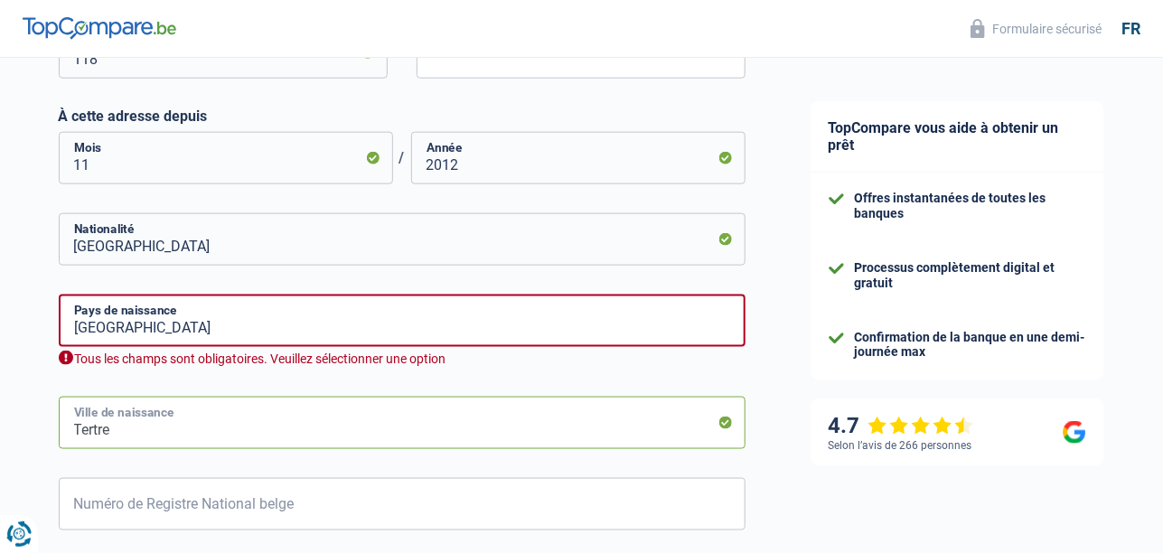
click at [118, 416] on input "Tertre" at bounding box center [402, 423] width 687 height 52
click at [125, 435] on input "Tertre" at bounding box center [402, 423] width 687 height 52
type input "T"
type input "vieville"
click at [192, 326] on input "Belgique" at bounding box center [402, 321] width 687 height 52
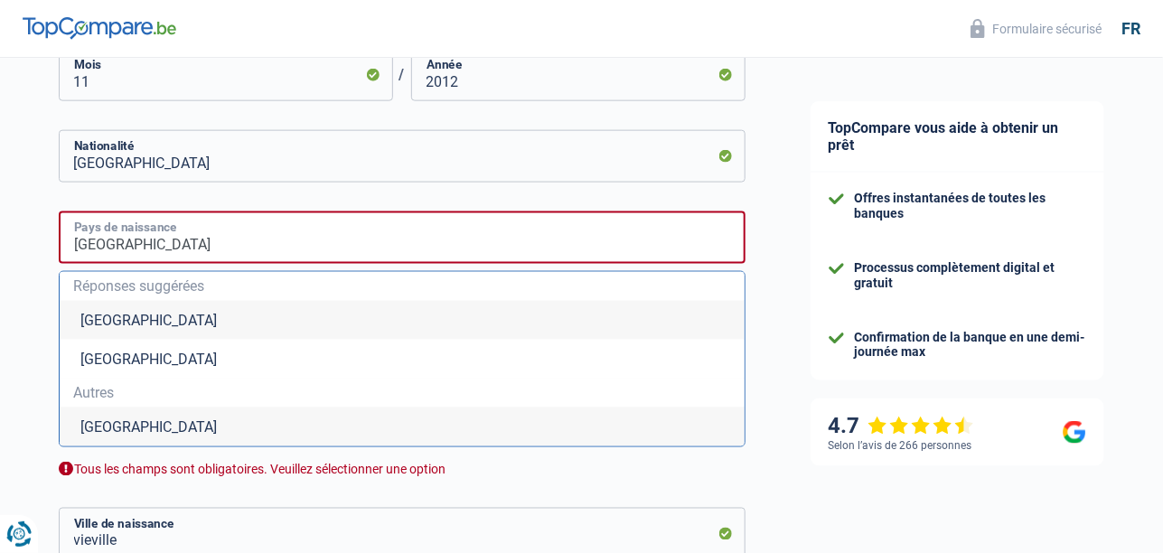
scroll to position [812, 0]
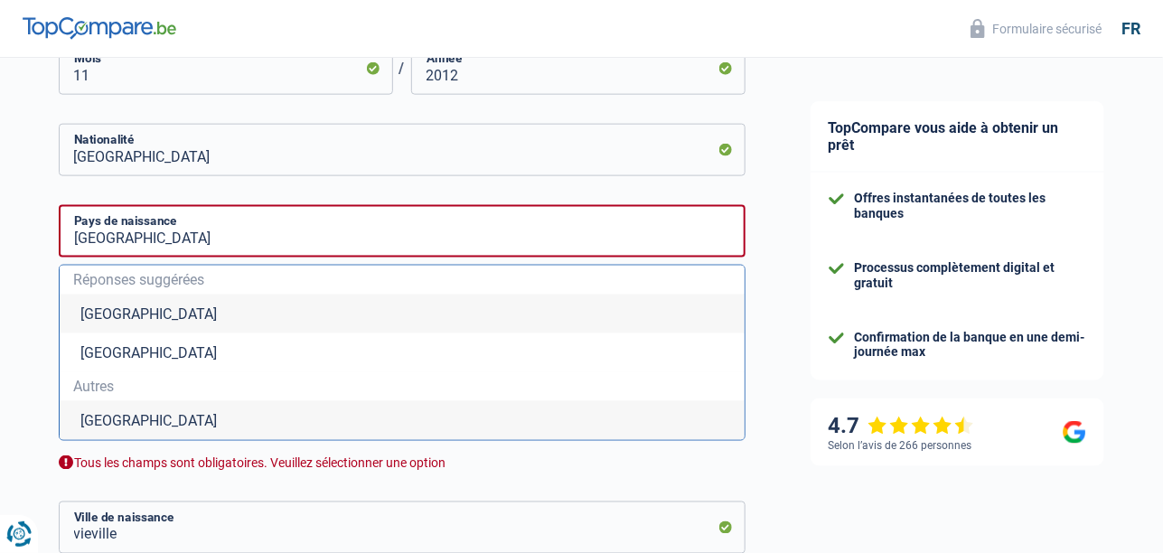
click at [111, 310] on li "Belgique" at bounding box center [402, 314] width 685 height 39
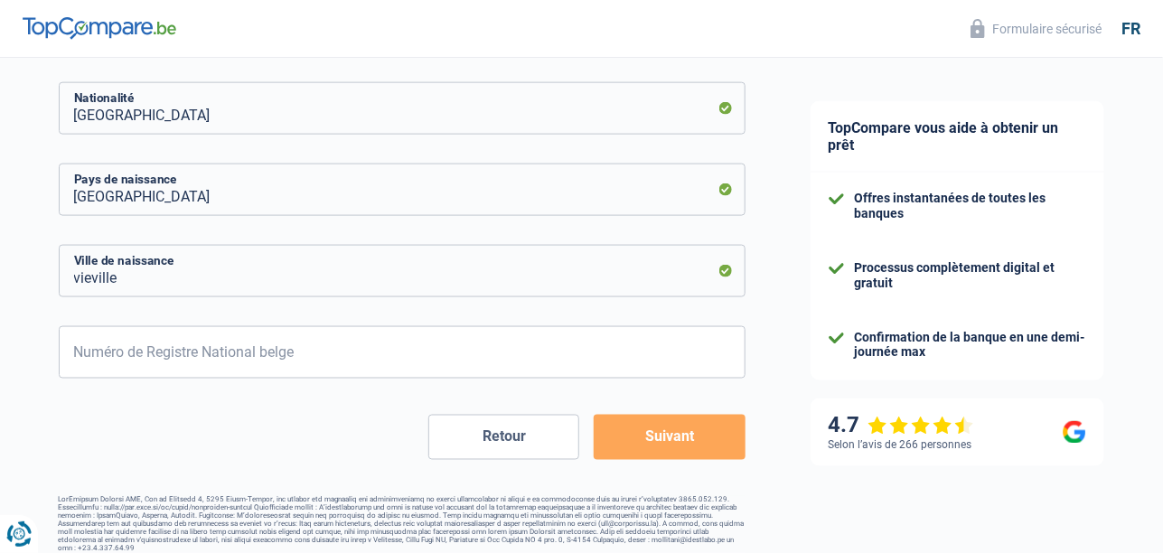
scroll to position [862, 0]
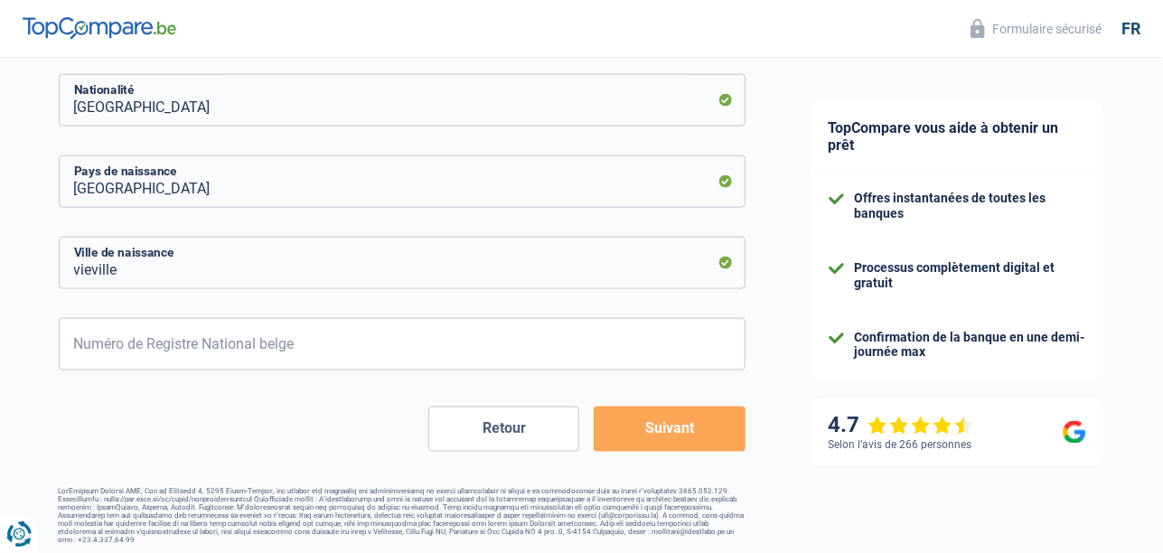
click at [670, 423] on button "Suivant" at bounding box center [669, 429] width 151 height 45
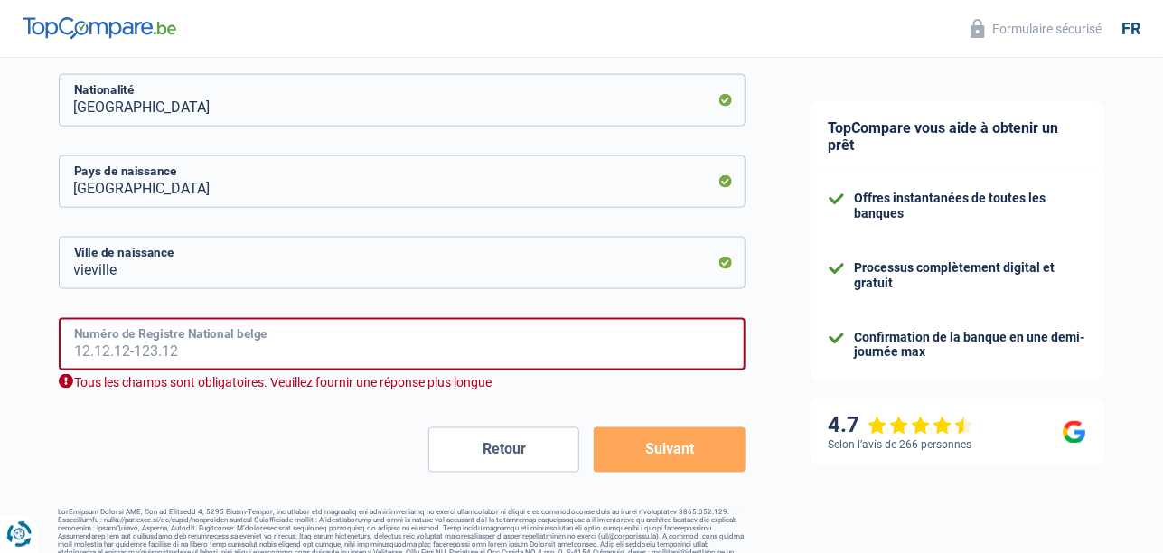
click at [135, 340] on input "Numéro de Registre National belge" at bounding box center [402, 344] width 687 height 52
type input "56.09.20-087.67"
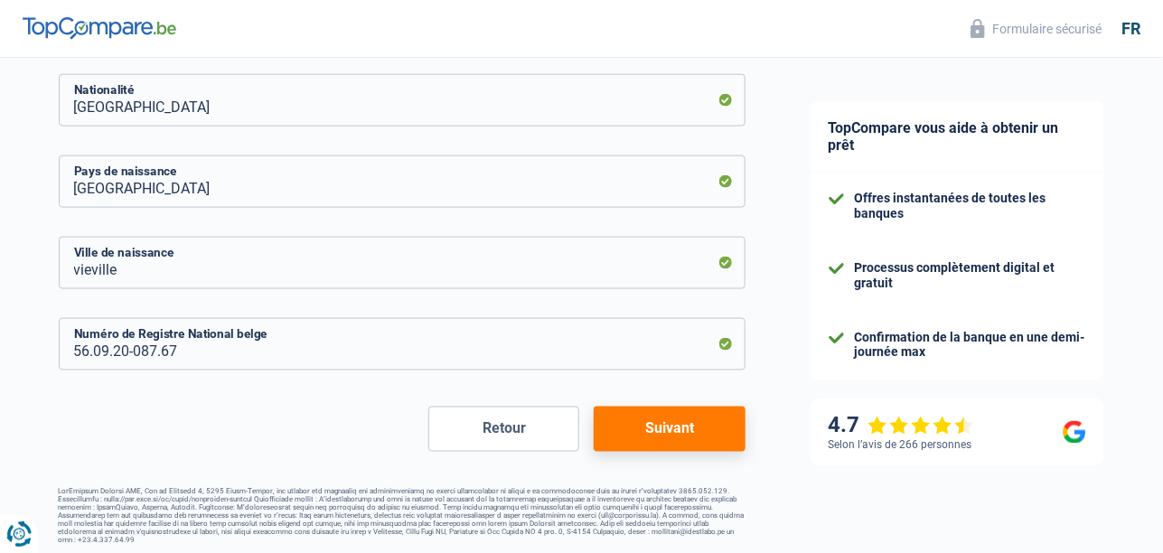
click at [682, 424] on button "Suivant" at bounding box center [669, 429] width 151 height 45
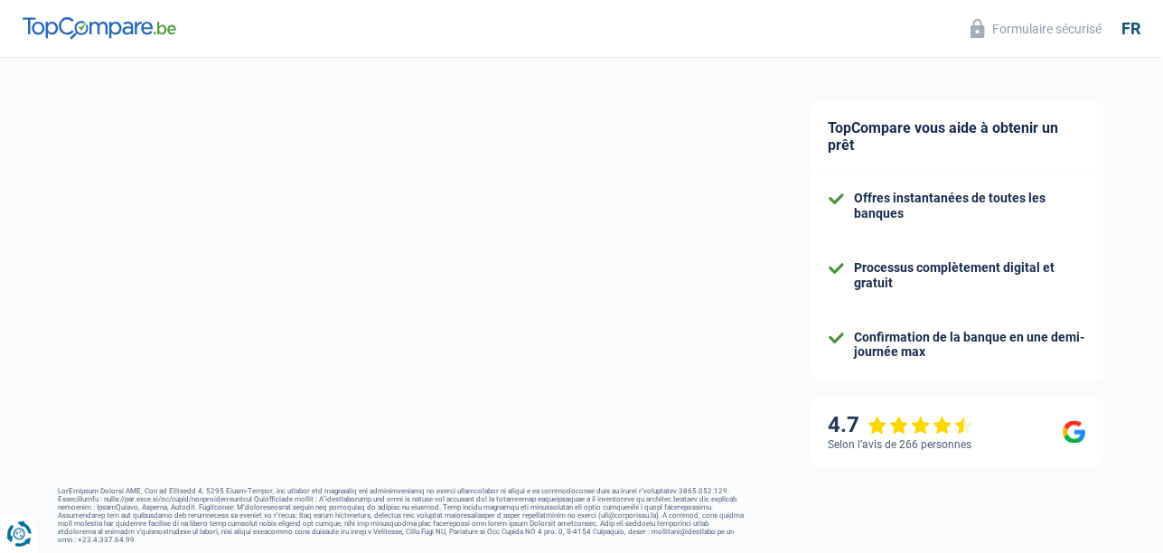
select select "pension"
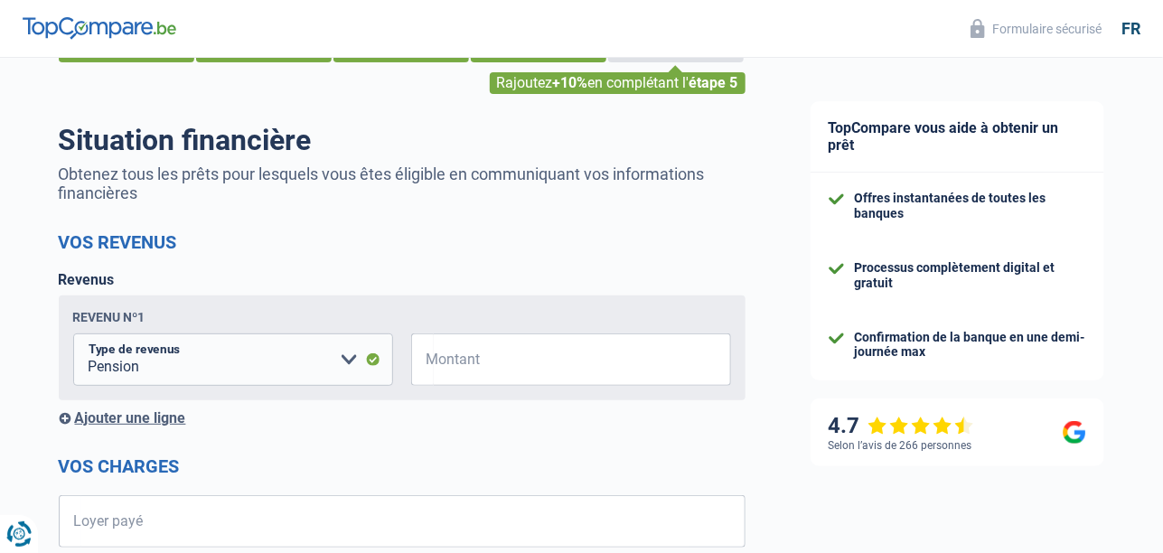
scroll to position [89, 0]
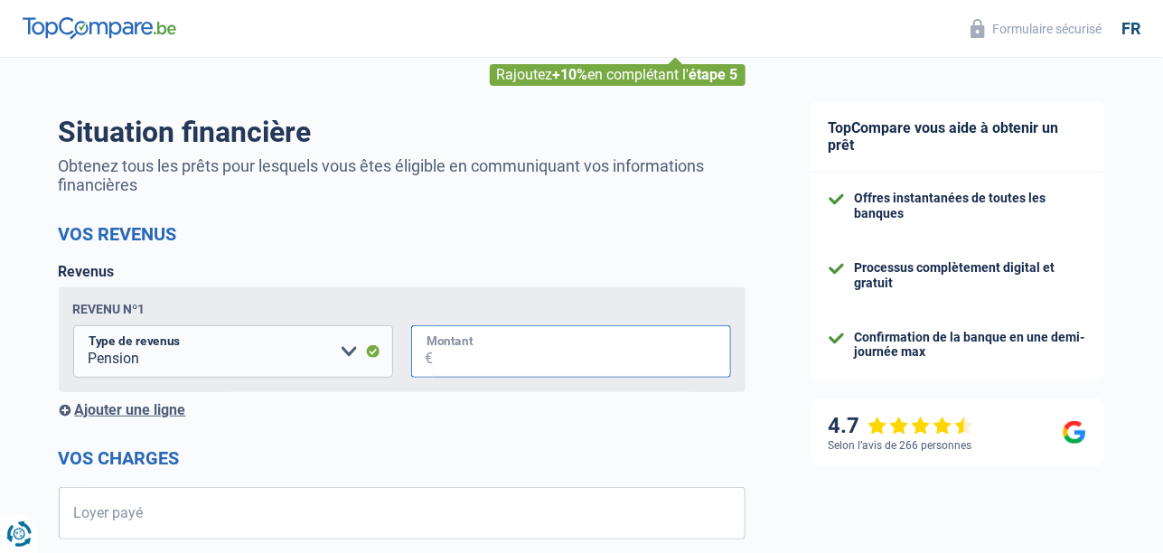
click at [522, 347] on input "Montant" at bounding box center [582, 351] width 297 height 52
type input "1.657"
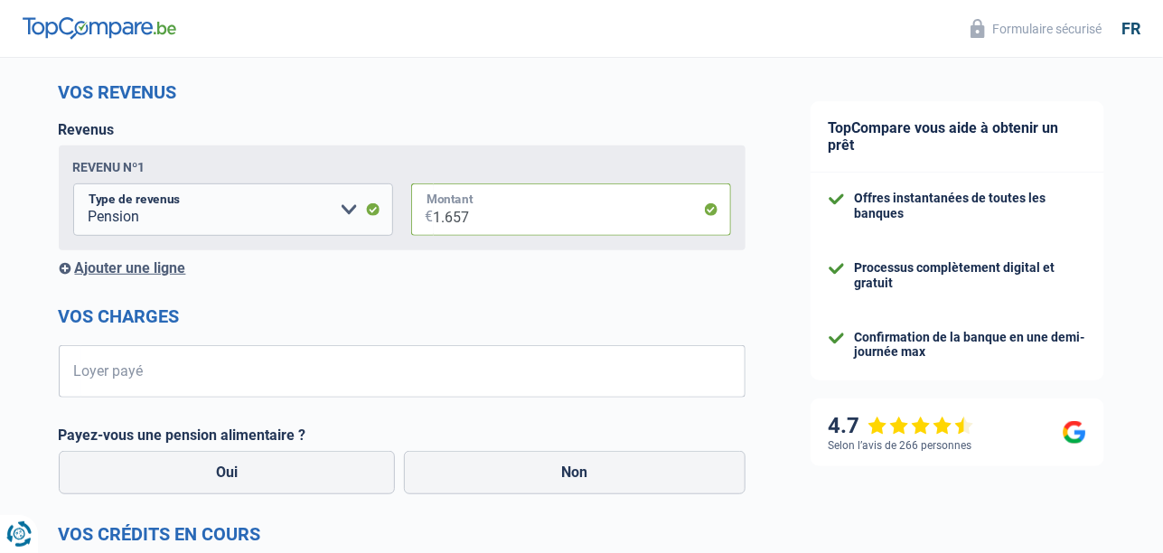
scroll to position [270, 0]
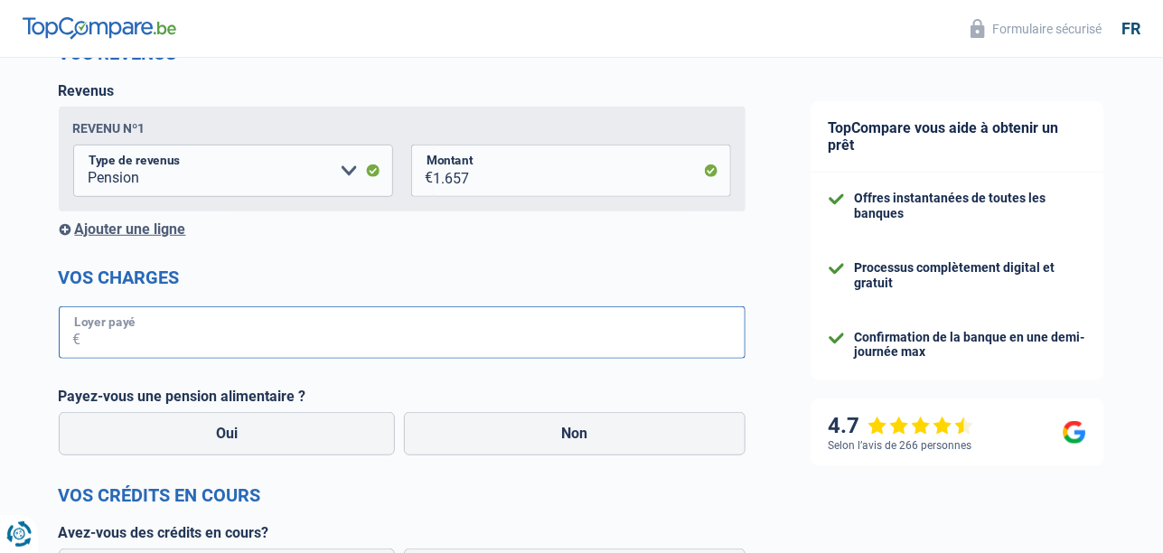
click at [298, 345] on input "Loyer payé" at bounding box center [413, 332] width 664 height 52
type input "450"
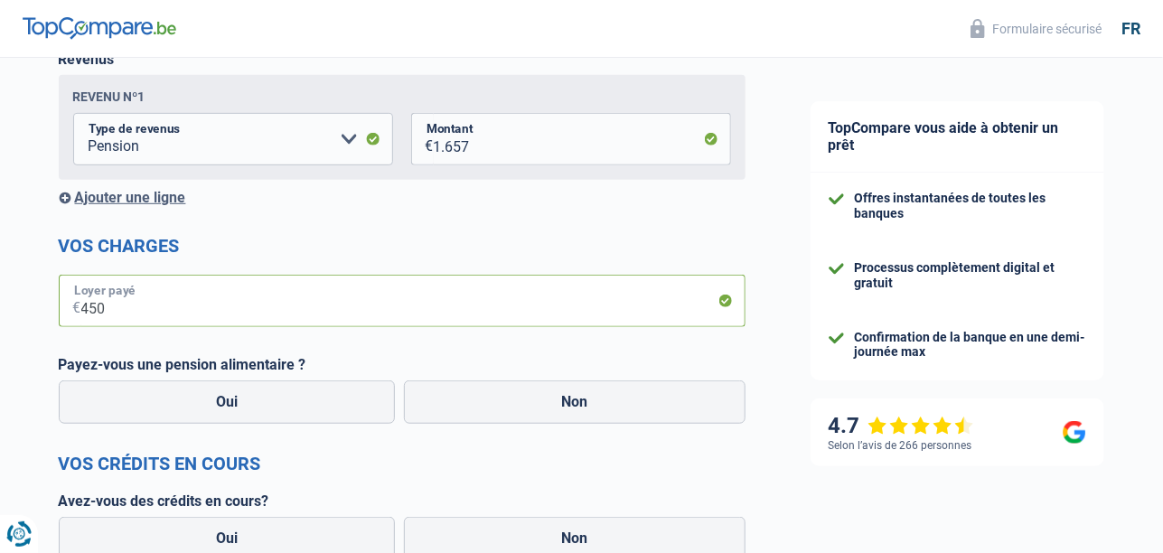
scroll to position [361, 0]
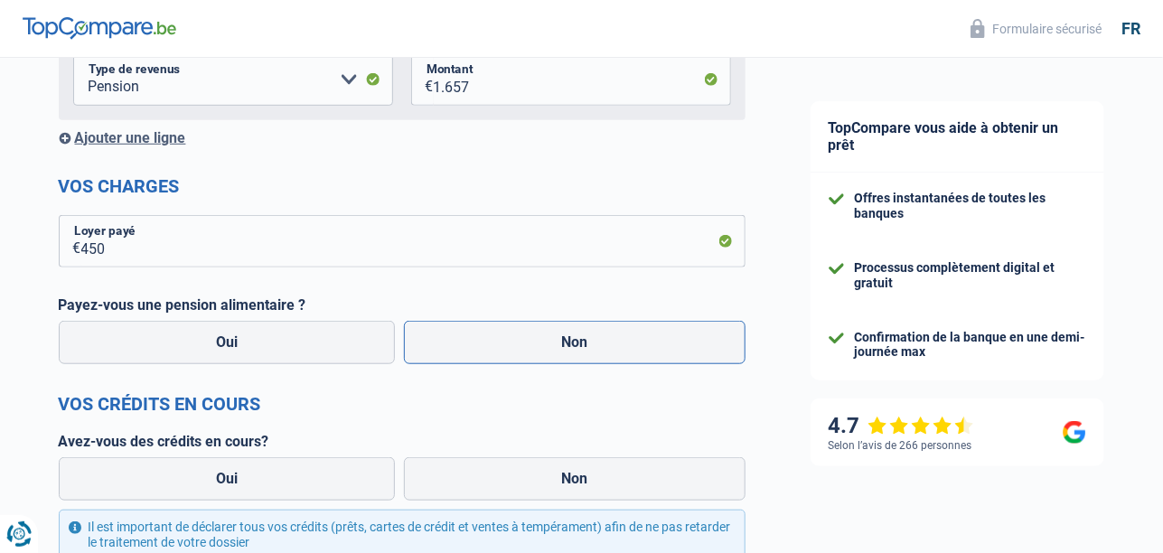
click at [569, 345] on label "Non" at bounding box center [574, 342] width 341 height 43
click at [569, 345] on input "Non" at bounding box center [574, 342] width 341 height 43
radio input "true"
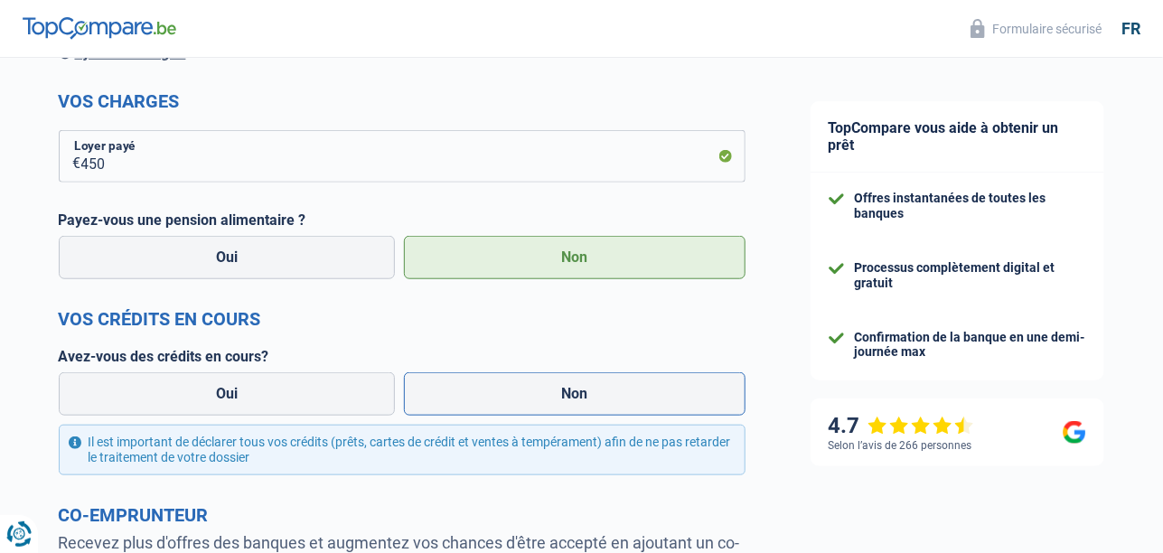
scroll to position [451, 0]
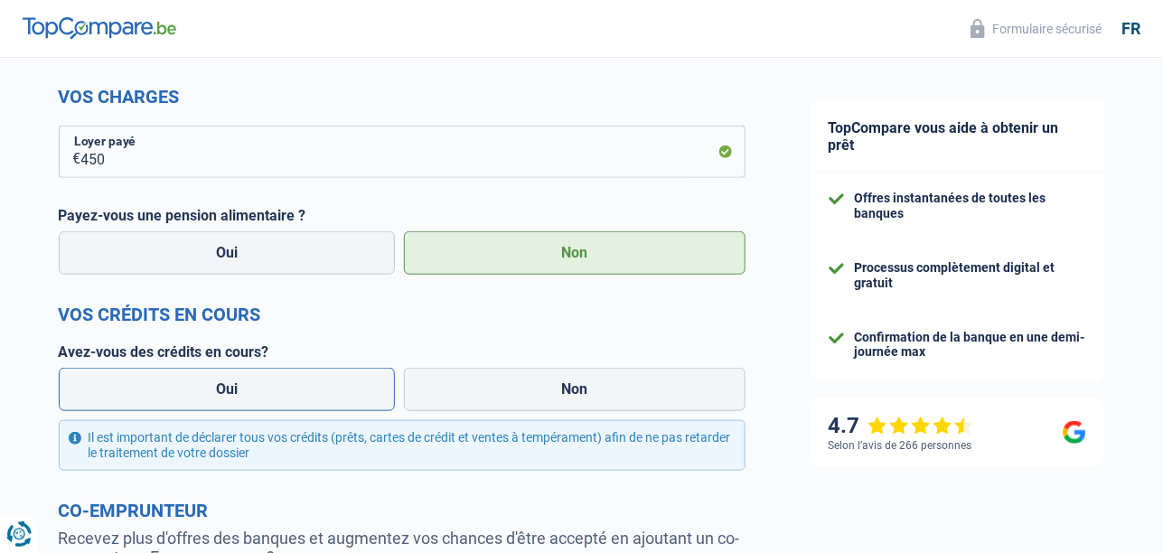
click at [223, 391] on label "Oui" at bounding box center [227, 389] width 337 height 43
click at [223, 391] on input "Oui" at bounding box center [227, 389] width 337 height 43
radio input "true"
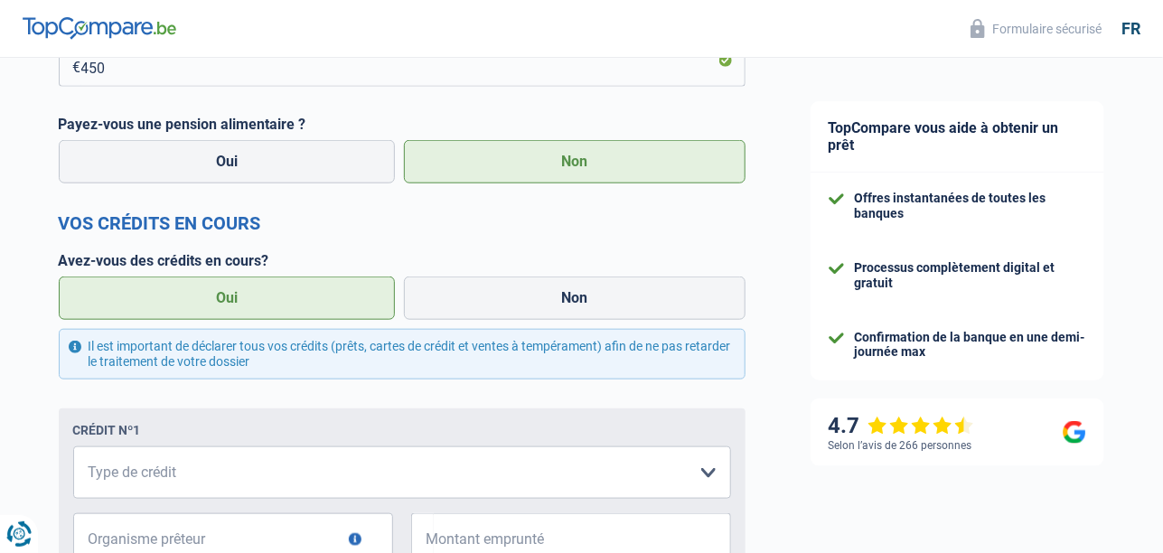
scroll to position [631, 0]
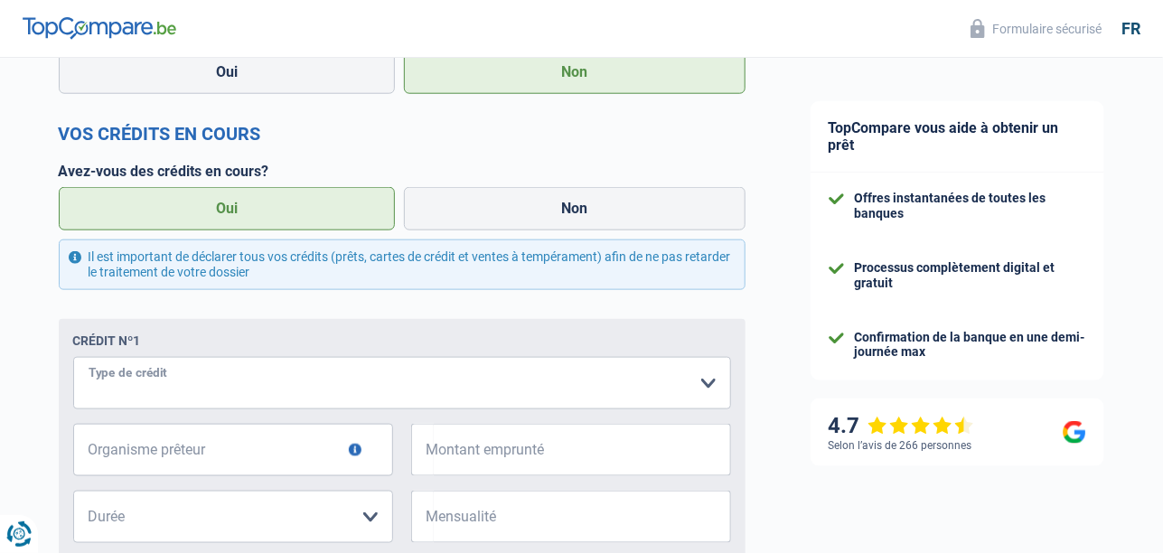
click at [706, 385] on select "Carte ou ouverture de crédit Prêt hypothécaire Vente à tempérament Prêt à tempé…" at bounding box center [402, 383] width 658 height 52
select select "personalLoan"
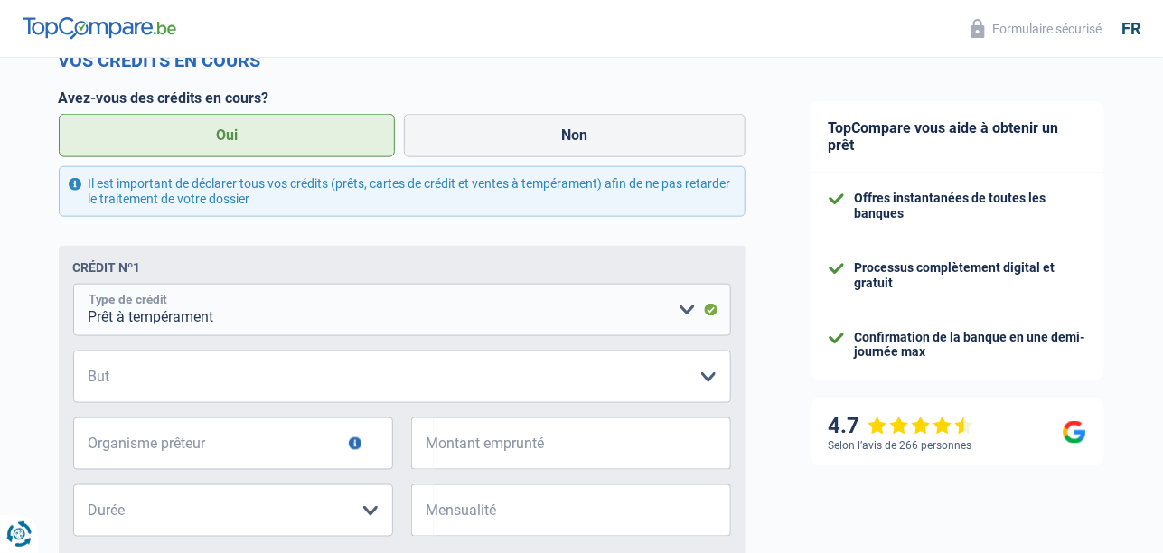
scroll to position [723, 0]
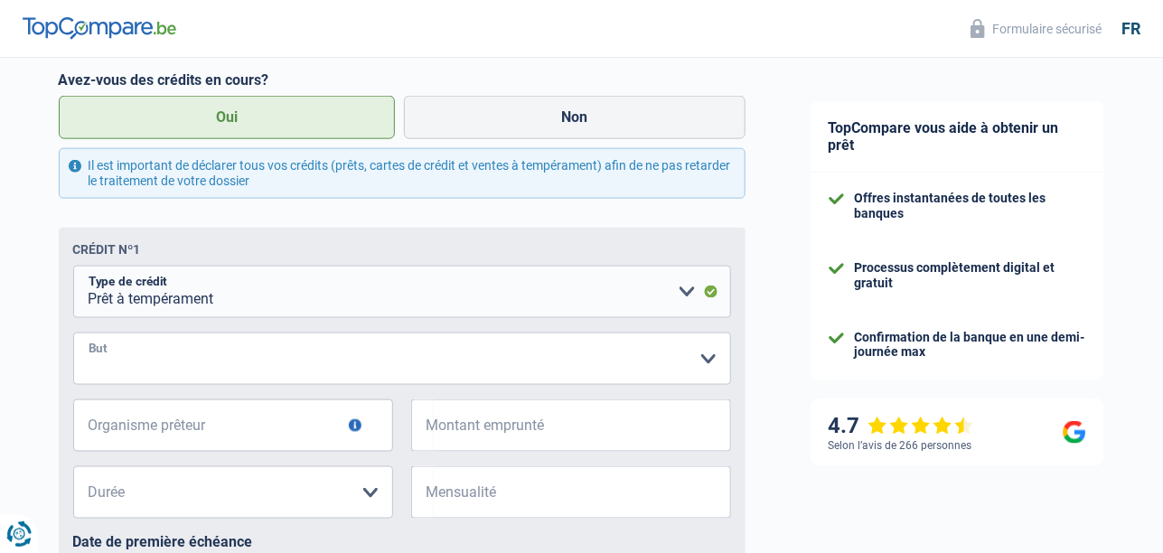
click at [704, 360] on select "Confort maison: meubles, textile, peinture, électroménager, outillage non-profe…" at bounding box center [402, 358] width 658 height 52
click at [73, 334] on select "Confort maison: meubles, textile, peinture, électroménager, outillage non-profe…" at bounding box center [402, 358] width 658 height 52
click at [684, 360] on select "Confort maison: meubles, textile, peinture, électroménager, outillage non-profe…" at bounding box center [402, 358] width 658 height 52
select select "hobbies"
click at [73, 334] on select "Confort maison: meubles, textile, peinture, électroménager, outillage non-profe…" at bounding box center [402, 358] width 658 height 52
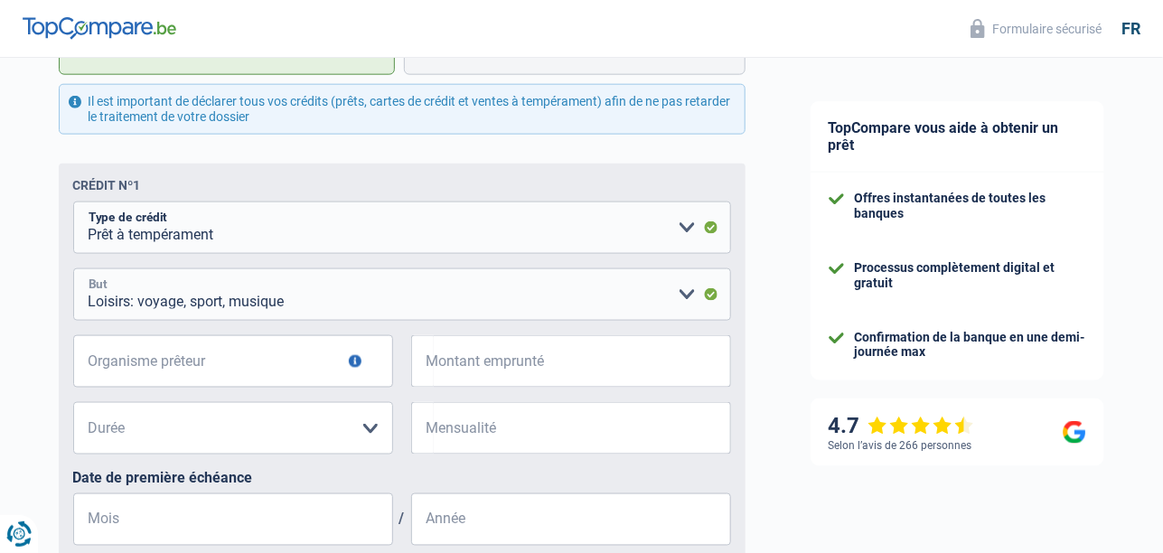
scroll to position [812, 0]
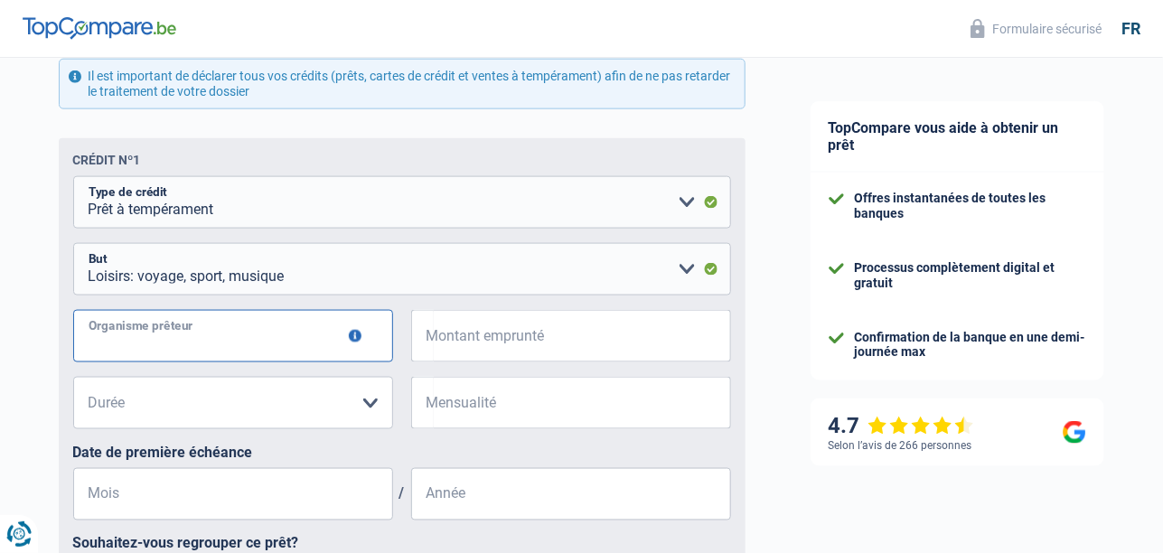
click at [285, 338] on input "Organisme prêteur" at bounding box center [233, 336] width 320 height 52
type input "Béobank"
click at [547, 338] on input "Montant emprunté" at bounding box center [582, 336] width 297 height 52
type input "11.100"
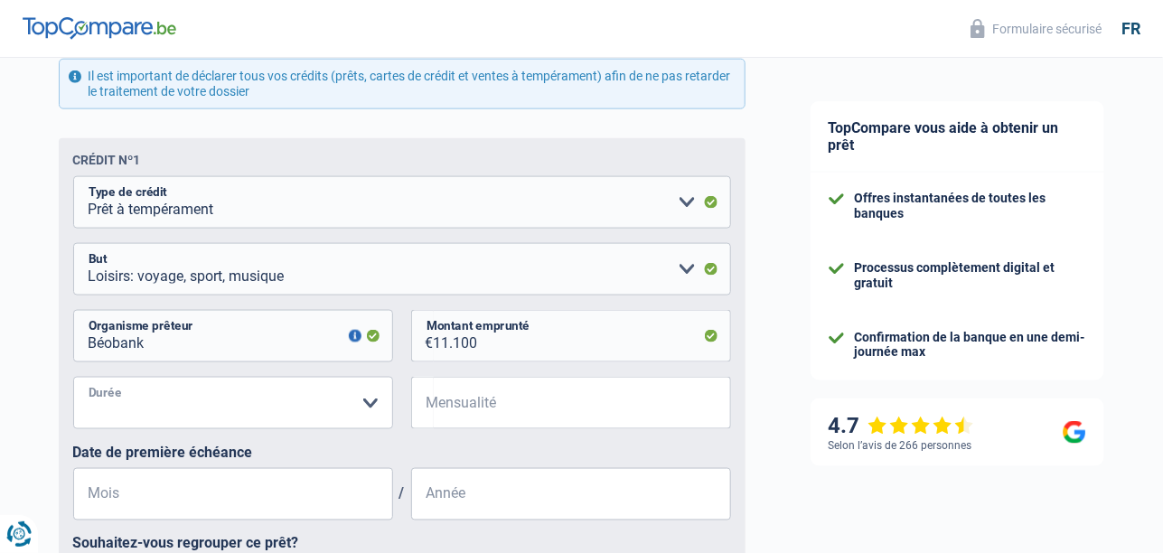
click at [367, 403] on select "12 mois 18 mois 24 mois 30 mois 36 mois 42 mois 48 mois 60 mois Veuillez sélect…" at bounding box center [233, 403] width 320 height 52
select select "48"
click at [73, 378] on select "12 mois 18 mois 24 mois 30 mois 36 mois 42 mois 48 mois 60 mois Veuillez sélect…" at bounding box center [233, 403] width 320 height 52
click at [517, 406] on input "Mensualité" at bounding box center [582, 403] width 297 height 52
type input "294"
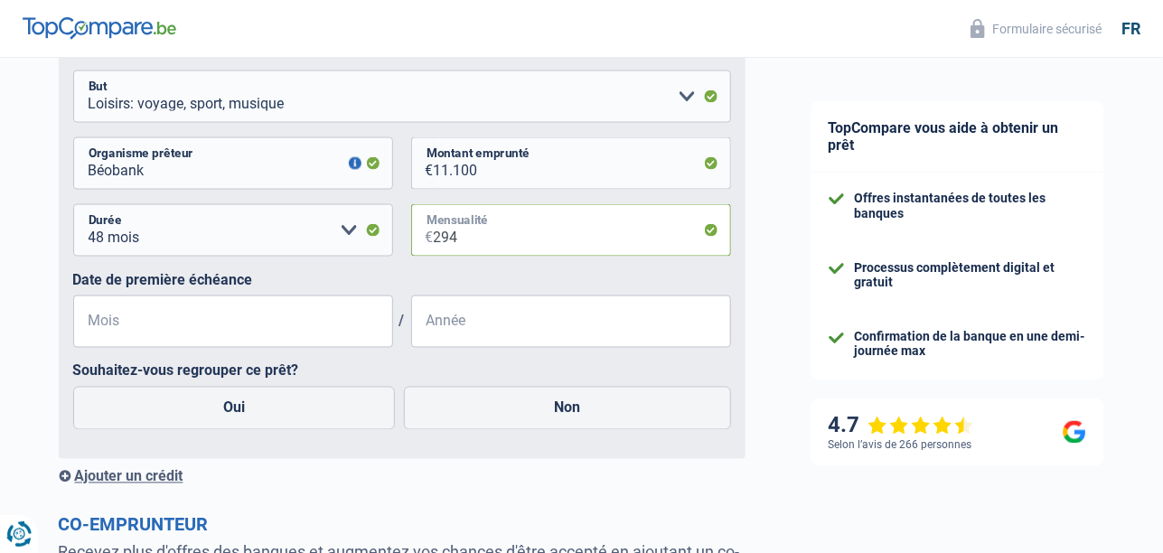
scroll to position [993, 0]
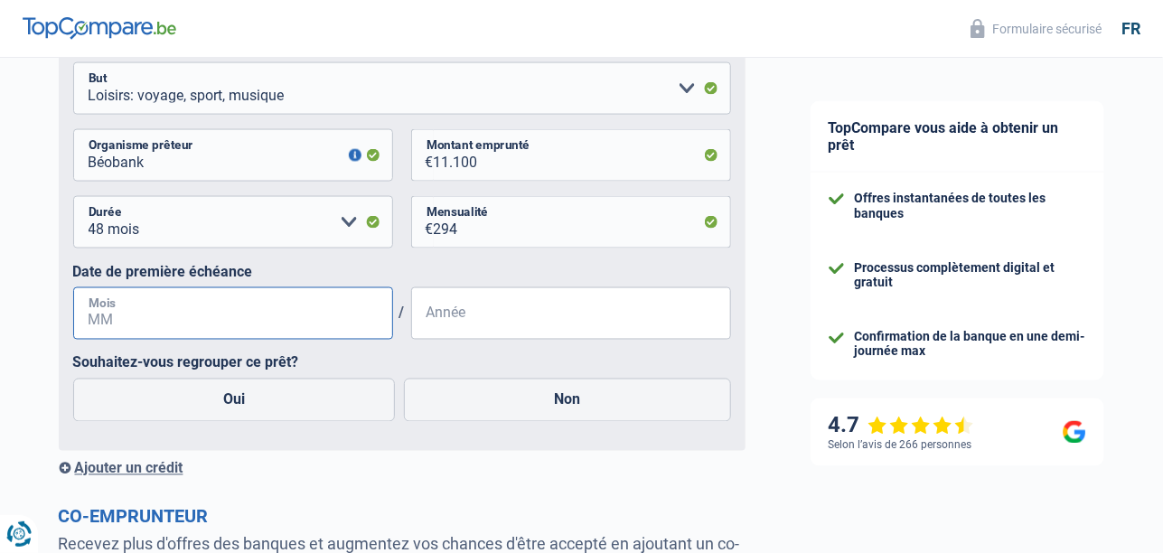
click at [187, 310] on input "Mois" at bounding box center [233, 313] width 320 height 52
type input "01"
click at [508, 319] on input "Année" at bounding box center [571, 313] width 320 height 52
type input "2025"
click at [564, 399] on label "Non" at bounding box center [567, 400] width 327 height 43
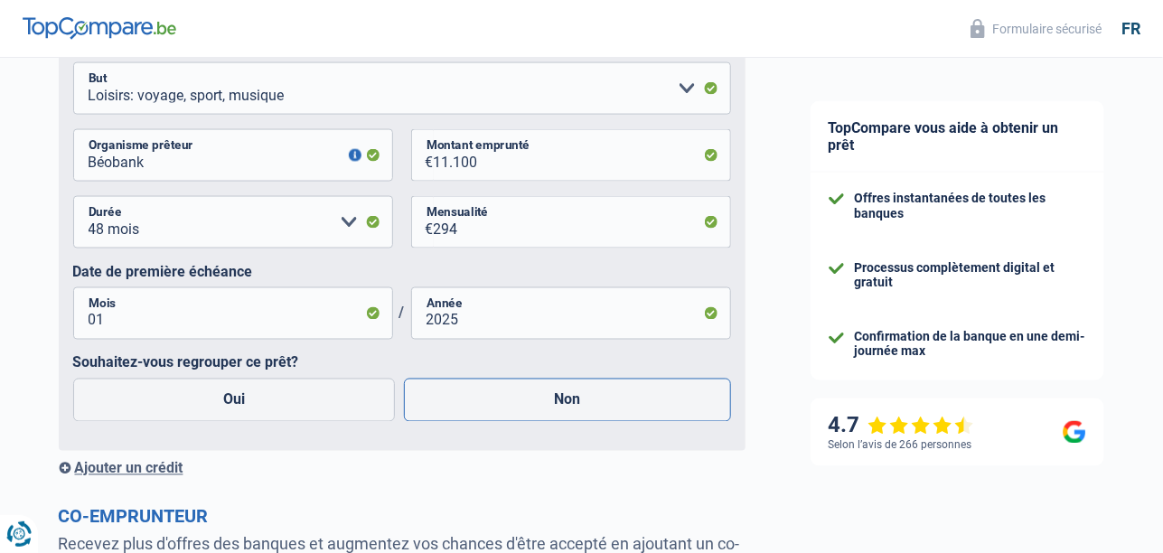
click at [564, 399] on input "Non" at bounding box center [567, 400] width 327 height 43
radio input "true"
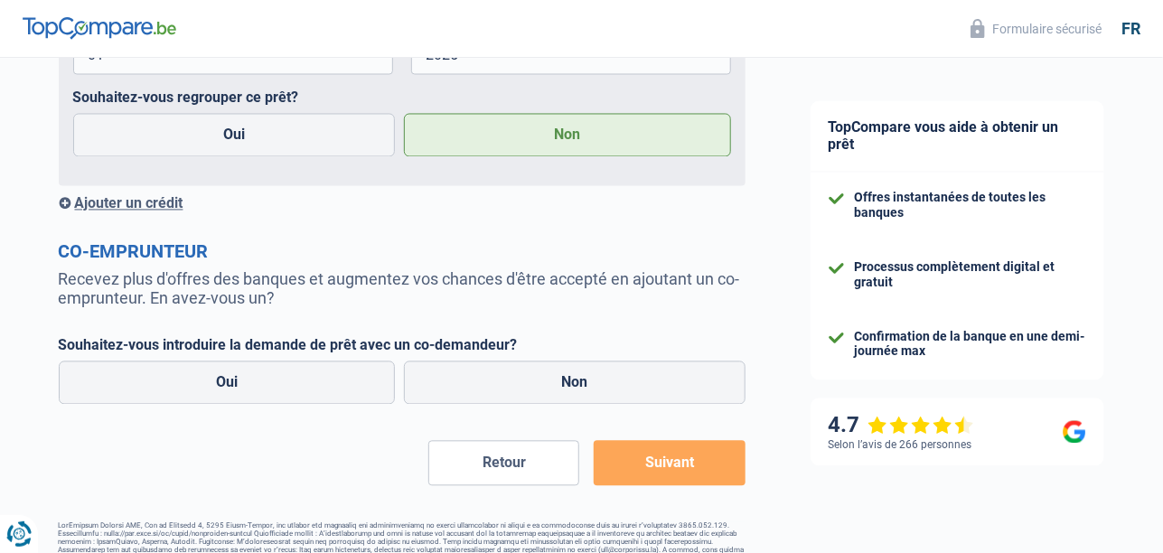
scroll to position [1265, 0]
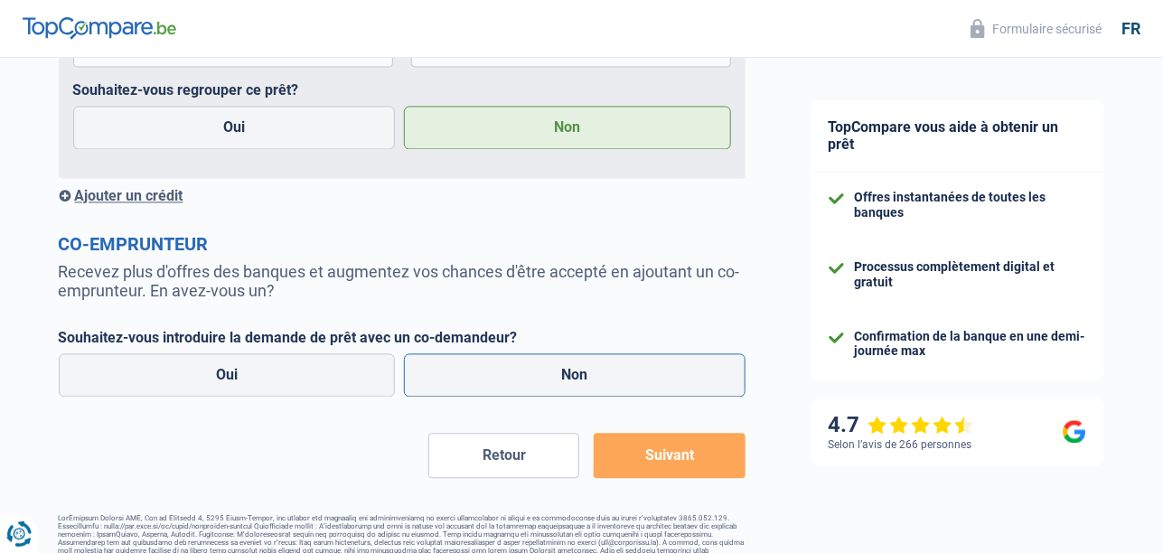
click at [584, 388] on label "Non" at bounding box center [574, 375] width 341 height 43
click at [584, 388] on input "Non" at bounding box center [574, 375] width 341 height 43
radio input "true"
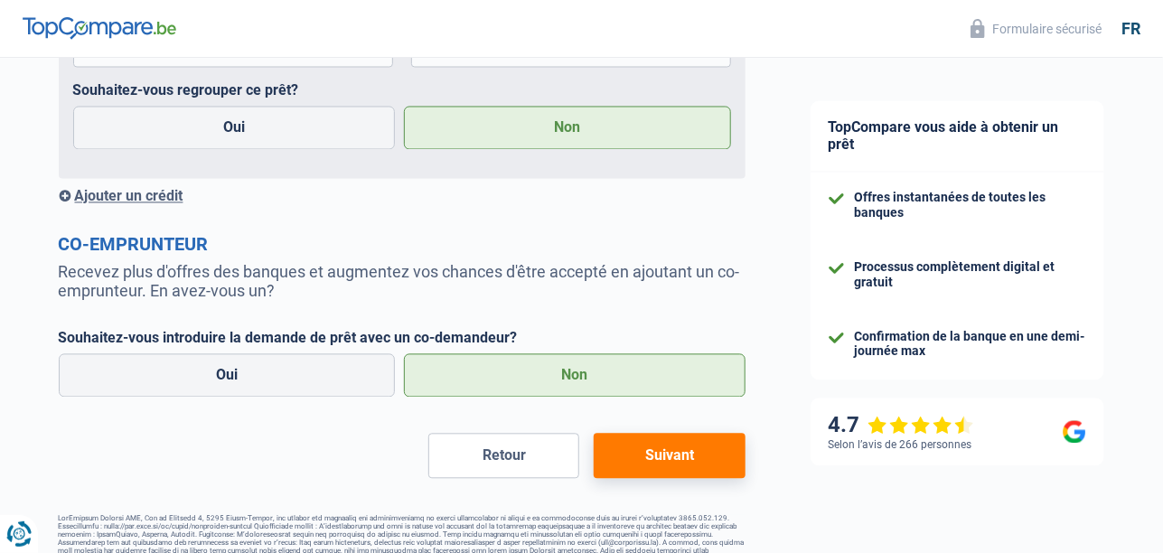
click at [659, 461] on button "Suivant" at bounding box center [669, 456] width 151 height 45
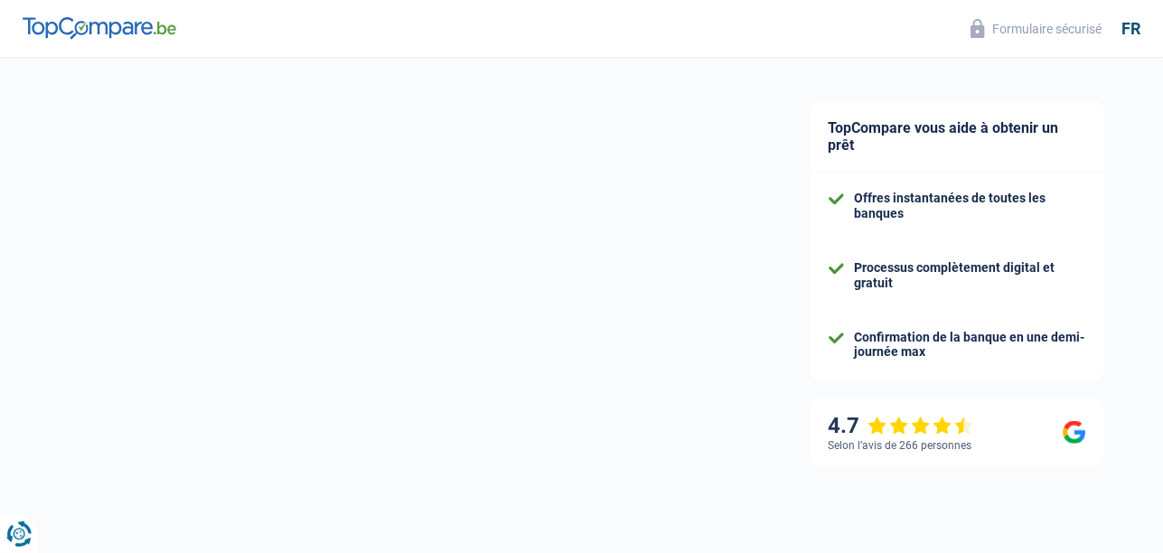
select select "36"
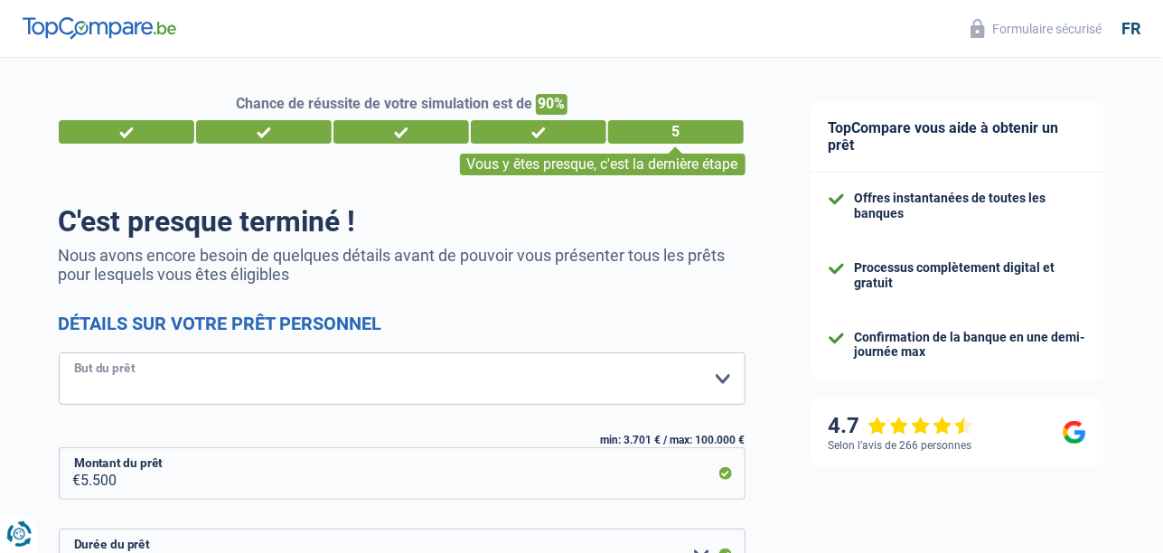
click at [724, 381] on select "Confort maison: meubles, textile, peinture, électroménager, outillage non-profe…" at bounding box center [402, 378] width 687 height 52
select select "medical"
click at [59, 353] on select "Confort maison: meubles, textile, peinture, électroménager, outillage non-profe…" at bounding box center [402, 378] width 687 height 52
click at [240, 375] on select "Confort maison: meubles, textile, peinture, électroménager, outillage non-profe…" at bounding box center [402, 378] width 687 height 52
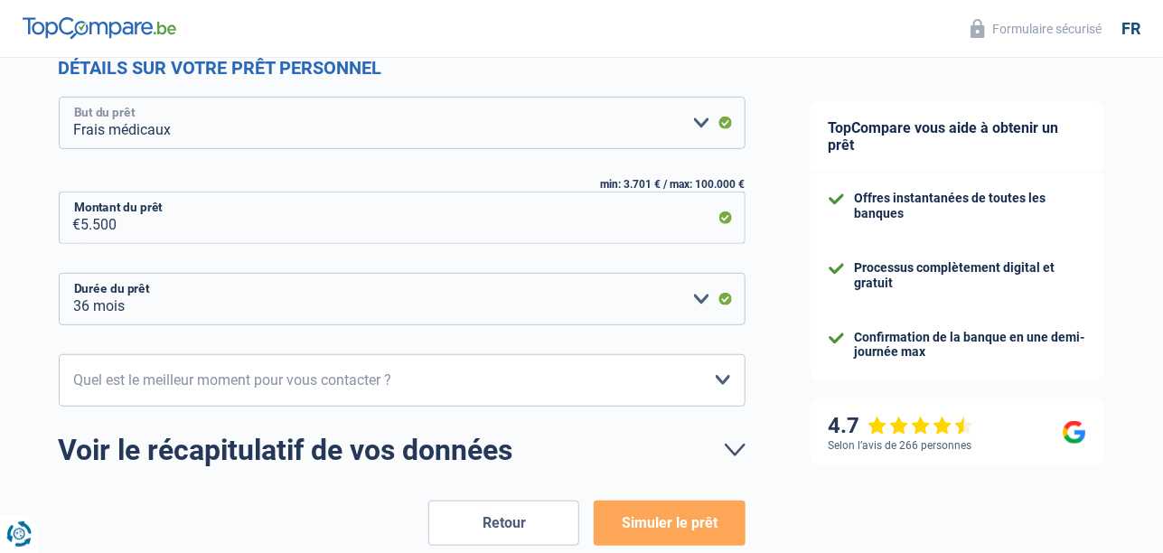
scroll to position [270, 0]
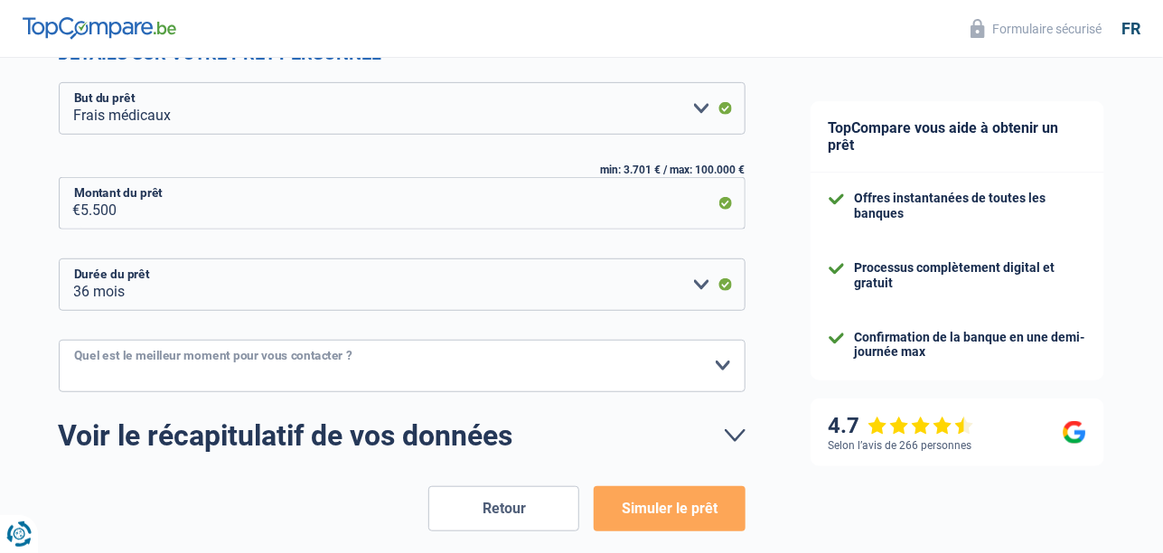
click at [718, 363] on select "10h-12h 12h-14h 14h-16h 16h-18h Veuillez sélectionner une option" at bounding box center [402, 366] width 687 height 52
select select "10-12"
click at [59, 340] on select "10h-12h 12h-14h 14h-16h 16h-18h Veuillez sélectionner une option" at bounding box center [402, 366] width 687 height 52
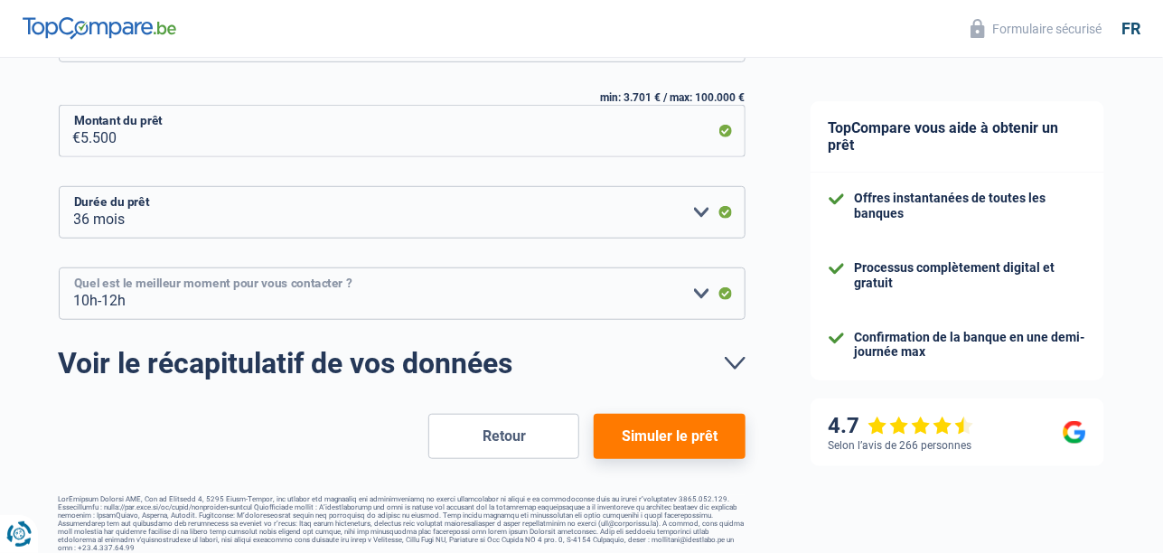
scroll to position [351, 0]
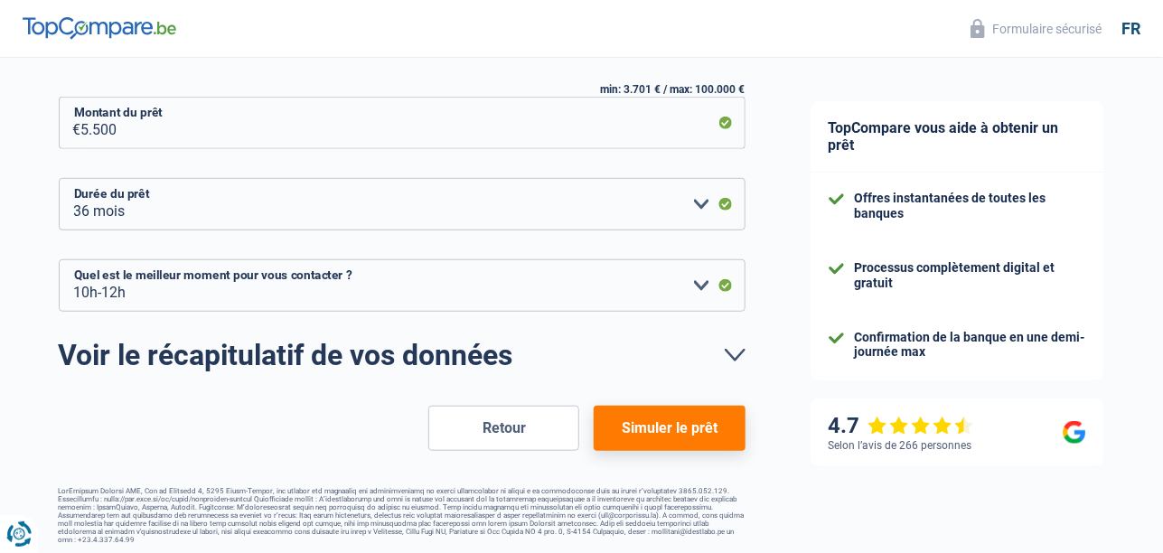
click at [669, 423] on button "Simuler le prêt" at bounding box center [669, 428] width 151 height 45
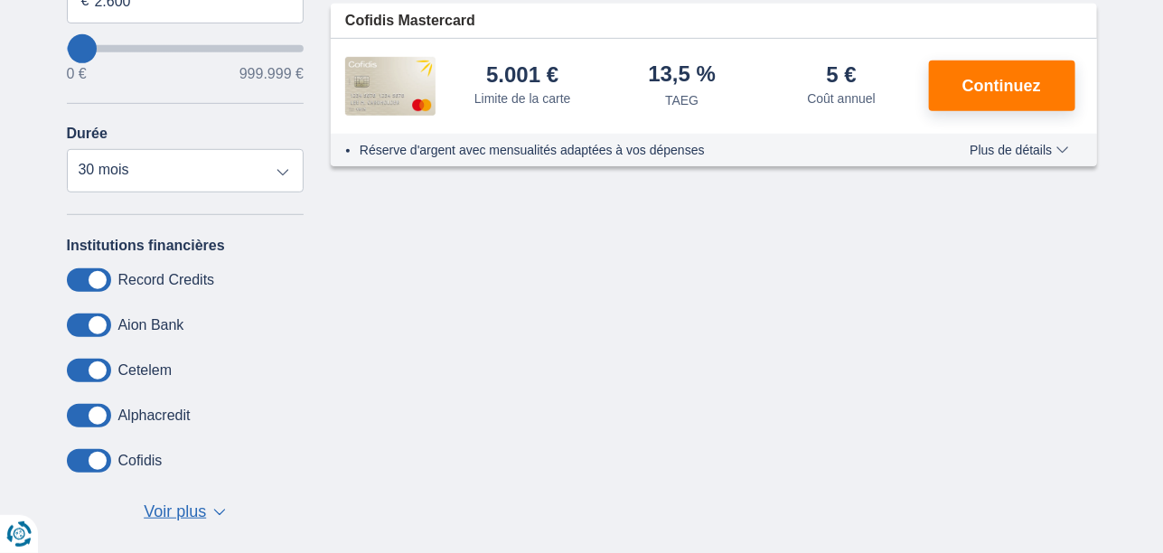
scroll to position [361, 0]
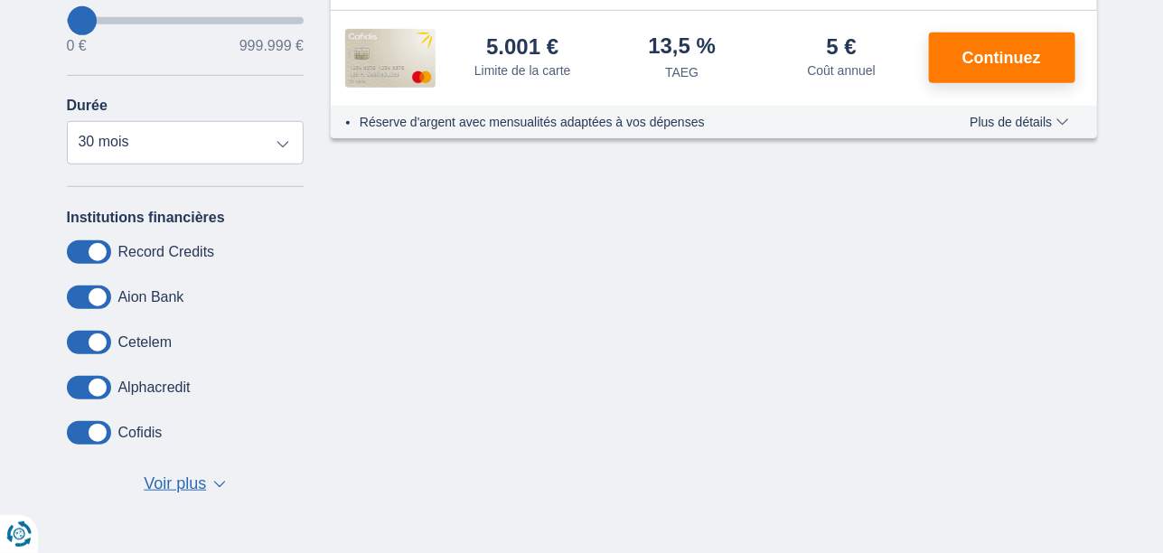
click at [226, 481] on span "▼" at bounding box center [219, 484] width 13 height 7
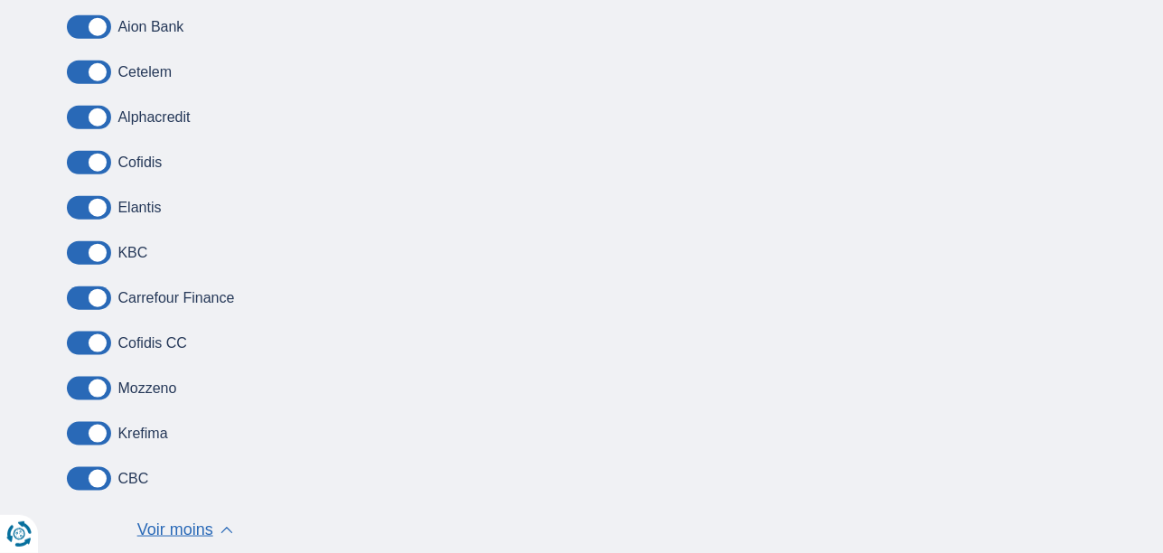
scroll to position [542, 0]
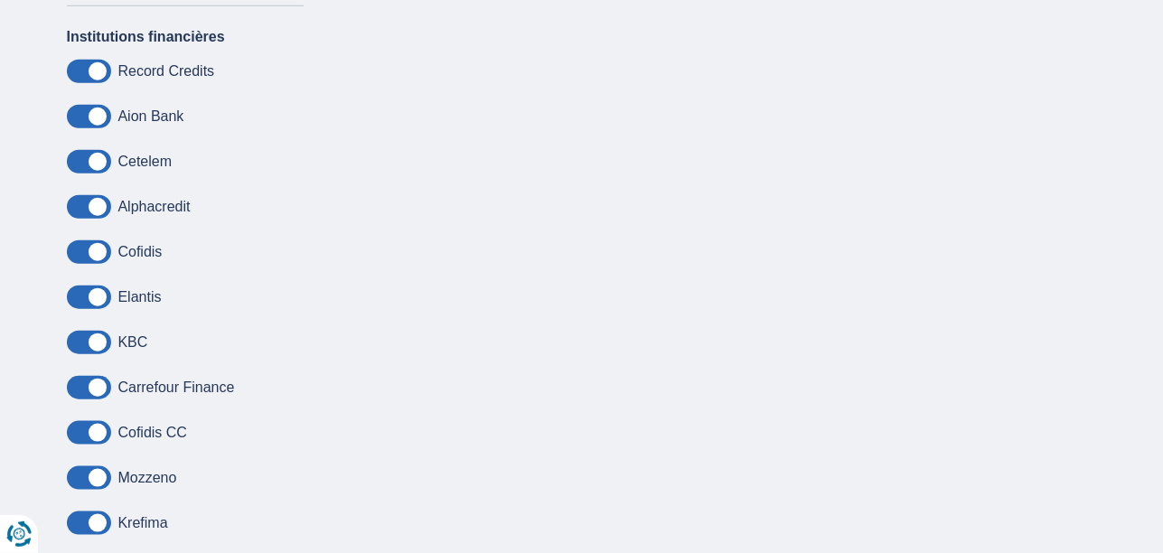
click at [104, 342] on span at bounding box center [89, 342] width 44 height 23
click at [0, 0] on input "checkbox" at bounding box center [0, 0] width 0 height 0
click at [104, 342] on span at bounding box center [89, 342] width 44 height 23
click at [0, 0] on input "checkbox" at bounding box center [0, 0] width 0 height 0
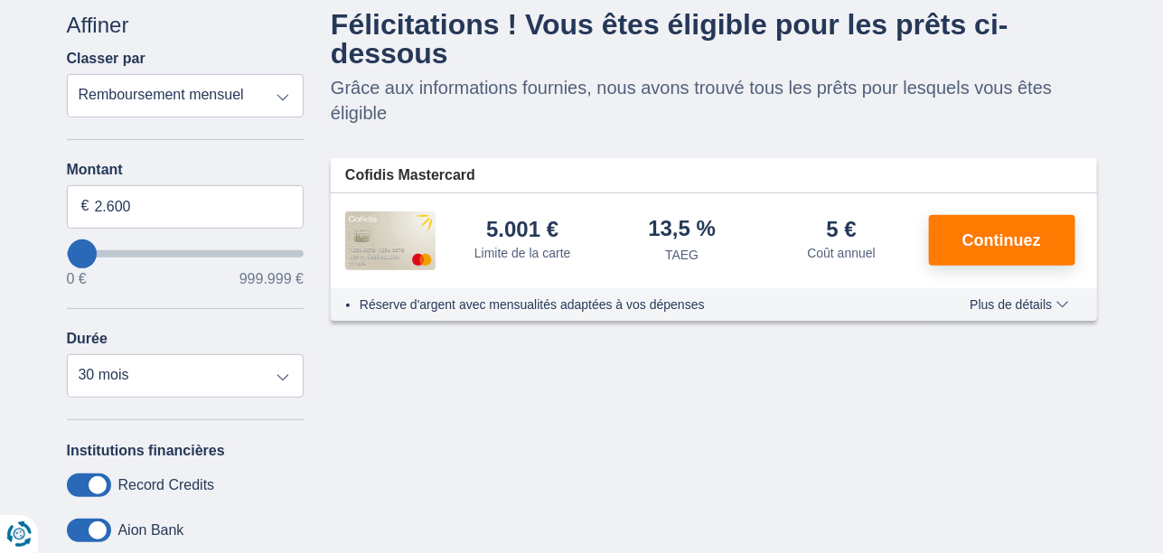
scroll to position [89, 0]
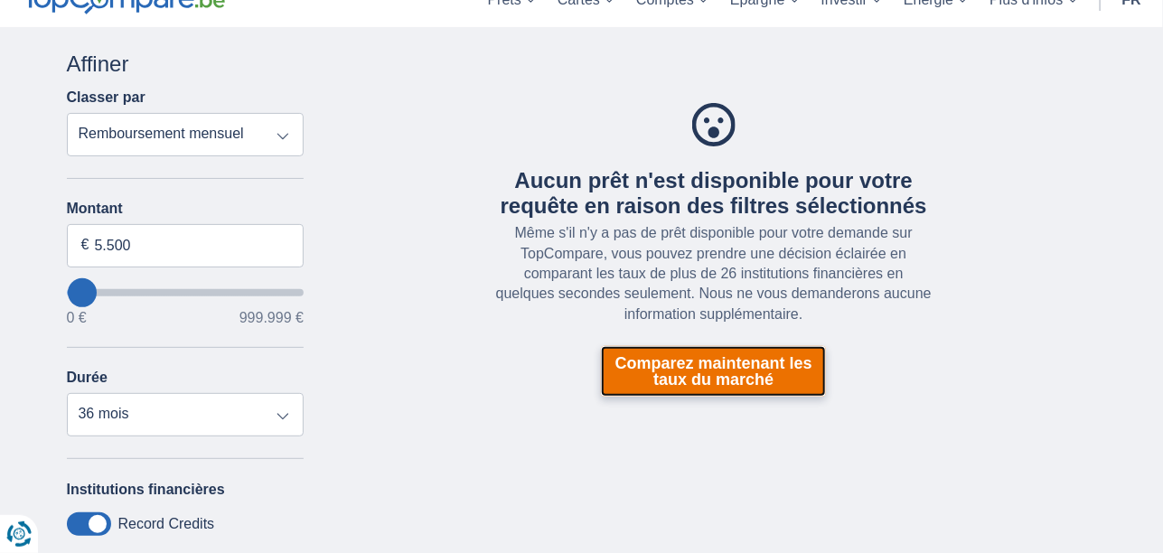
click at [694, 368] on link "Comparez maintenant les taux du marché" at bounding box center [713, 371] width 225 height 51
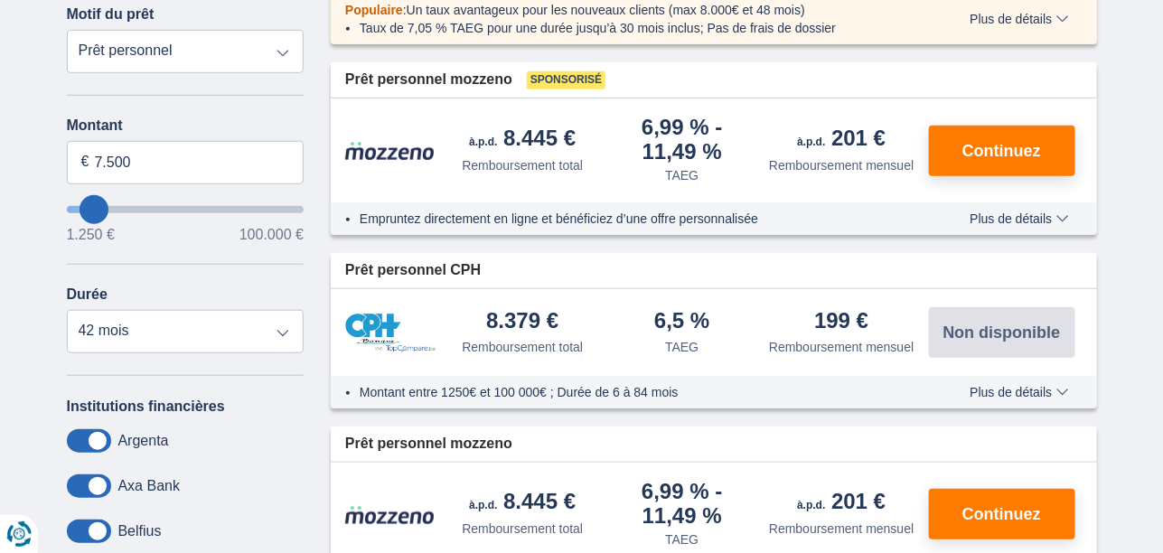
scroll to position [361, 0]
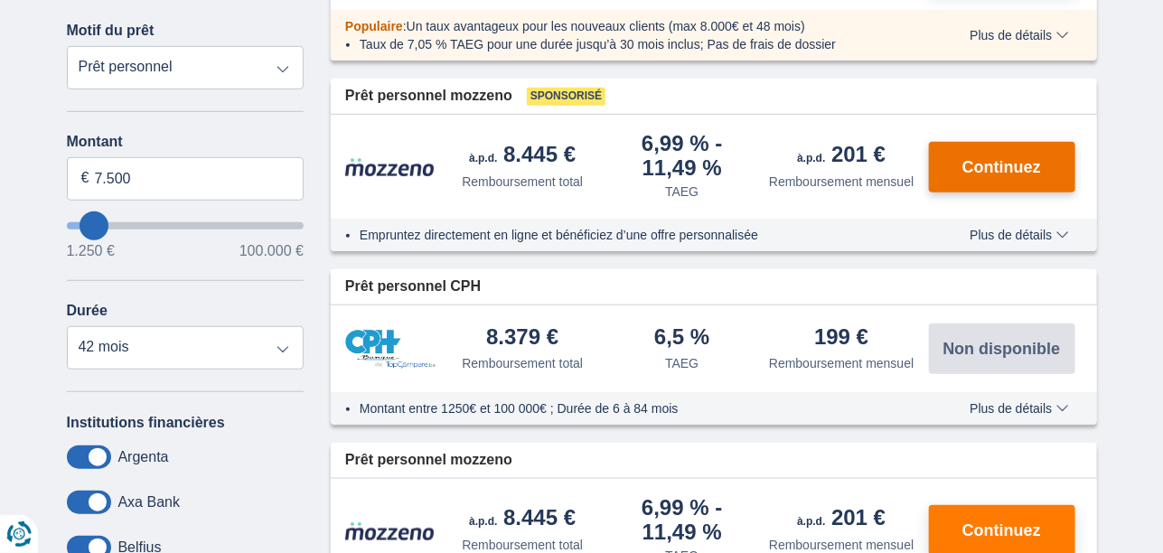
click at [989, 154] on button "Continuez" at bounding box center [1002, 167] width 146 height 51
